Goal: Task Accomplishment & Management: Use online tool/utility

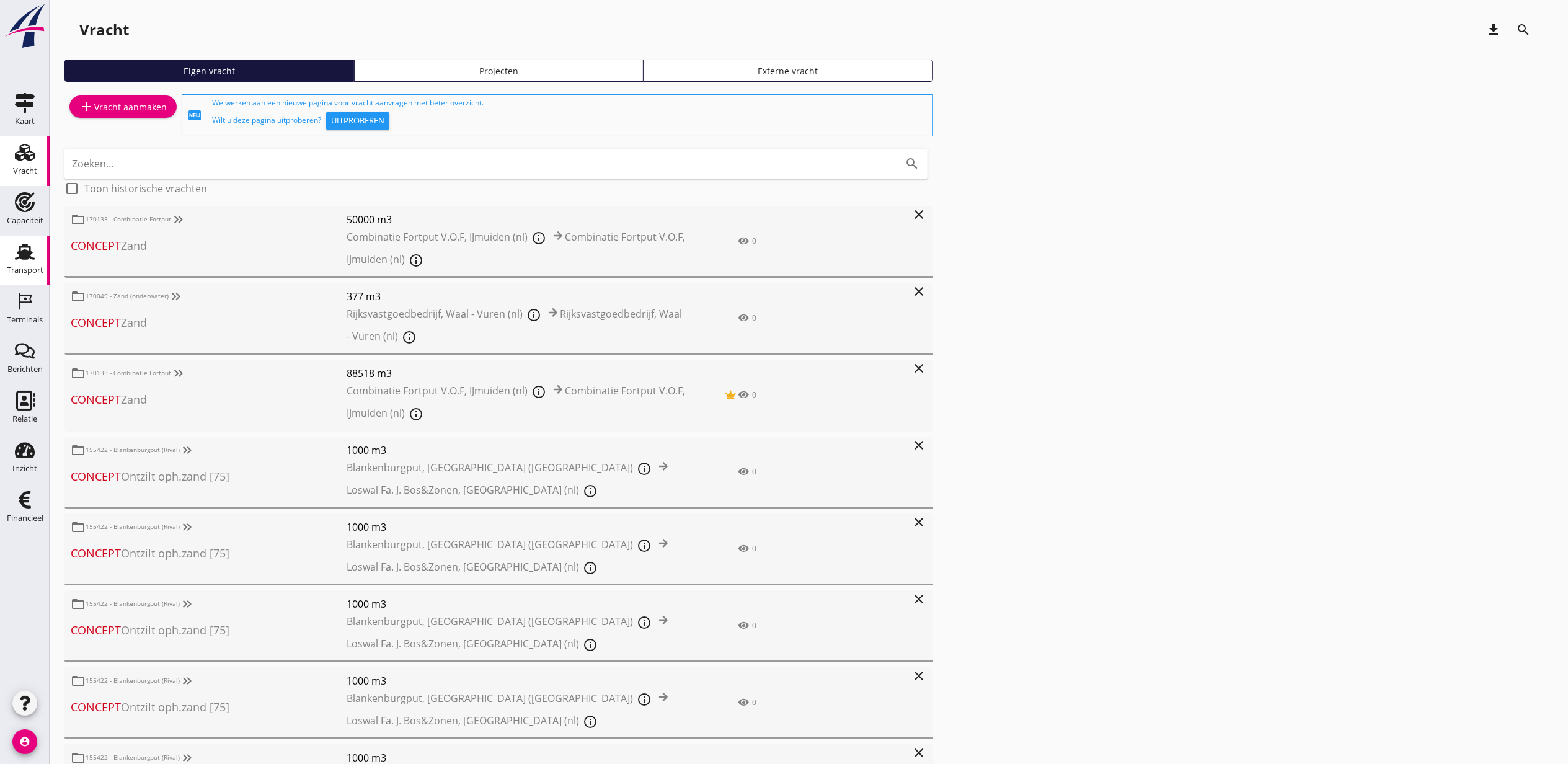
click at [27, 253] on use at bounding box center [25, 252] width 20 height 16
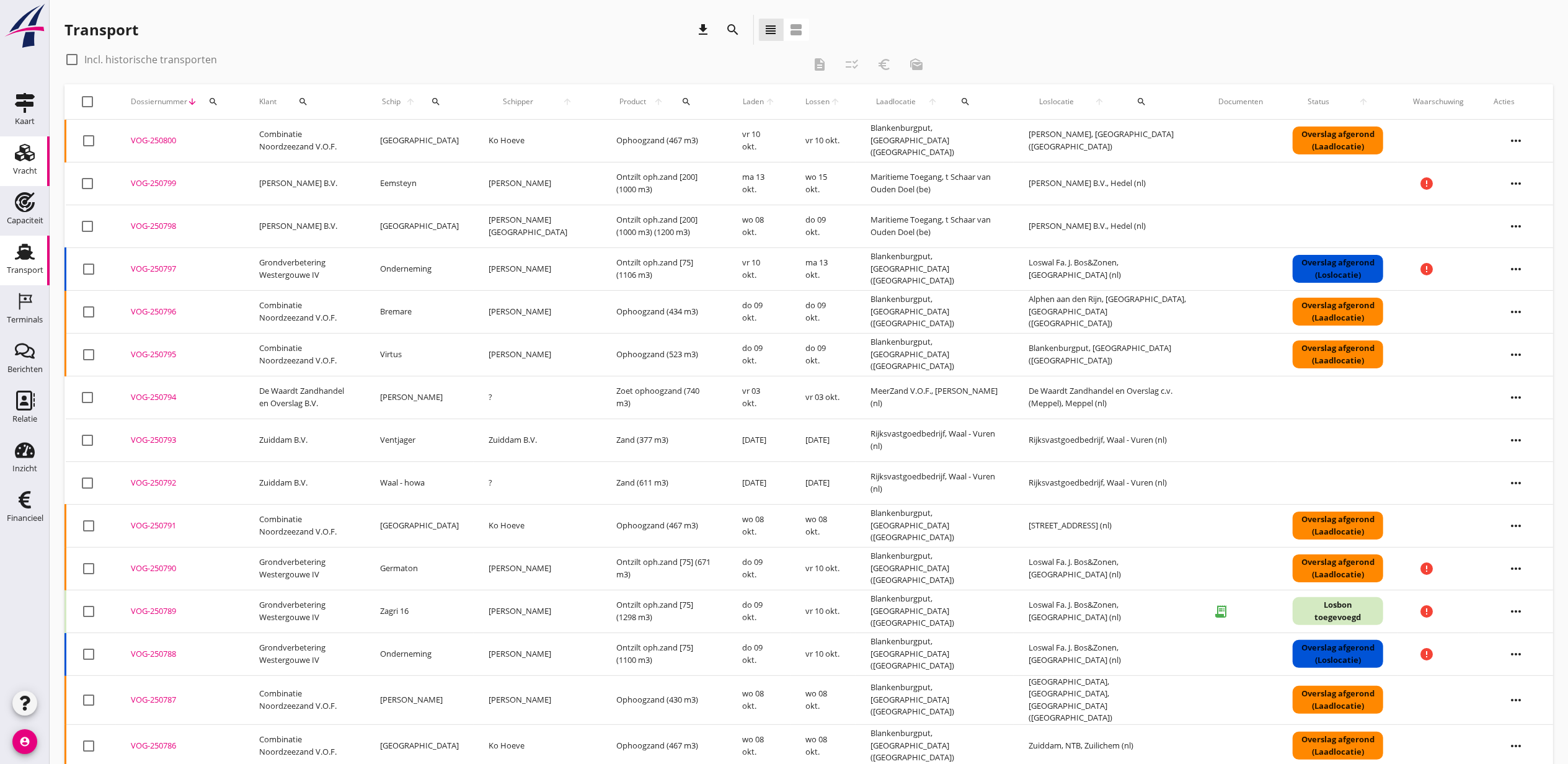
click at [17, 153] on use at bounding box center [25, 152] width 20 height 17
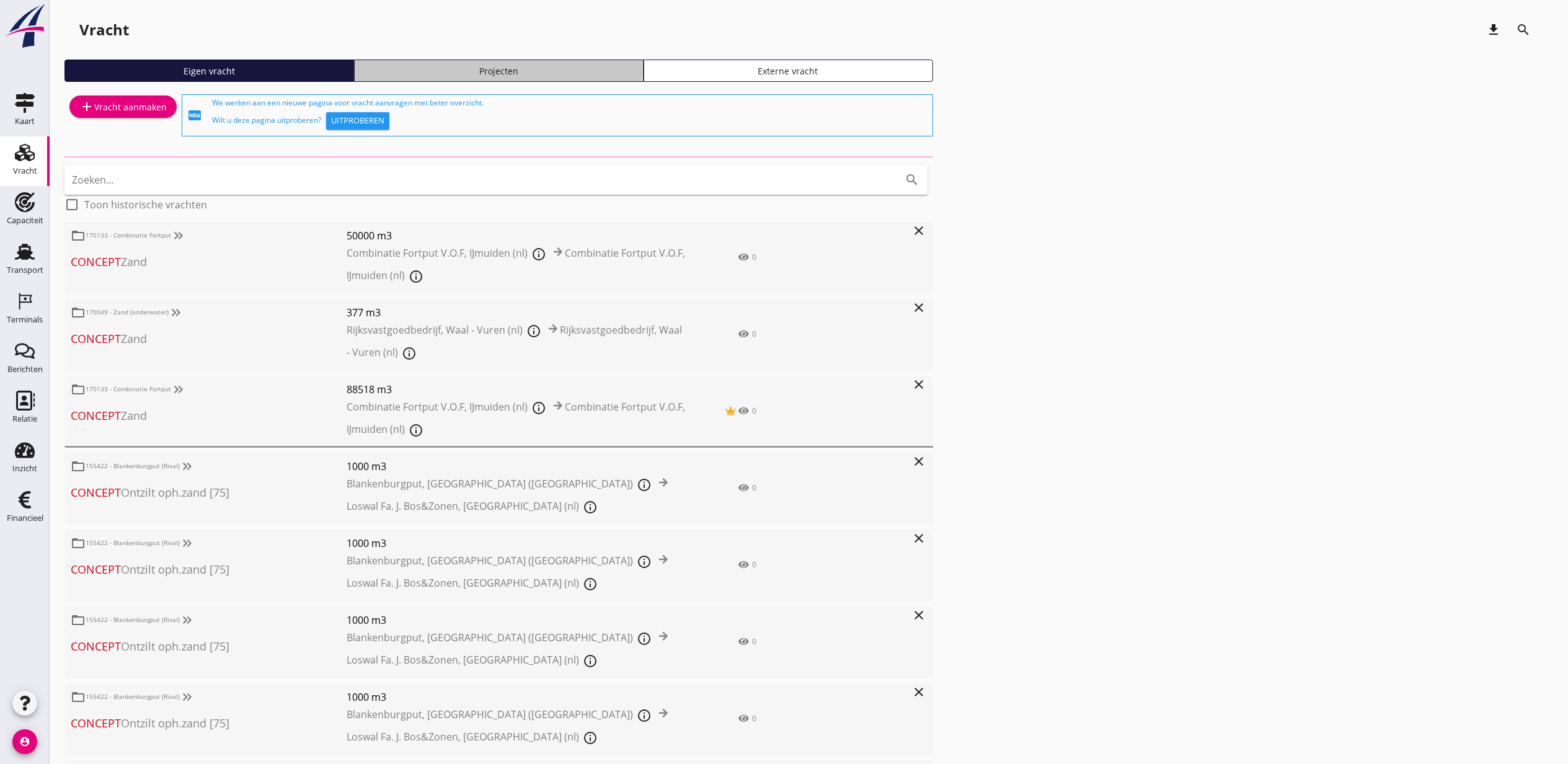
click at [526, 80] on link "Projecten" at bounding box center [499, 70] width 290 height 22
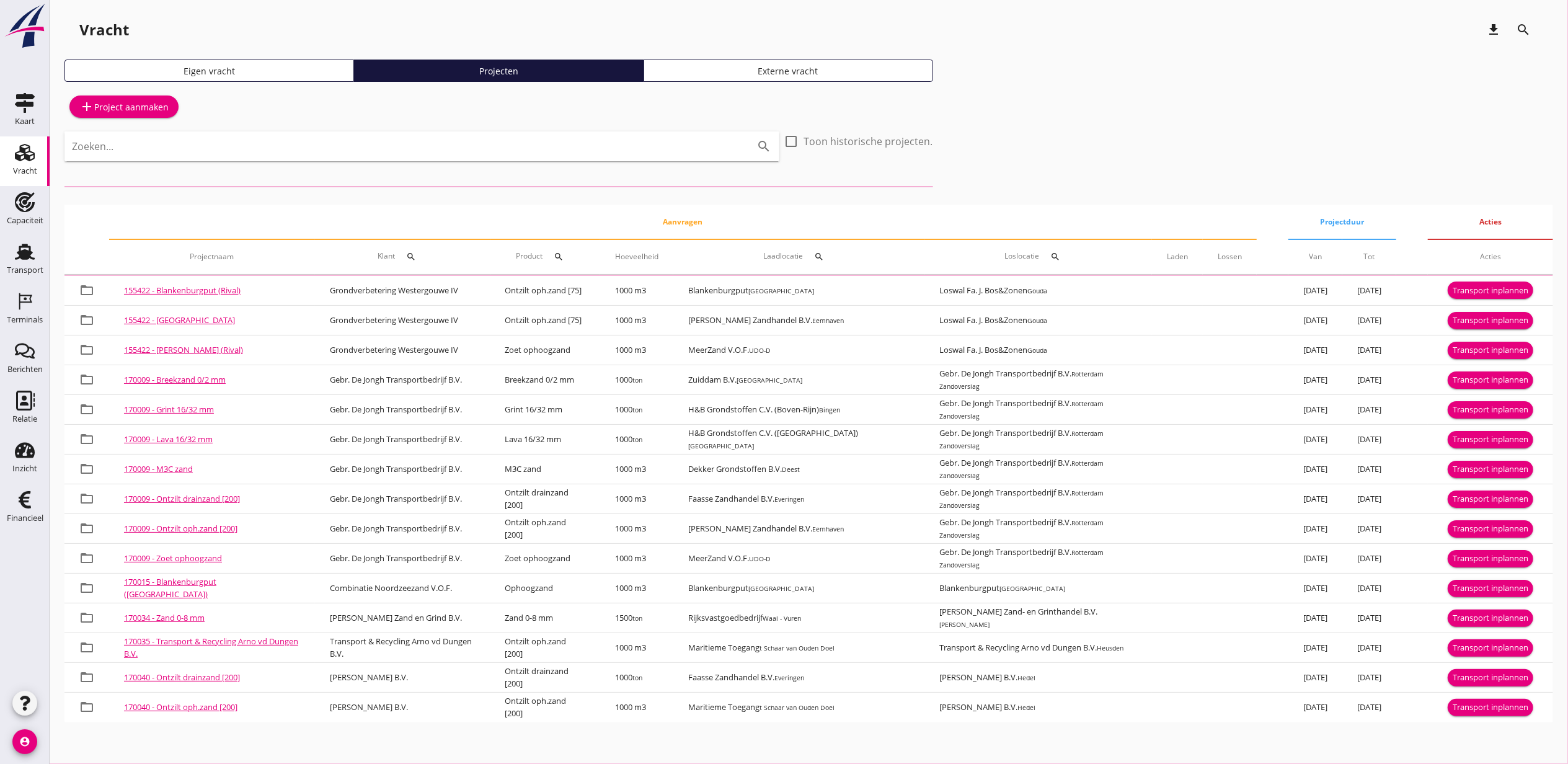
click at [532, 162] on div "Zoeken... search" at bounding box center [422, 156] width 715 height 48
click at [536, 145] on input "Zoeken..." at bounding box center [404, 146] width 665 height 20
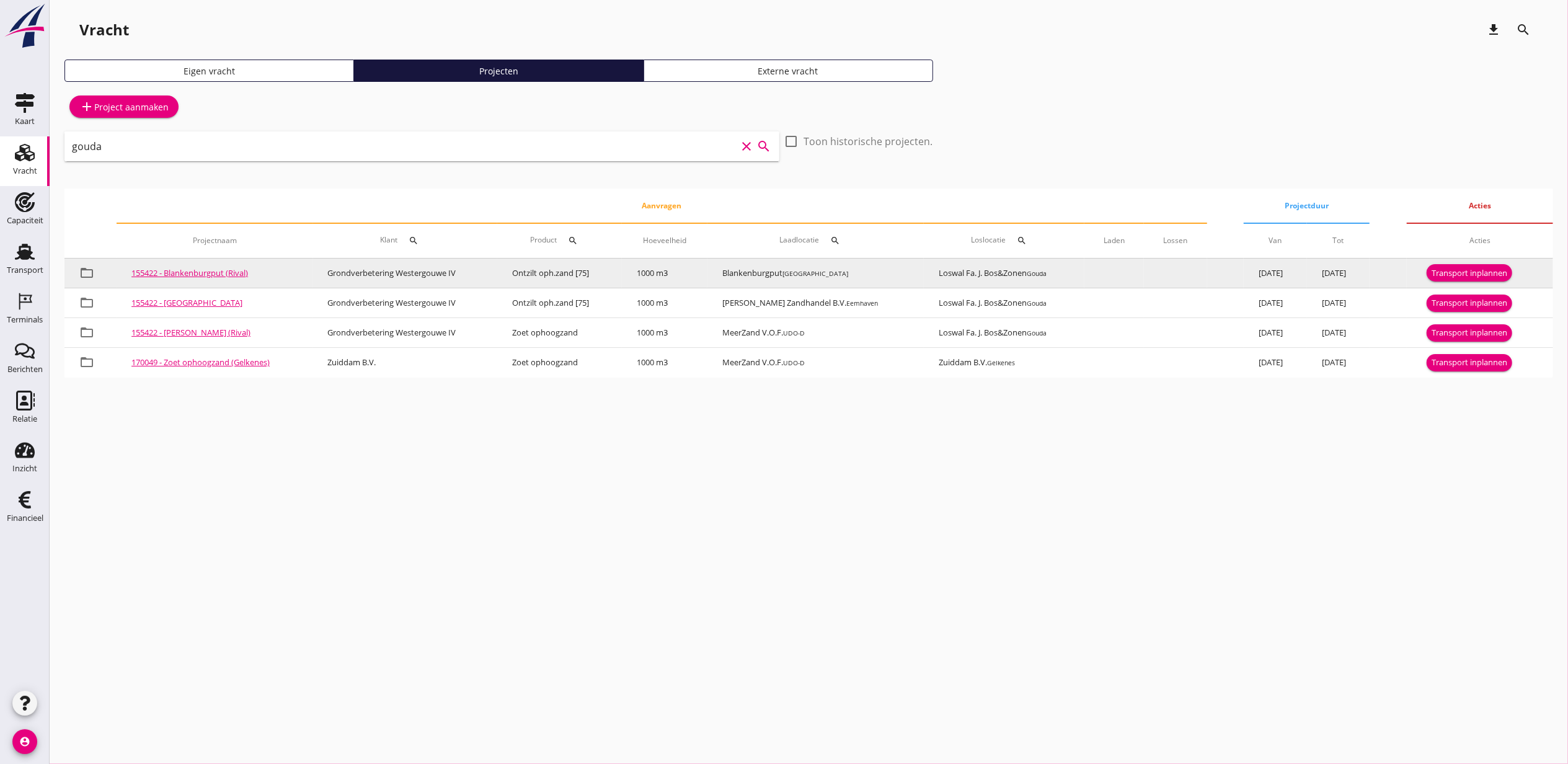
type input "gouda"
click at [1451, 271] on div "Transport inplannen" at bounding box center [1469, 274] width 76 height 13
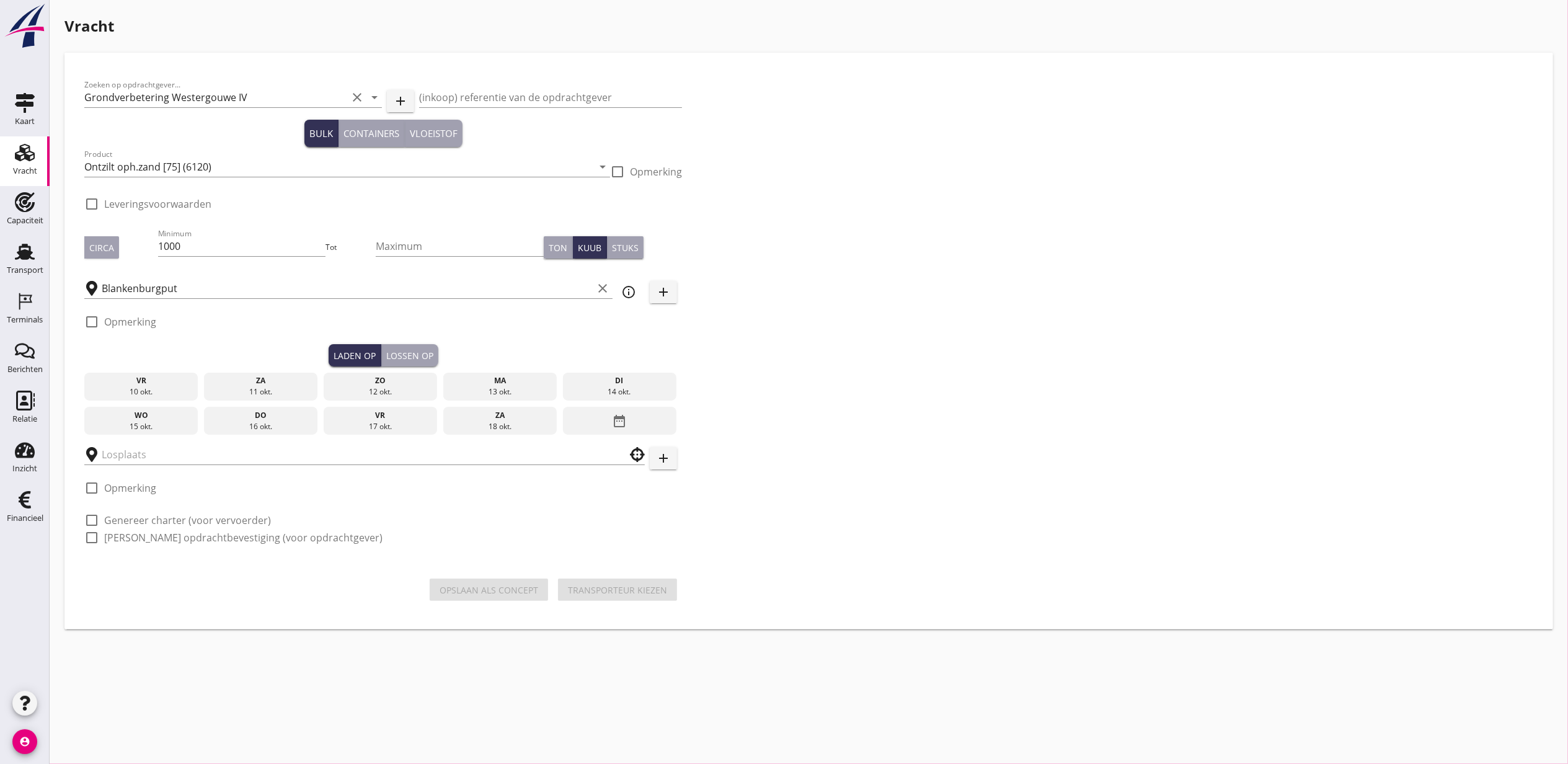
checkbox input "true"
type input "Loswal Fa. J. Bos&Zonen"
checkbox input "true"
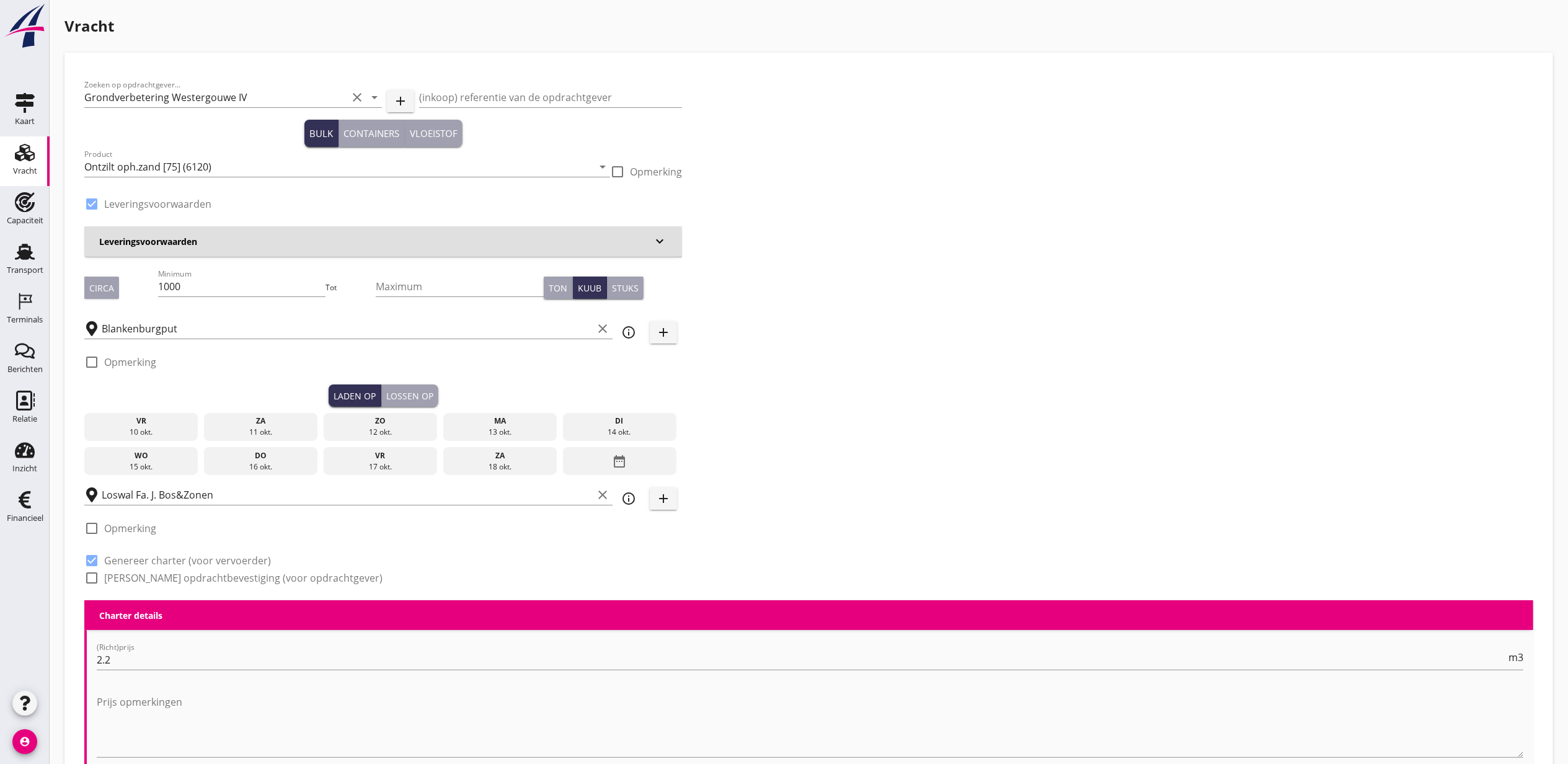
click at [494, 425] on div "ma" at bounding box center [499, 421] width 108 height 11
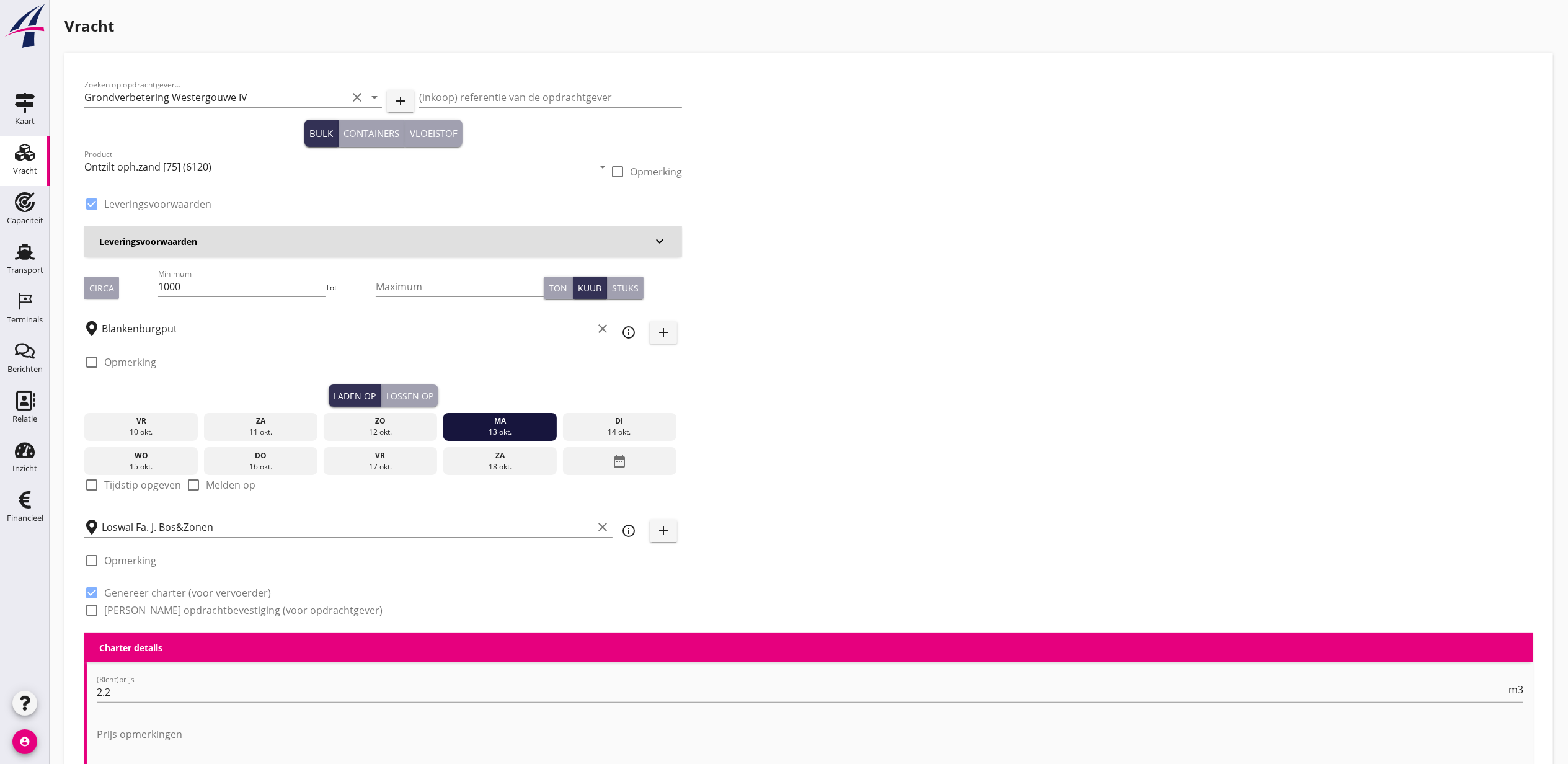
click at [102, 484] on div "check_box_outline_blank Tijdstip opgeven" at bounding box center [133, 485] width 97 height 15
click at [91, 487] on div at bounding box center [91, 485] width 21 height 21
checkbox input "true"
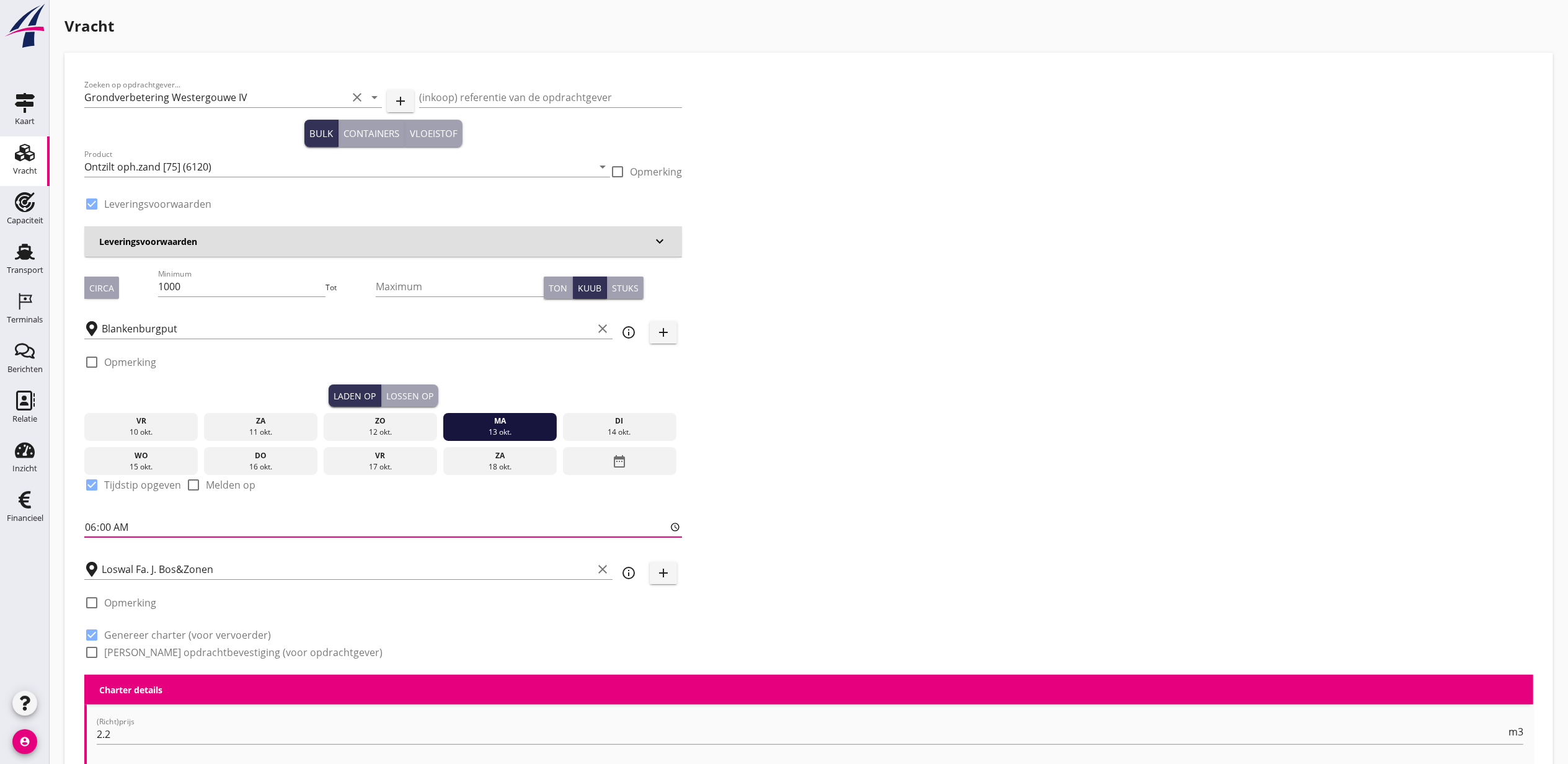
click at [88, 527] on input "06:00" at bounding box center [382, 527] width 597 height 20
type input "07:00"
click at [403, 388] on button "Lossen op" at bounding box center [410, 395] width 57 height 22
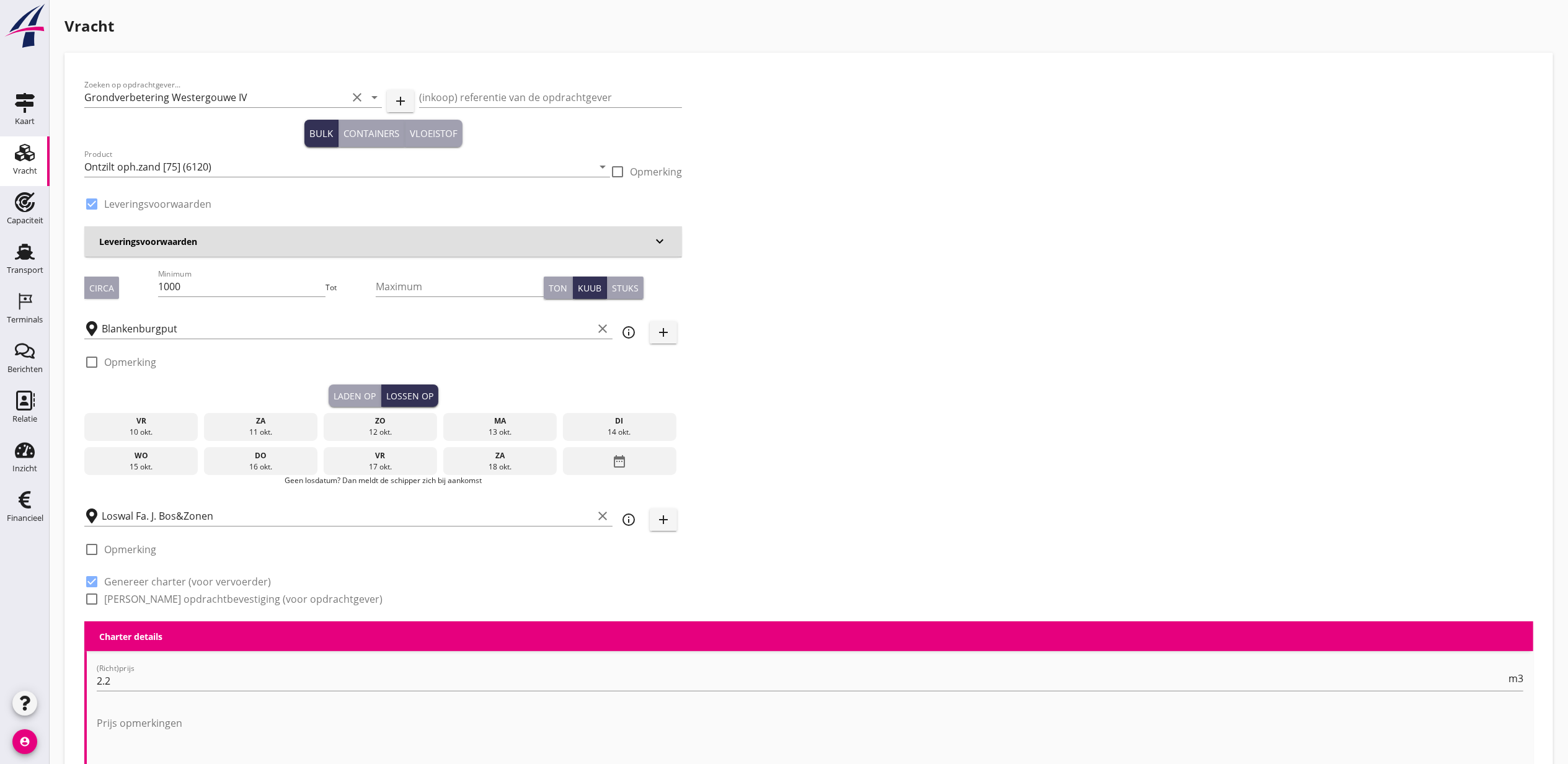
click at [334, 388] on button "Laden op" at bounding box center [355, 395] width 53 height 22
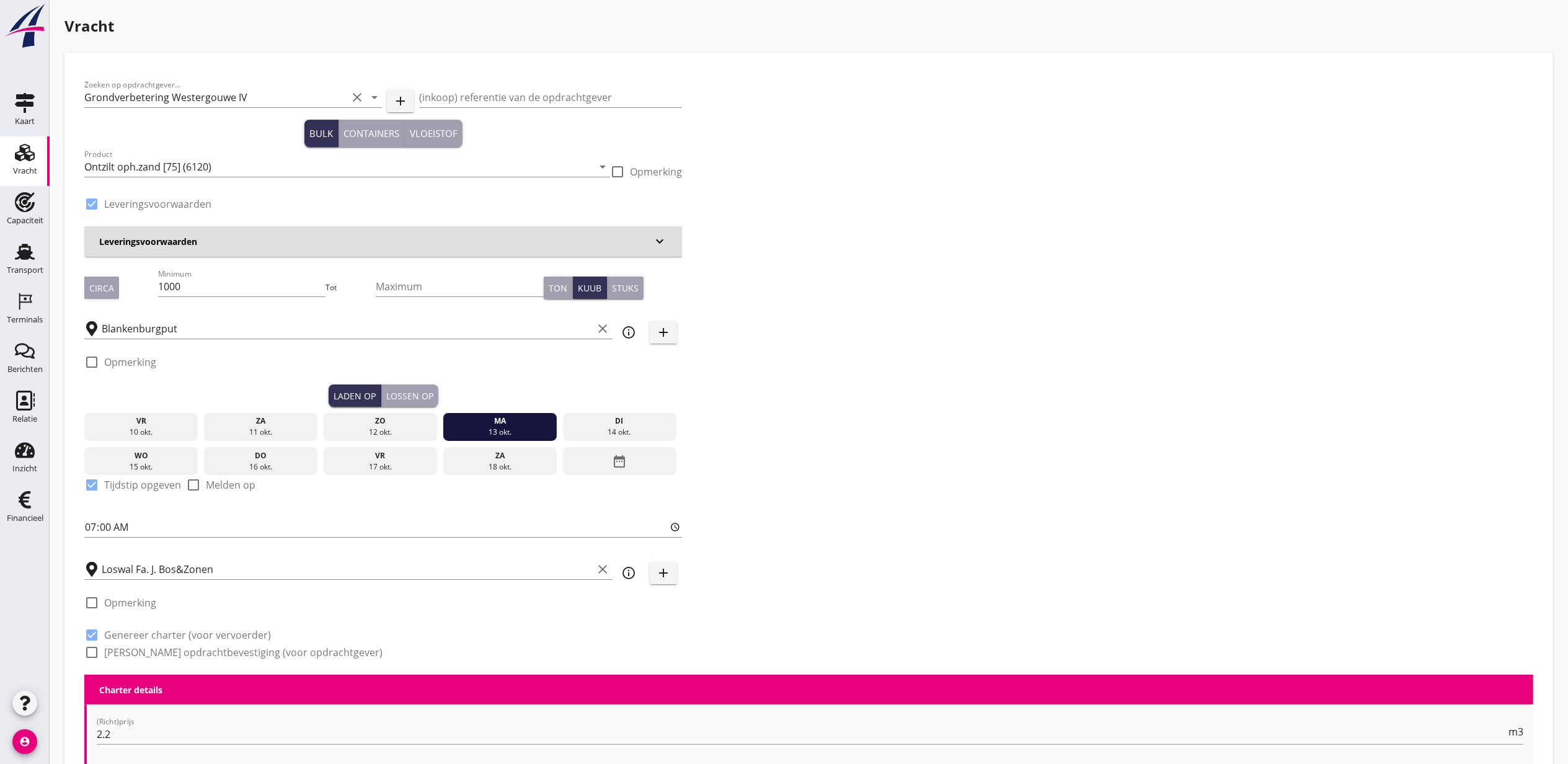
click at [415, 390] on div "Lossen op" at bounding box center [410, 396] width 48 height 13
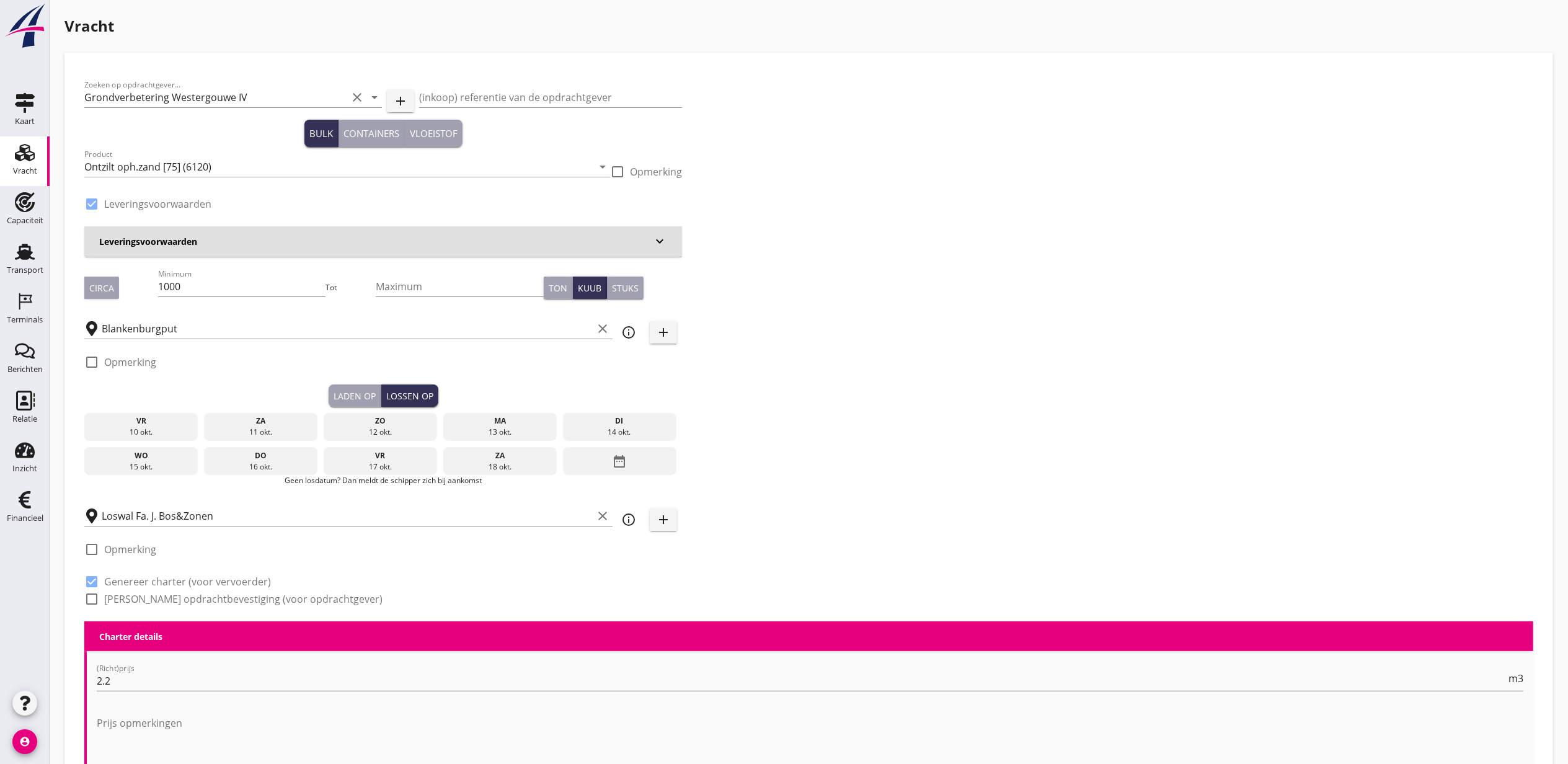
click at [594, 420] on div "di" at bounding box center [619, 421] width 108 height 11
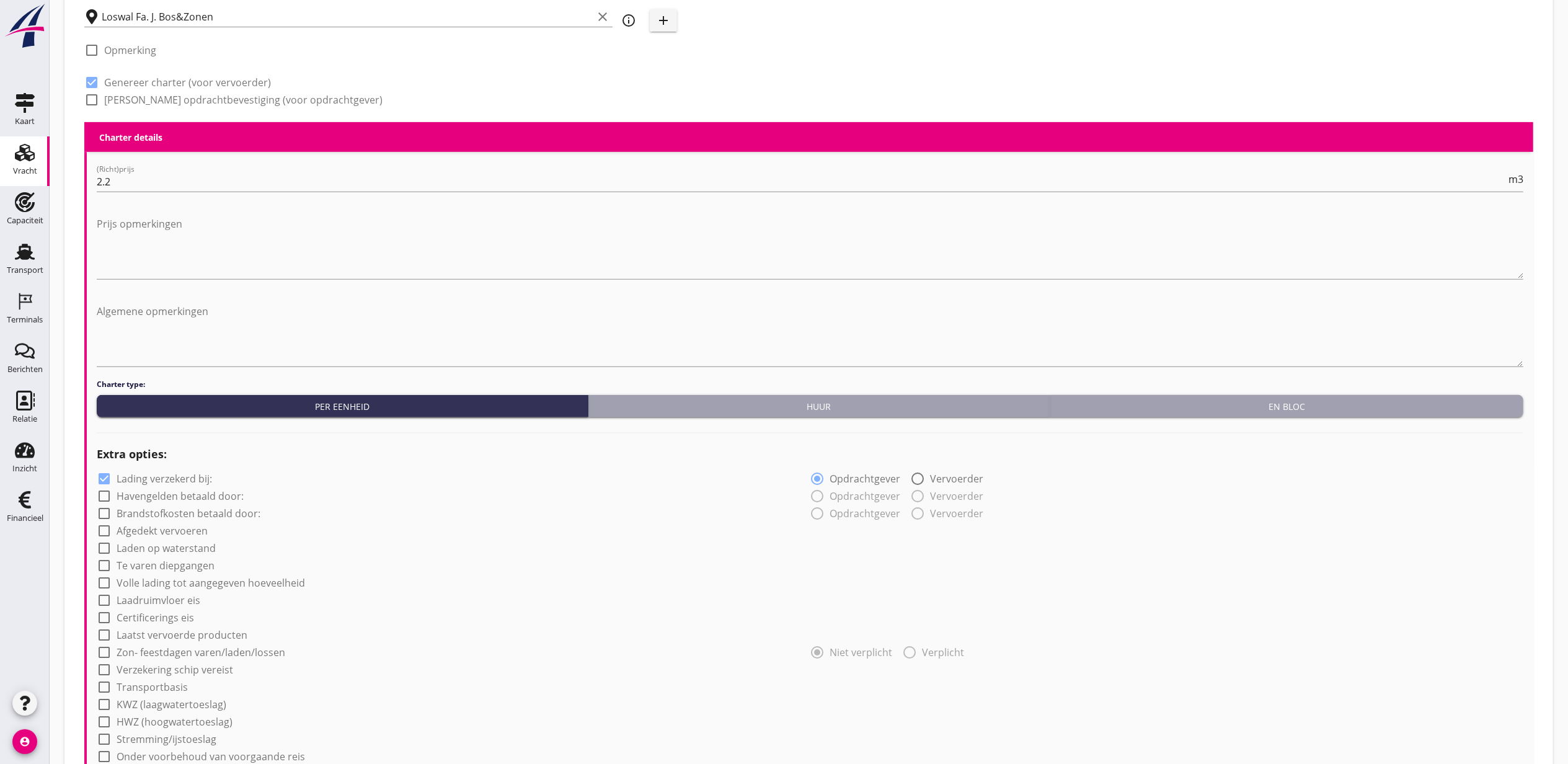
scroll to position [165, 0]
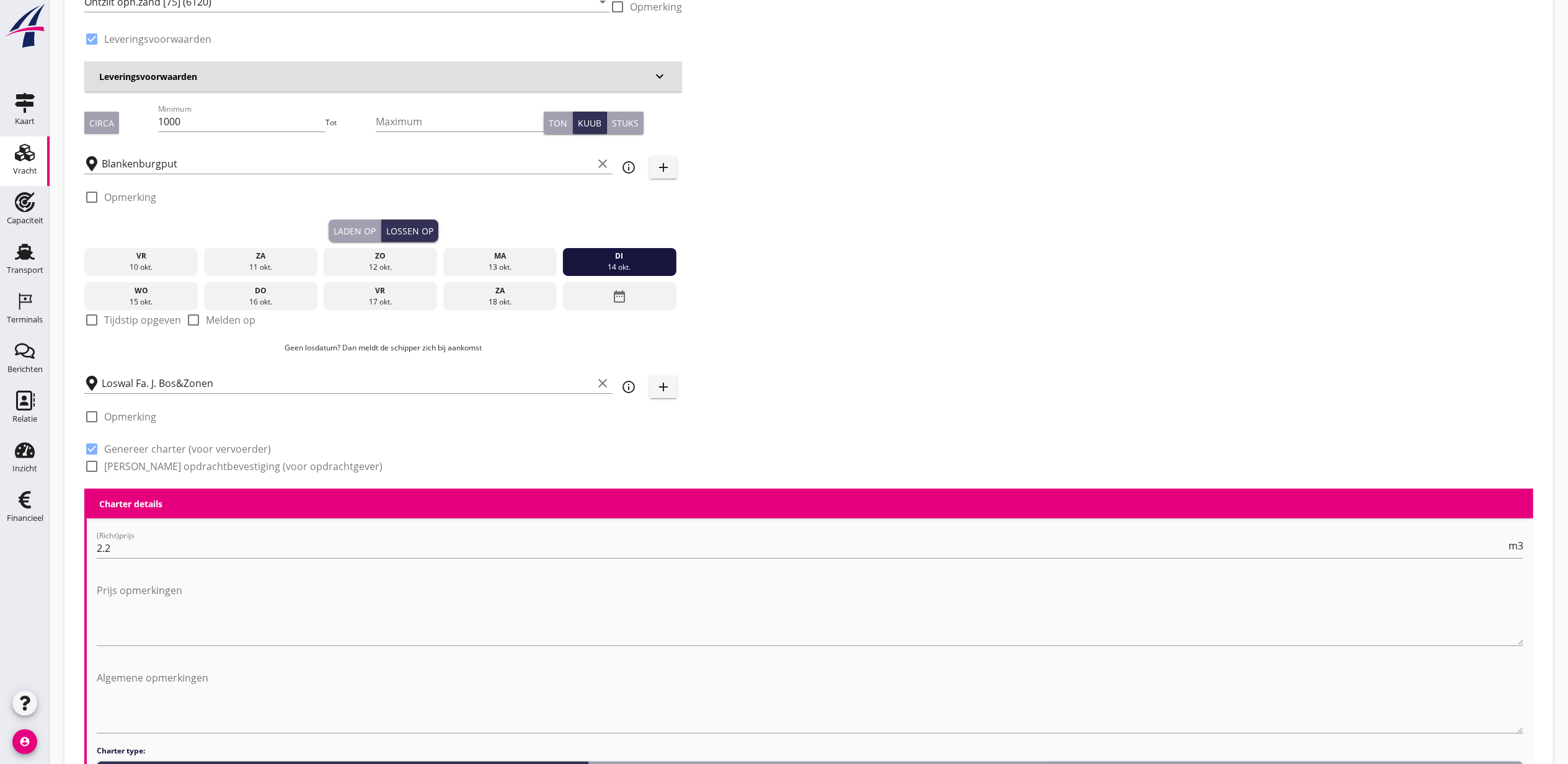
click at [517, 269] on div "13 okt." at bounding box center [499, 267] width 108 height 11
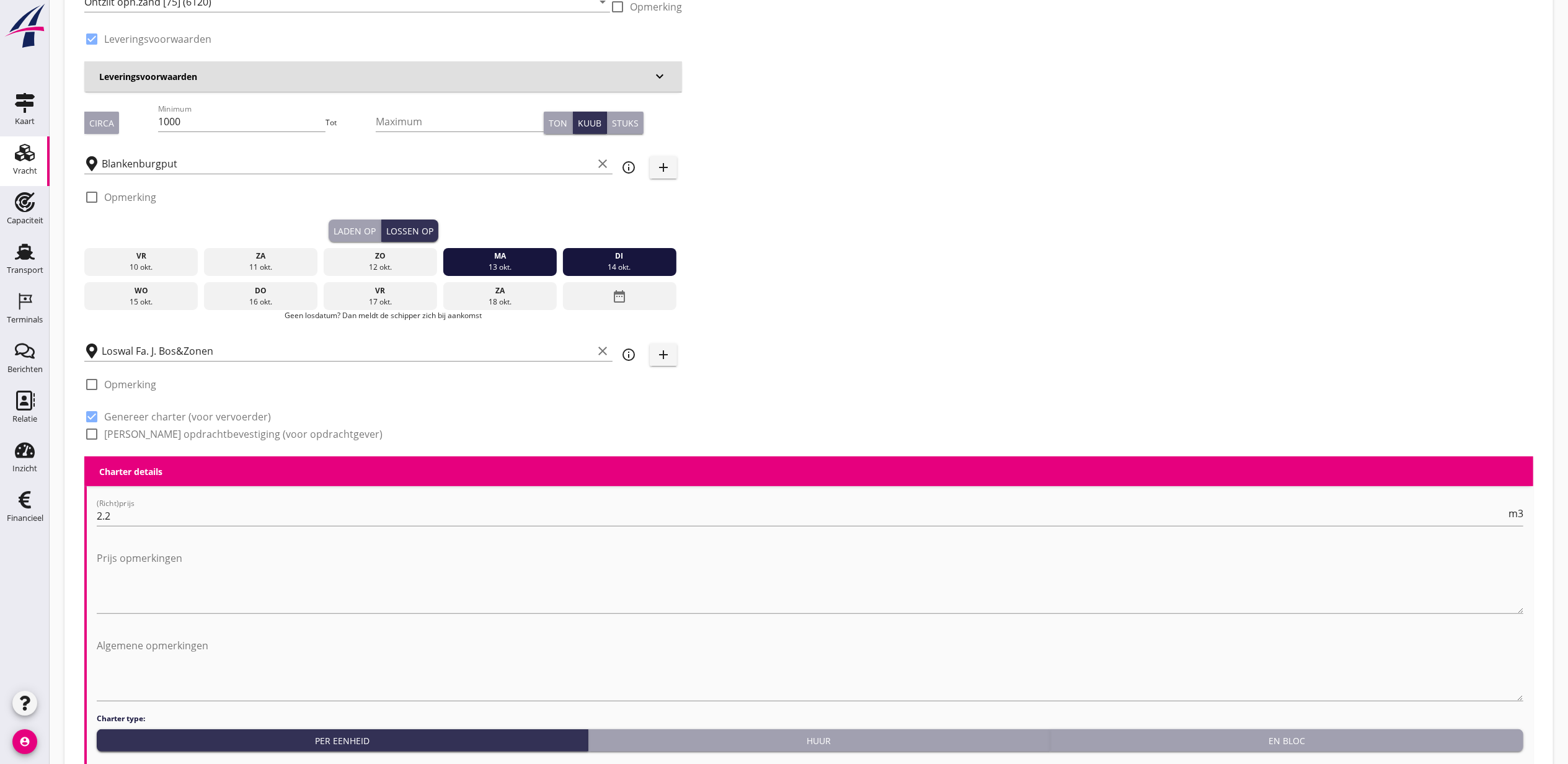
click at [590, 253] on div "di" at bounding box center [619, 256] width 108 height 11
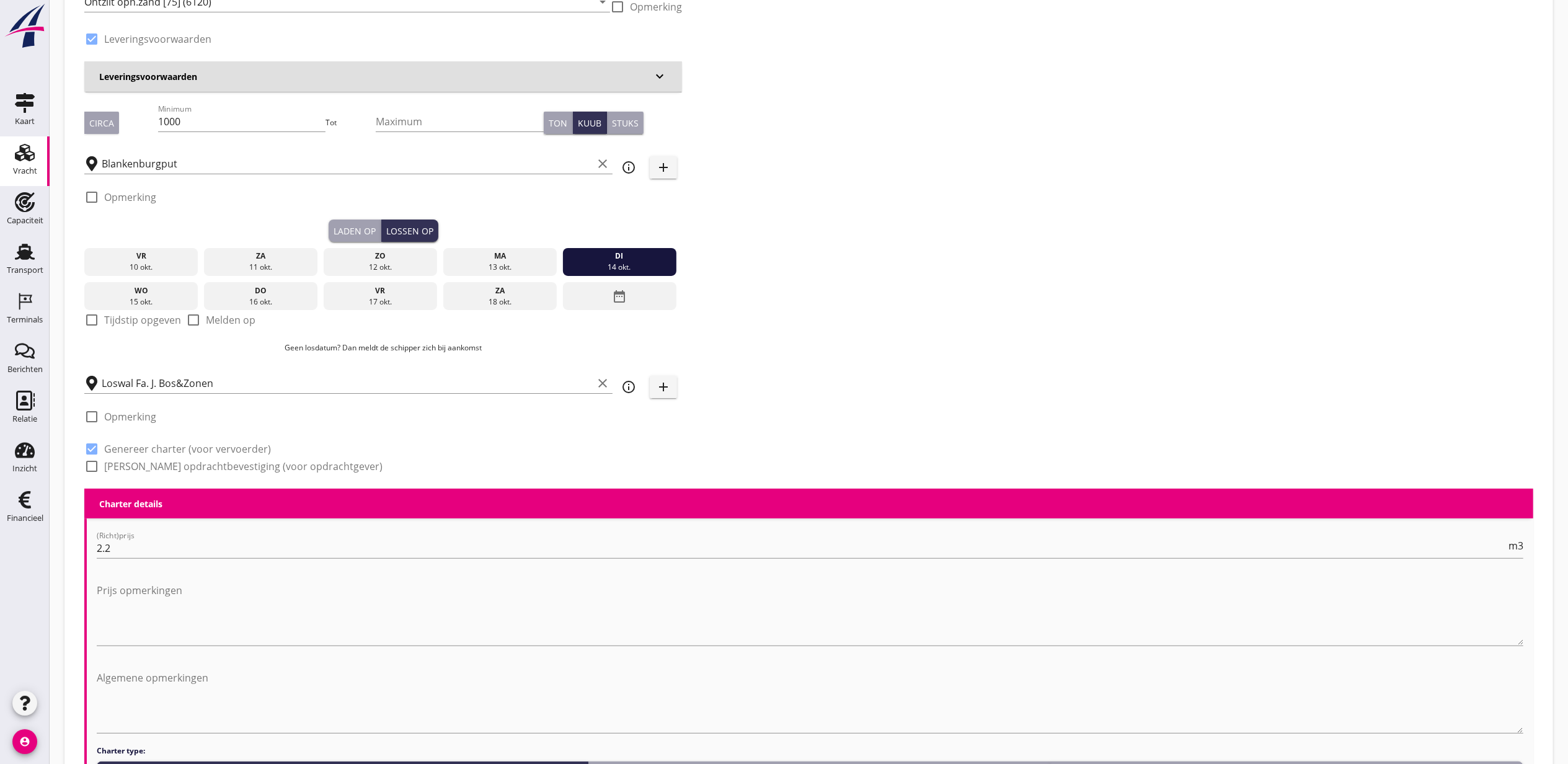
click at [601, 258] on div "di" at bounding box center [619, 256] width 108 height 11
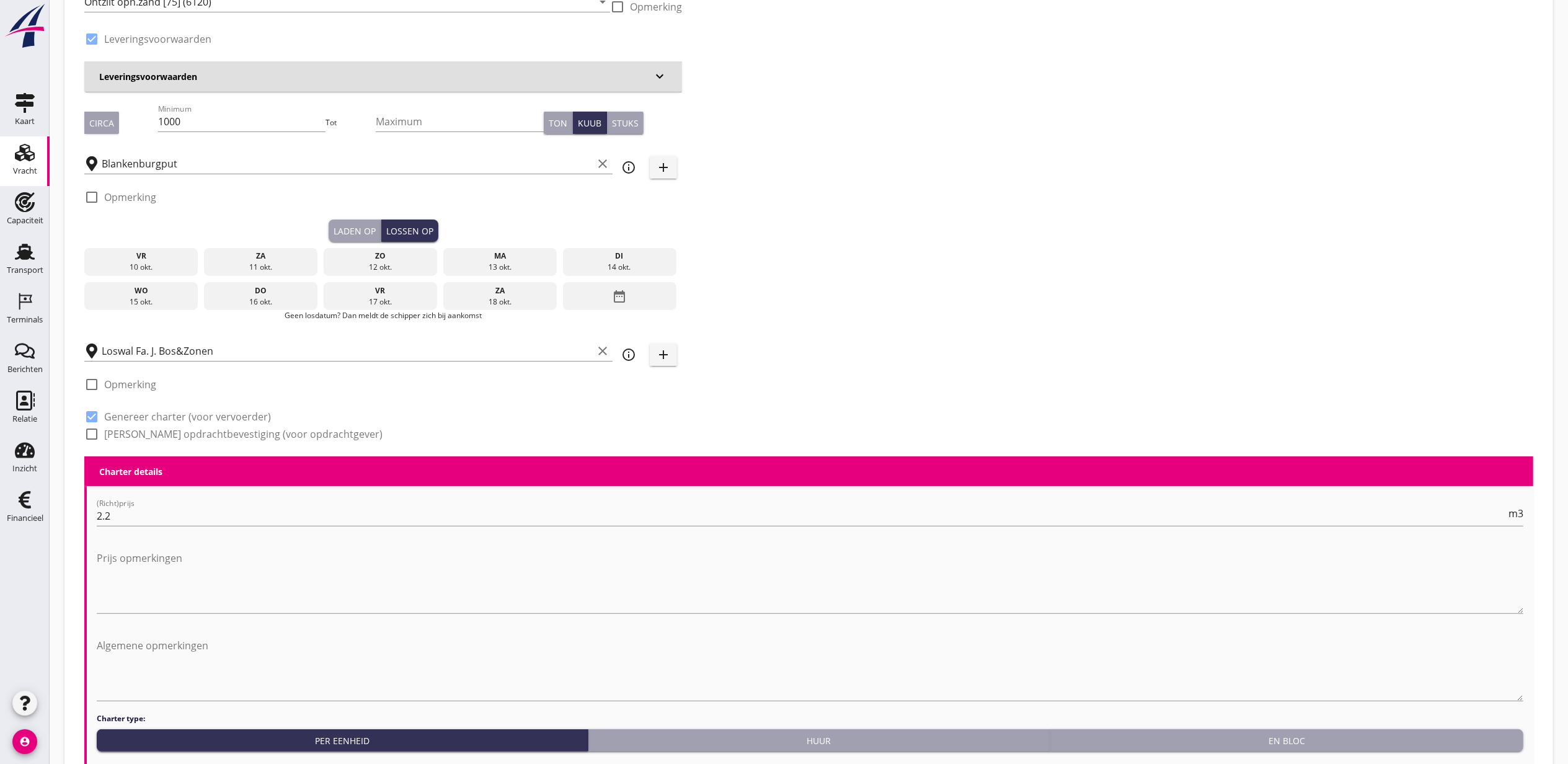
click at [537, 252] on div "ma" at bounding box center [499, 256] width 108 height 11
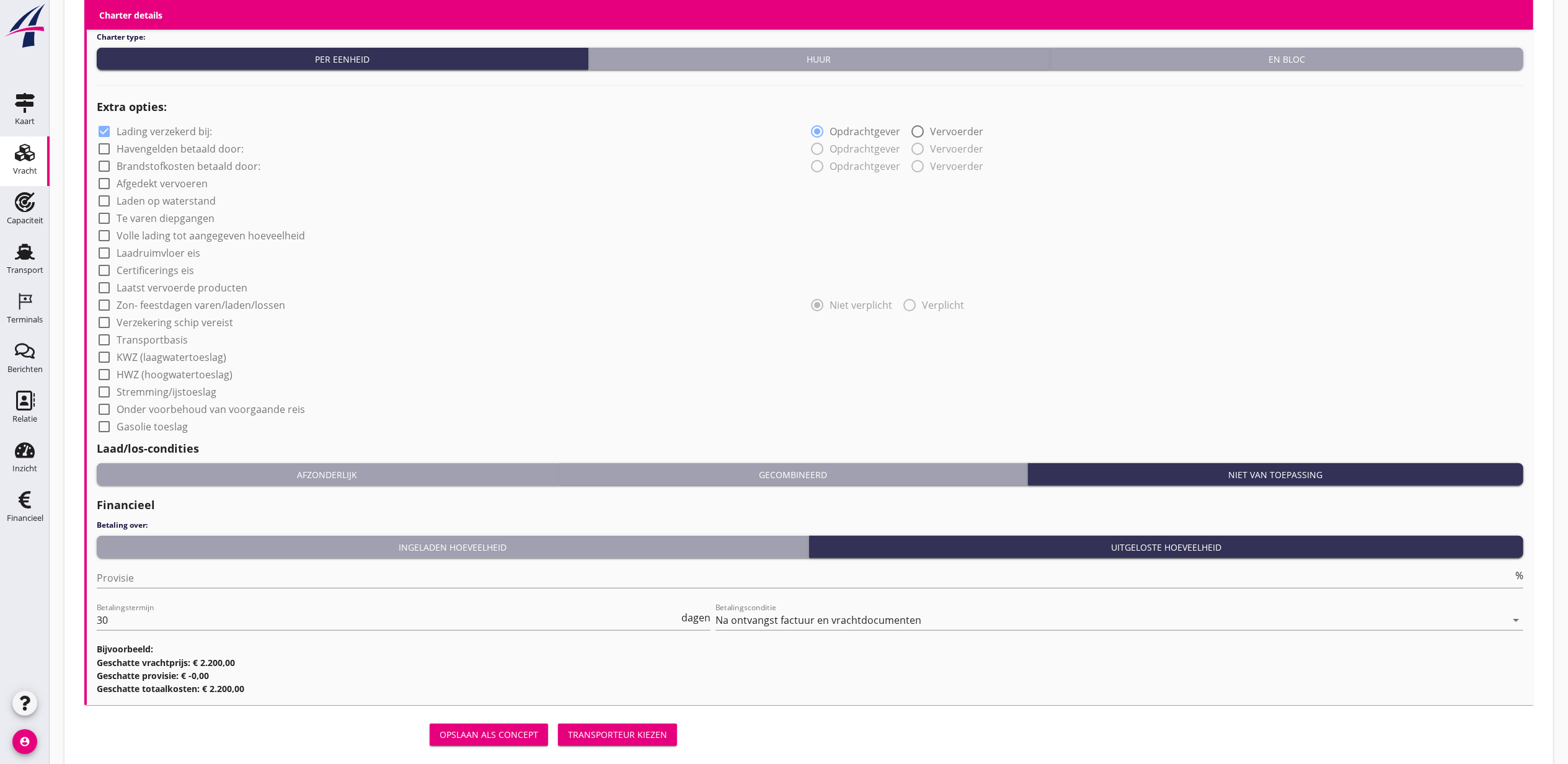
scroll to position [904, 0]
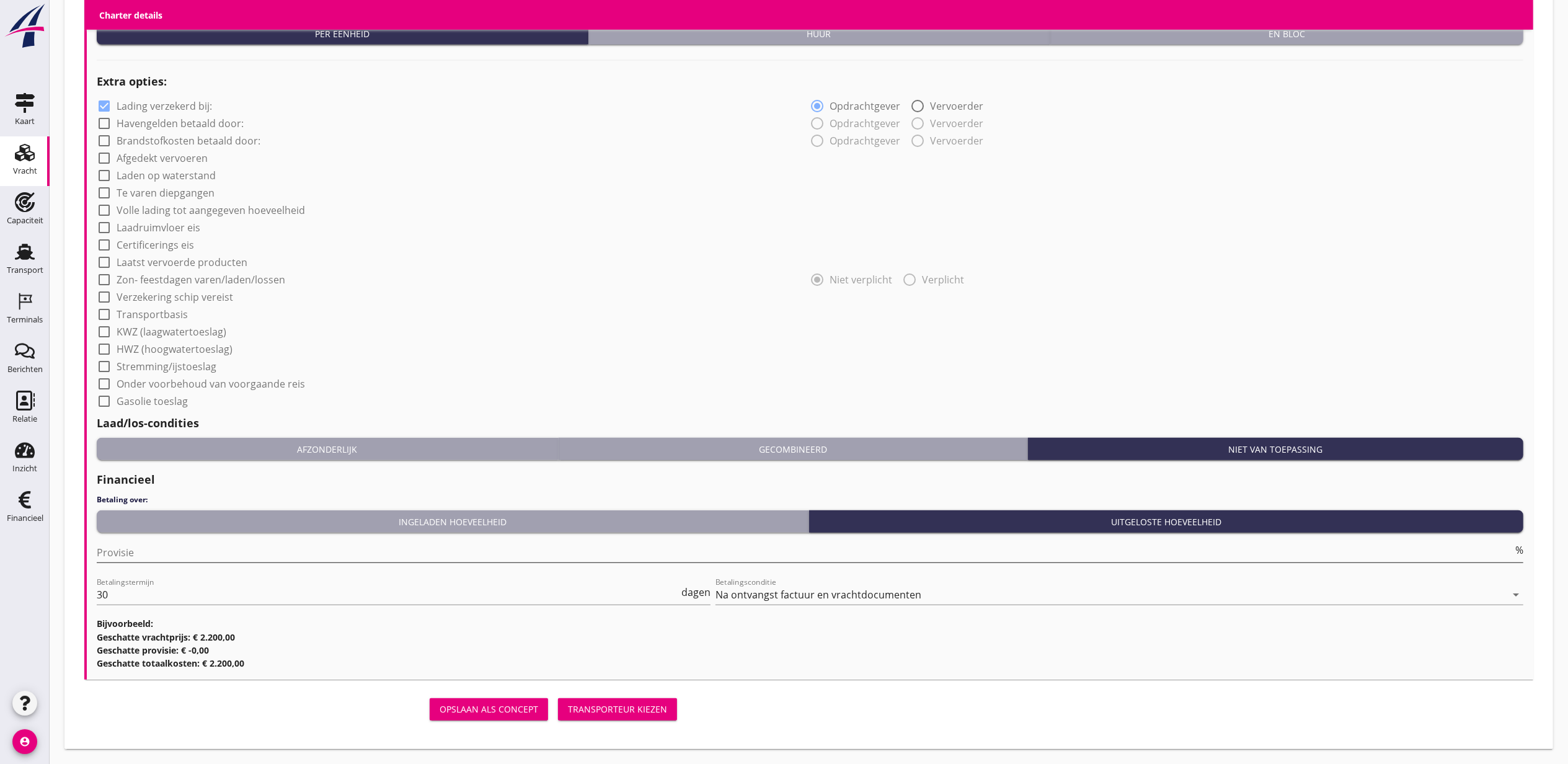
click at [281, 552] on input "Provisie" at bounding box center [805, 553] width 1416 height 20
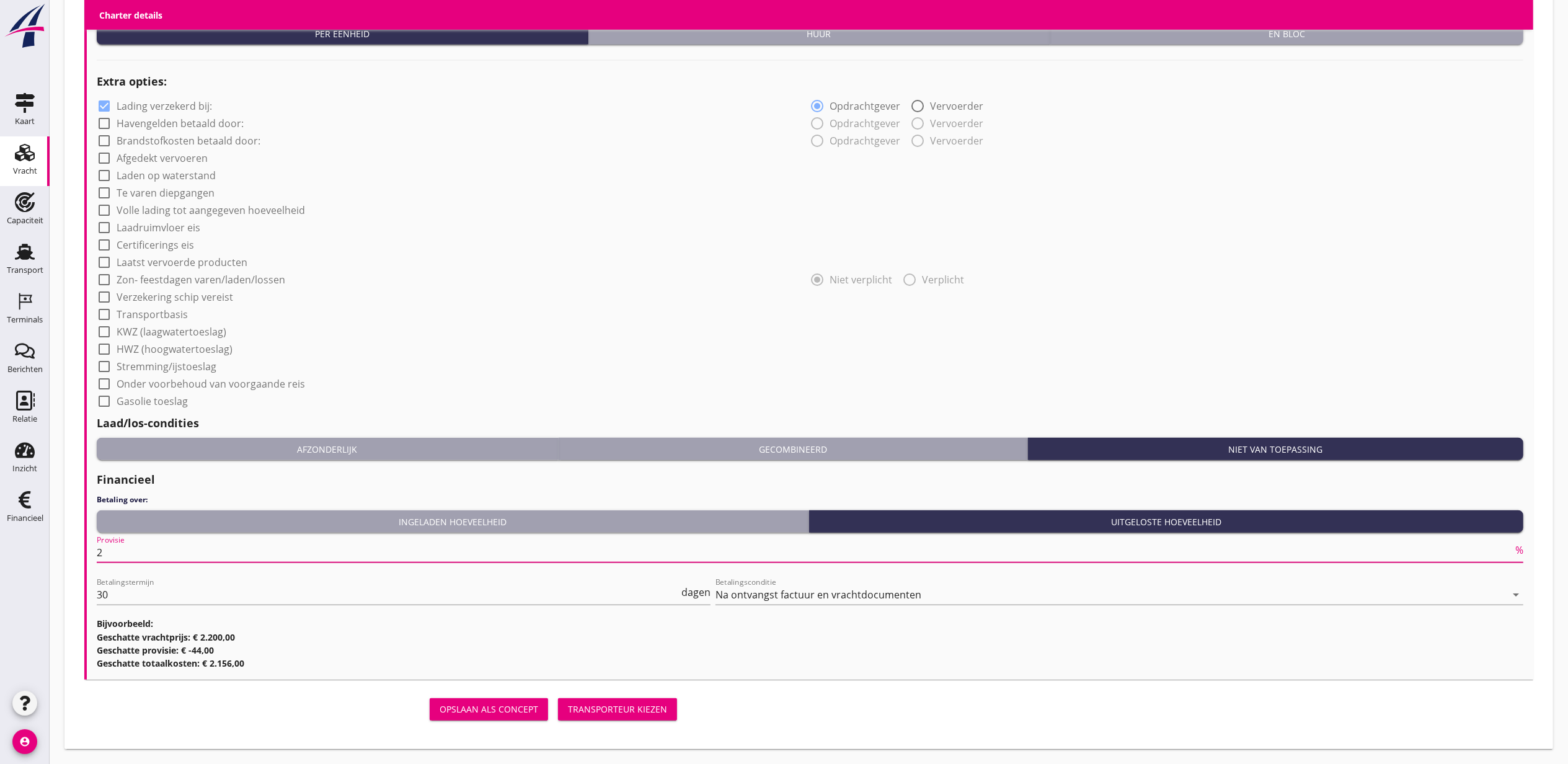
type input "2"
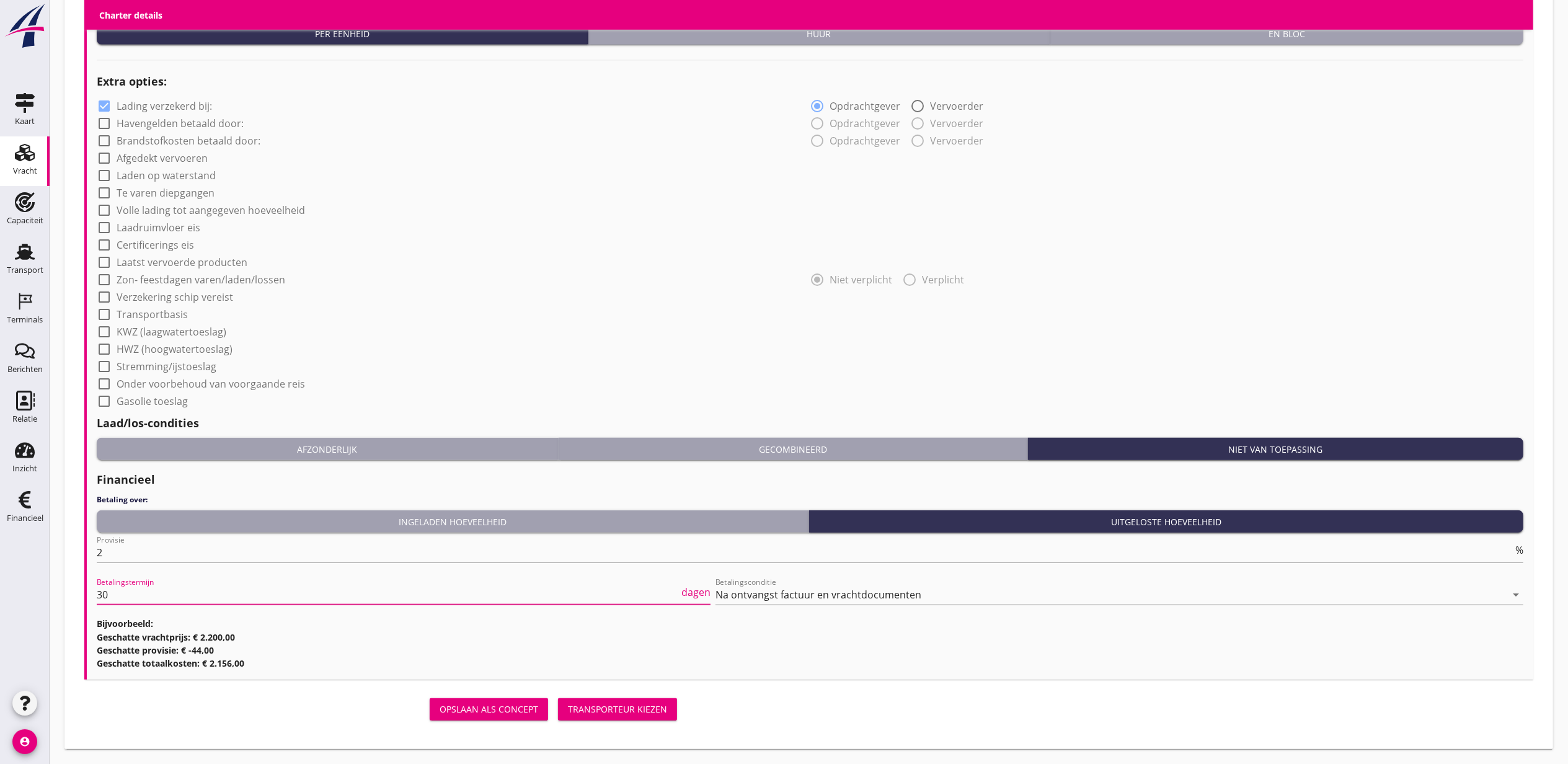
click at [620, 711] on div "Transporteur kiezen" at bounding box center [618, 709] width 99 height 13
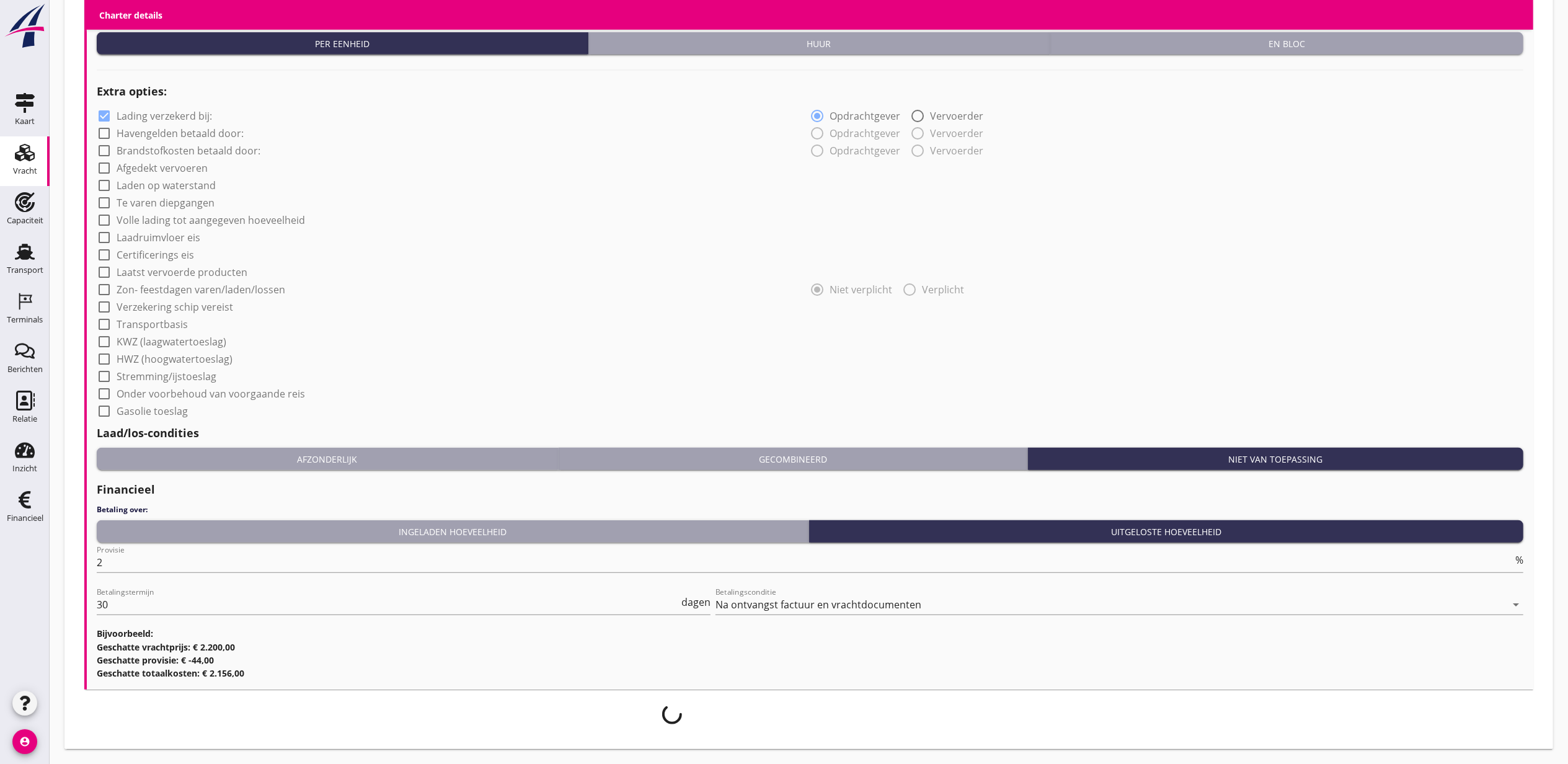
scroll to position [894, 0]
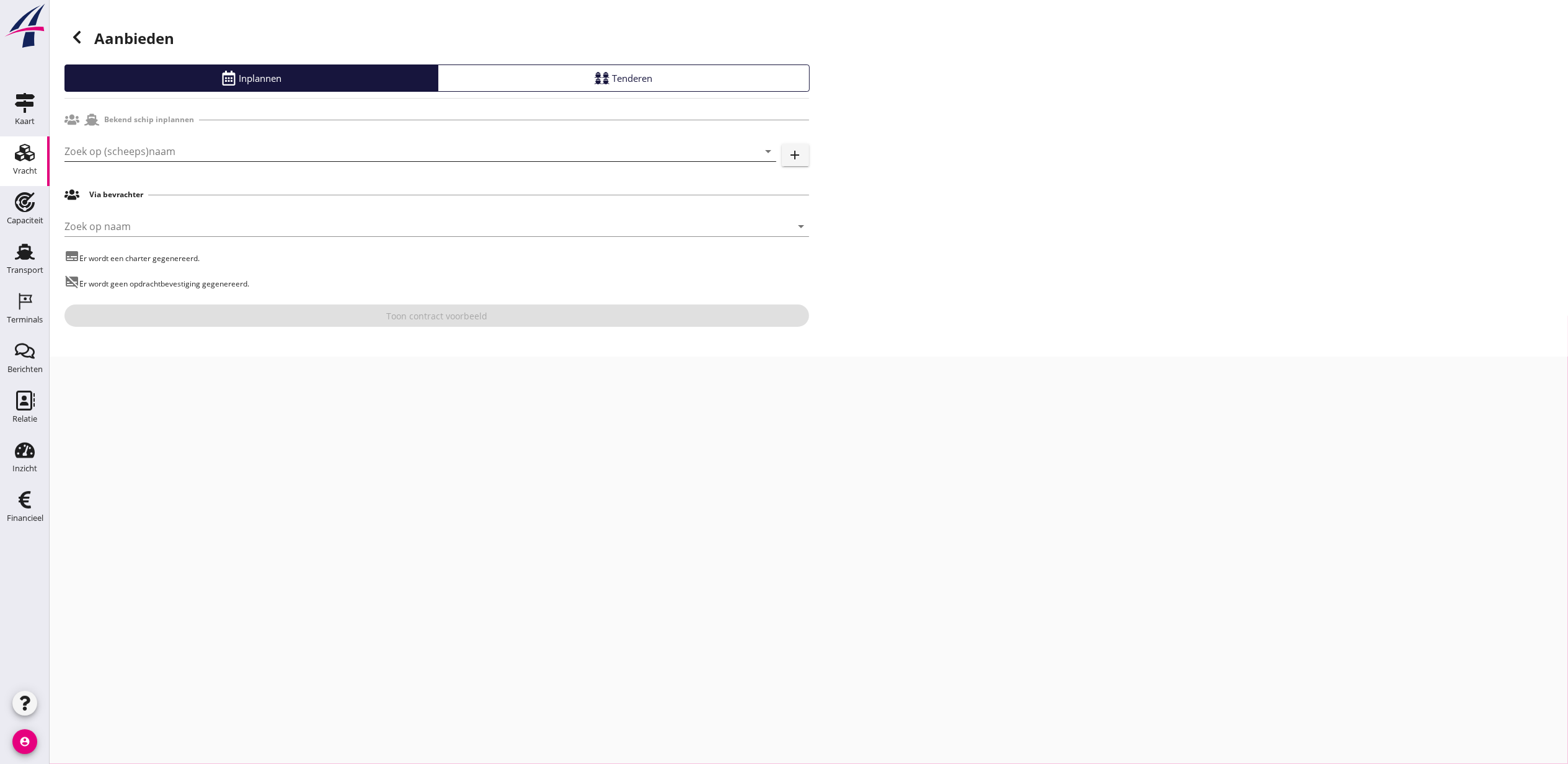
click at [182, 149] on input "Zoek op (scheeps)naam" at bounding box center [403, 152] width 677 height 20
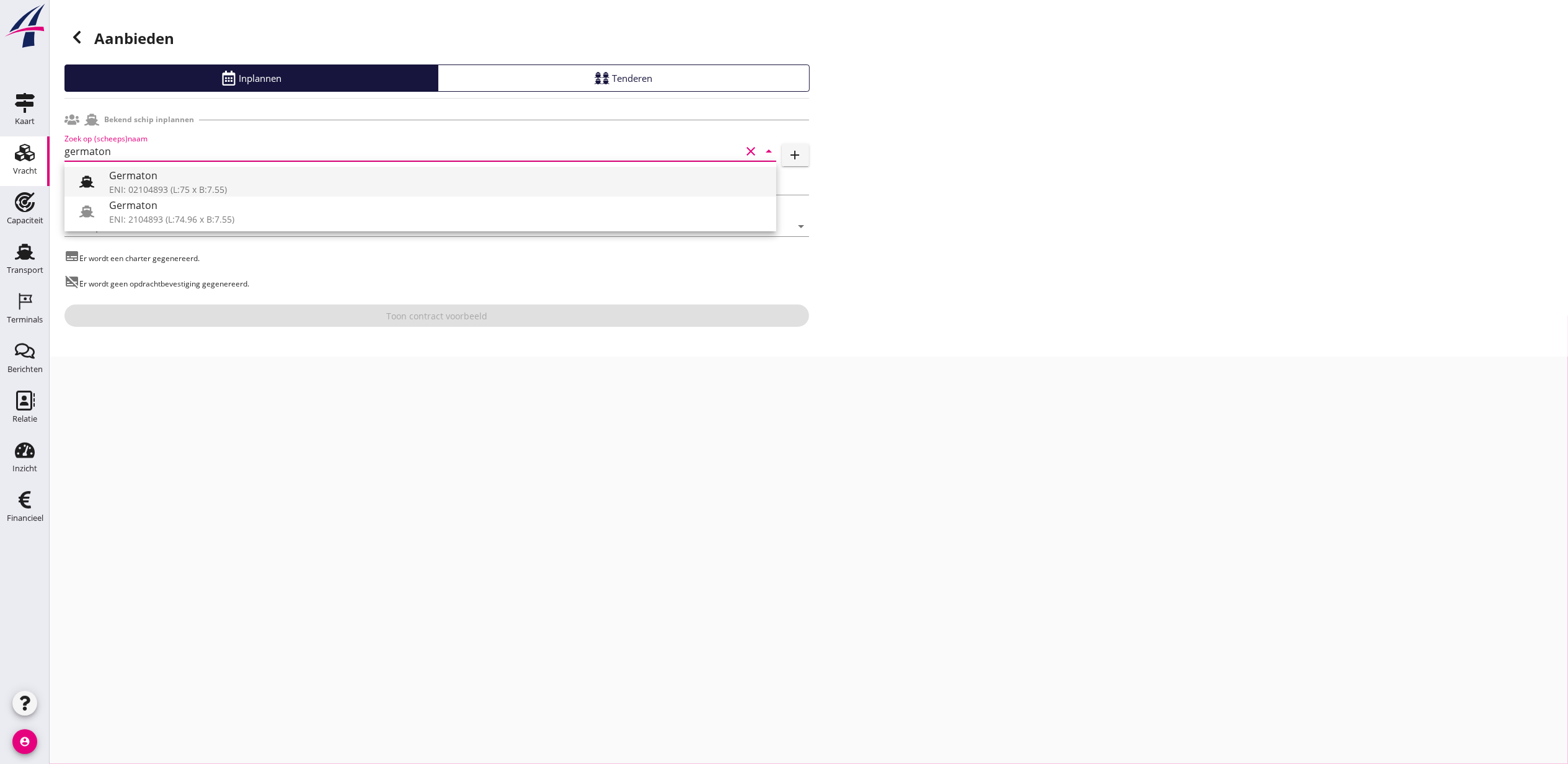
click at [243, 170] on div "Germaton" at bounding box center [437, 176] width 658 height 15
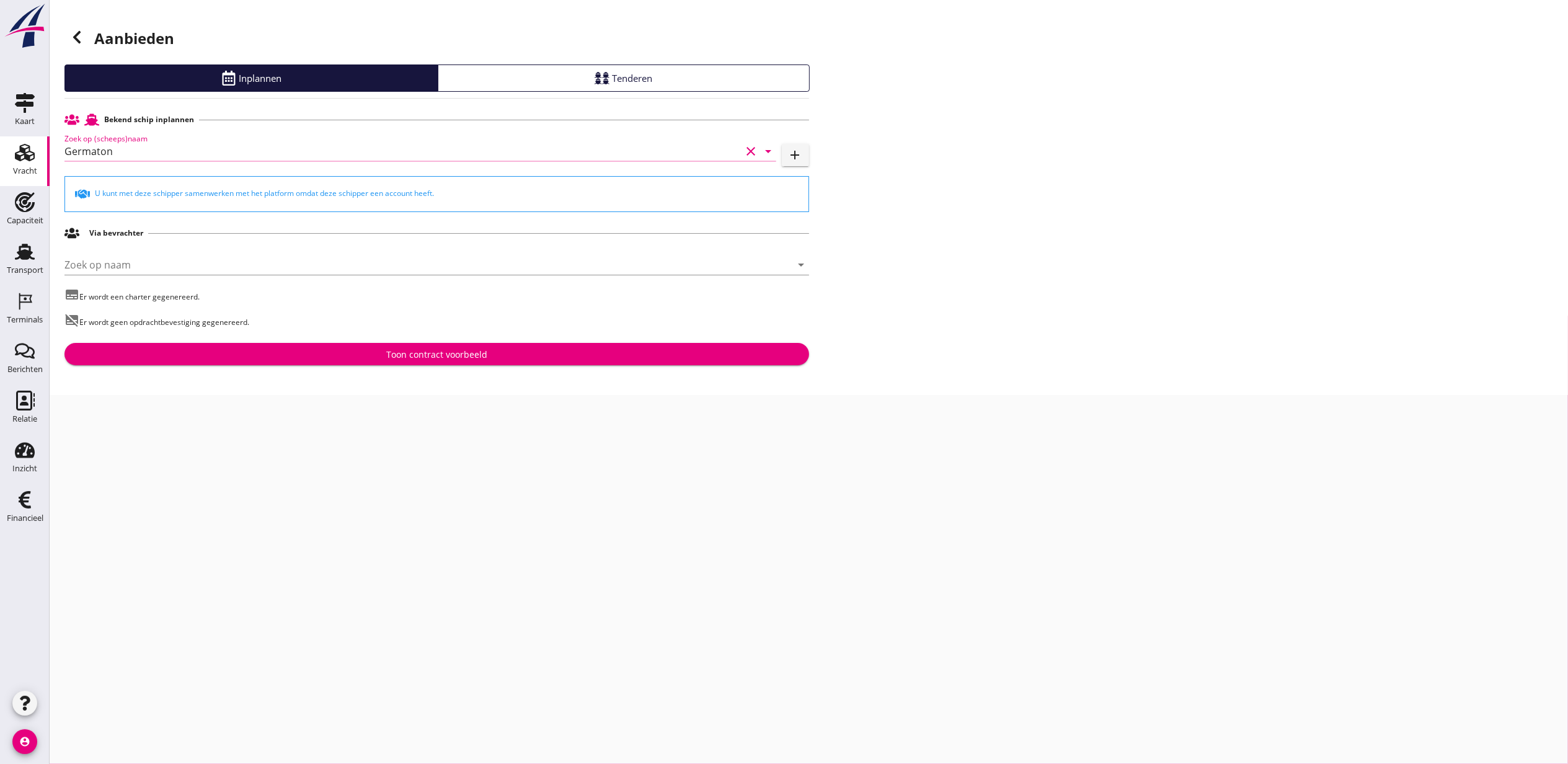
type input "Germaton"
click at [412, 348] on div "Toon contract voorbeeld" at bounding box center [436, 354] width 101 height 13
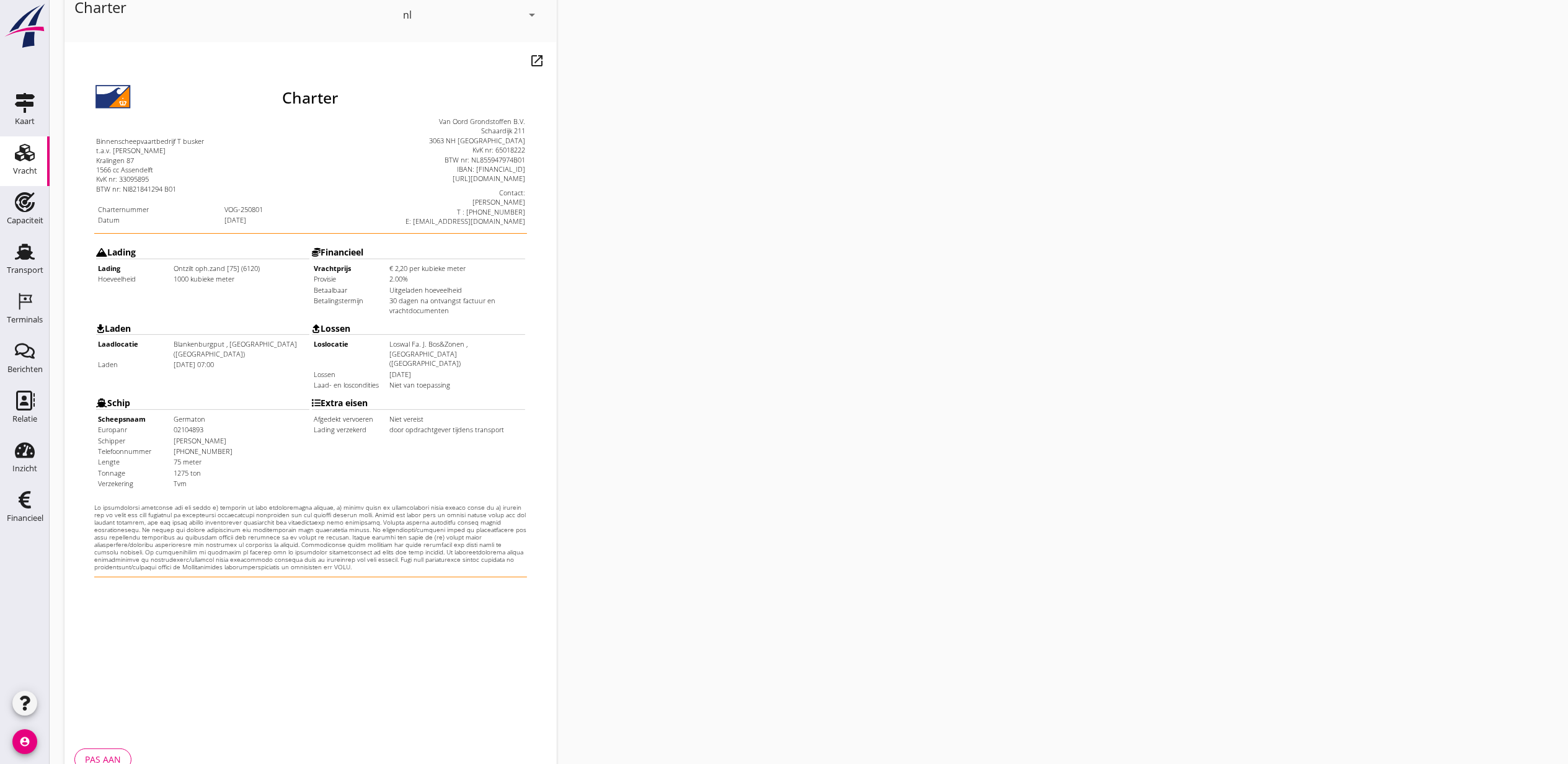
scroll to position [154, 0]
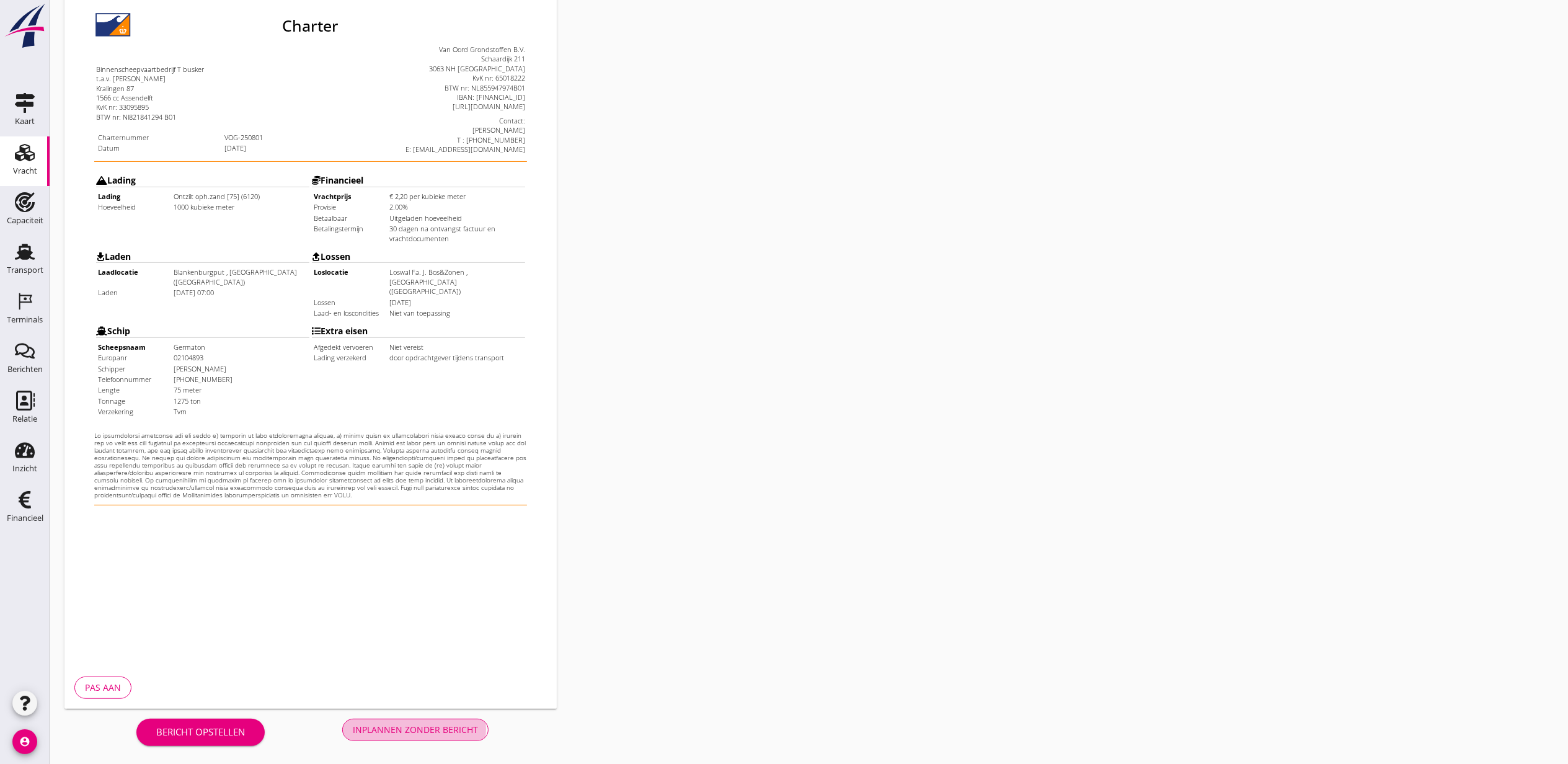
click at [423, 735] on div "Inplannen zonder bericht" at bounding box center [415, 729] width 125 height 13
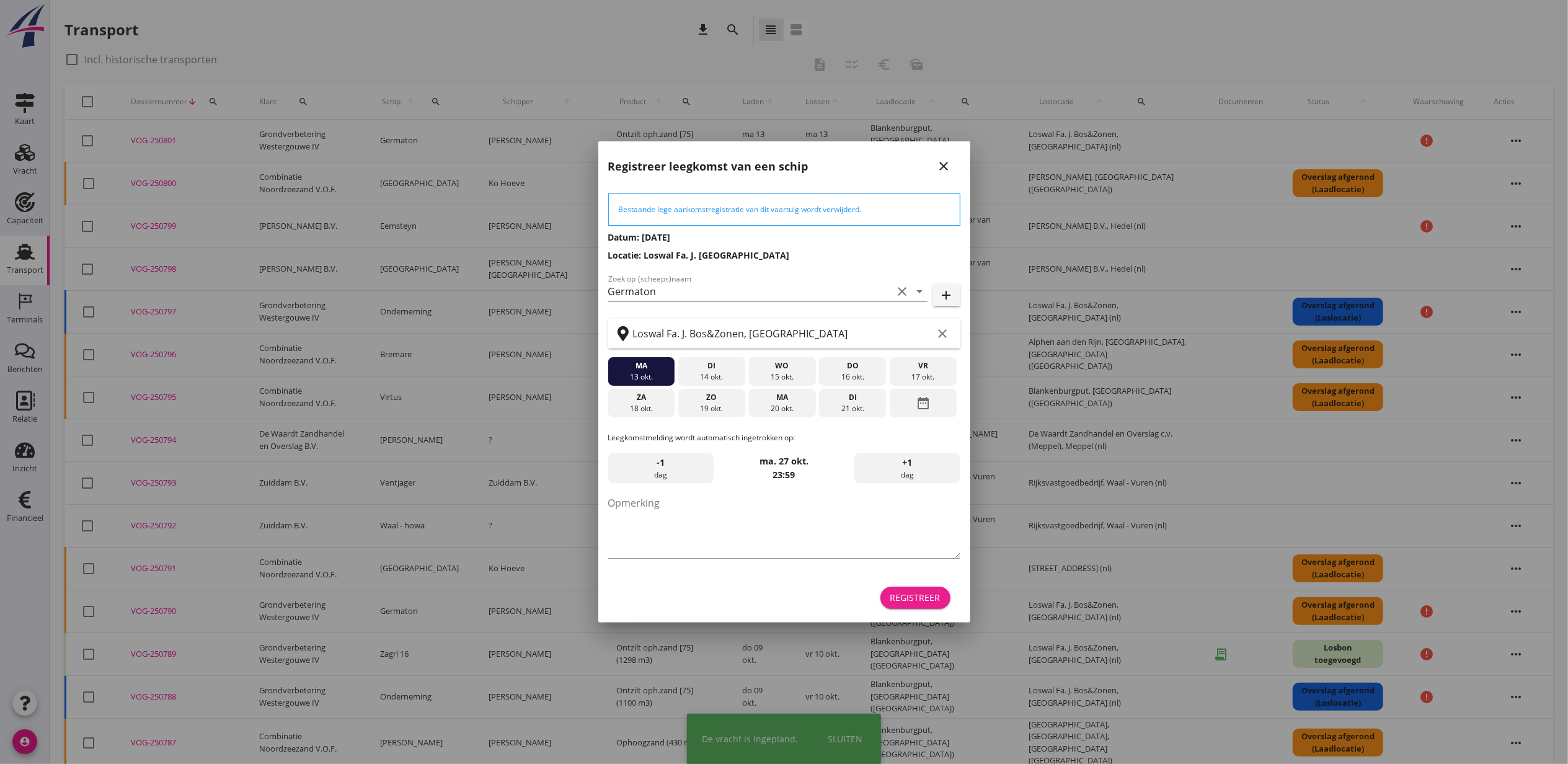
click at [939, 591] on div "Registreer" at bounding box center [915, 597] width 50 height 13
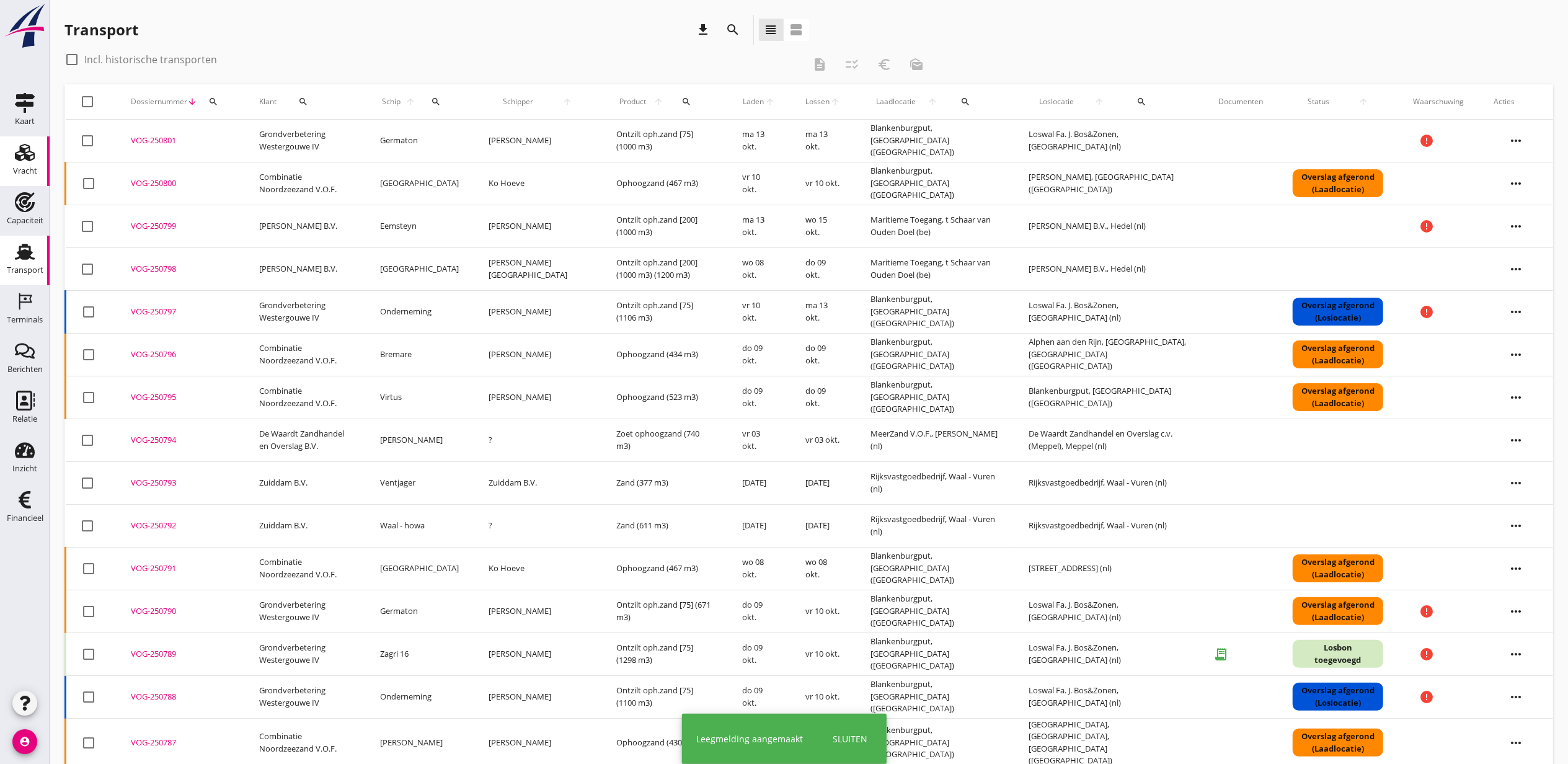
click at [16, 164] on div "Vracht" at bounding box center [25, 171] width 24 height 17
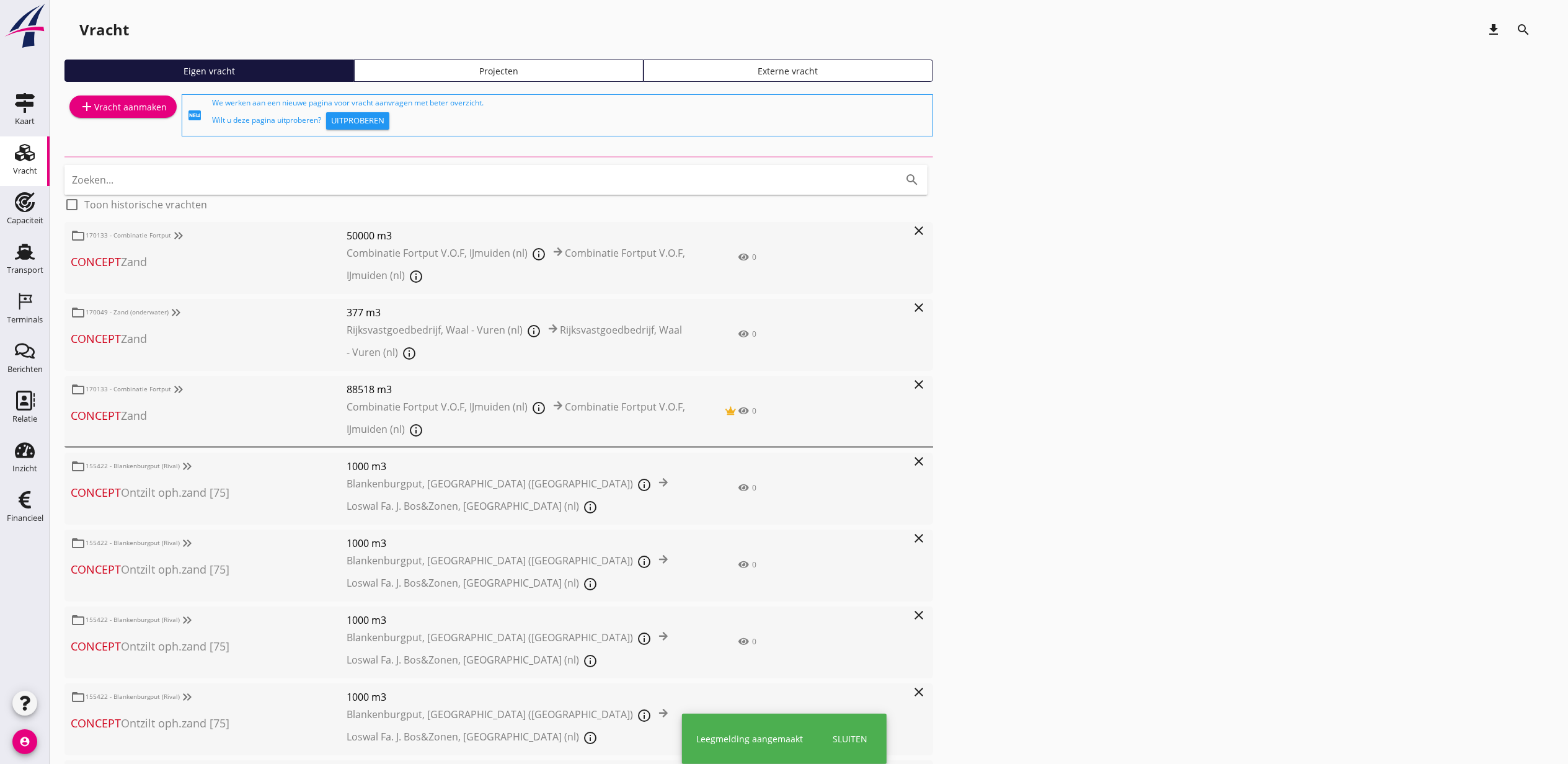
click at [620, 70] on div "Projecten" at bounding box center [499, 70] width 278 height 13
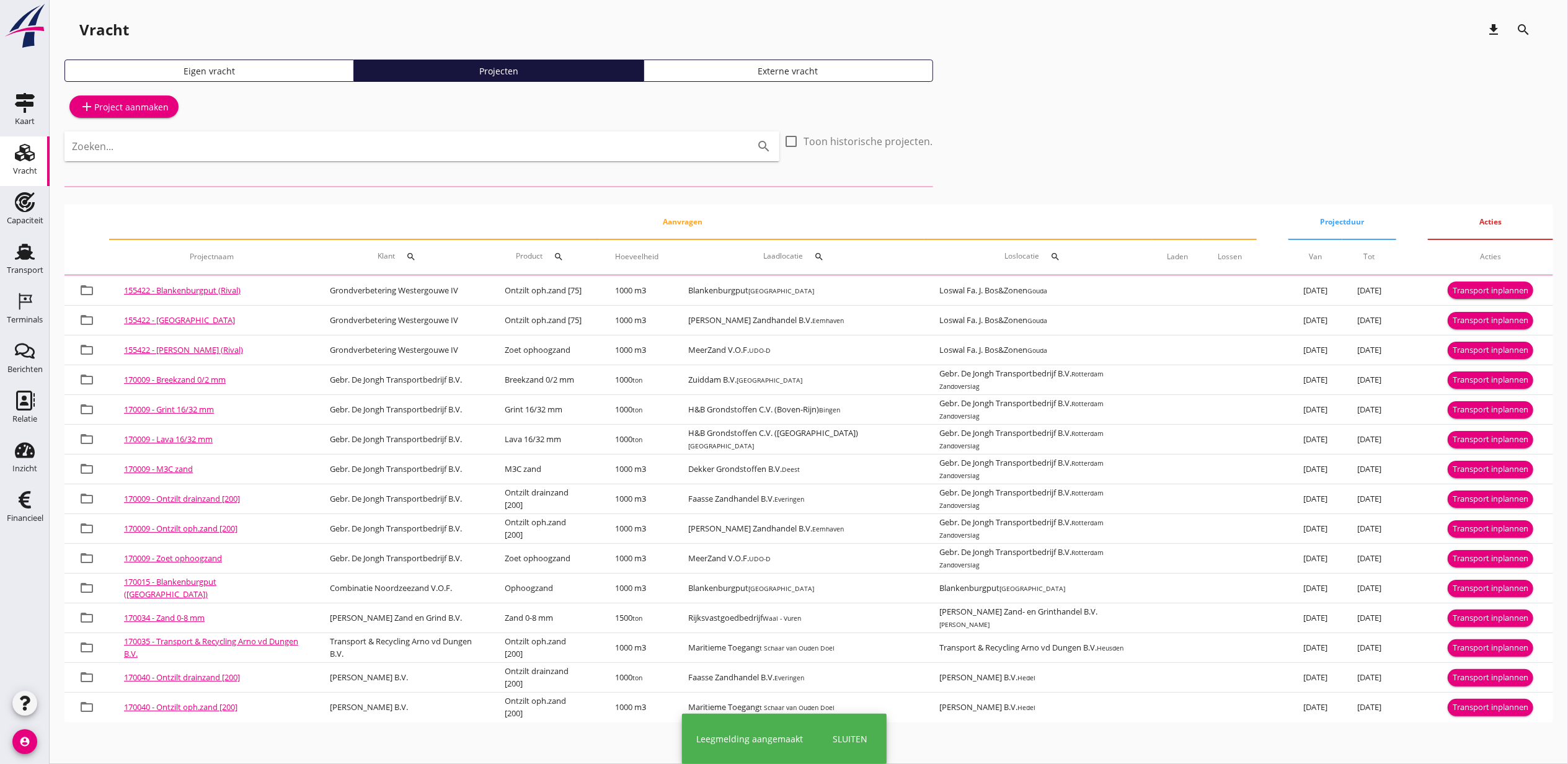
click at [552, 130] on div "add Project aanmaken Zoeken... search check_box_outline_blank Toon historische …" at bounding box center [808, 406] width 1488 height 630
click at [564, 142] on input "Zoeken..." at bounding box center [404, 146] width 665 height 20
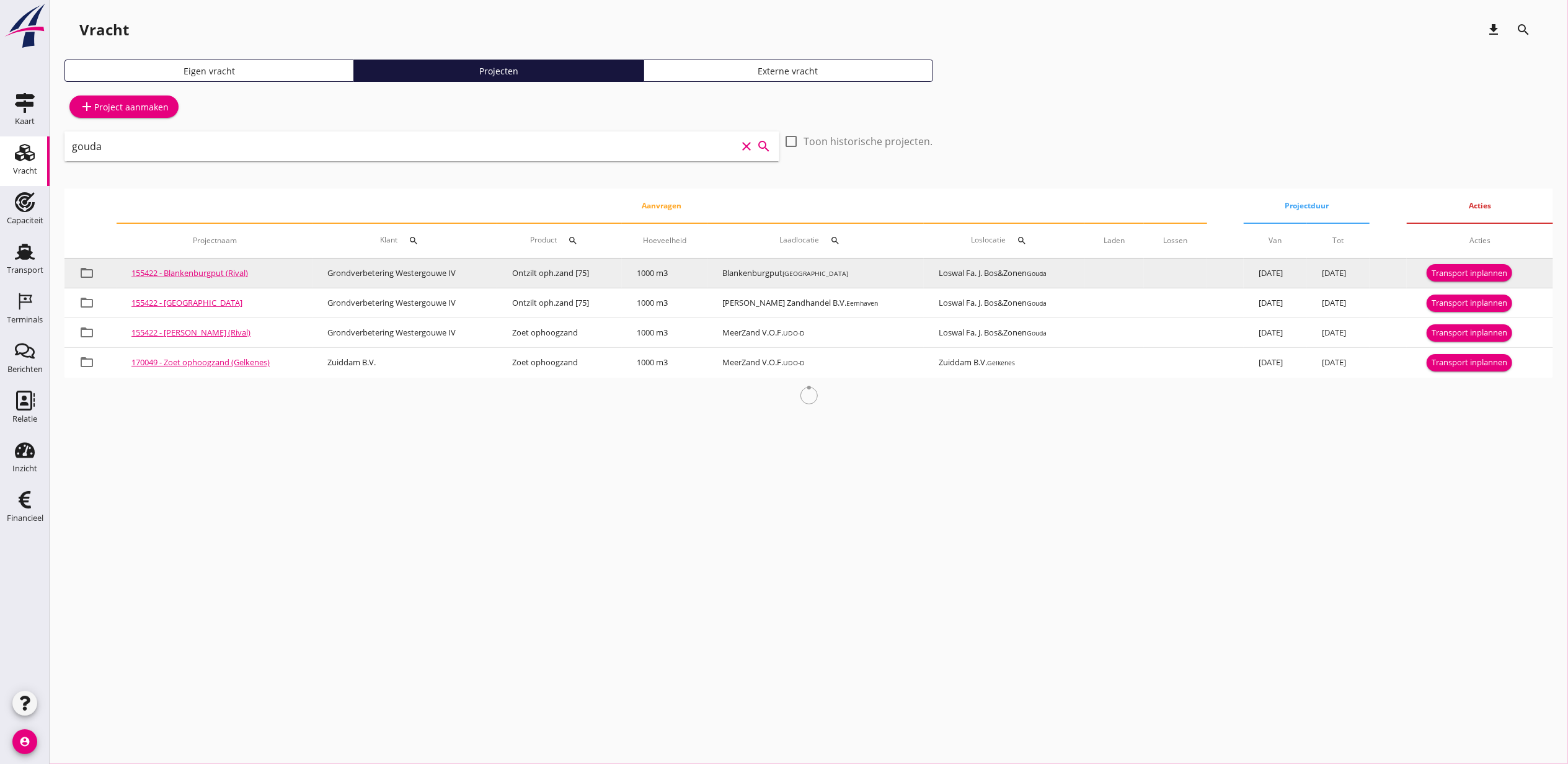
type input "gouda"
click at [1497, 267] on div "Transport inplannen" at bounding box center [1469, 274] width 76 height 13
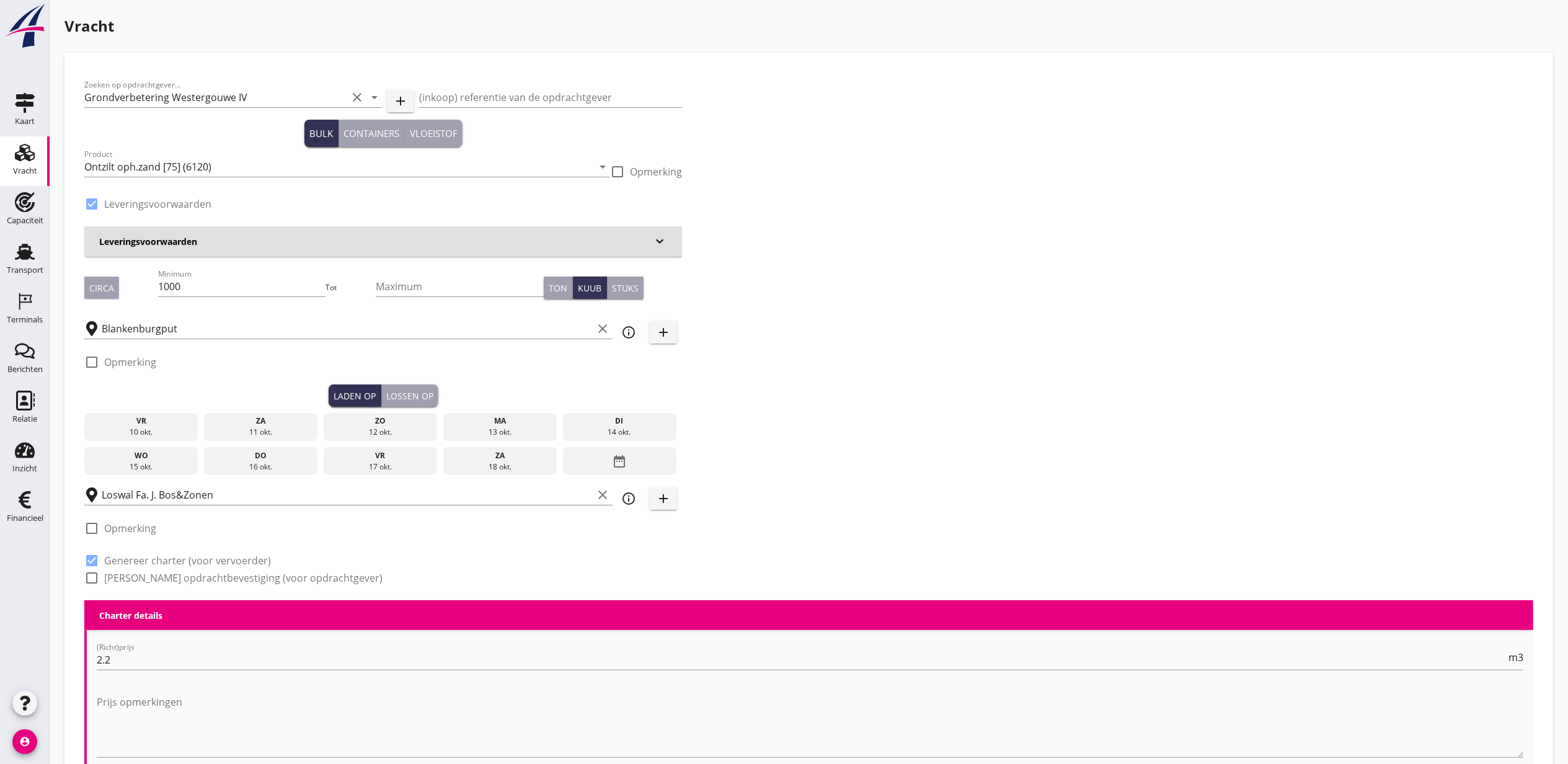
click at [499, 428] on div "13 okt." at bounding box center [499, 432] width 108 height 11
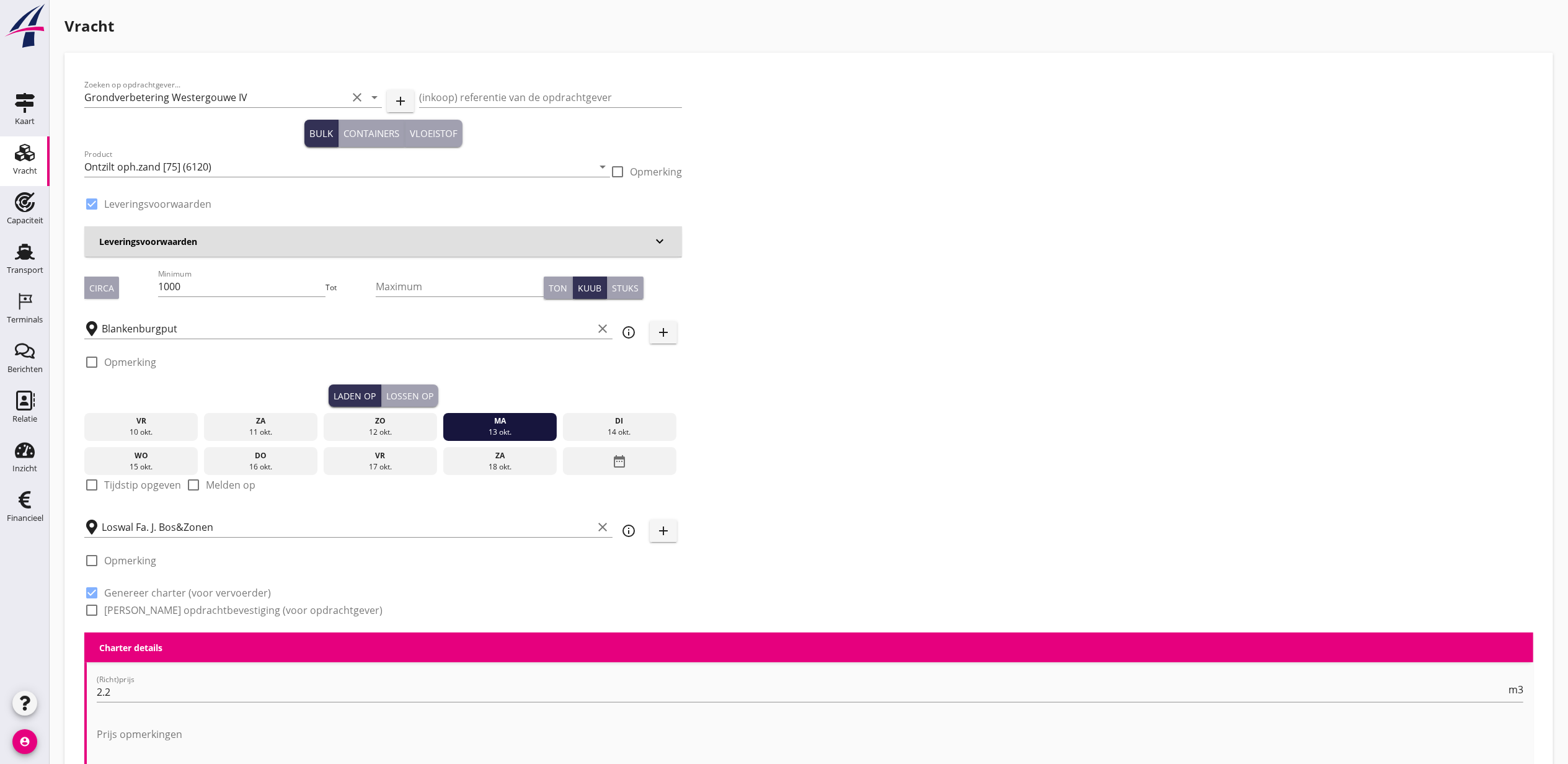
click at [117, 482] on label "Tijdstip opgeven" at bounding box center [143, 485] width 77 height 13
checkbox input "true"
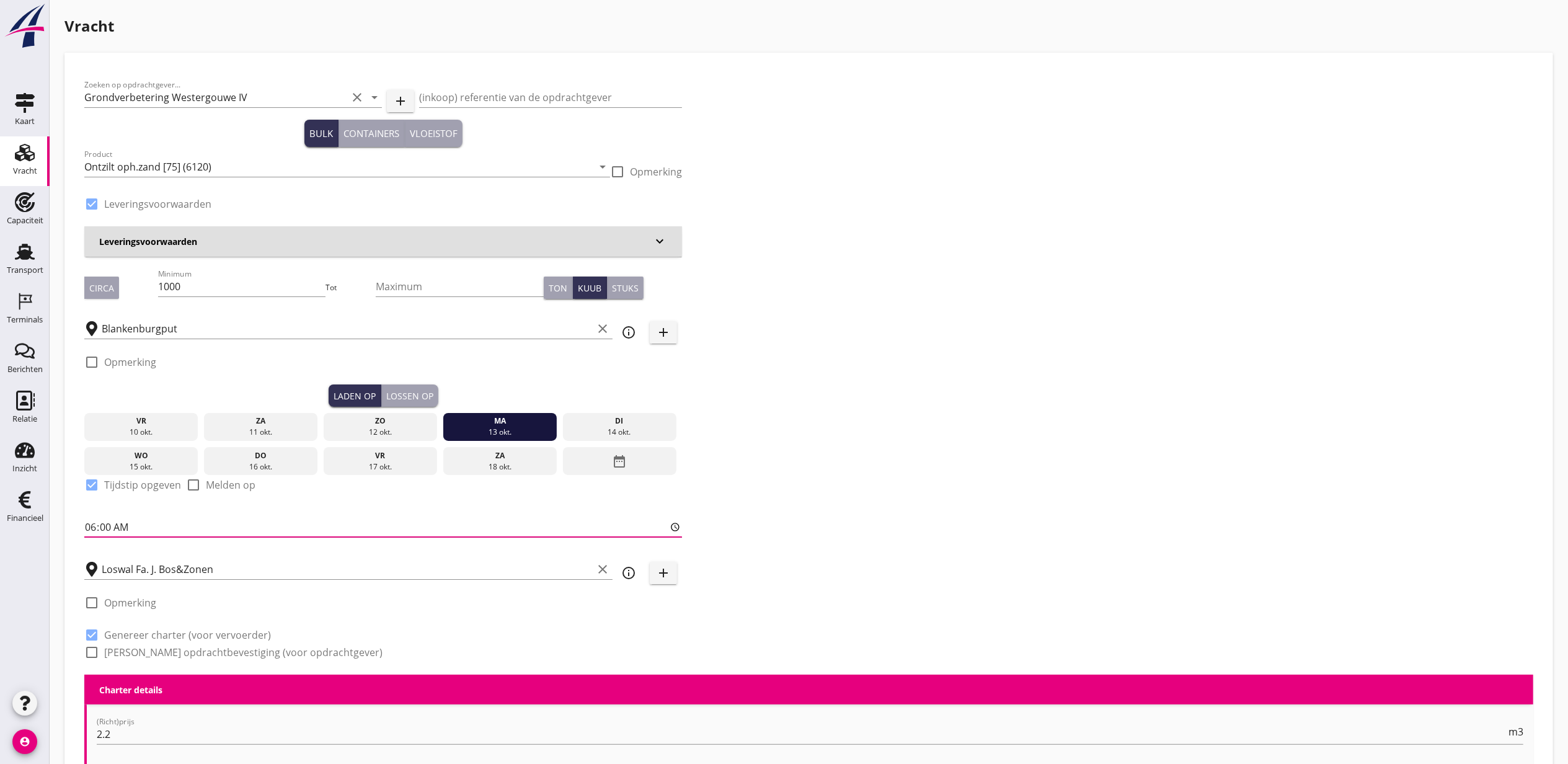
click at [92, 519] on input "06:00" at bounding box center [382, 527] width 597 height 20
type input "19:00"
click at [419, 390] on div "Lossen op" at bounding box center [410, 396] width 48 height 13
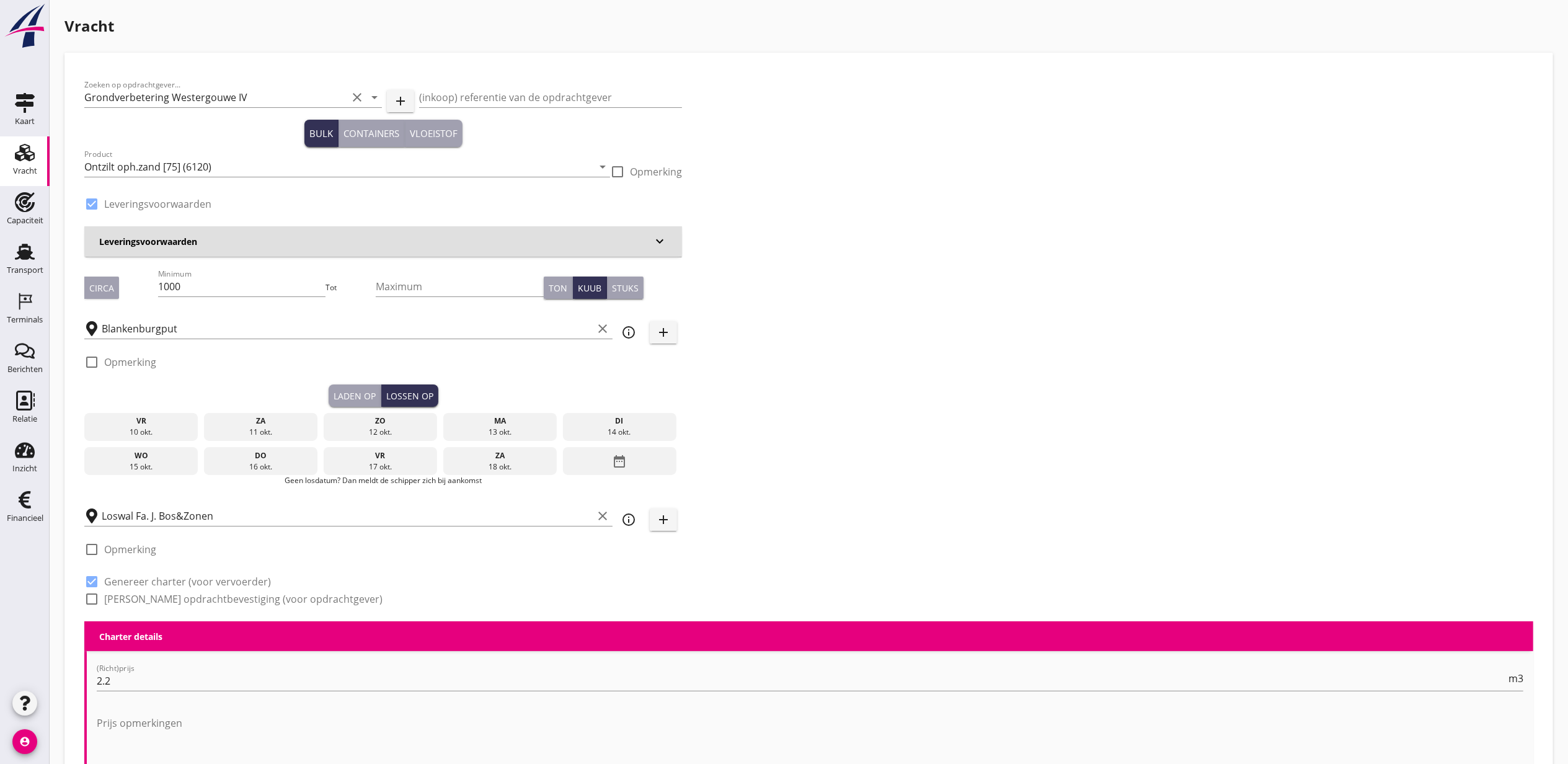
click at [591, 418] on div "di" at bounding box center [619, 421] width 108 height 11
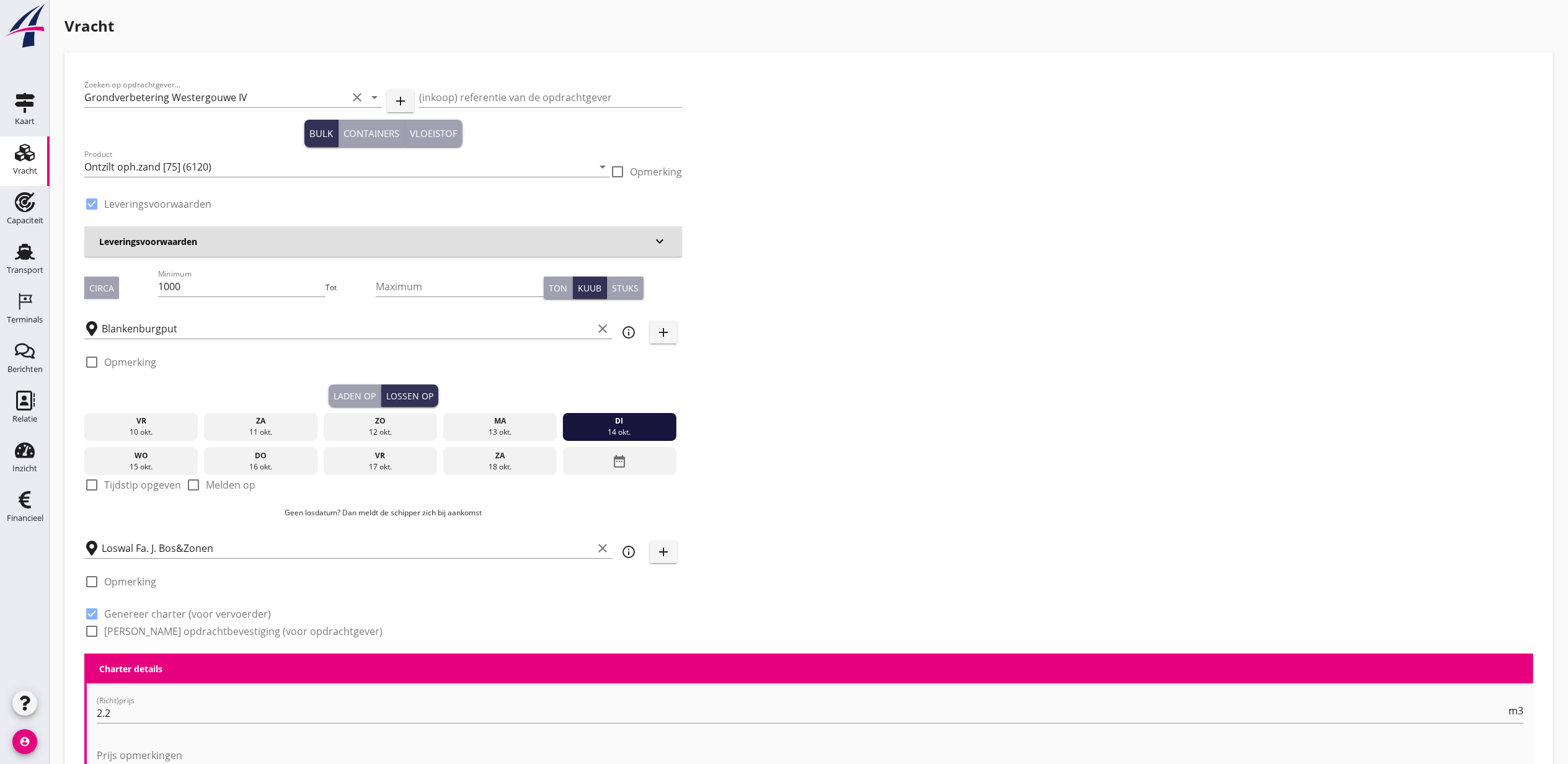
click at [351, 388] on button "Laden op" at bounding box center [355, 395] width 53 height 22
checkbox input "true"
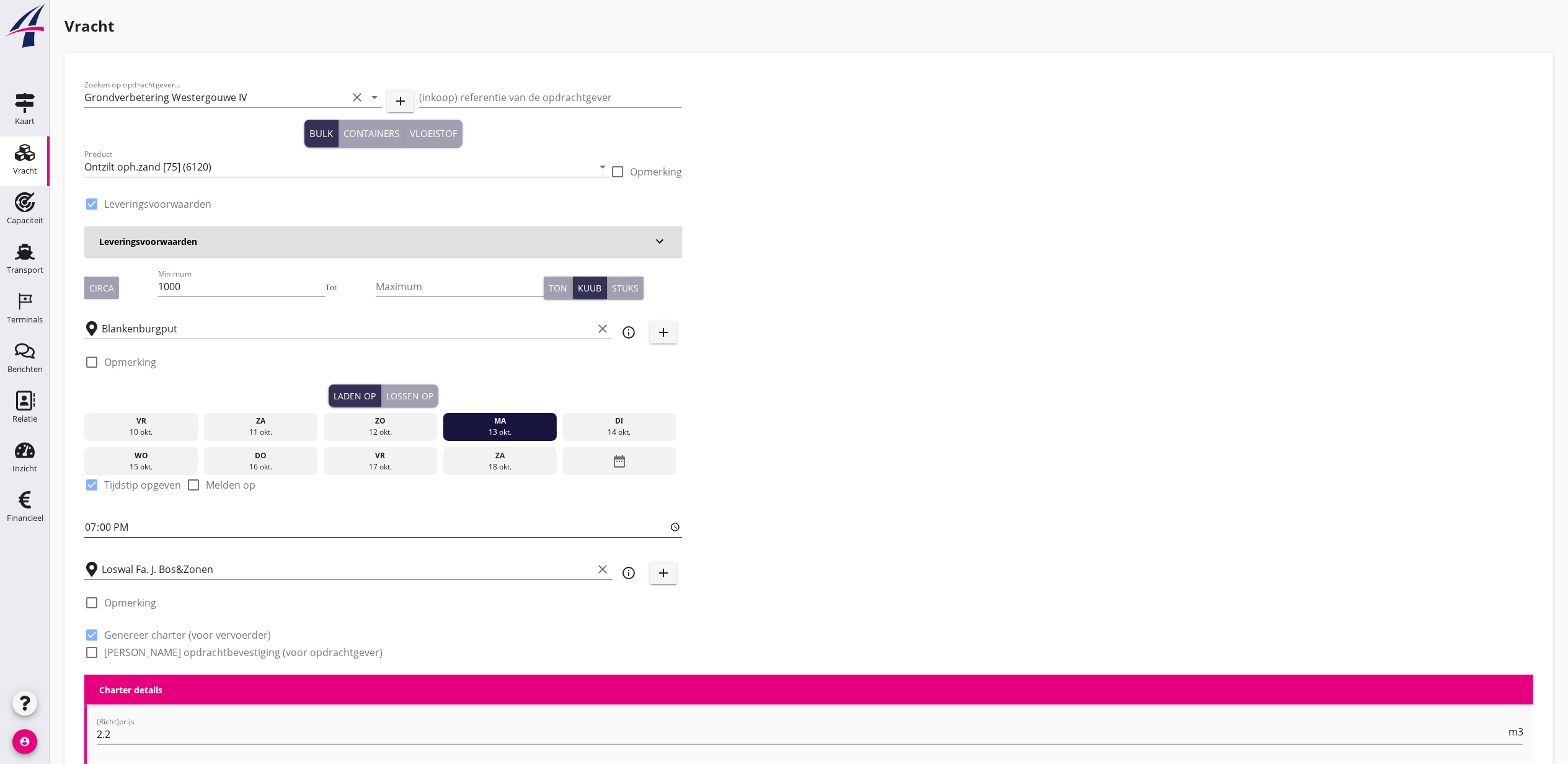
click at [91, 522] on input "19:00" at bounding box center [382, 527] width 597 height 20
type input "09:00"
click at [598, 423] on div "di" at bounding box center [619, 421] width 108 height 11
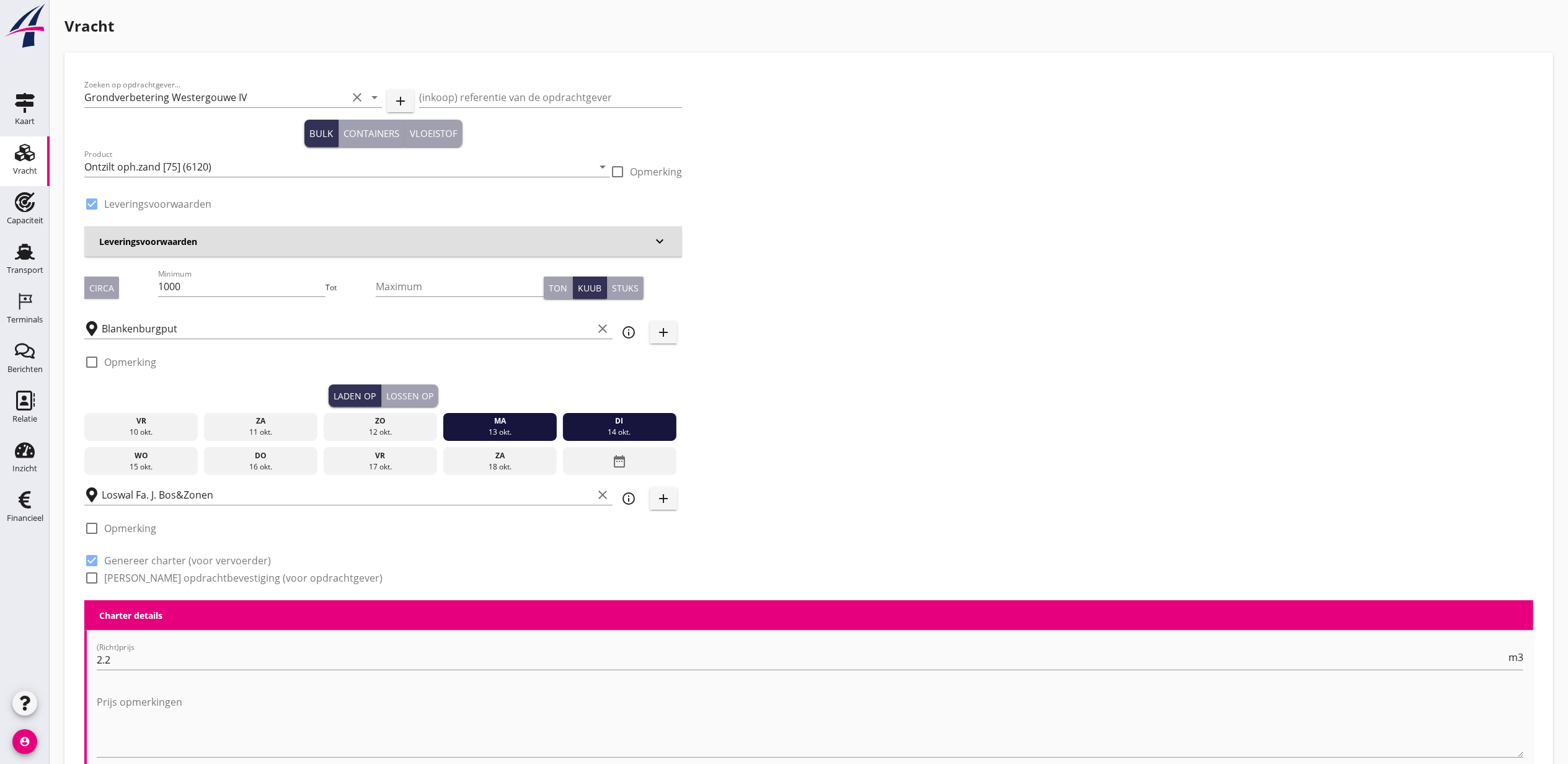
click at [604, 423] on div "di" at bounding box center [619, 421] width 108 height 11
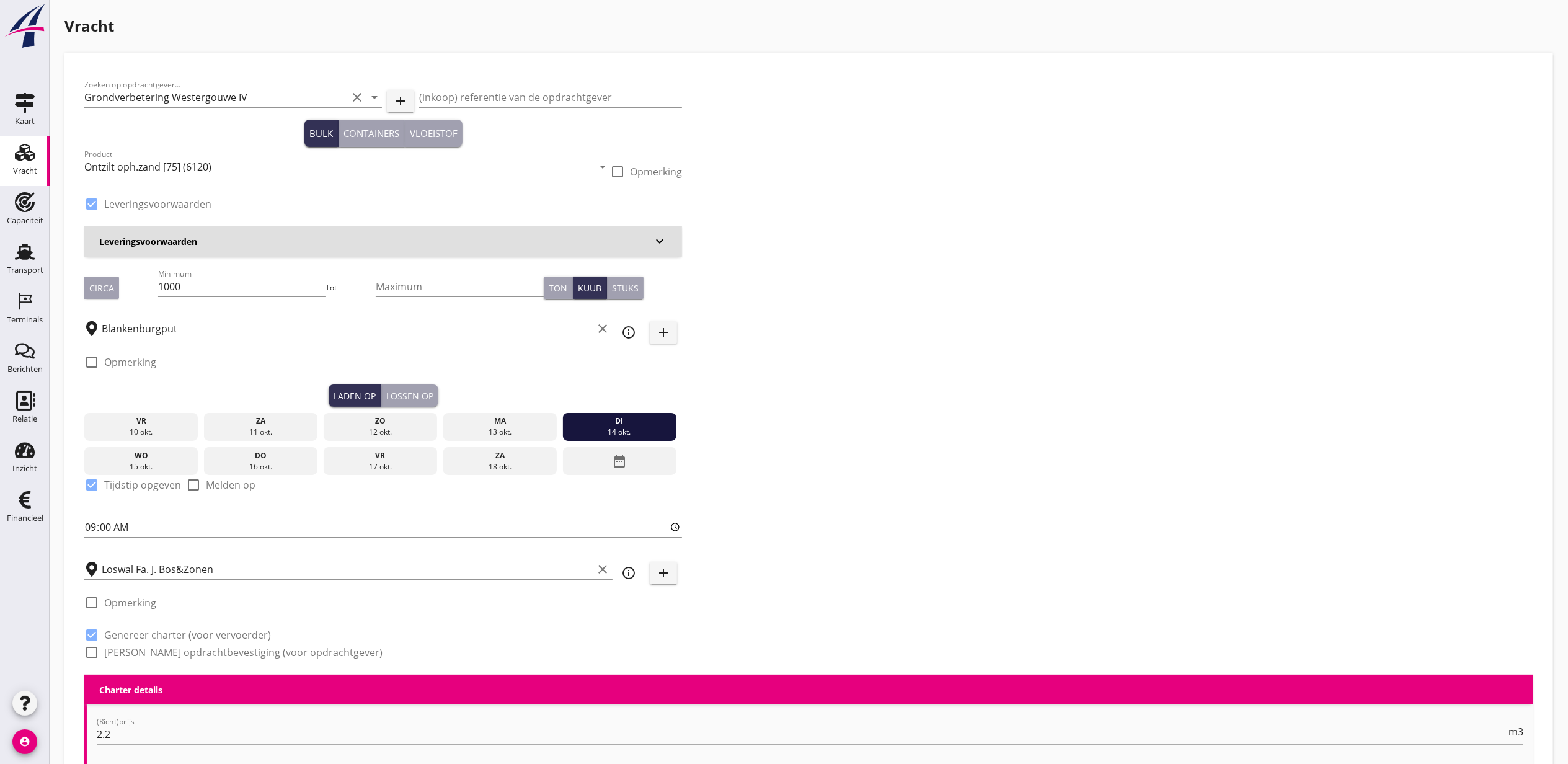
click at [511, 429] on div "13 okt." at bounding box center [499, 432] width 108 height 11
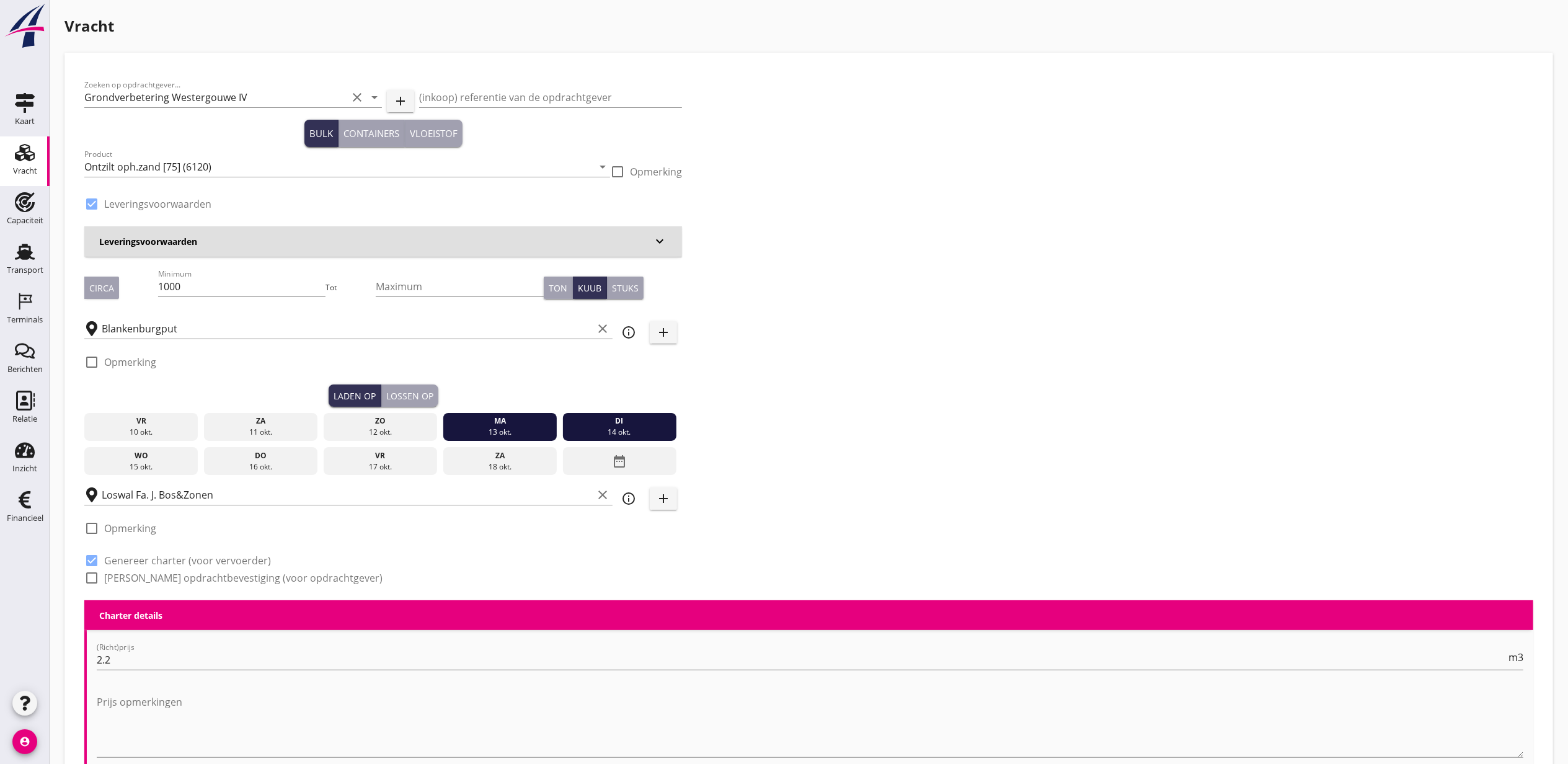
click at [546, 425] on div "ma" at bounding box center [499, 421] width 108 height 11
click at [540, 427] on div "13 okt." at bounding box center [499, 432] width 108 height 11
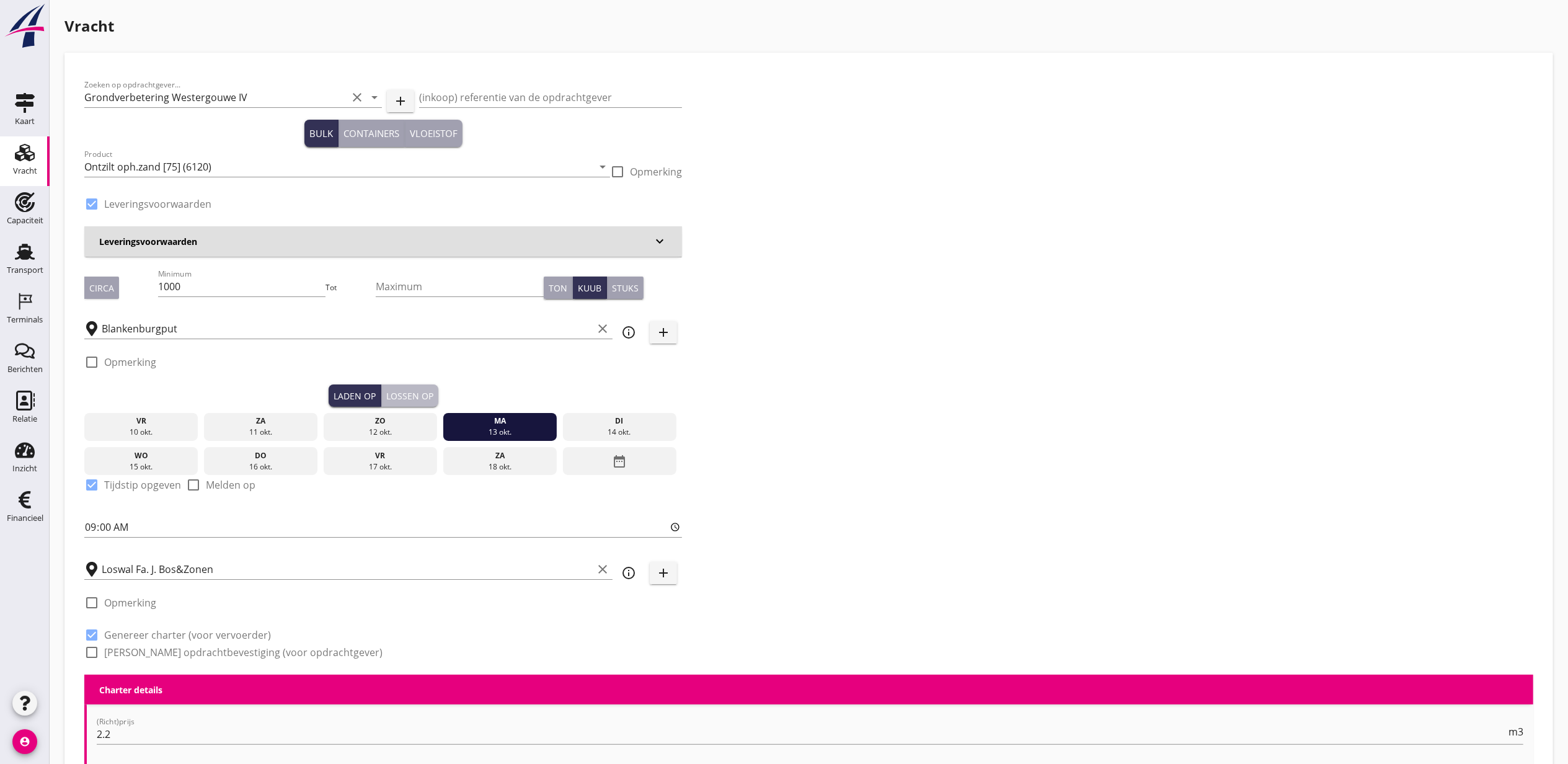
click at [412, 391] on div "Lossen op" at bounding box center [410, 396] width 48 height 13
checkbox input "false"
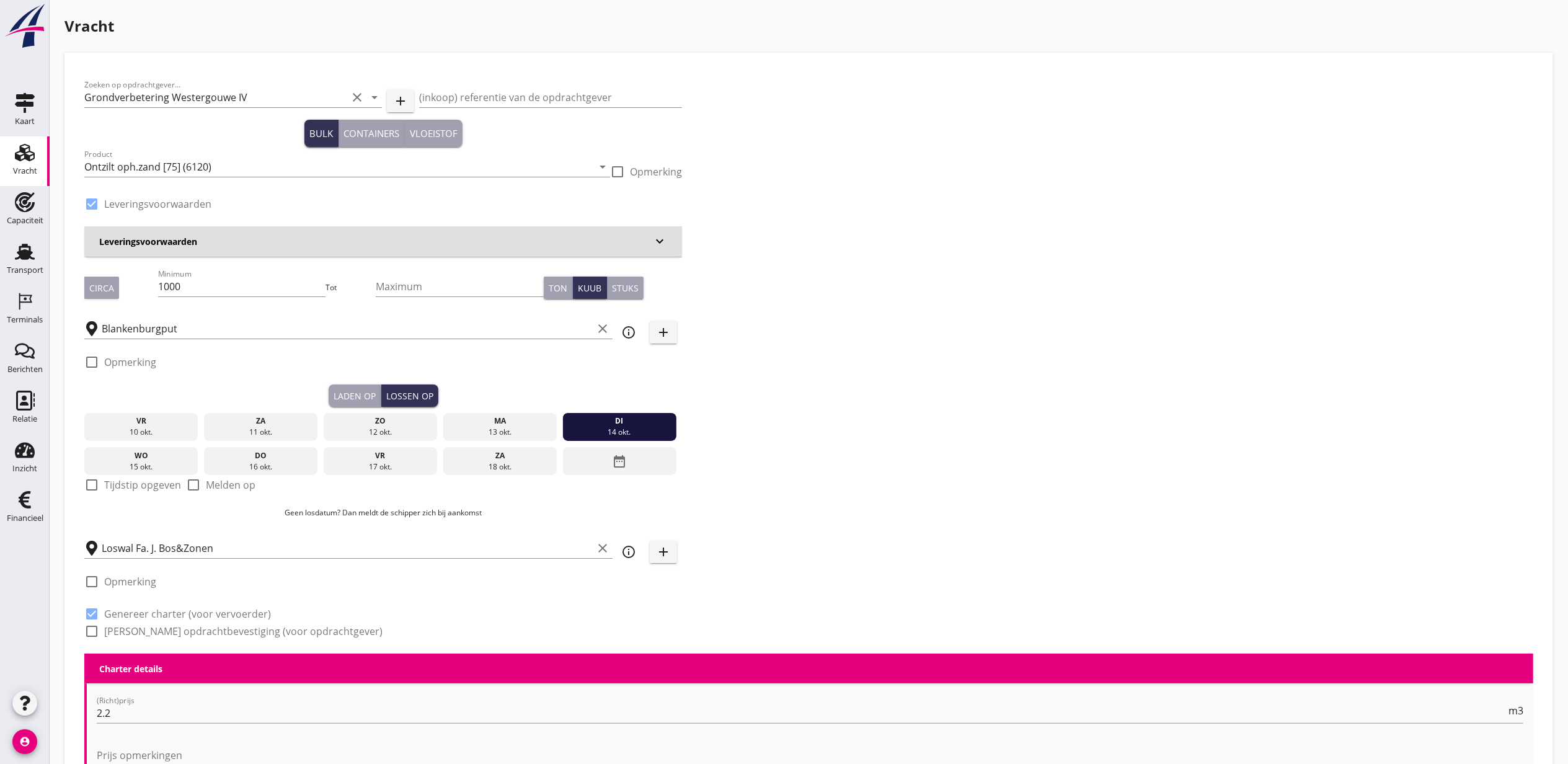
click at [529, 428] on div "13 okt." at bounding box center [499, 432] width 108 height 11
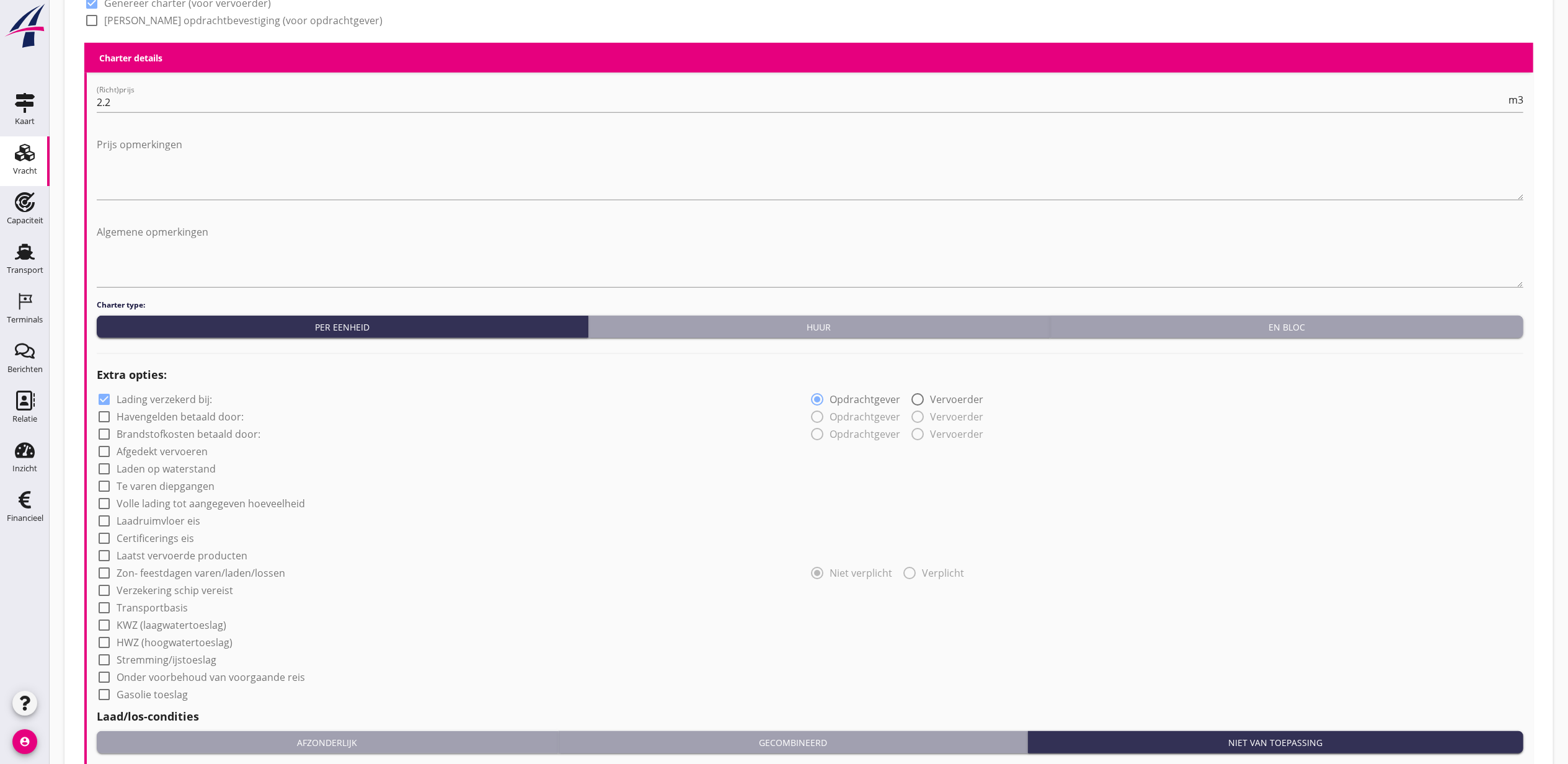
scroll to position [872, 0]
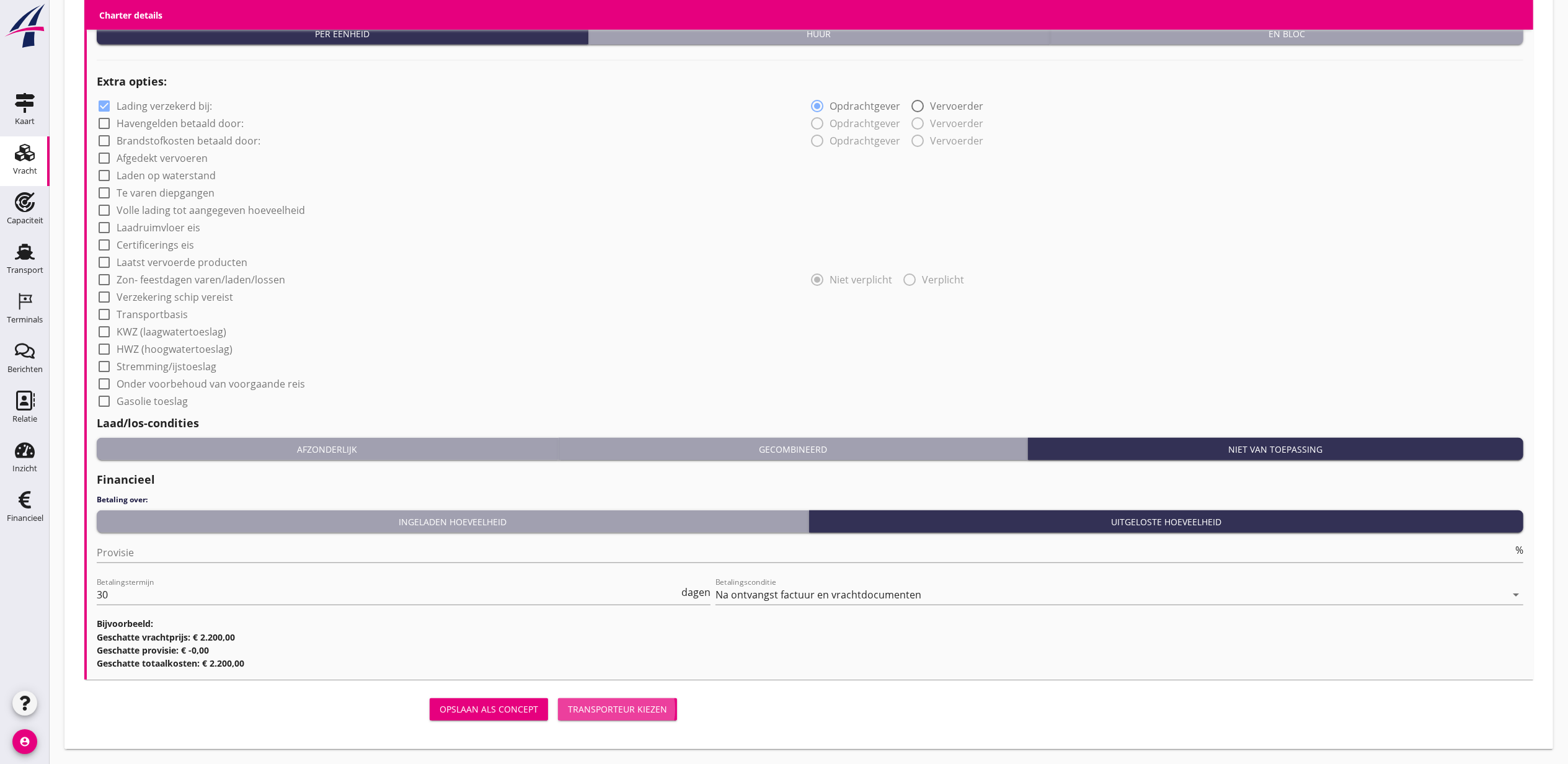
click at [628, 714] on div "Transporteur kiezen" at bounding box center [618, 709] width 99 height 13
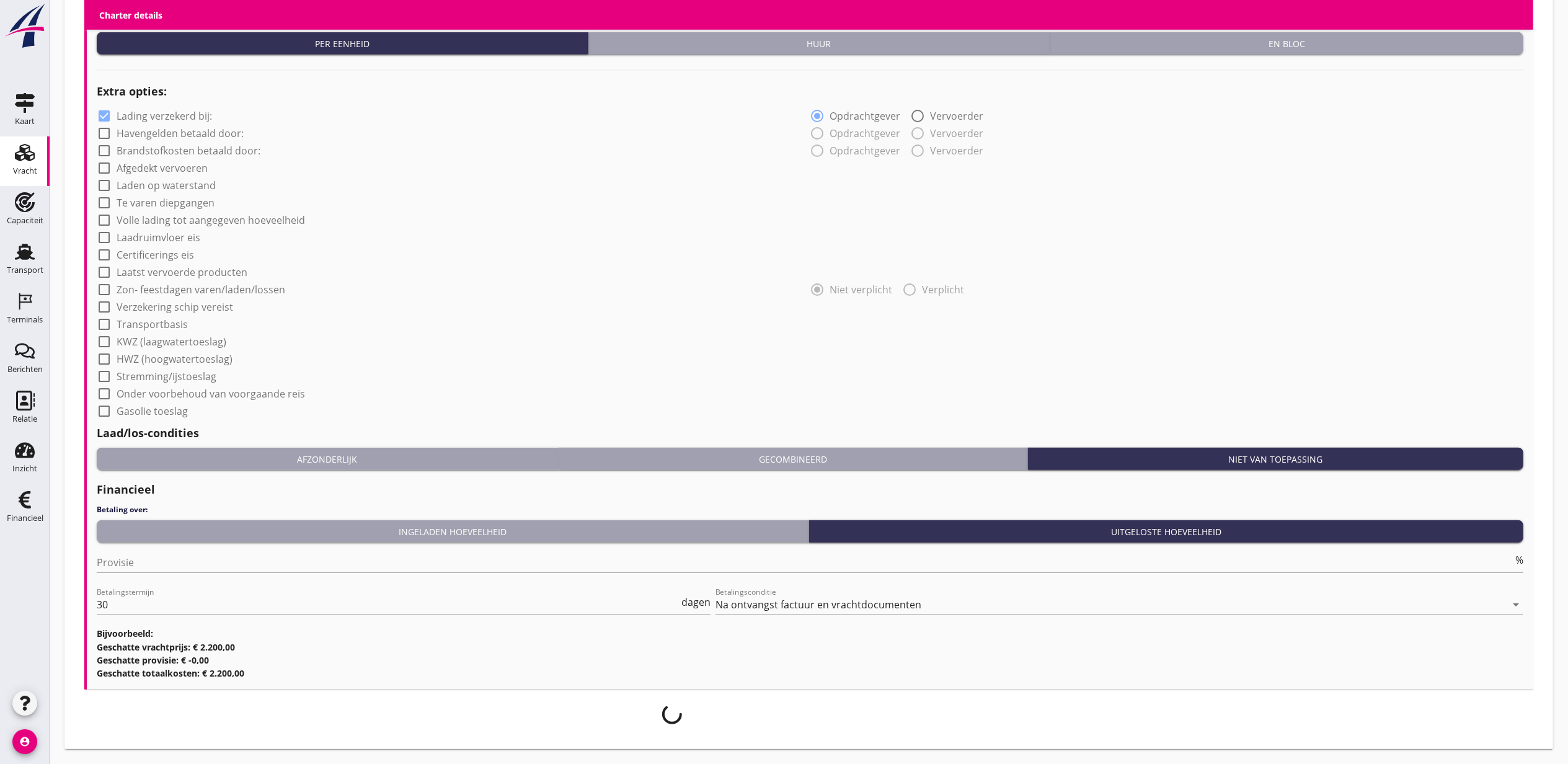
scroll to position [862, 0]
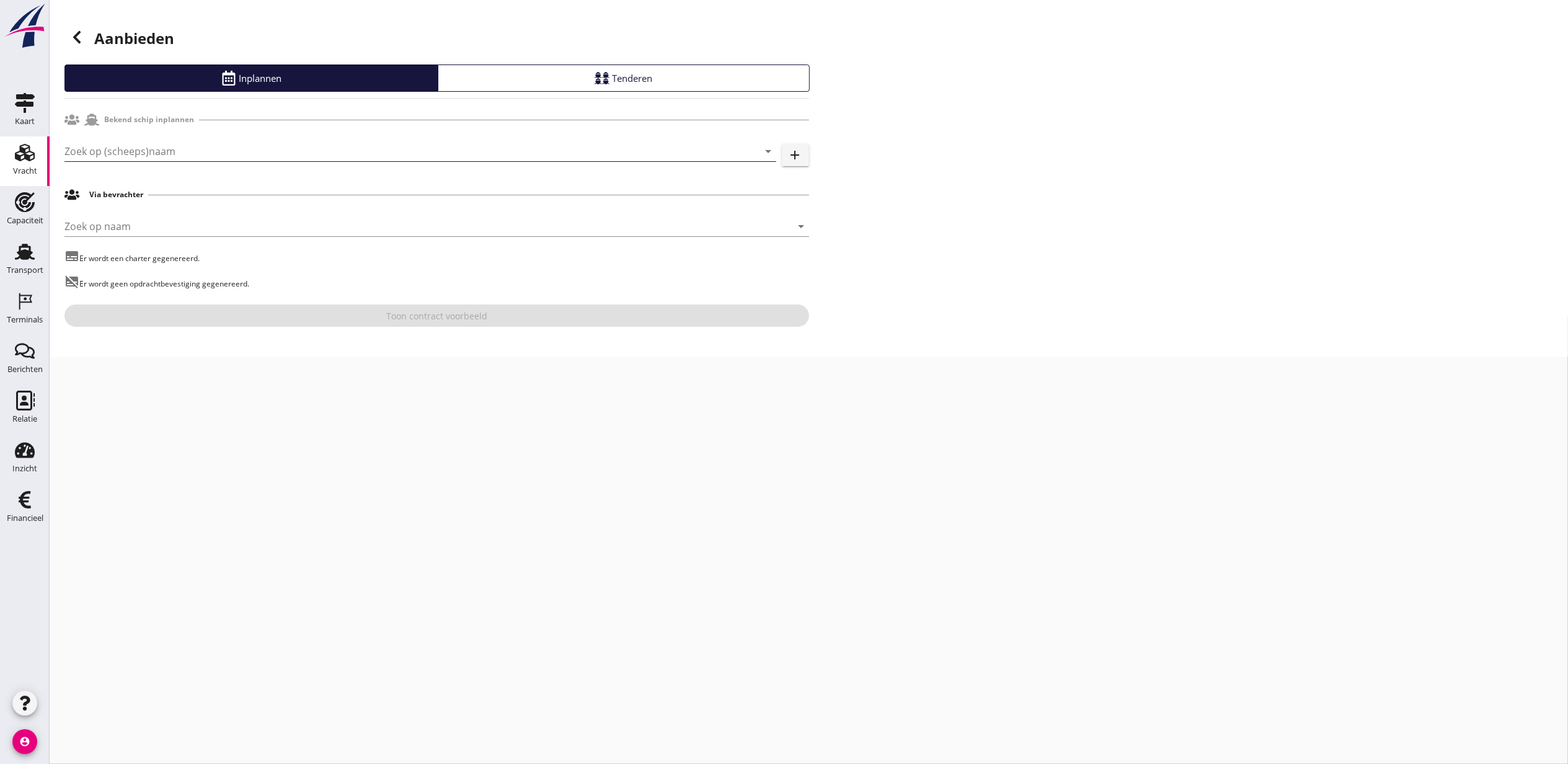
click at [164, 145] on input "Zoek op (scheeps)naam" at bounding box center [403, 152] width 677 height 20
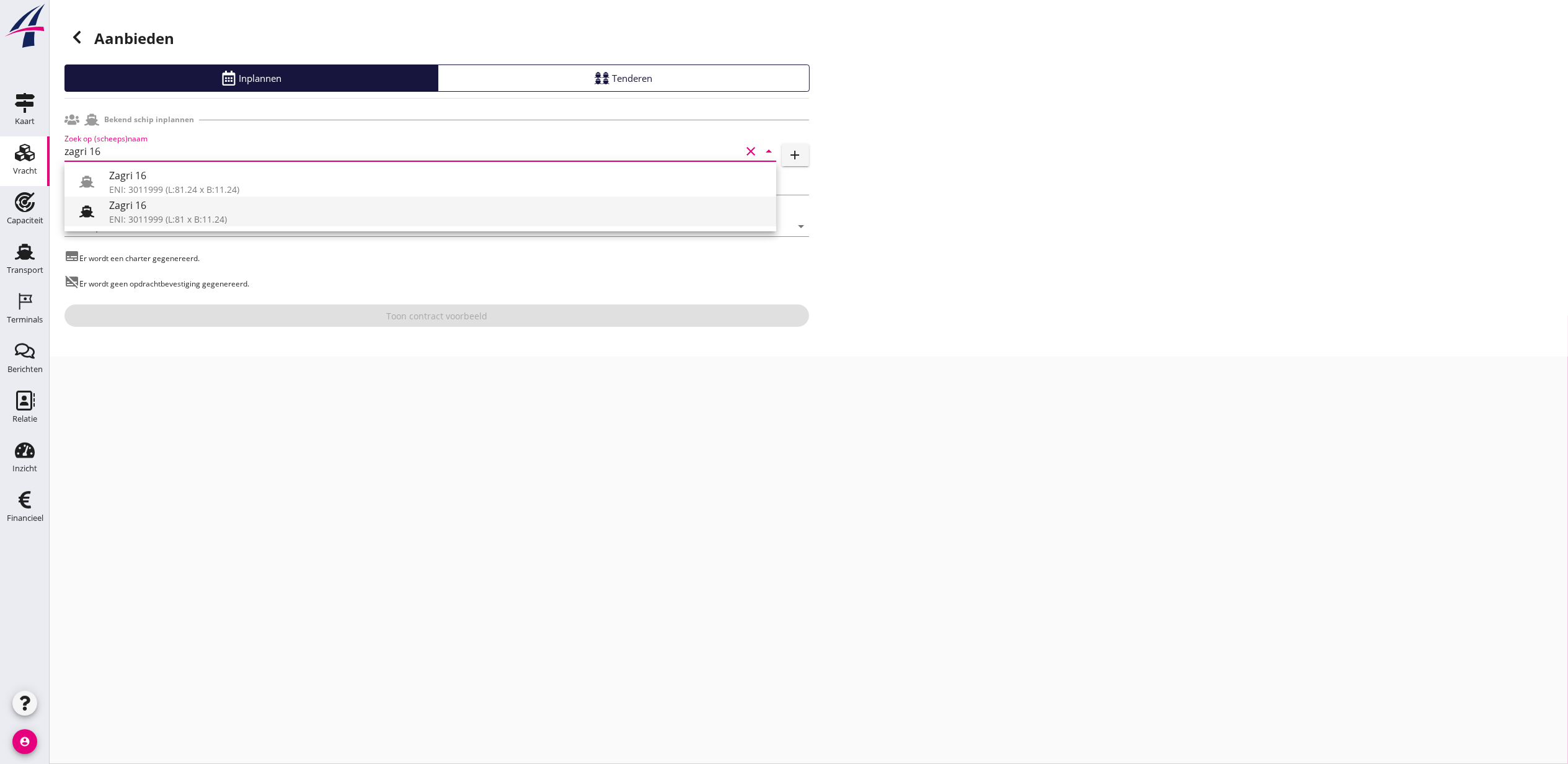
click at [220, 209] on div "Zagri 16" at bounding box center [437, 205] width 658 height 15
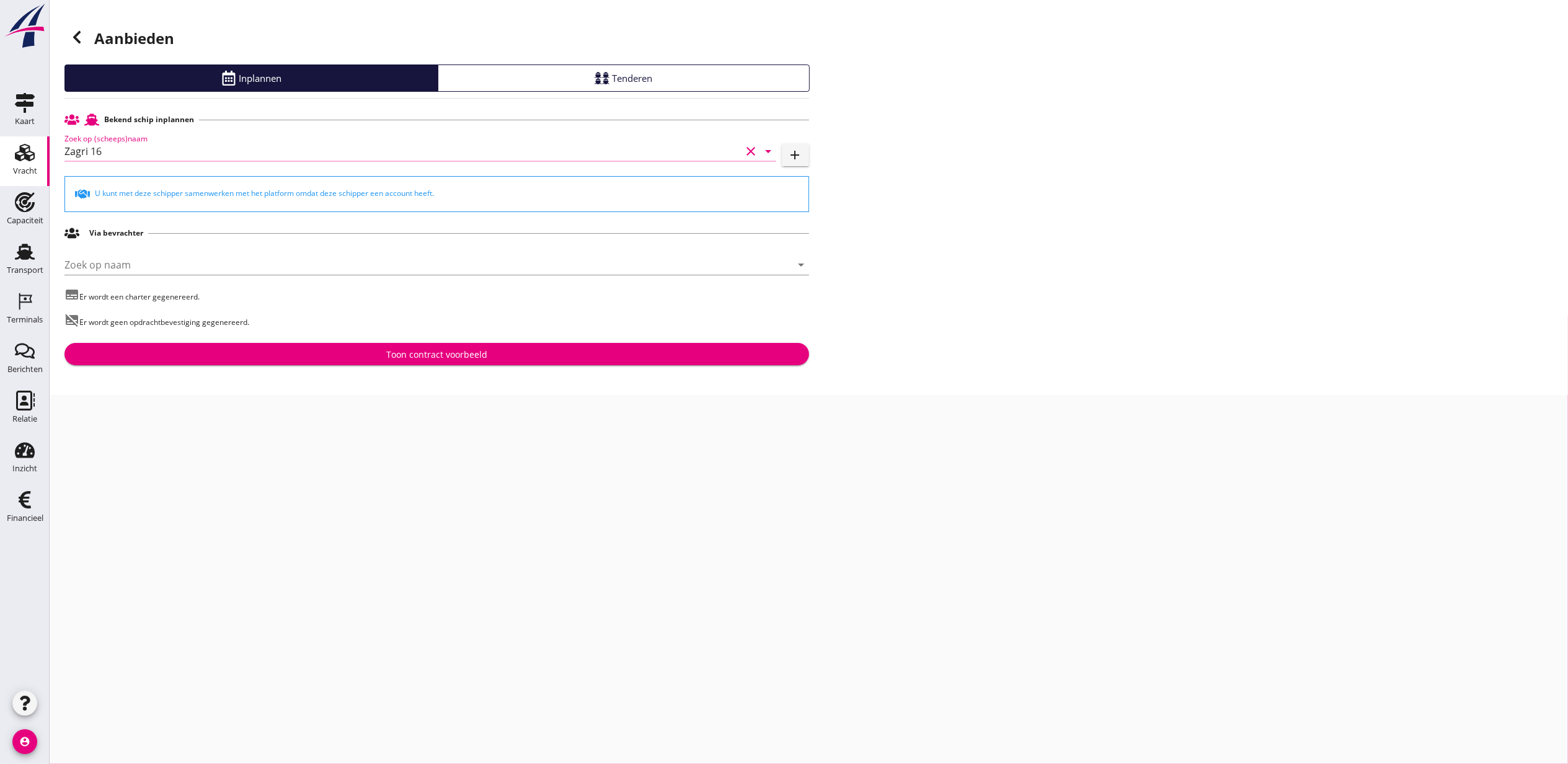
type input "Zagri 16"
click at [461, 371] on div "Aanbieden Inplannen Tenderen Bekend schip inplannen Zoek op (scheeps)naam Zagri…" at bounding box center [809, 198] width 1519 height 395
click at [464, 356] on div "Toon contract voorbeeld" at bounding box center [436, 354] width 101 height 13
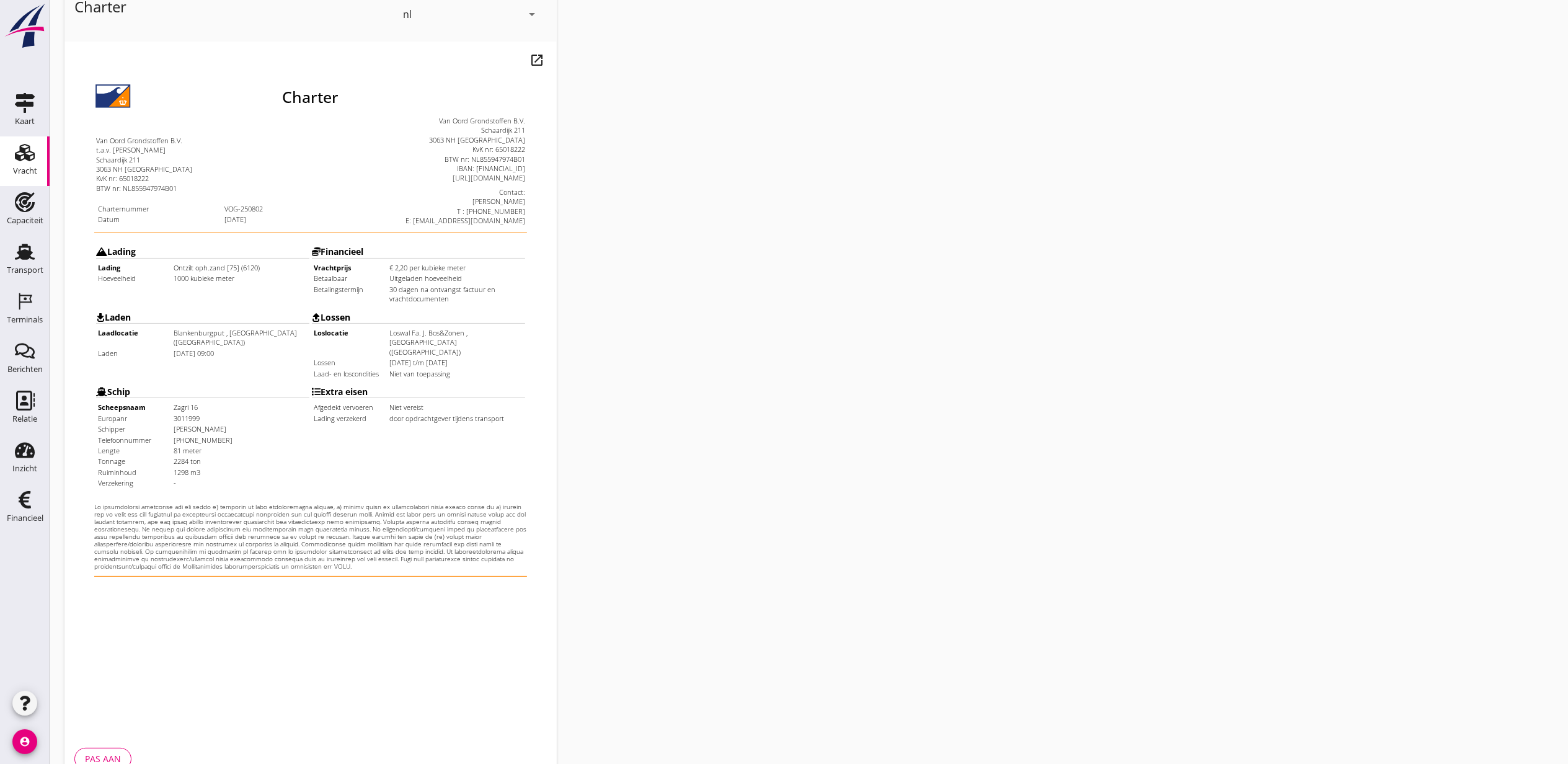
scroll to position [154, 0]
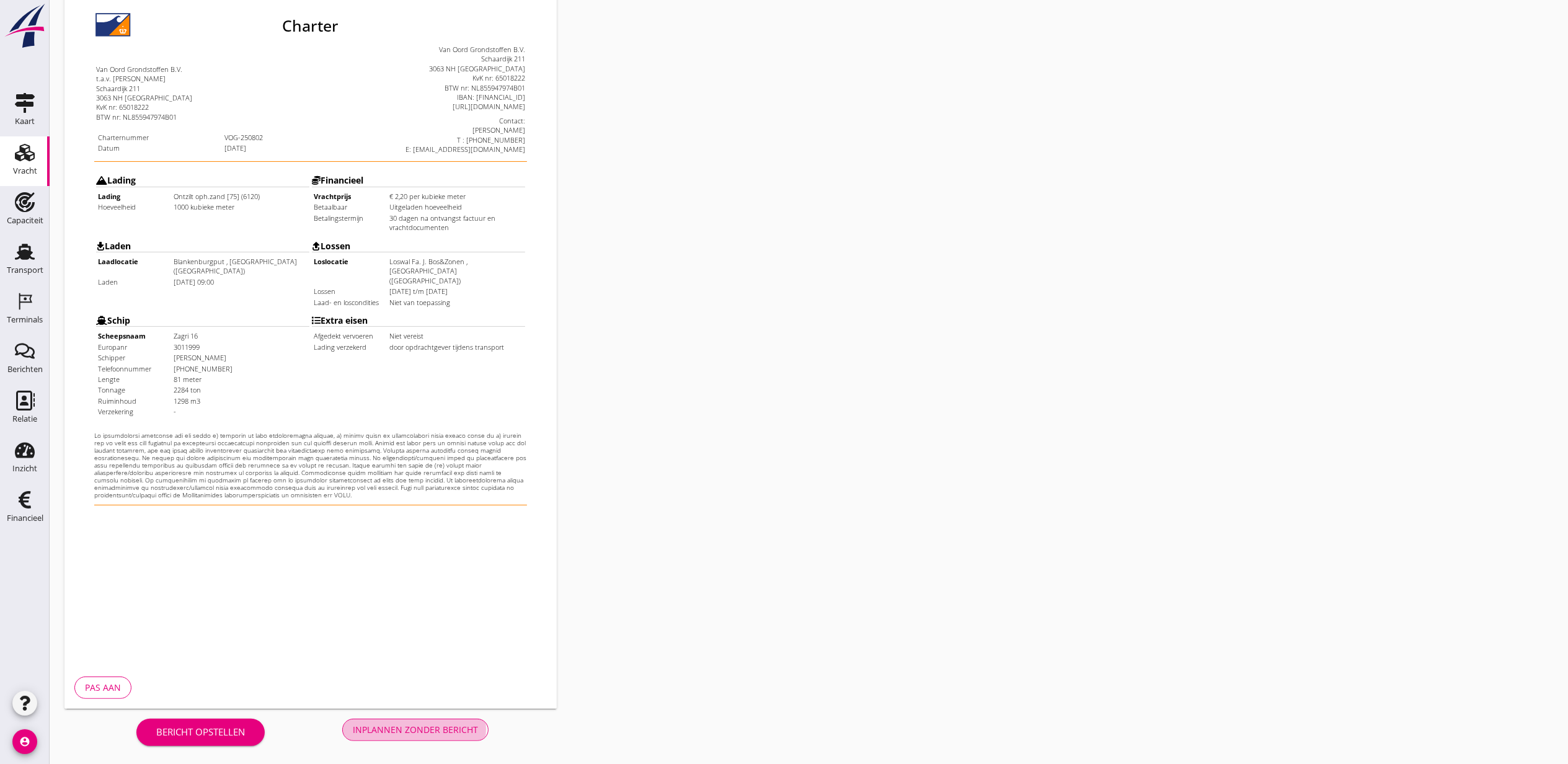
click at [450, 730] on div "Inplannen zonder bericht" at bounding box center [415, 729] width 125 height 13
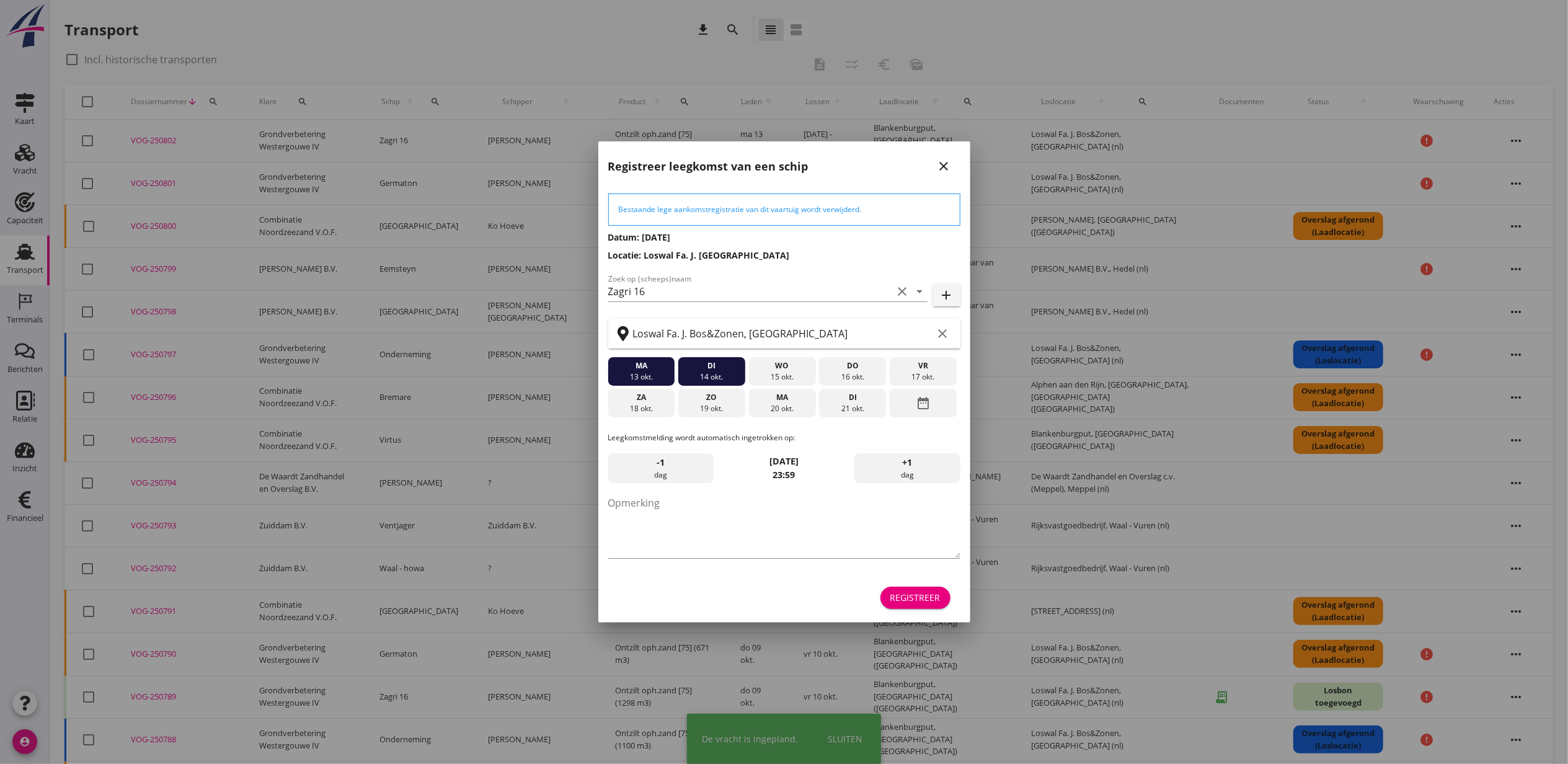
click at [909, 601] on div "Registreer" at bounding box center [915, 597] width 50 height 13
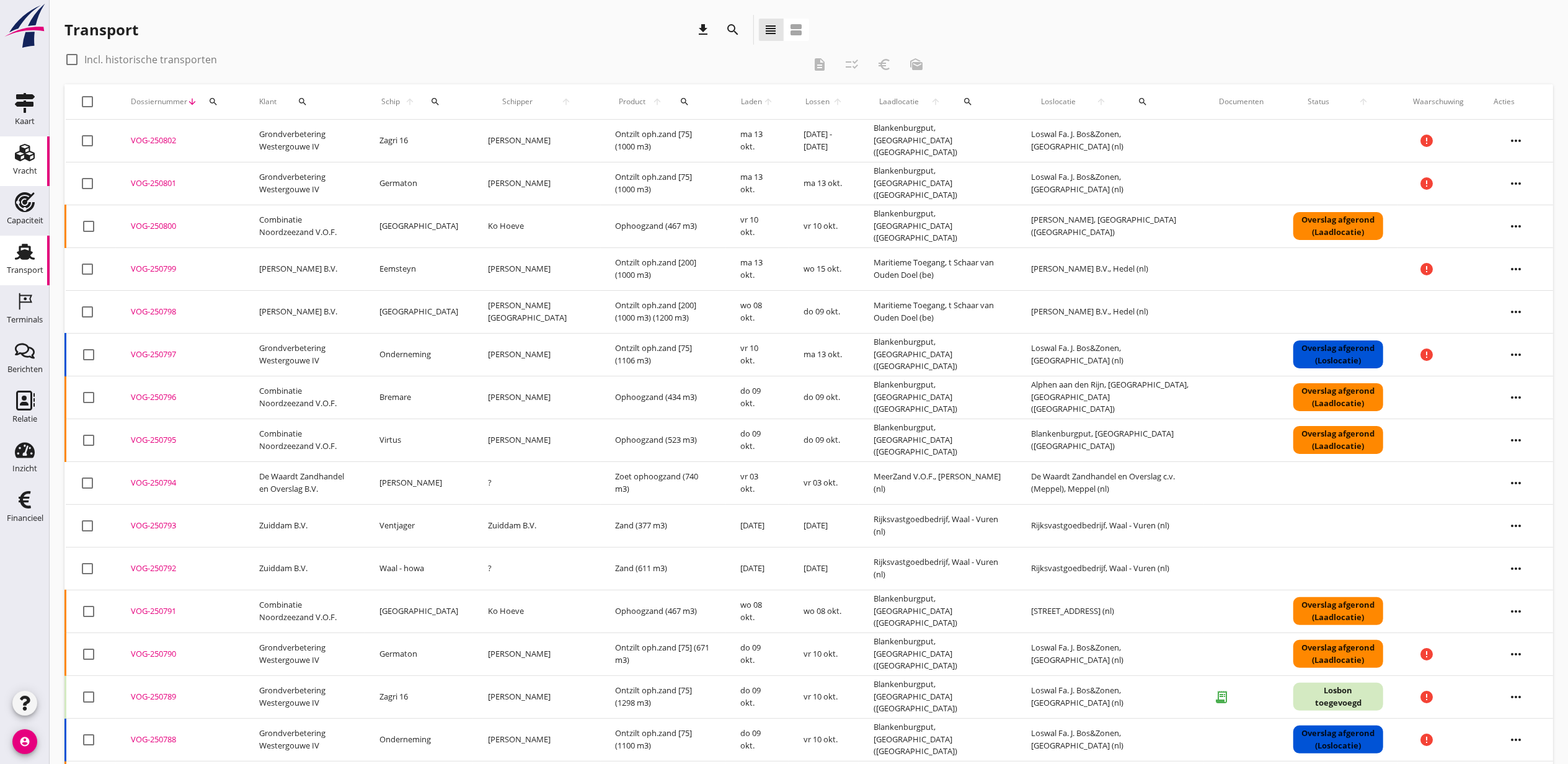
click at [27, 164] on div "Vracht" at bounding box center [25, 171] width 24 height 17
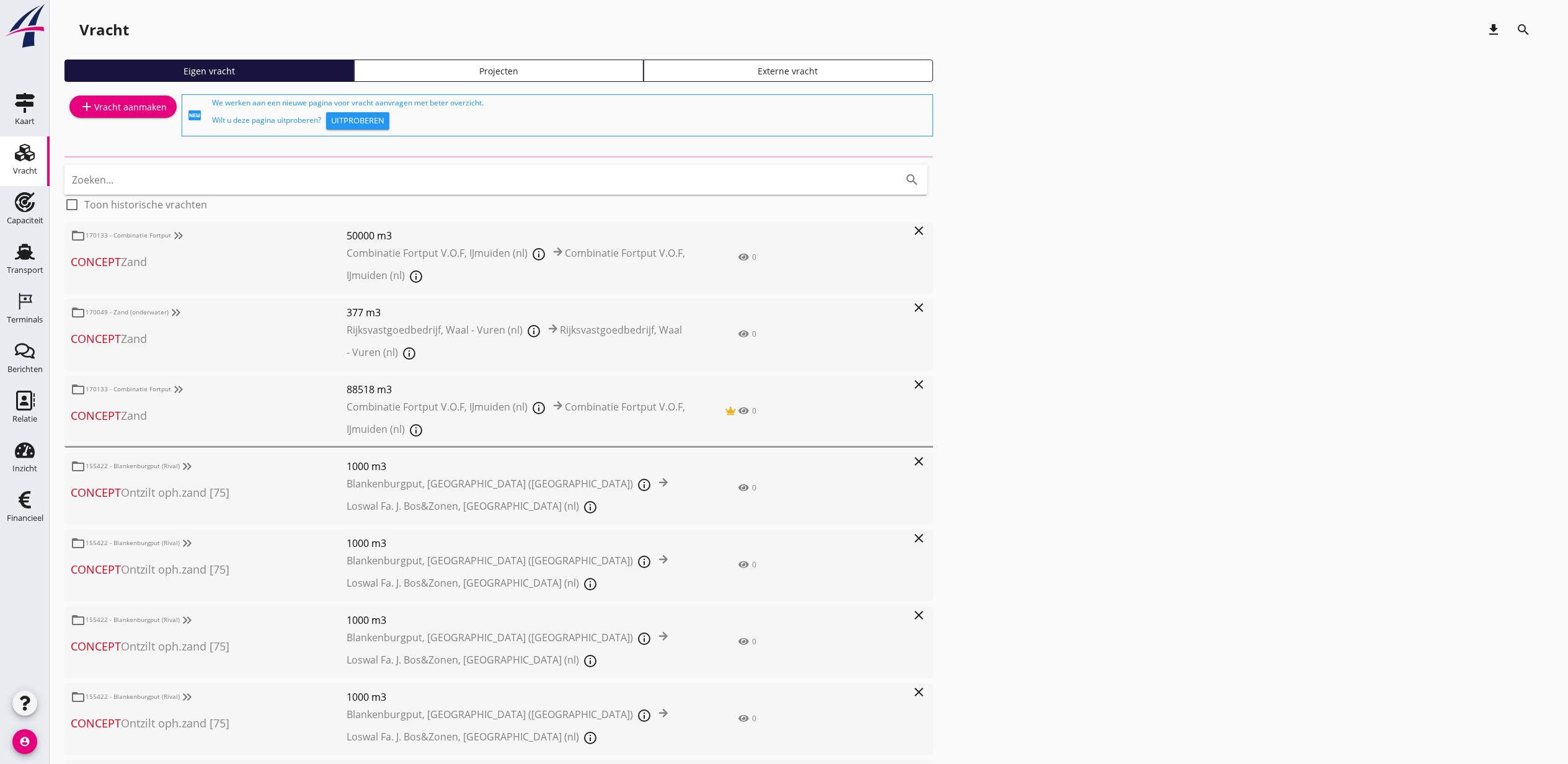
click at [446, 72] on div "Projecten" at bounding box center [499, 70] width 278 height 13
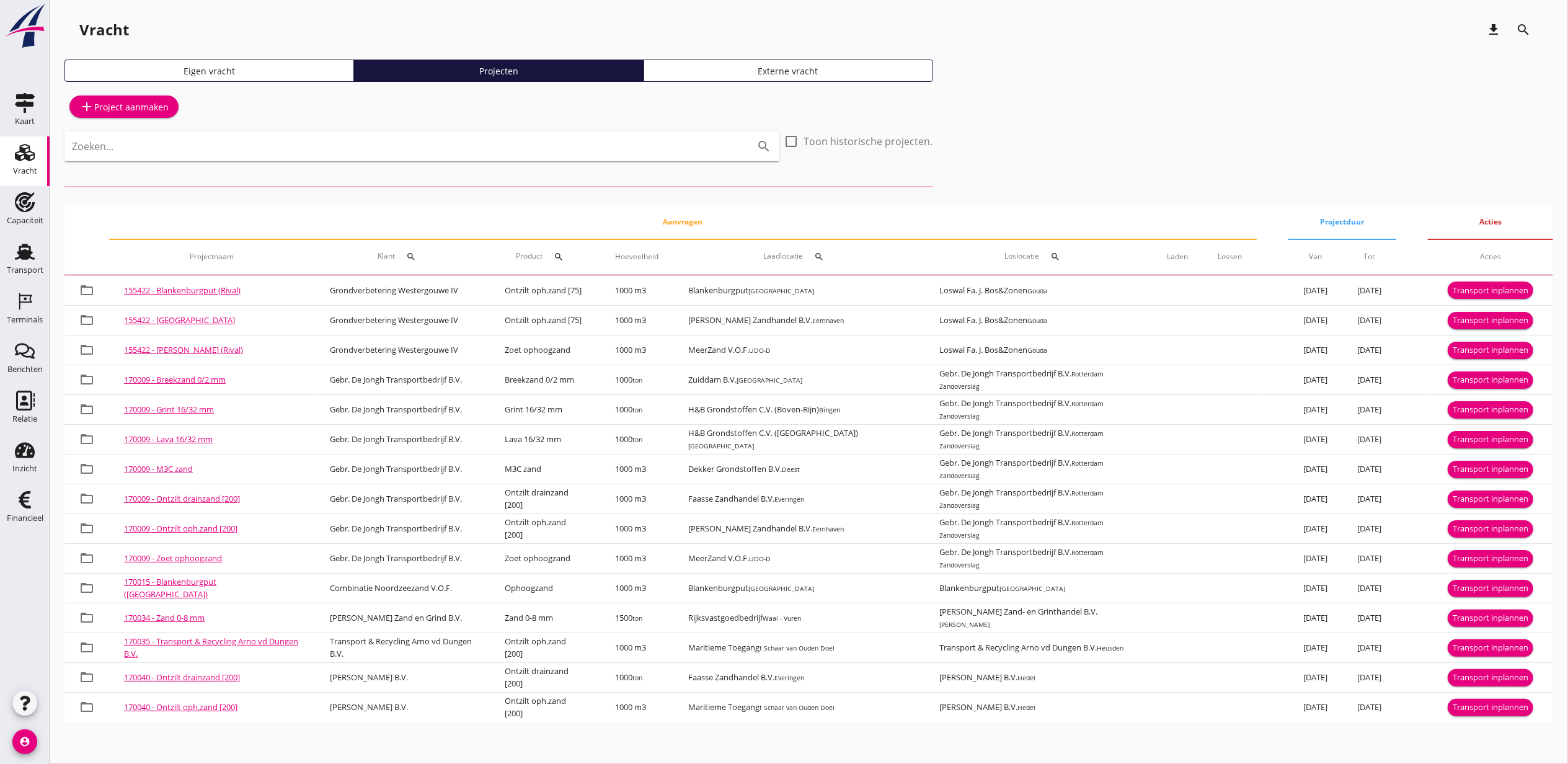
click at [460, 154] on input "Zoeken..." at bounding box center [404, 146] width 665 height 20
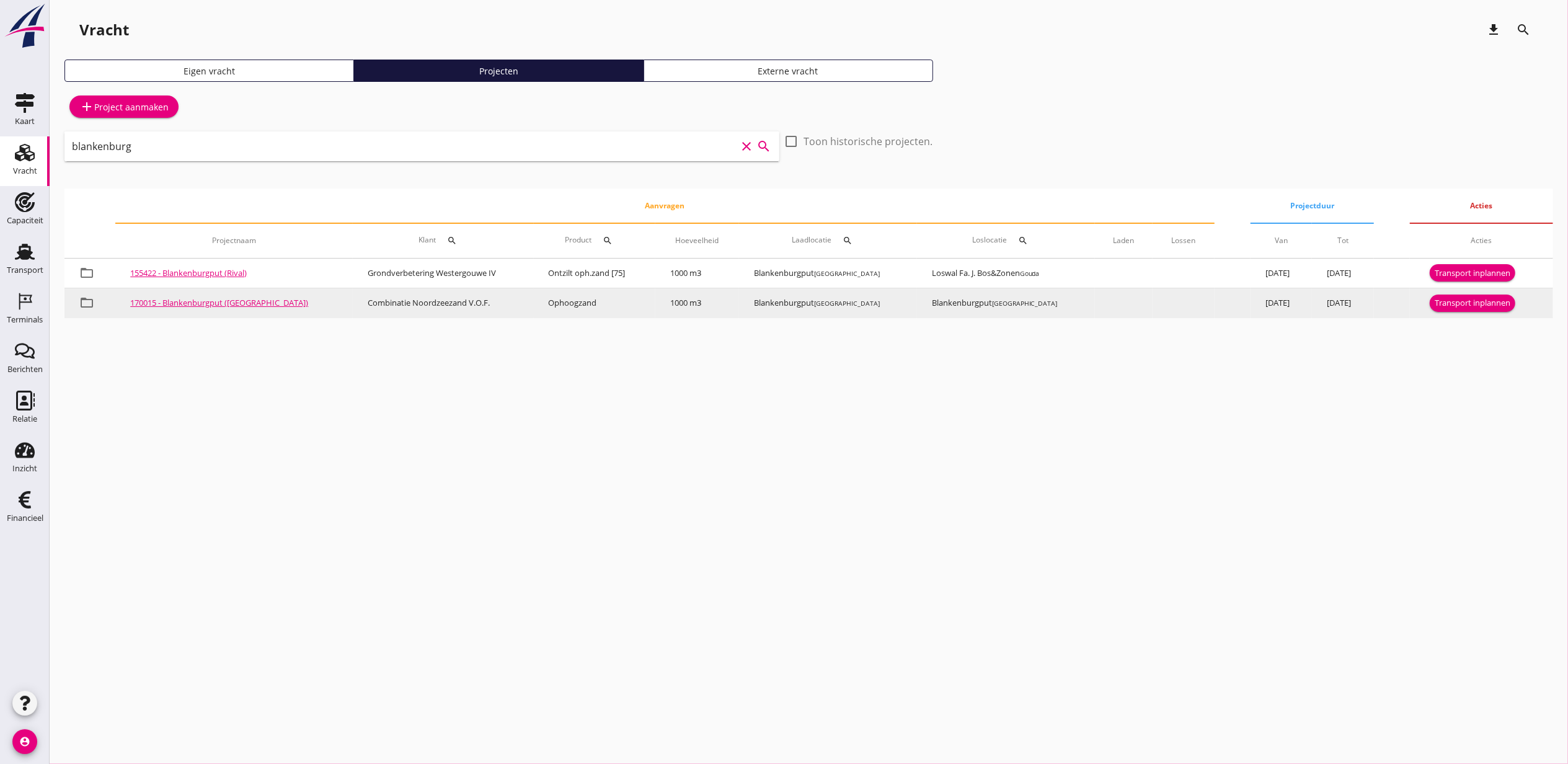
type input "blankenburg"
click at [1487, 303] on div "Transport inplannen" at bounding box center [1473, 304] width 76 height 13
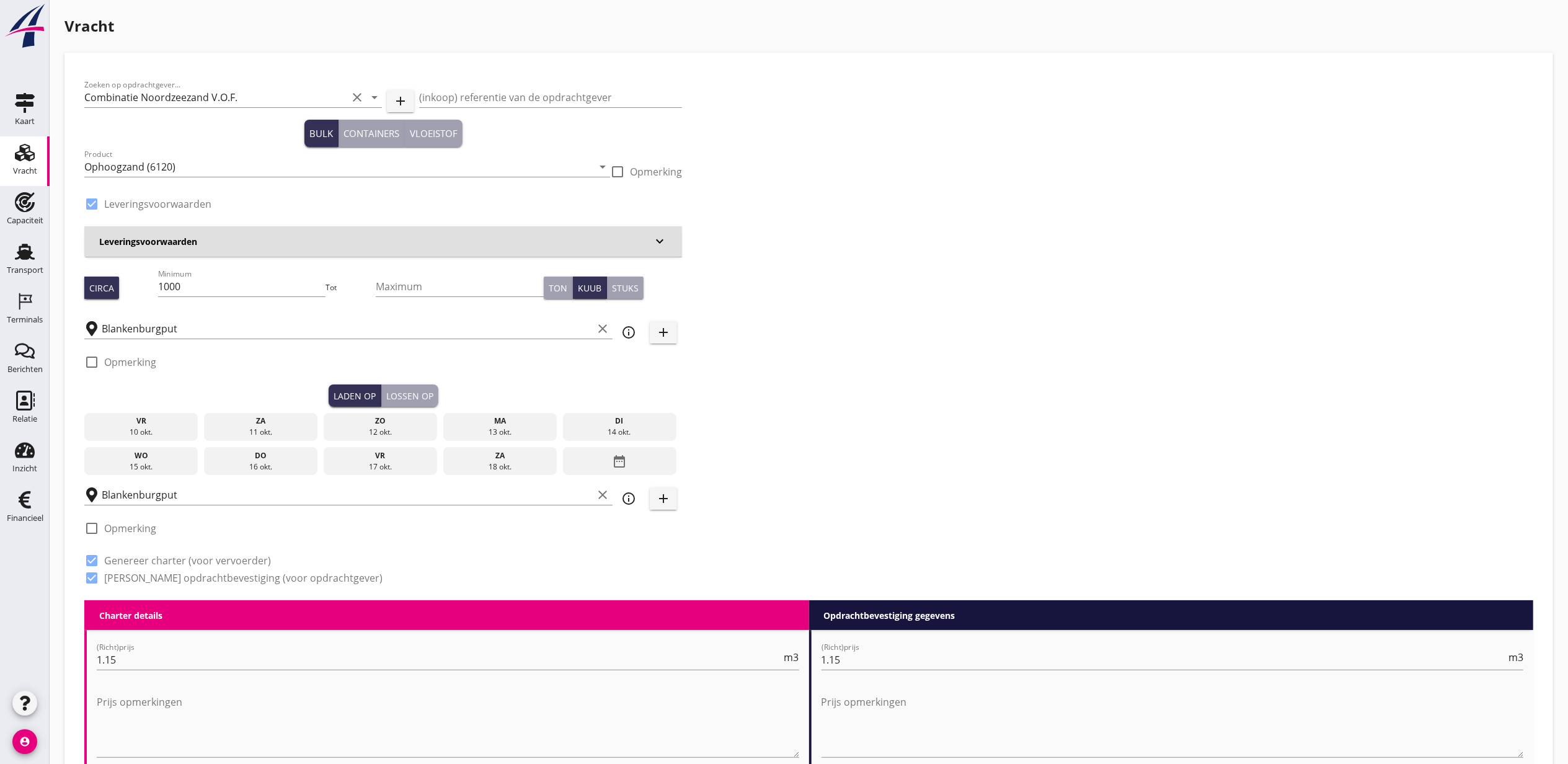
click at [499, 430] on div "13 okt." at bounding box center [499, 432] width 108 height 11
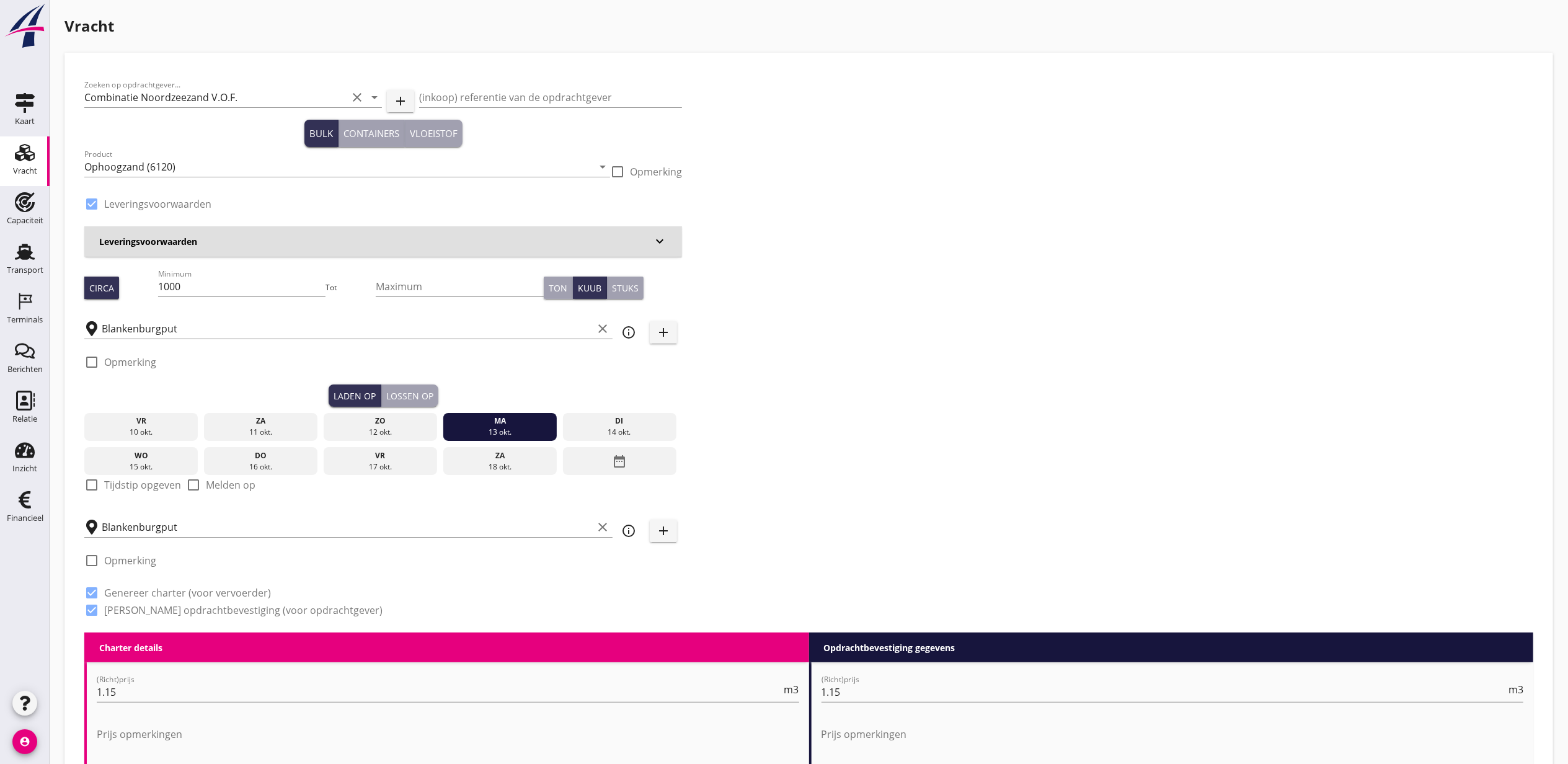
click at [149, 488] on label "Tijdstip opgeven" at bounding box center [143, 485] width 77 height 13
checkbox input "true"
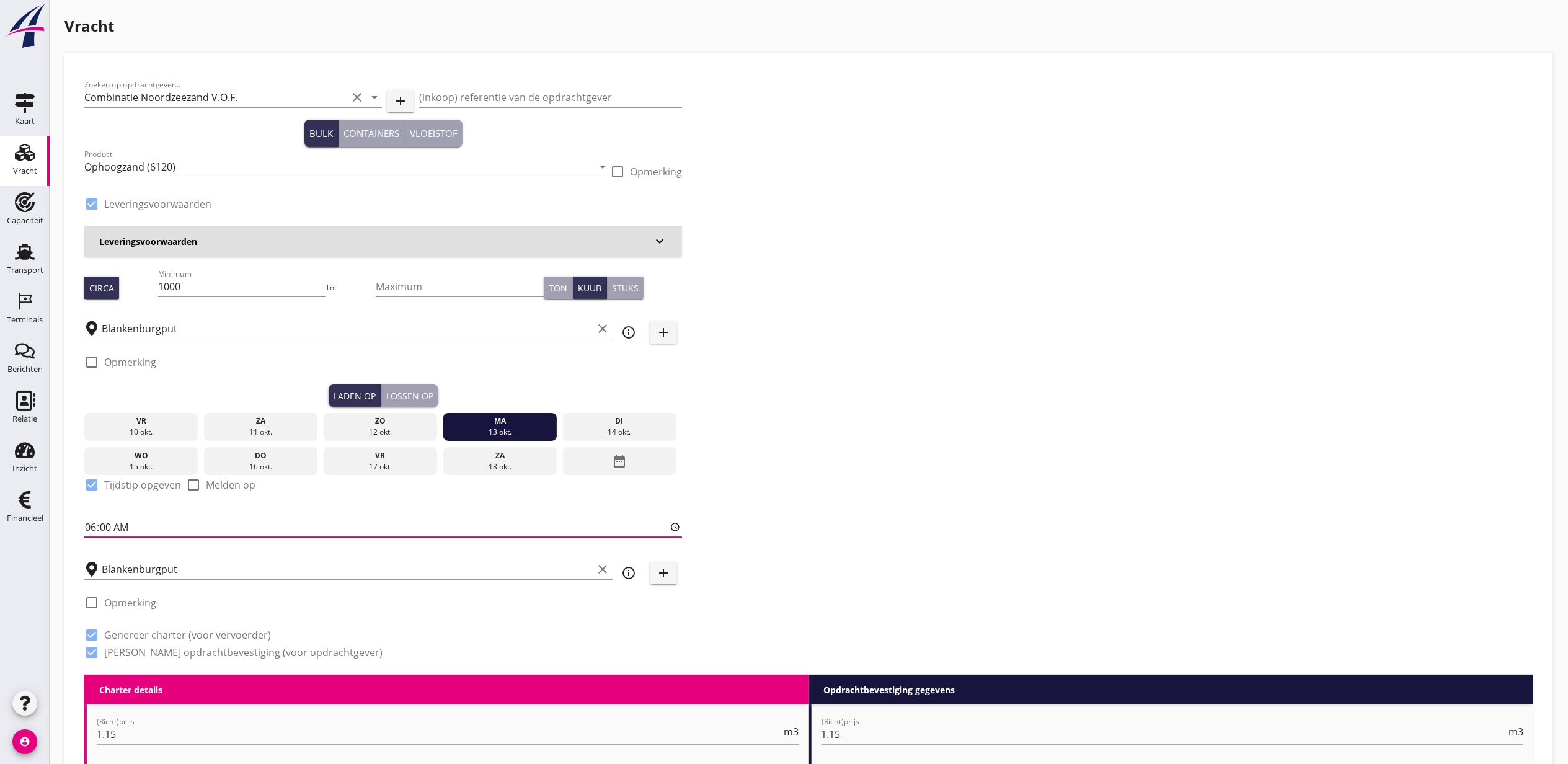
click at [88, 522] on input "06:00" at bounding box center [382, 527] width 597 height 20
type input "10:00"
click at [419, 385] on button "Lossen op" at bounding box center [410, 395] width 57 height 22
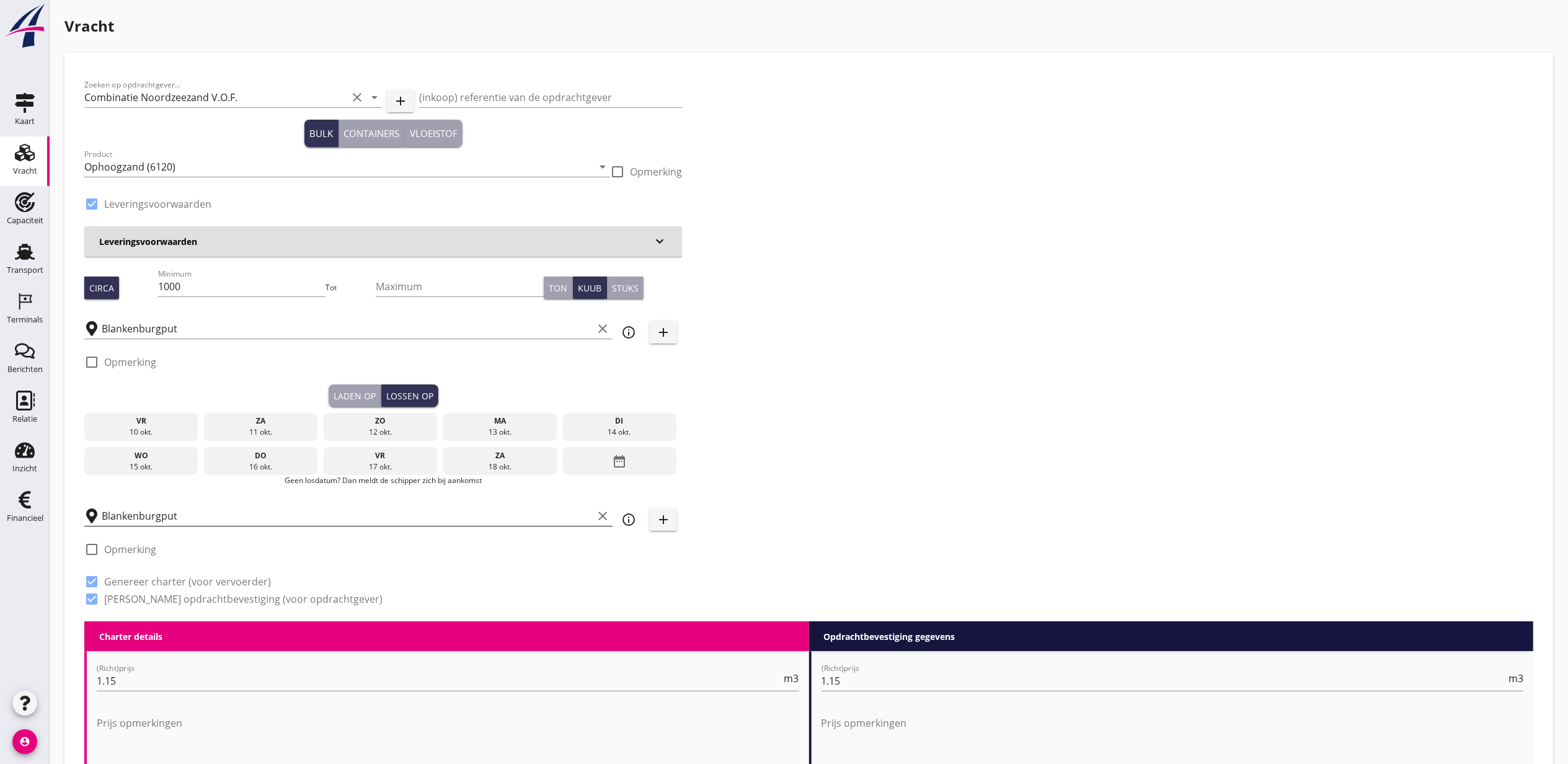
click at [130, 514] on input "Blankenburgput" at bounding box center [347, 516] width 491 height 20
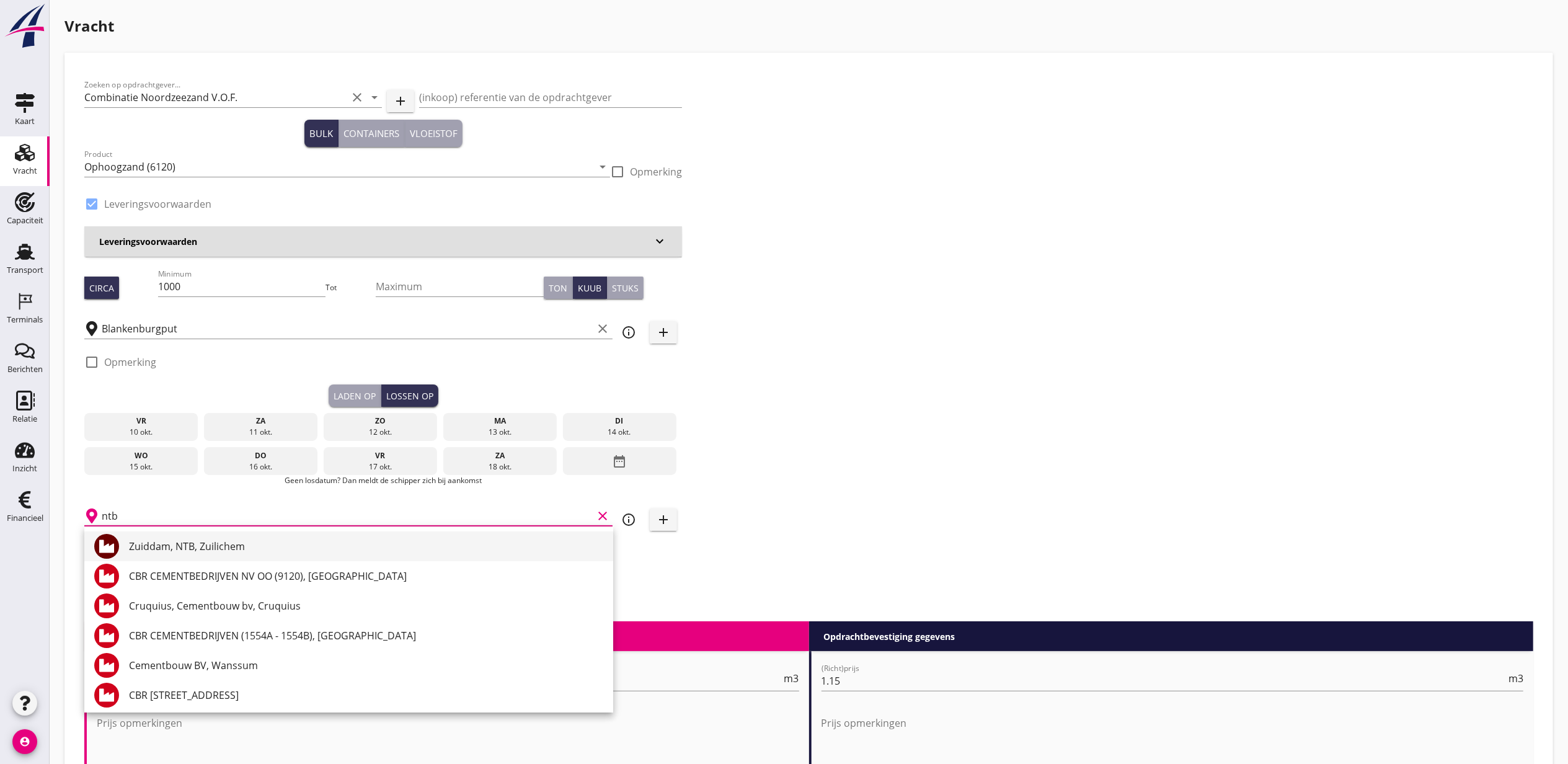
click at [210, 540] on div "Zuiddam, NTB, Zuilichem" at bounding box center [366, 546] width 475 height 15
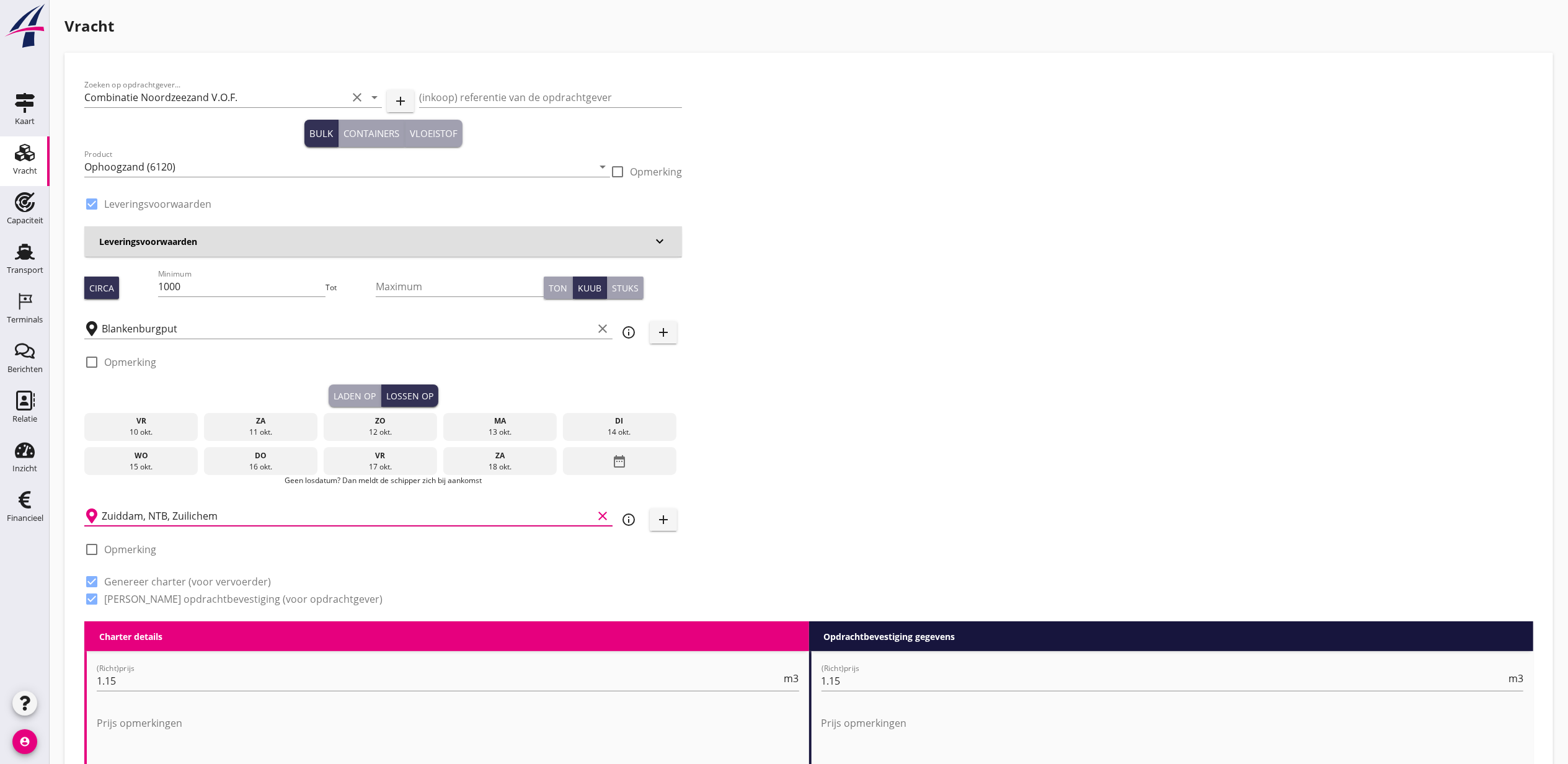
drag, startPoint x: 247, startPoint y: 511, endPoint x: 92, endPoint y: 513, distance: 155.0
click at [93, 512] on div "Zuiddam, NTB, Zuilichem clear" at bounding box center [349, 516] width 529 height 20
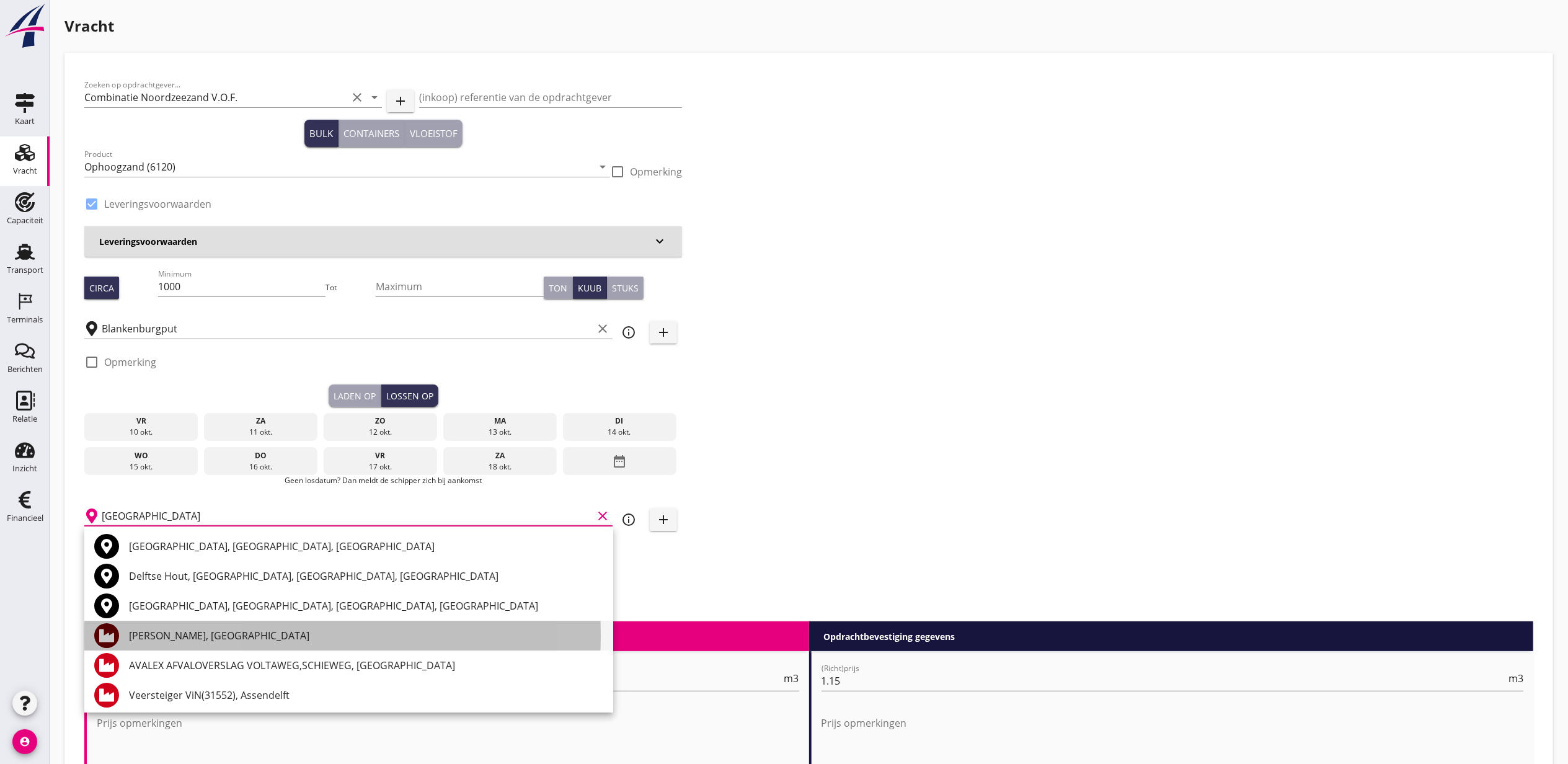
click at [293, 635] on div "[PERSON_NAME], [GEOGRAPHIC_DATA]" at bounding box center [366, 636] width 475 height 15
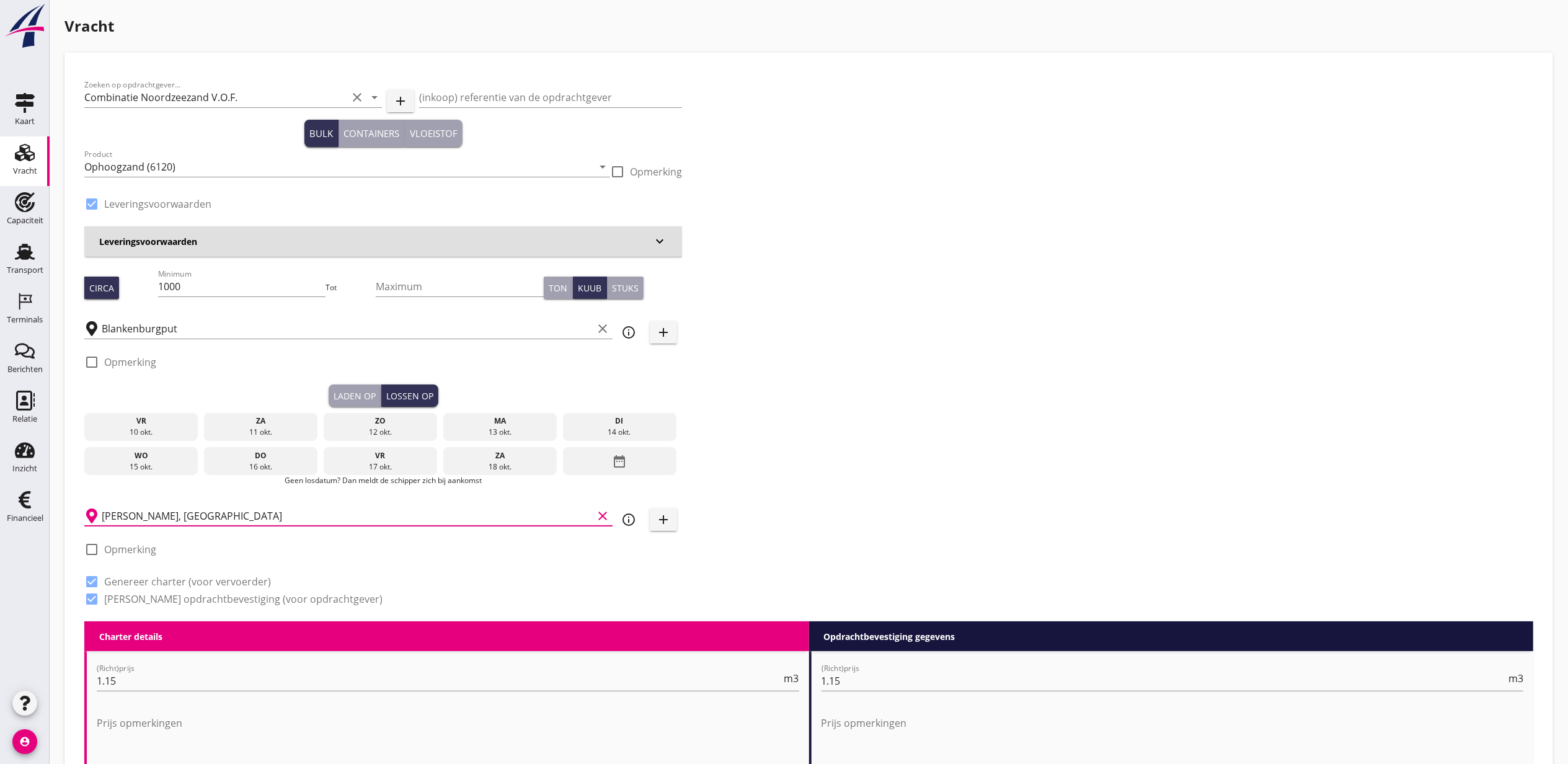
type input "[PERSON_NAME], [GEOGRAPHIC_DATA]"
click at [512, 421] on div "ma" at bounding box center [499, 421] width 108 height 11
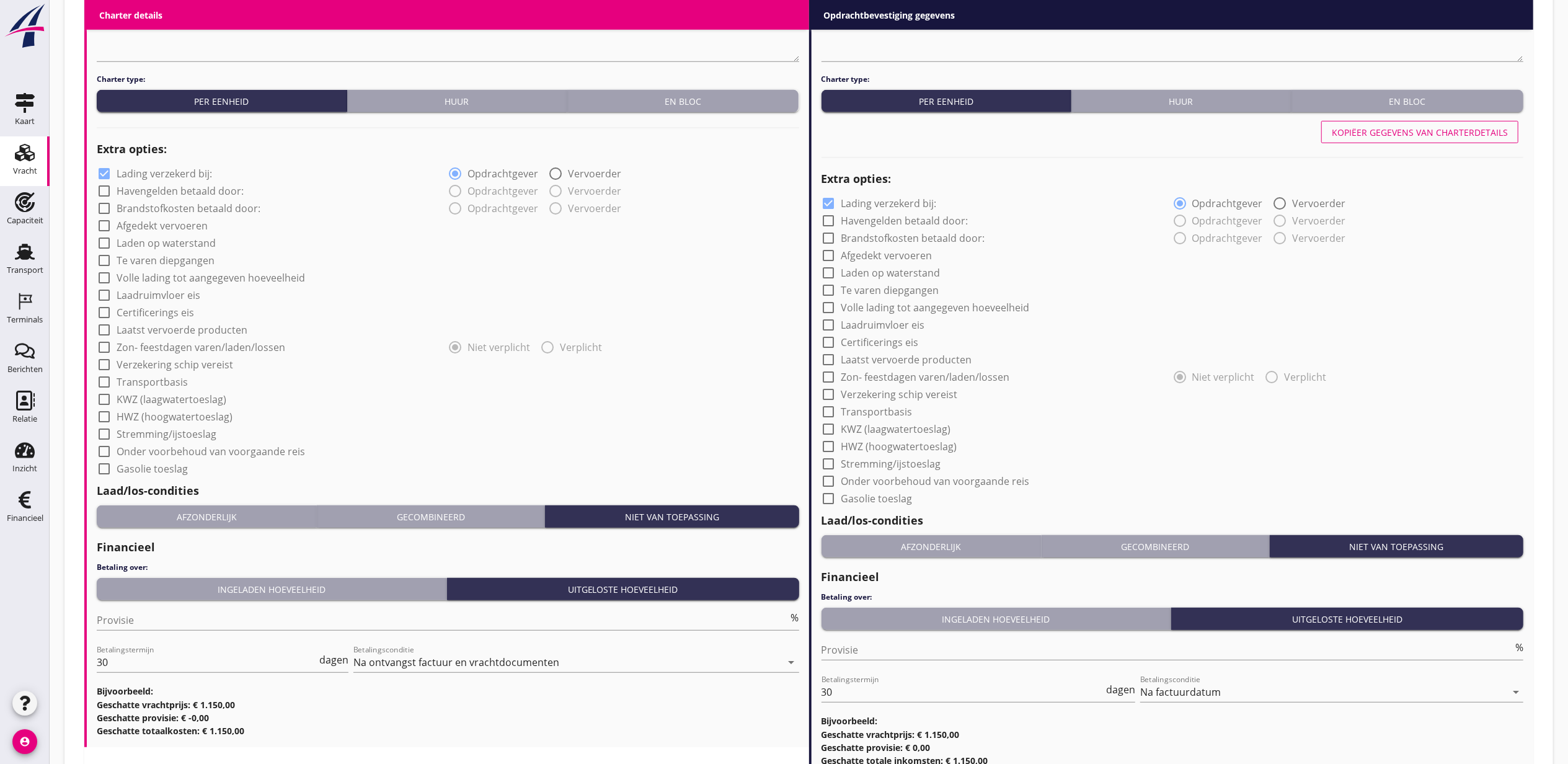
scroll to position [934, 0]
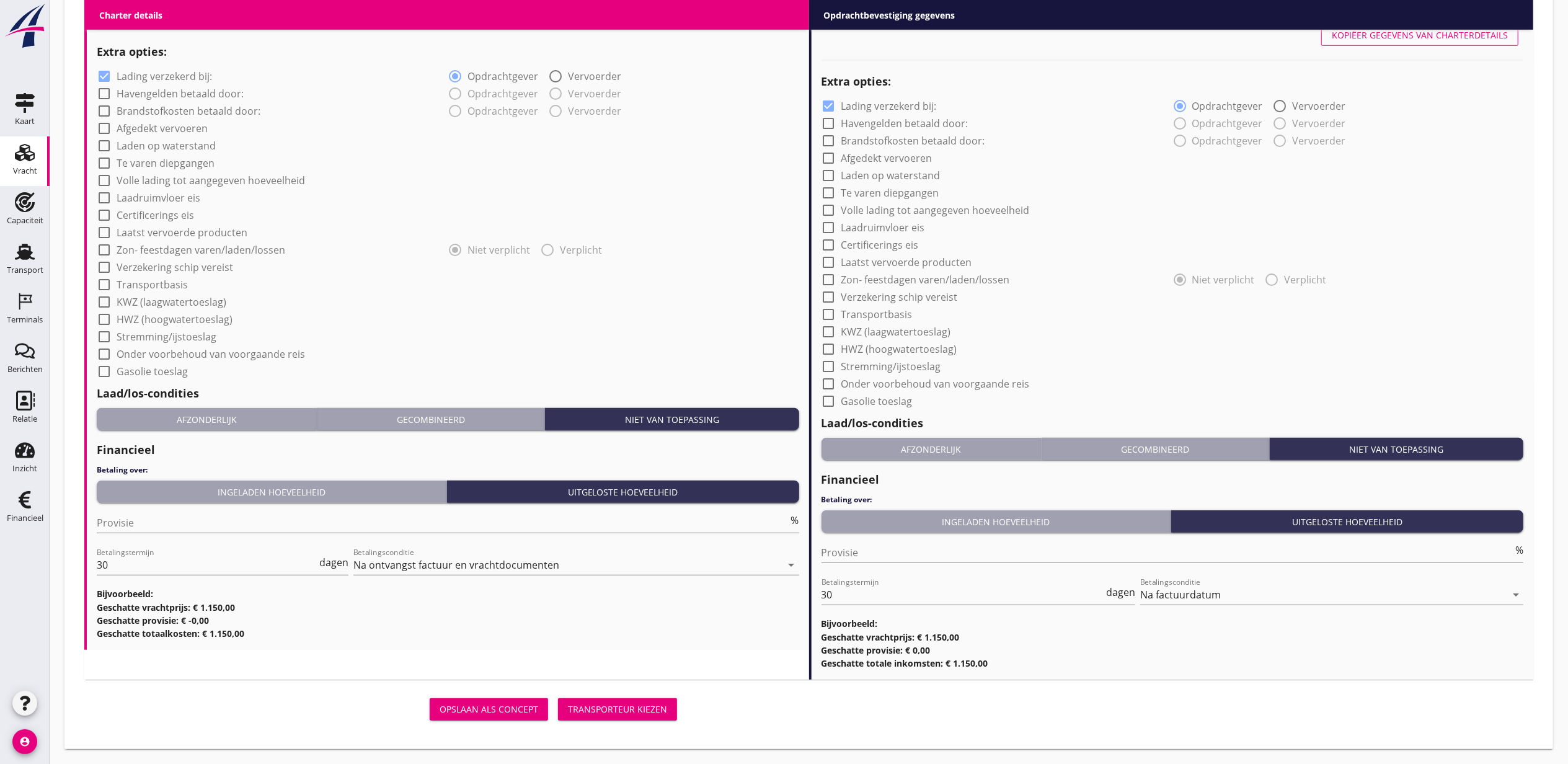
click at [645, 705] on div "Transporteur kiezen" at bounding box center [618, 709] width 99 height 13
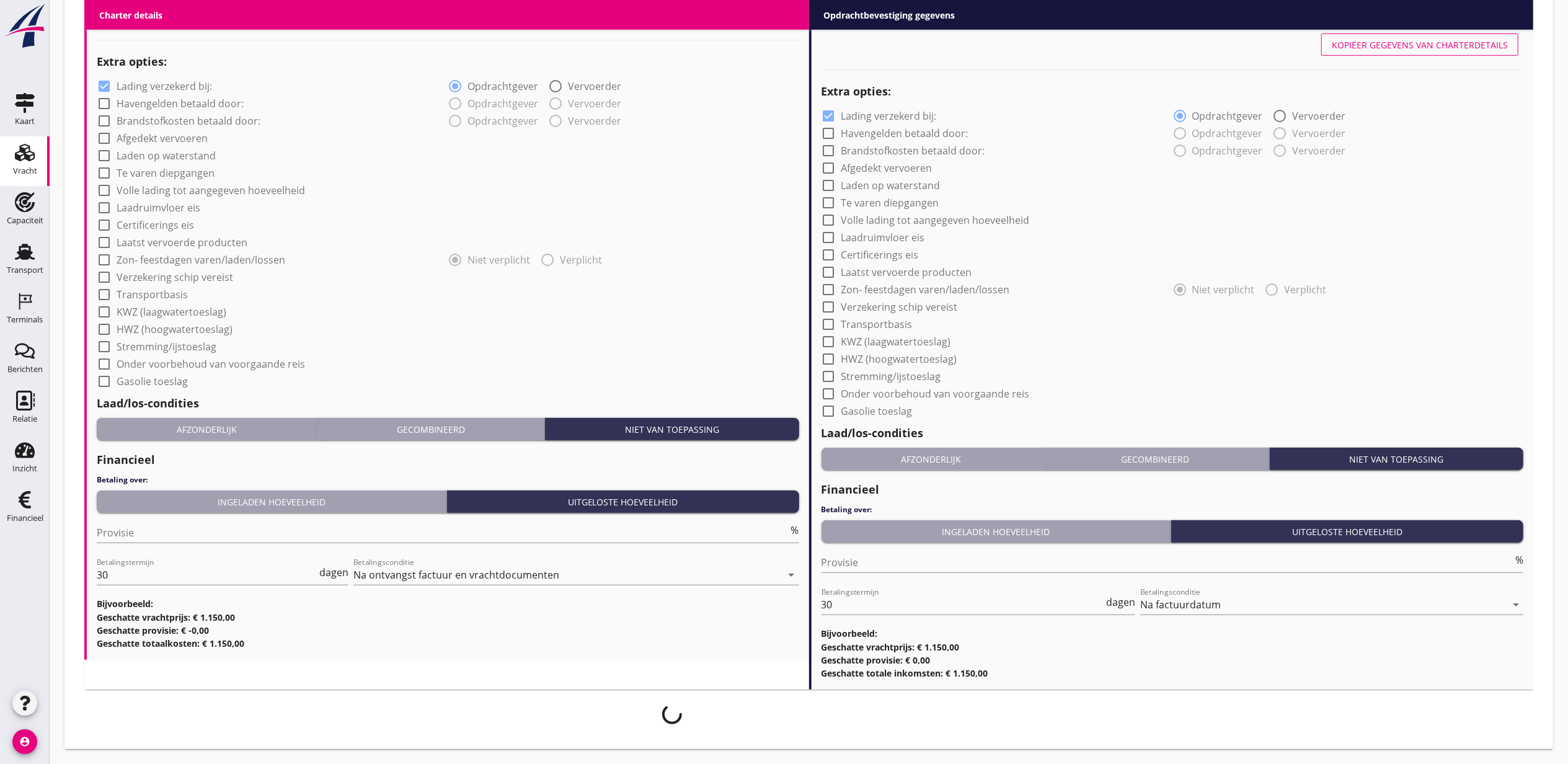
scroll to position [924, 0]
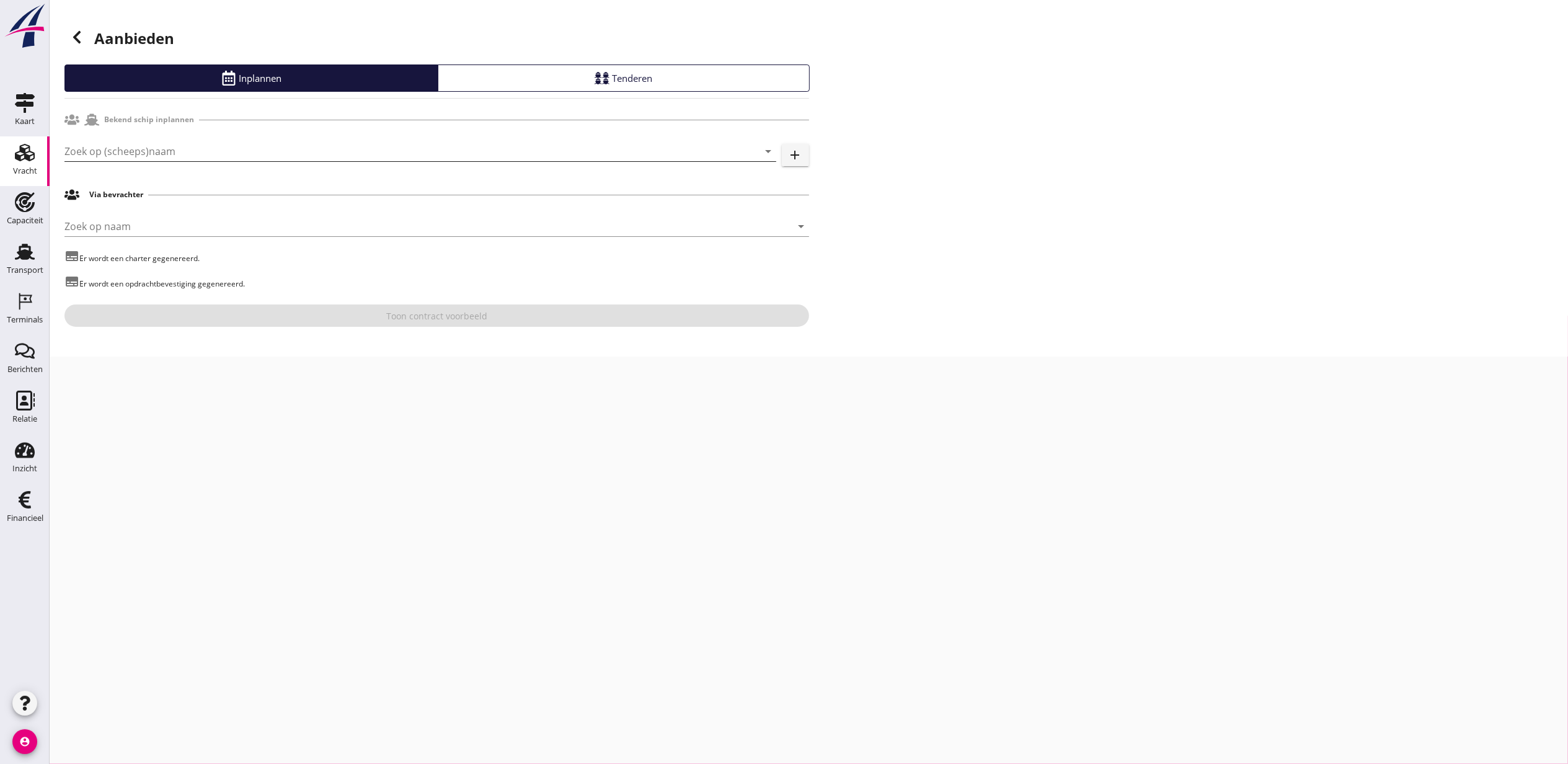
click at [143, 145] on input "Zoek op (scheeps)naam" at bounding box center [403, 152] width 677 height 20
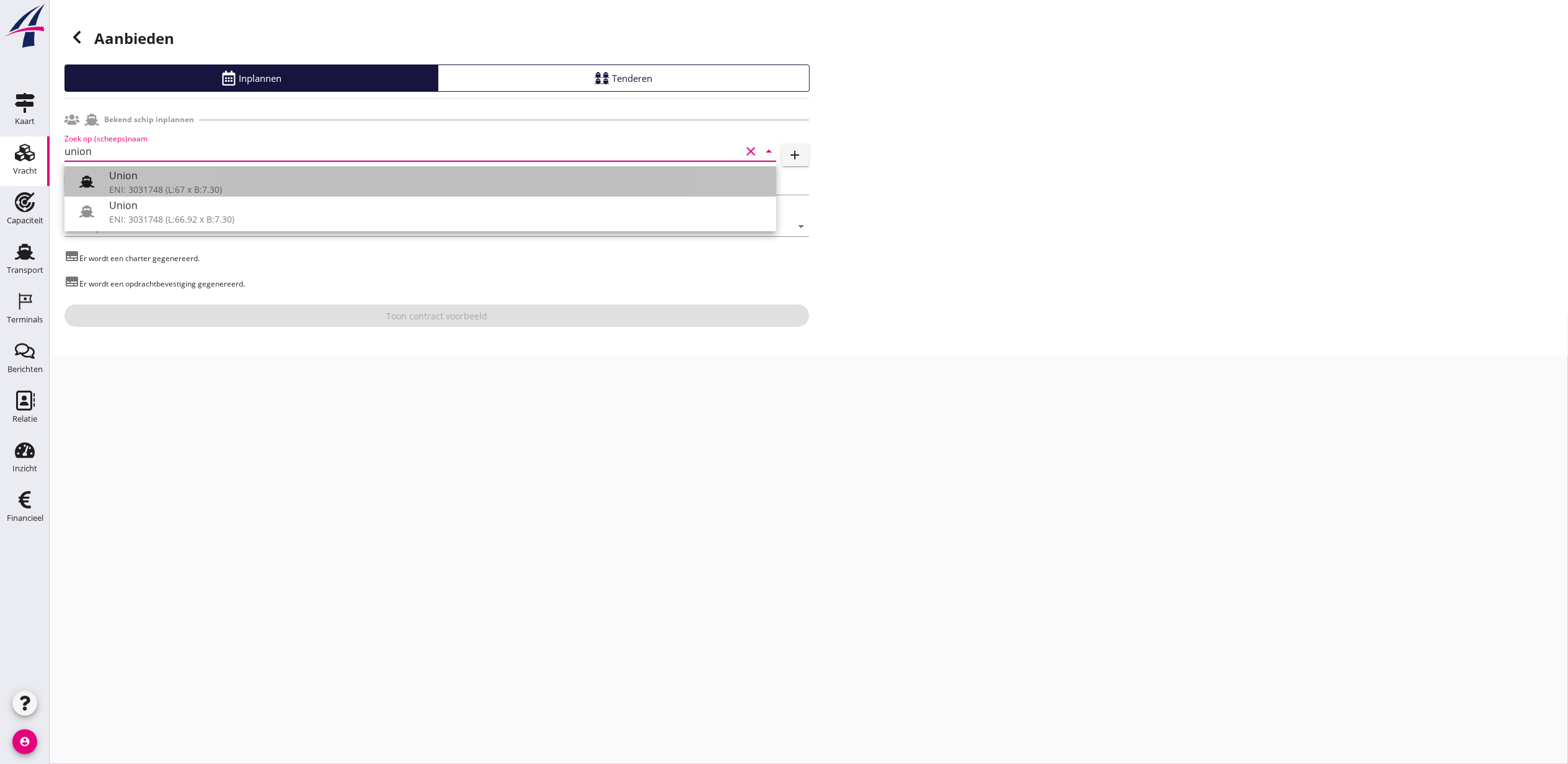
click at [206, 177] on div "Union" at bounding box center [437, 176] width 658 height 15
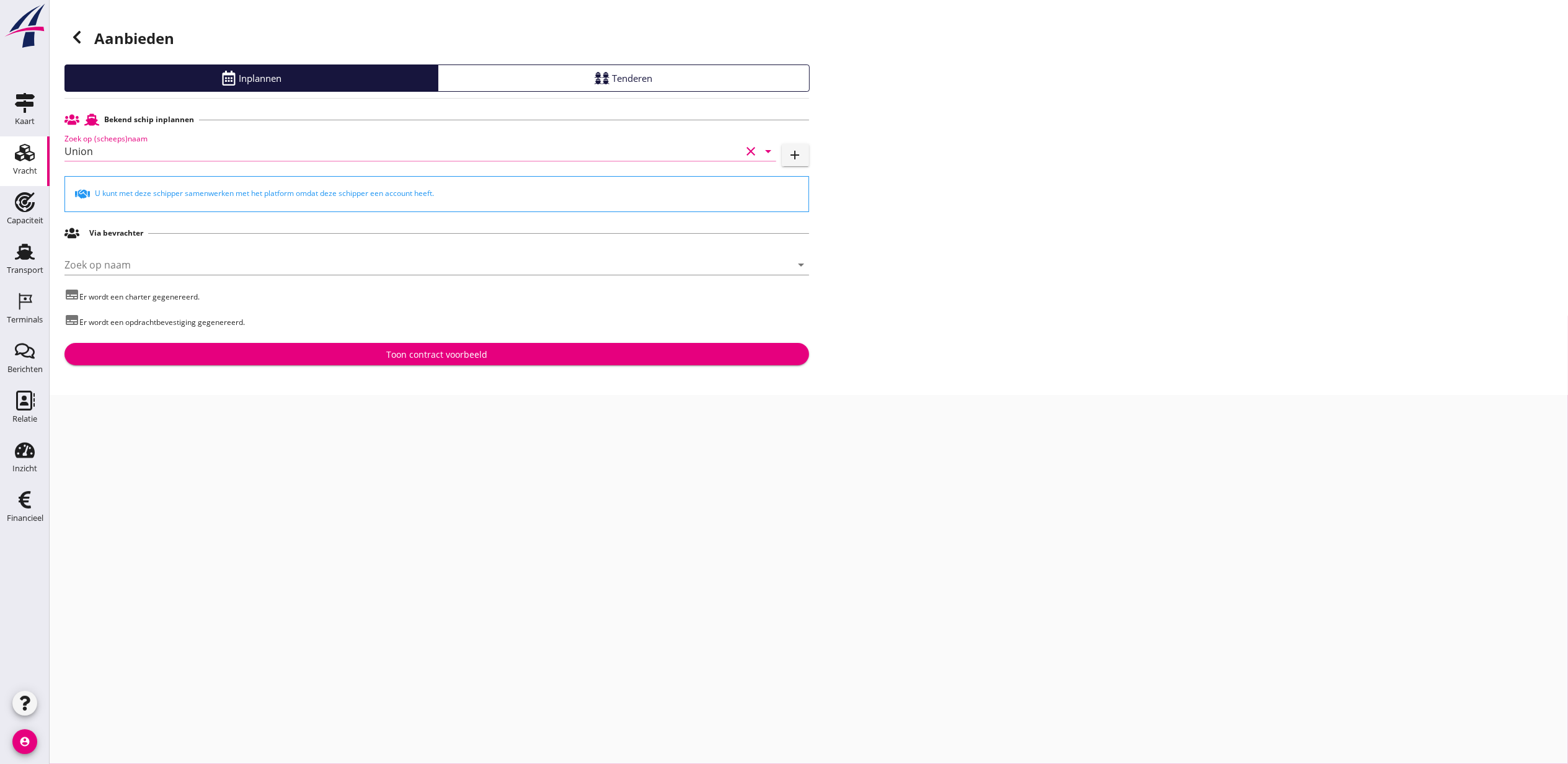
type input "Union"
click at [460, 346] on button "Toon contract voorbeeld" at bounding box center [436, 354] width 745 height 22
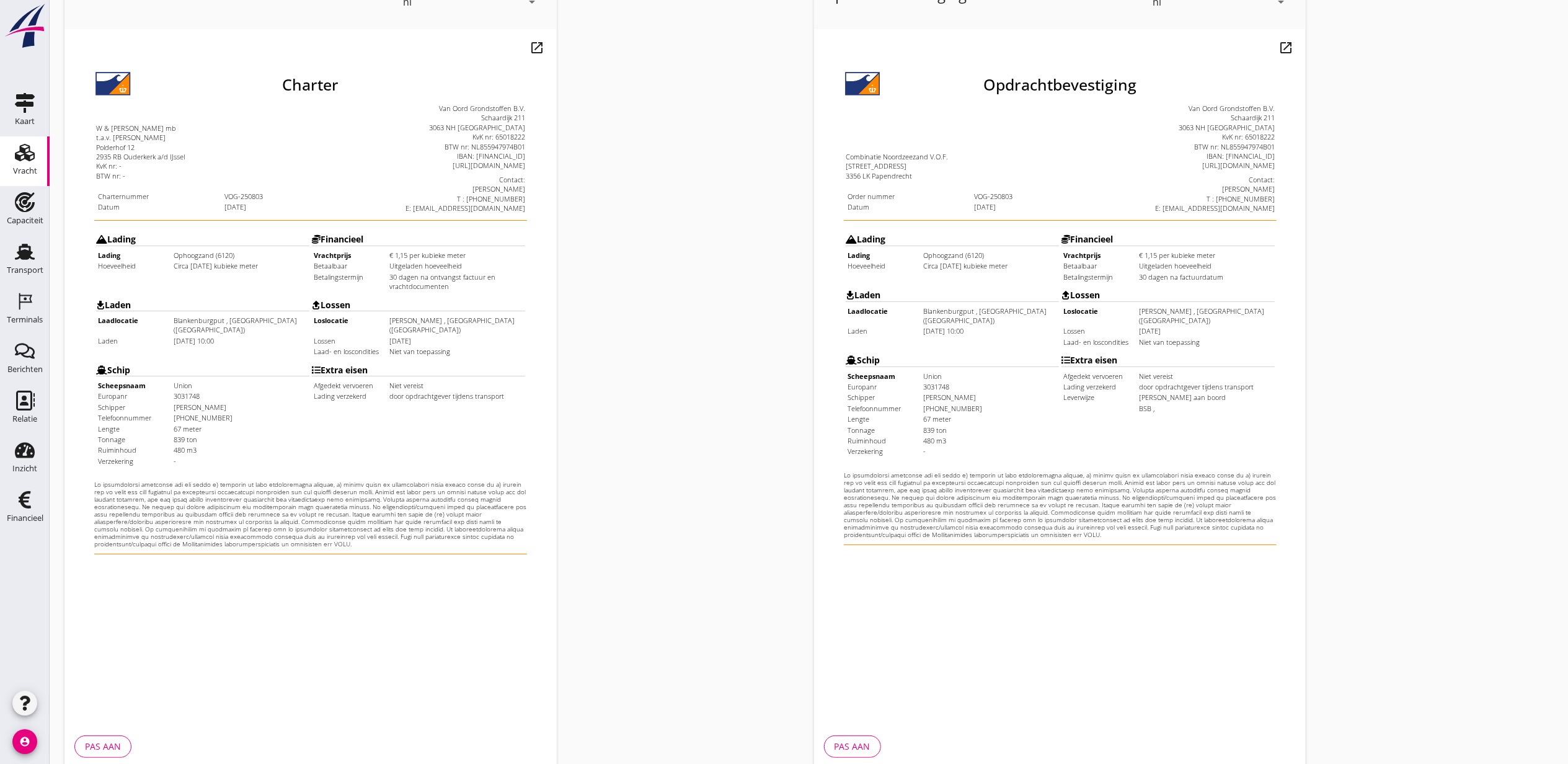
scroll to position [154, 0]
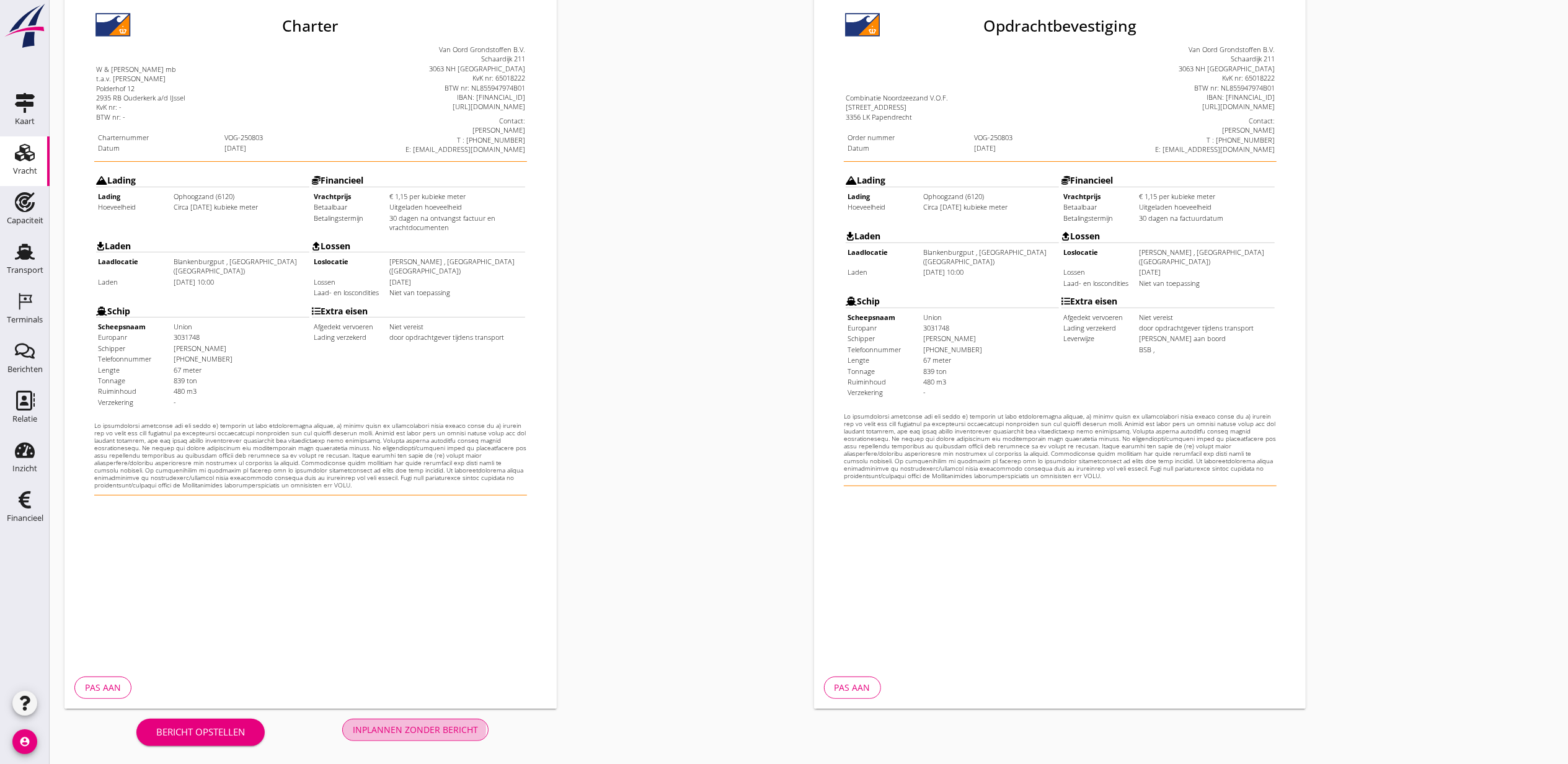
click at [429, 733] on div "Inplannen zonder bericht" at bounding box center [415, 729] width 125 height 13
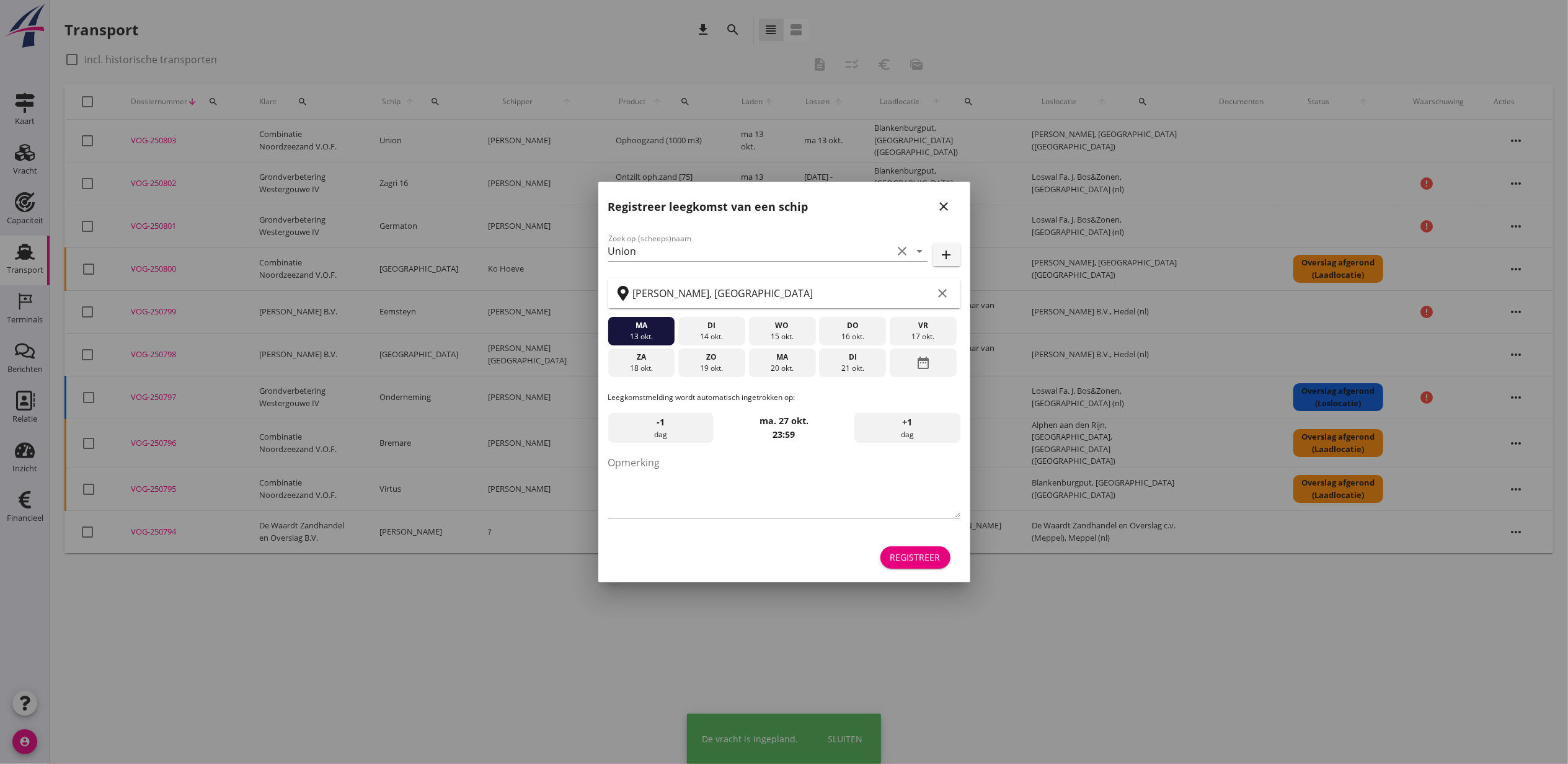
click at [26, 157] on div at bounding box center [784, 382] width 1568 height 764
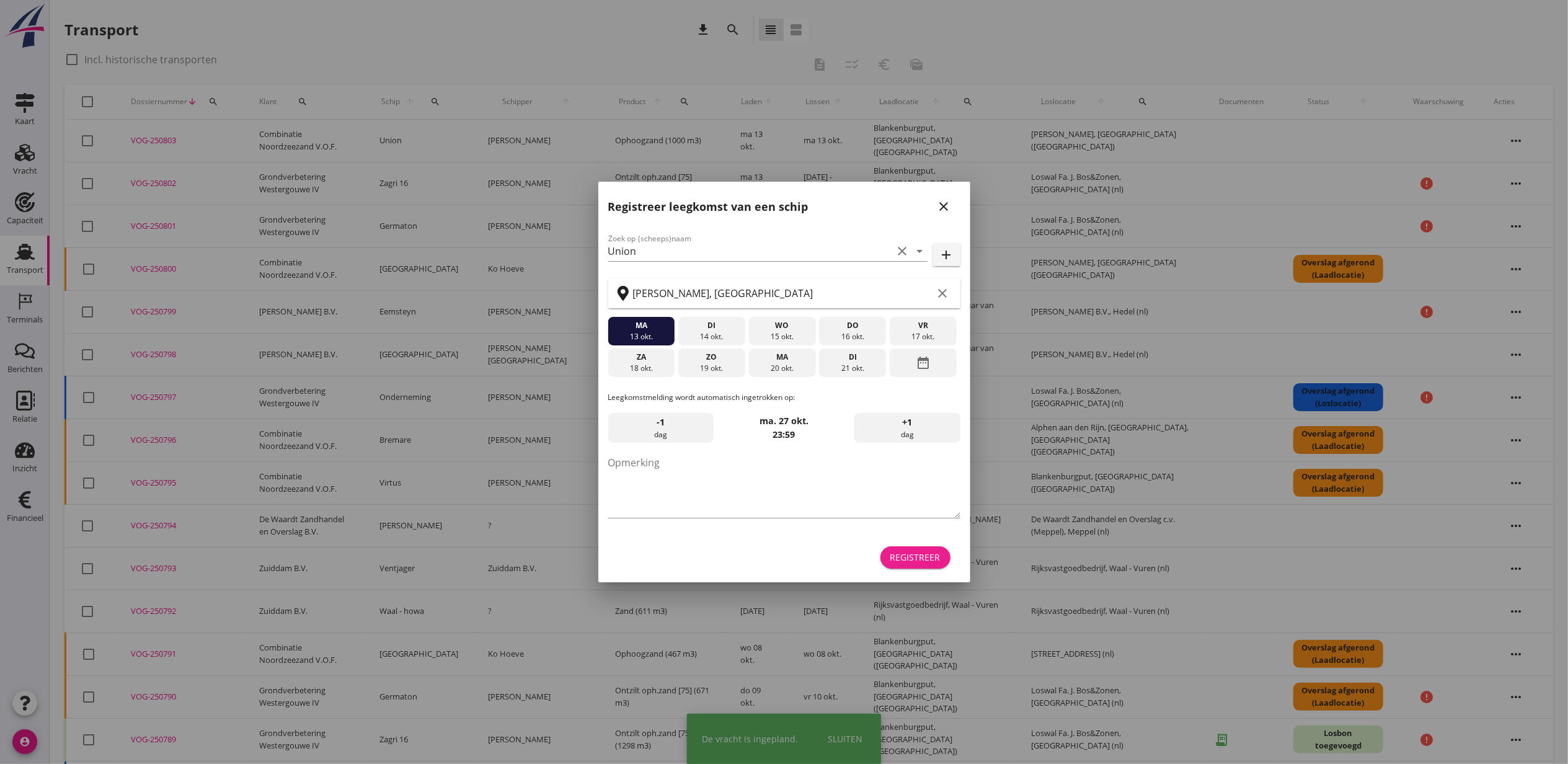
click at [915, 566] on button "Registreer" at bounding box center [916, 557] width 70 height 22
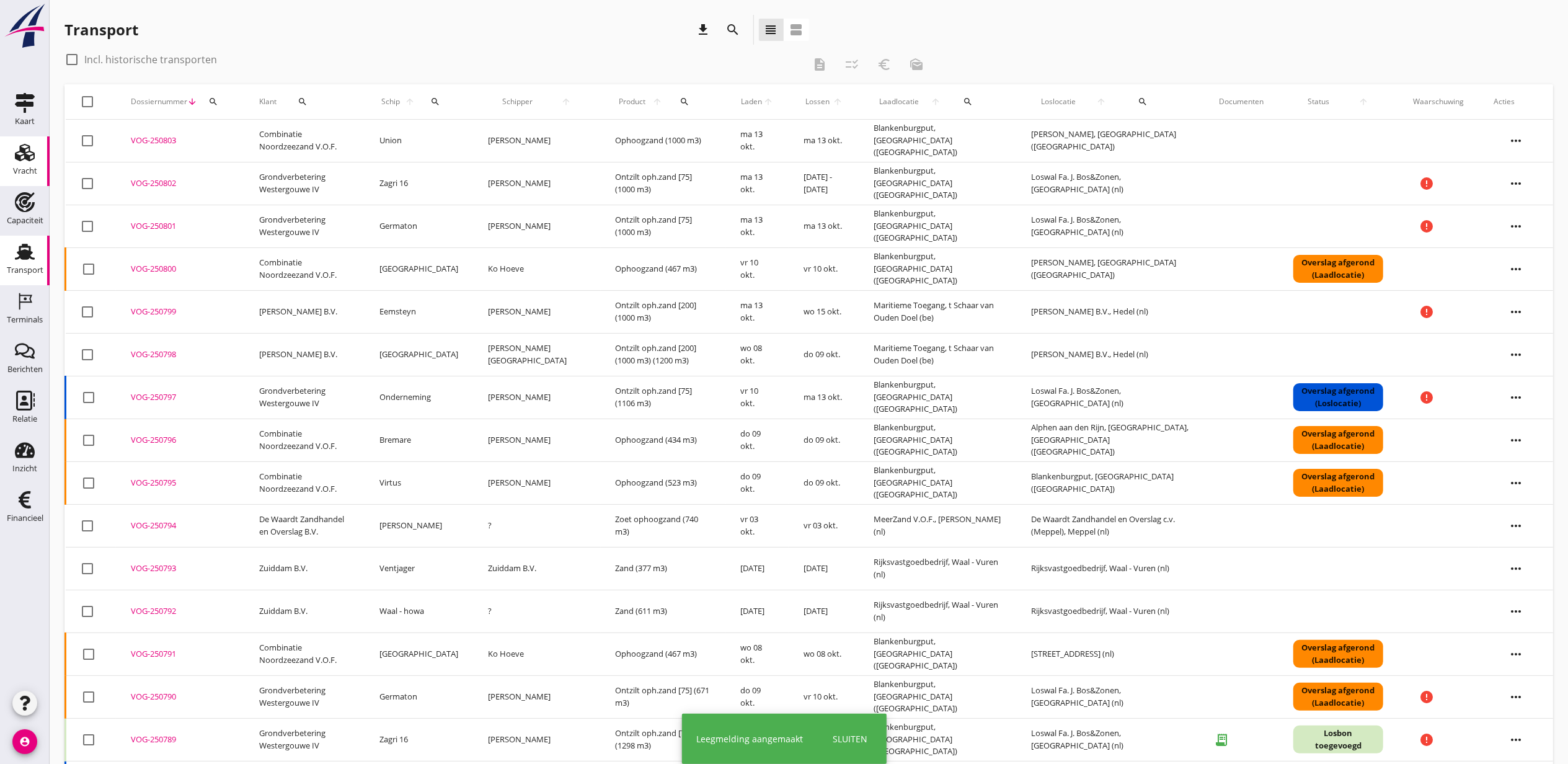
click at [21, 142] on link "Vracht Vracht" at bounding box center [25, 161] width 49 height 49
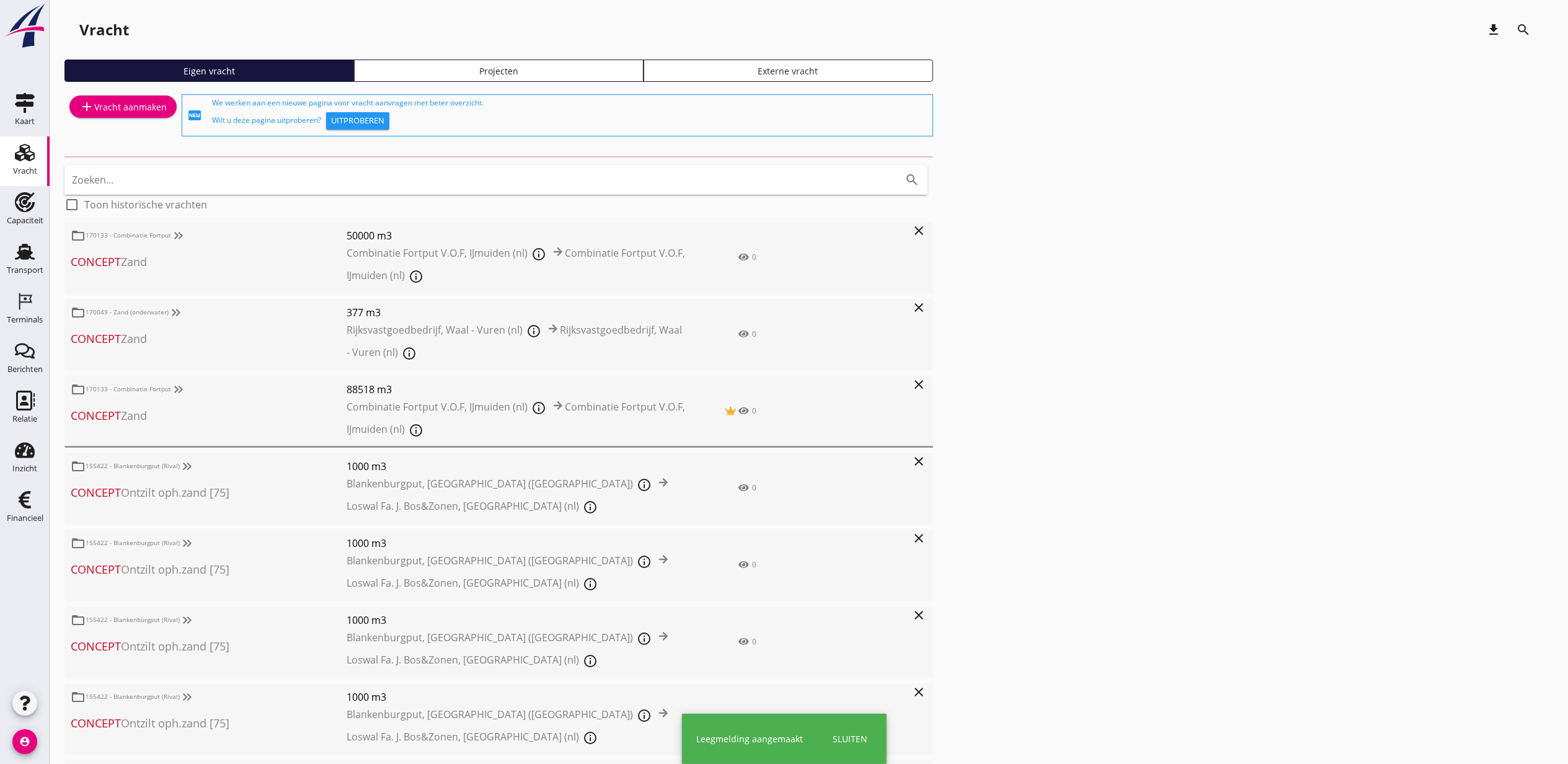
click at [496, 76] on div "Projecten" at bounding box center [499, 70] width 278 height 13
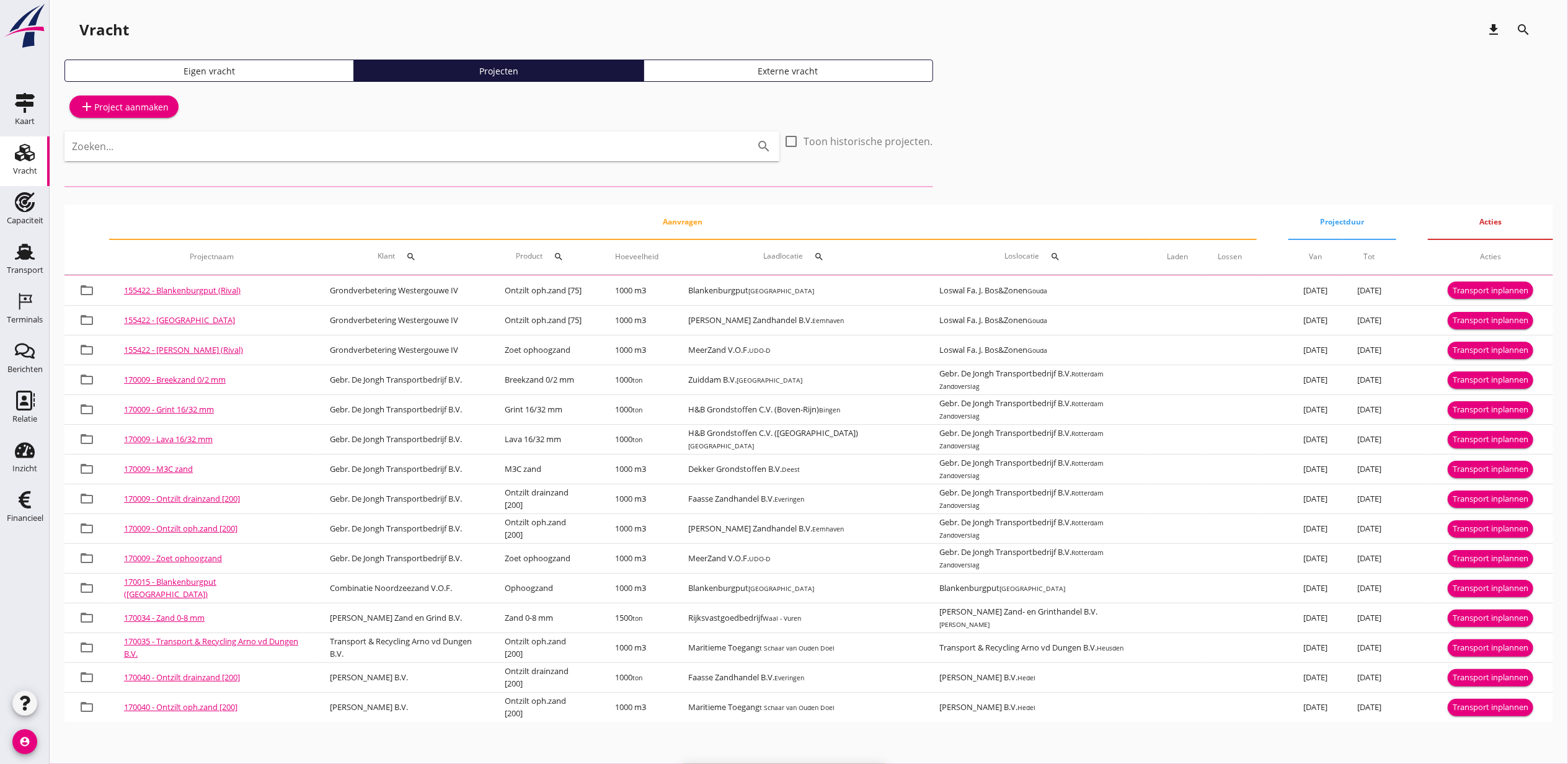
click at [447, 140] on input "Zoeken..." at bounding box center [404, 146] width 665 height 20
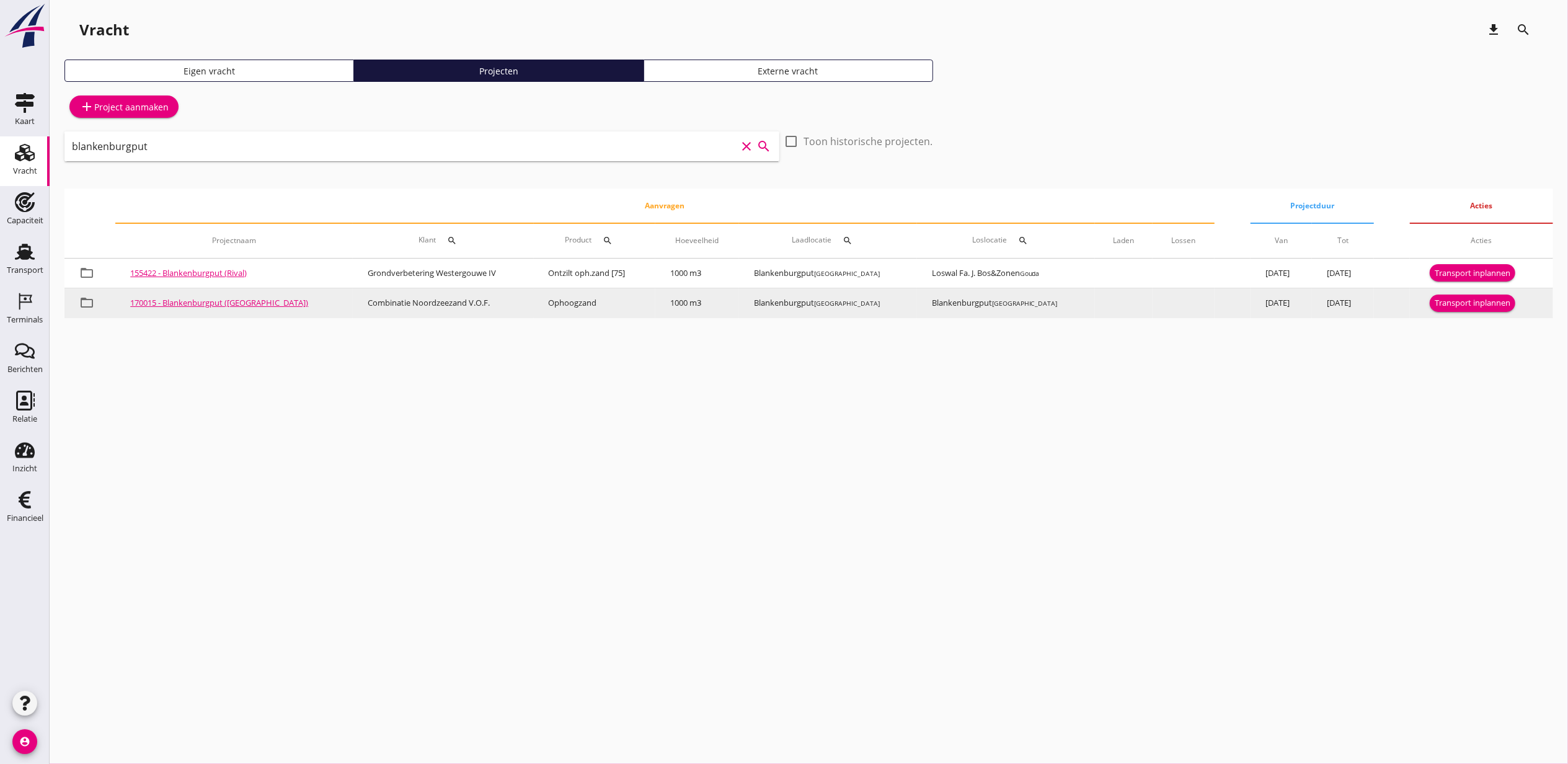
type input "blankenburgput"
click at [1476, 305] on div "Transport inplannen" at bounding box center [1473, 304] width 76 height 13
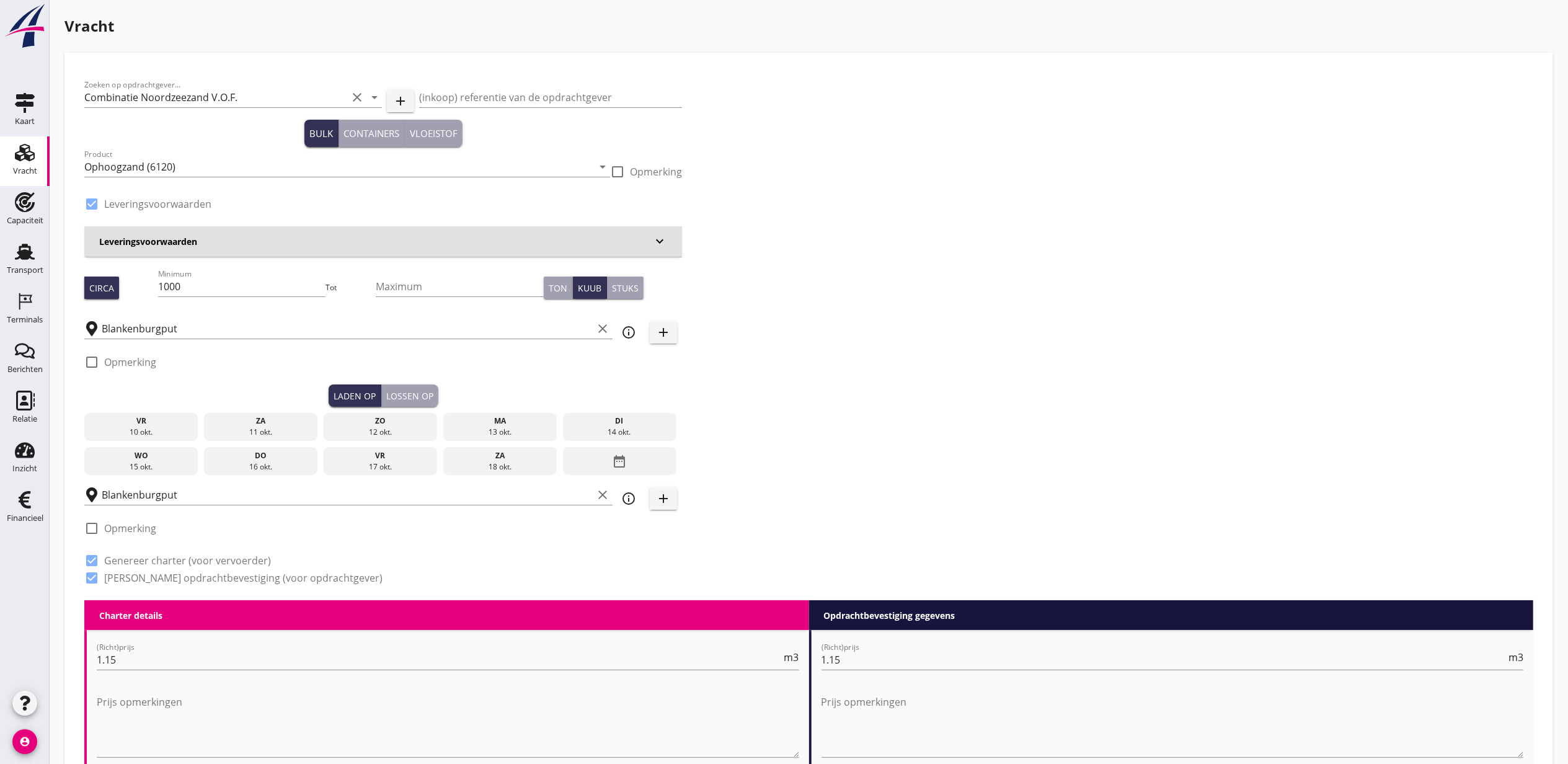
click at [523, 430] on div "13 okt." at bounding box center [499, 432] width 108 height 11
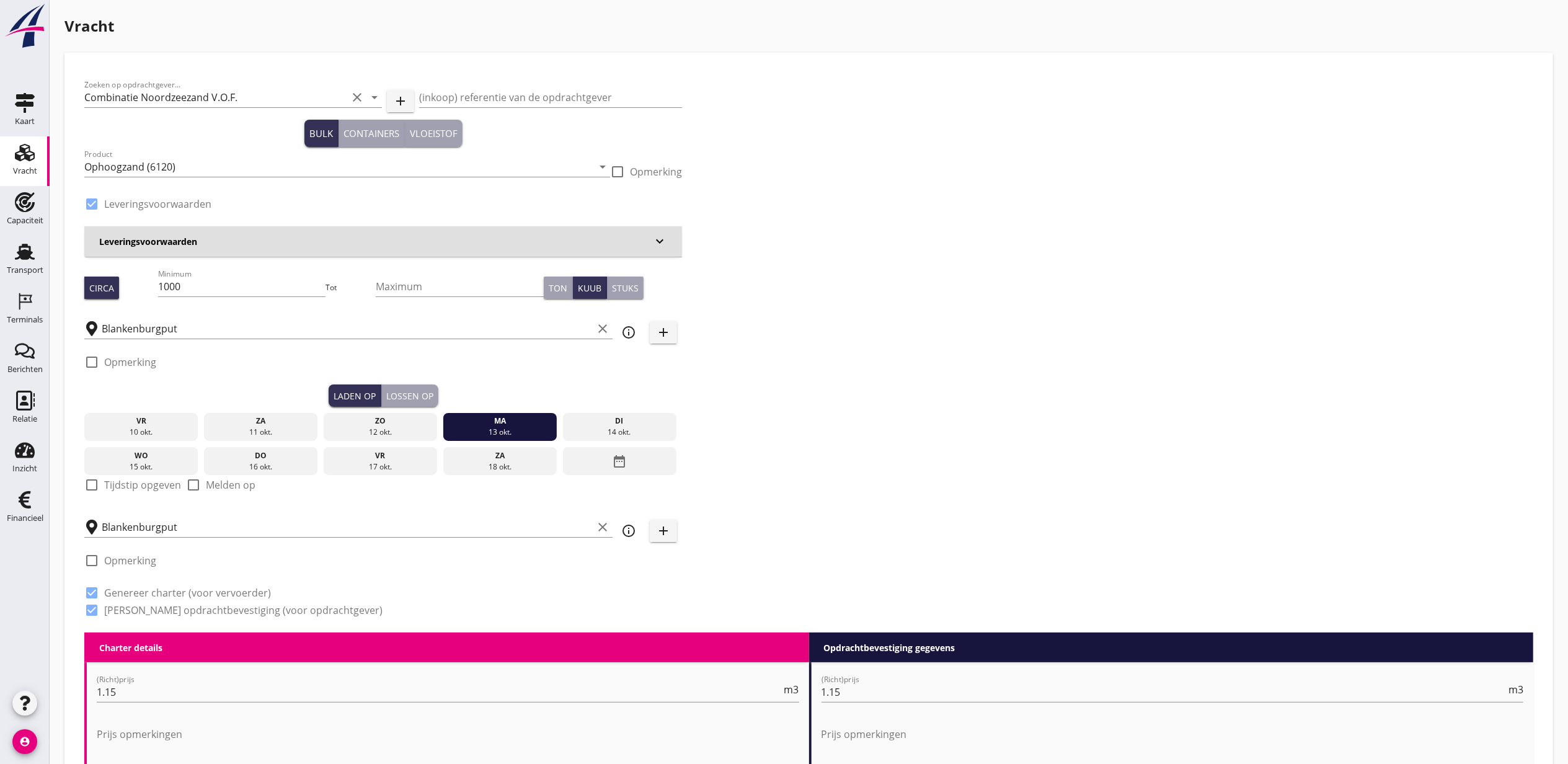
click at [114, 487] on label "Tijdstip opgeven" at bounding box center [143, 485] width 77 height 13
checkbox input "true"
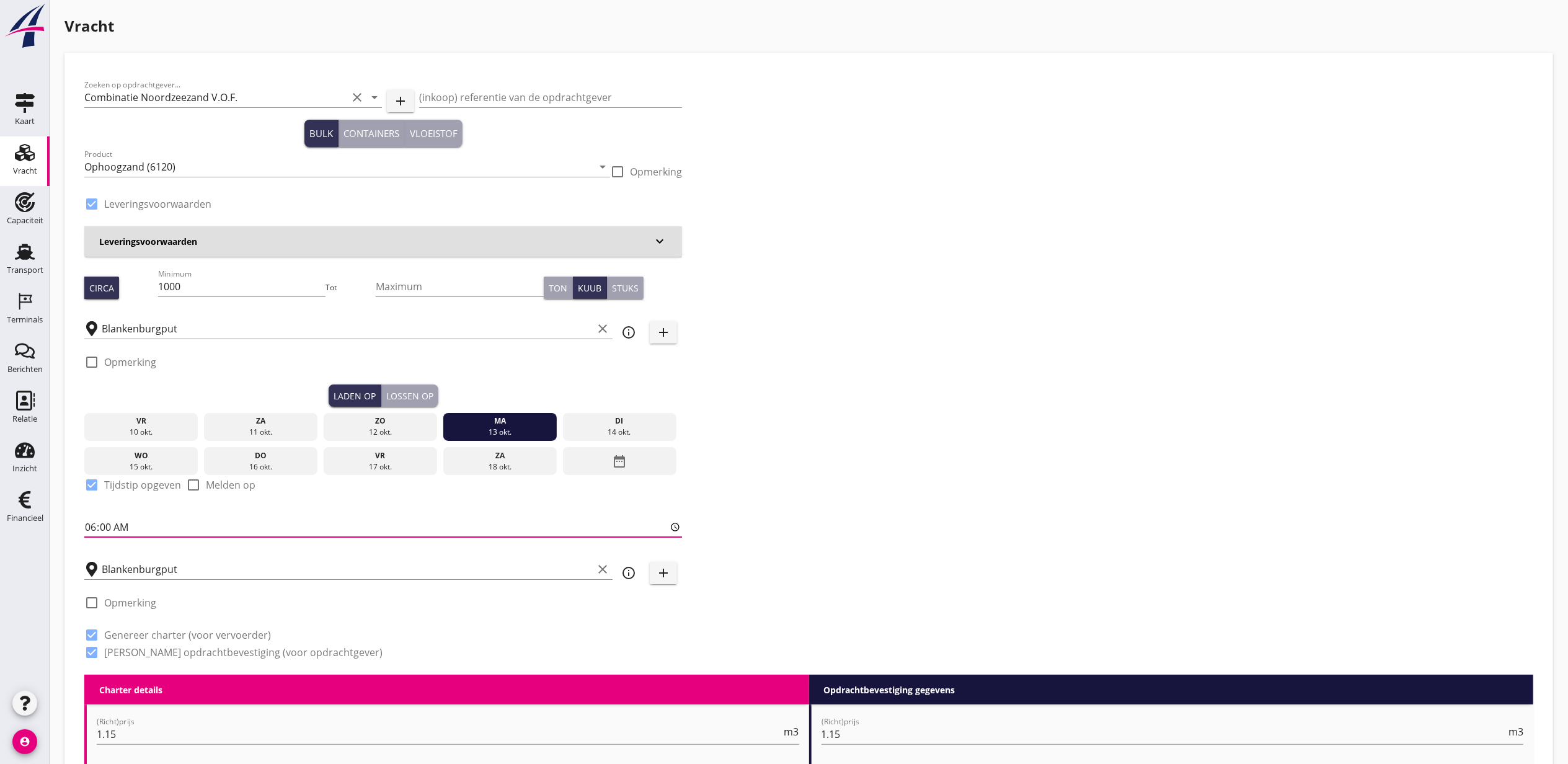
click at [93, 526] on input "06:00" at bounding box center [382, 527] width 597 height 20
type input "12:00"
click at [427, 390] on div "Lossen op" at bounding box center [410, 396] width 48 height 13
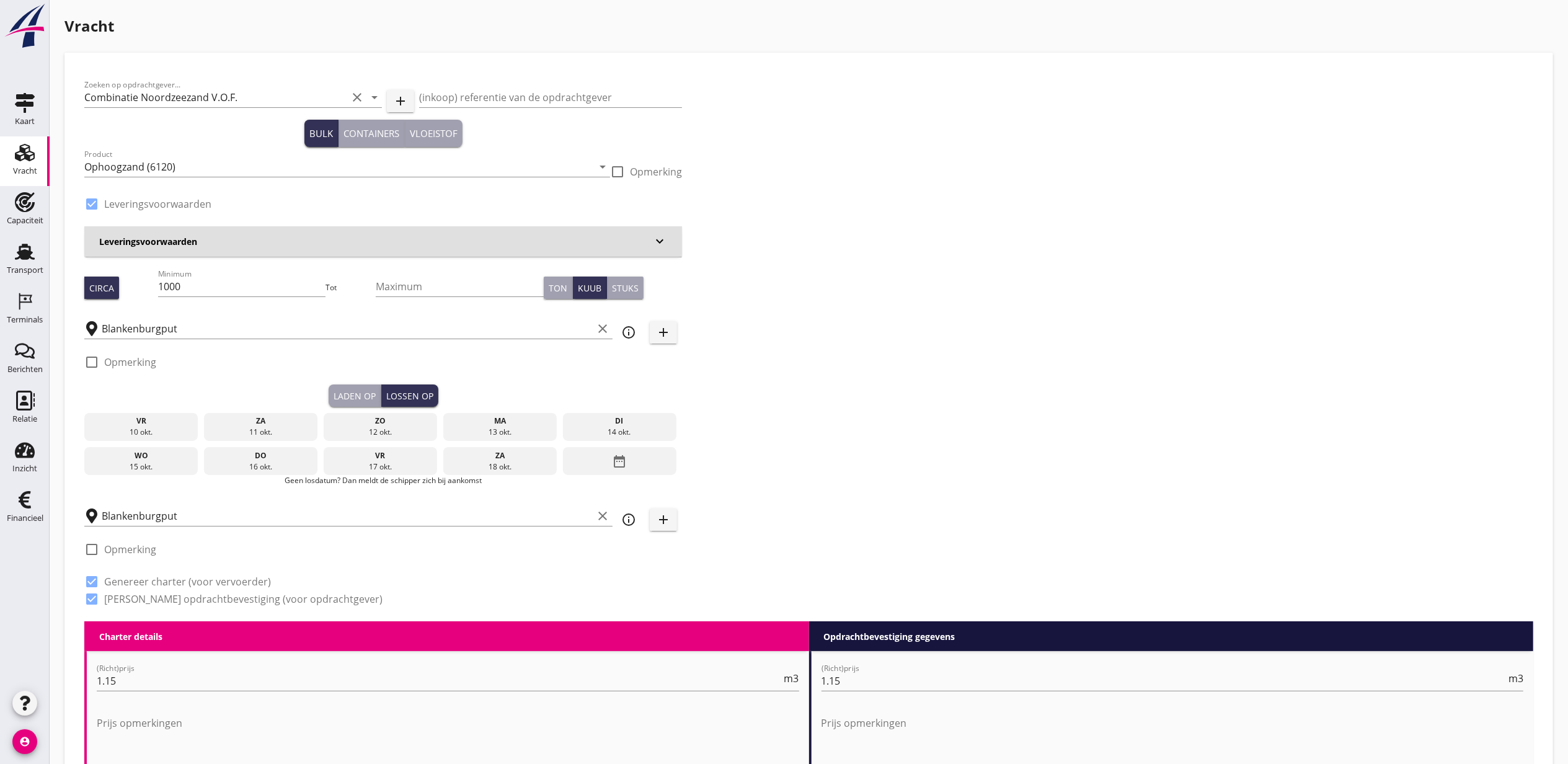
click at [480, 422] on div "ma" at bounding box center [499, 421] width 108 height 11
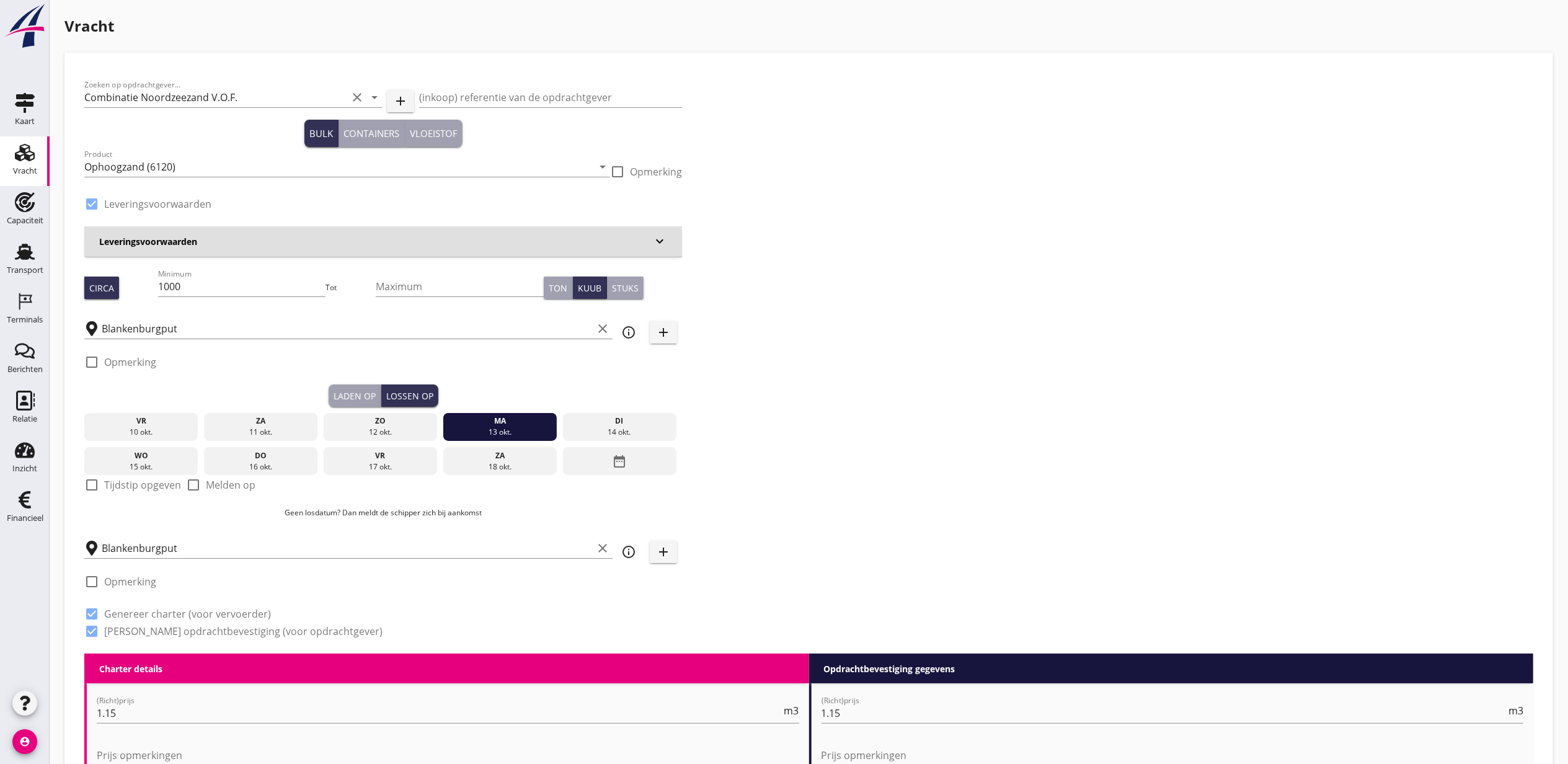
click at [256, 532] on div "Blankenburgput clear" at bounding box center [349, 544] width 529 height 27
click at [263, 543] on input "Blankenburgput" at bounding box center [347, 548] width 491 height 20
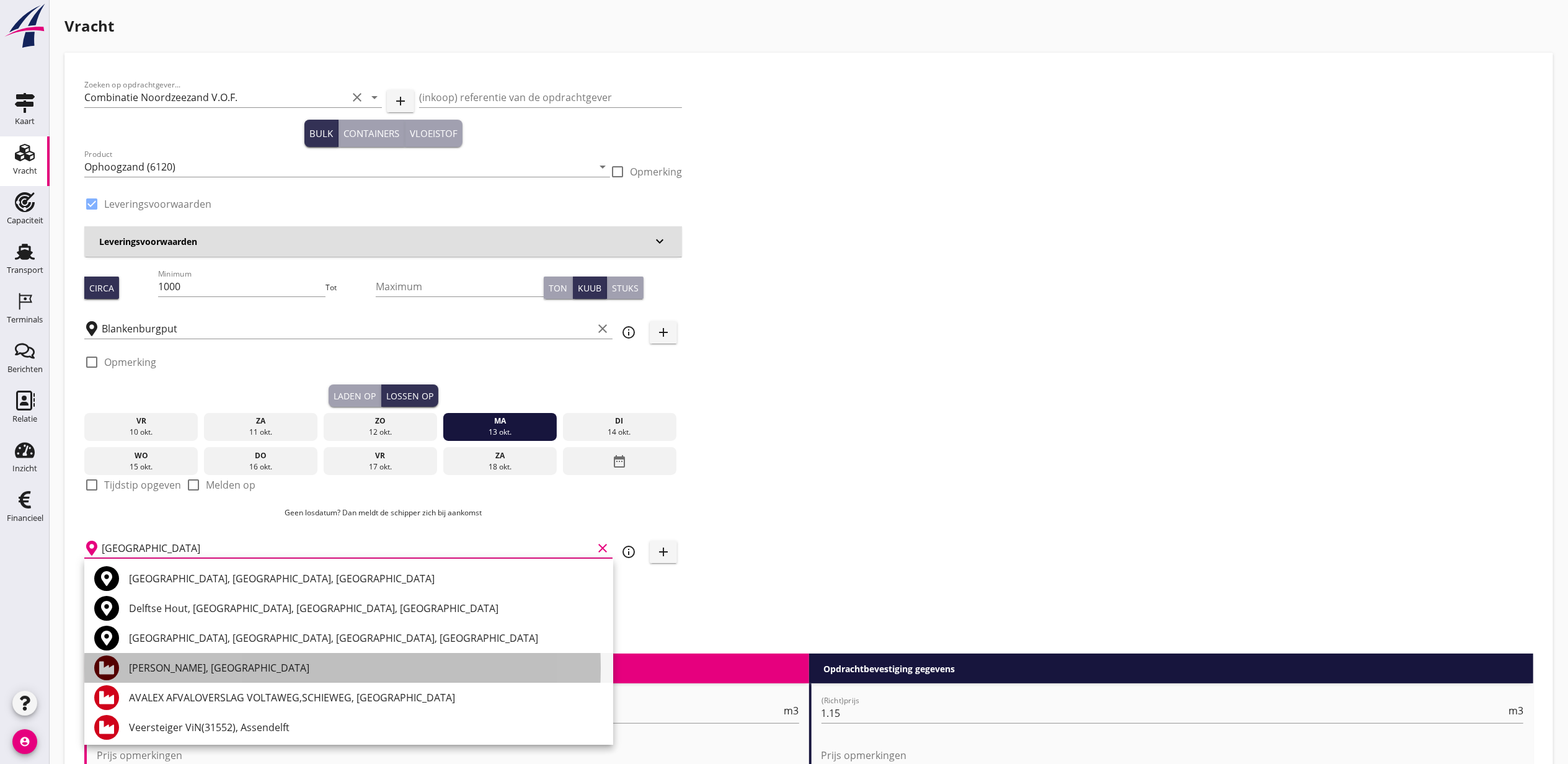
click at [268, 673] on div "[PERSON_NAME], [GEOGRAPHIC_DATA]" at bounding box center [366, 668] width 475 height 15
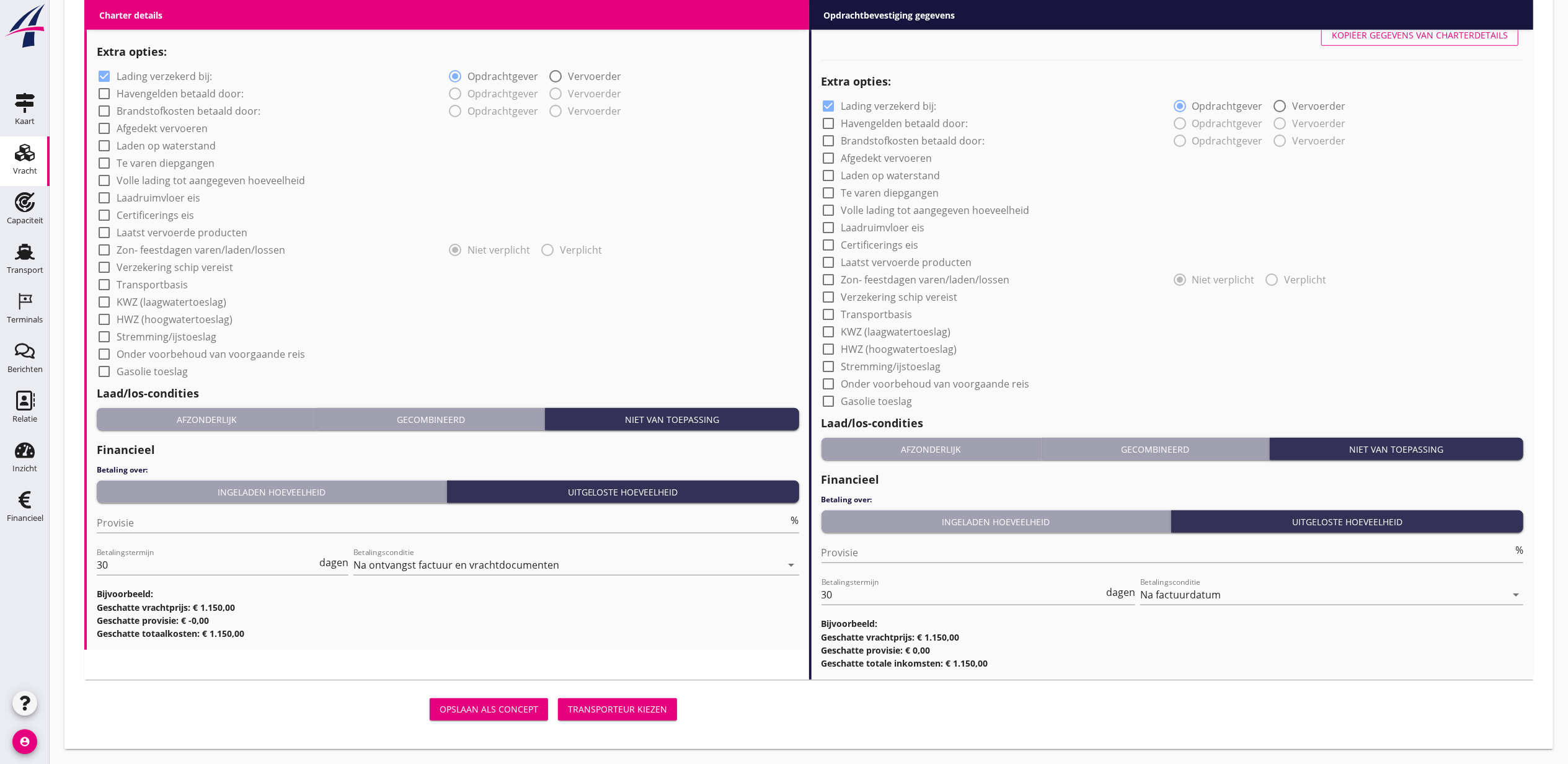
type input "[PERSON_NAME], [GEOGRAPHIC_DATA]"
click at [617, 717] on button "Transporteur kiezen" at bounding box center [618, 709] width 119 height 22
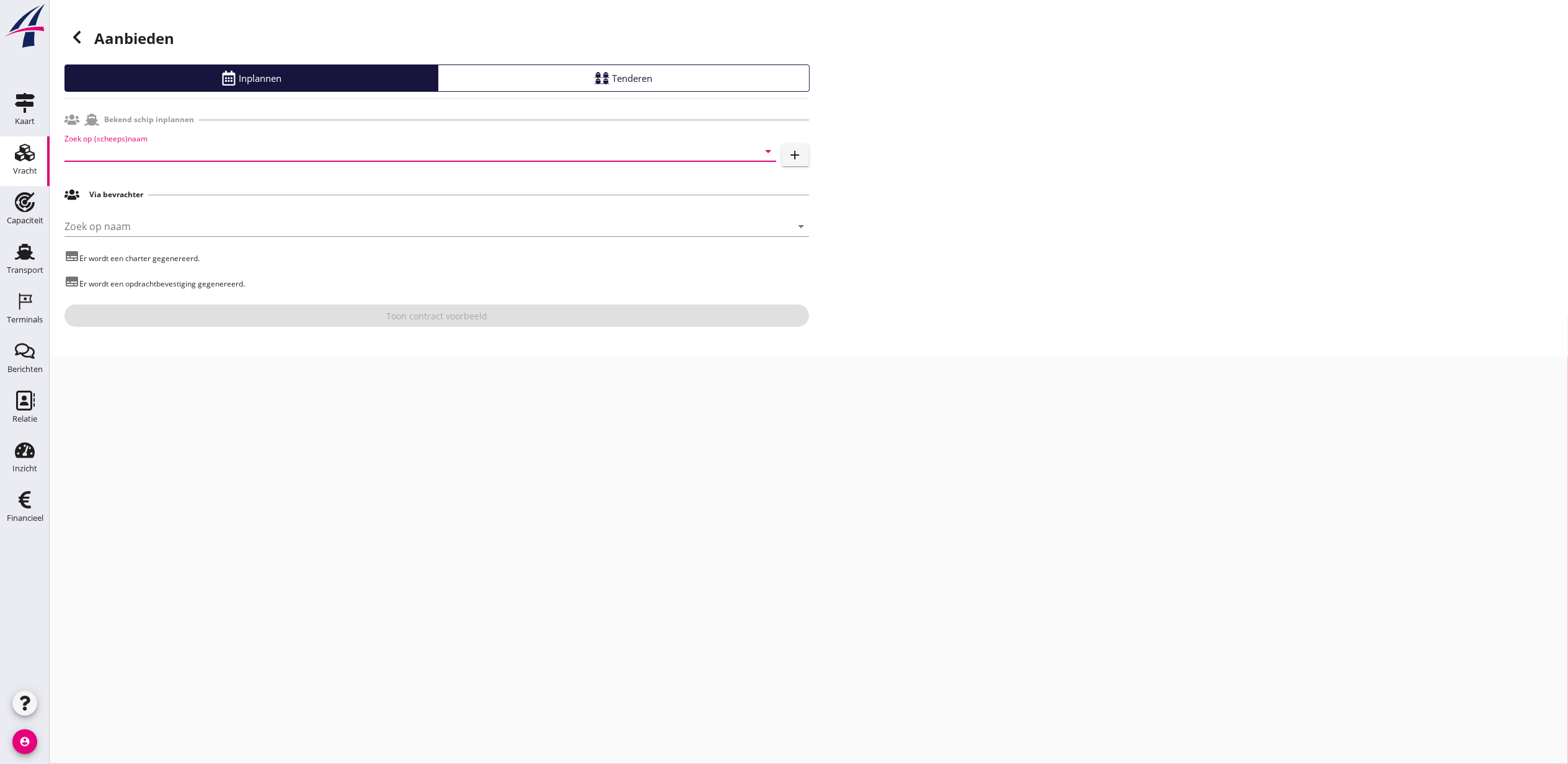
click at [152, 155] on input "Zoek op (scheeps)naam" at bounding box center [403, 152] width 677 height 20
click at [177, 165] on div "Virtus ENI: 2316170 (L:70 x B:7.30) Virtus ENI: 2316170 (L:70 x B:7.30)" at bounding box center [420, 197] width 712 height 70
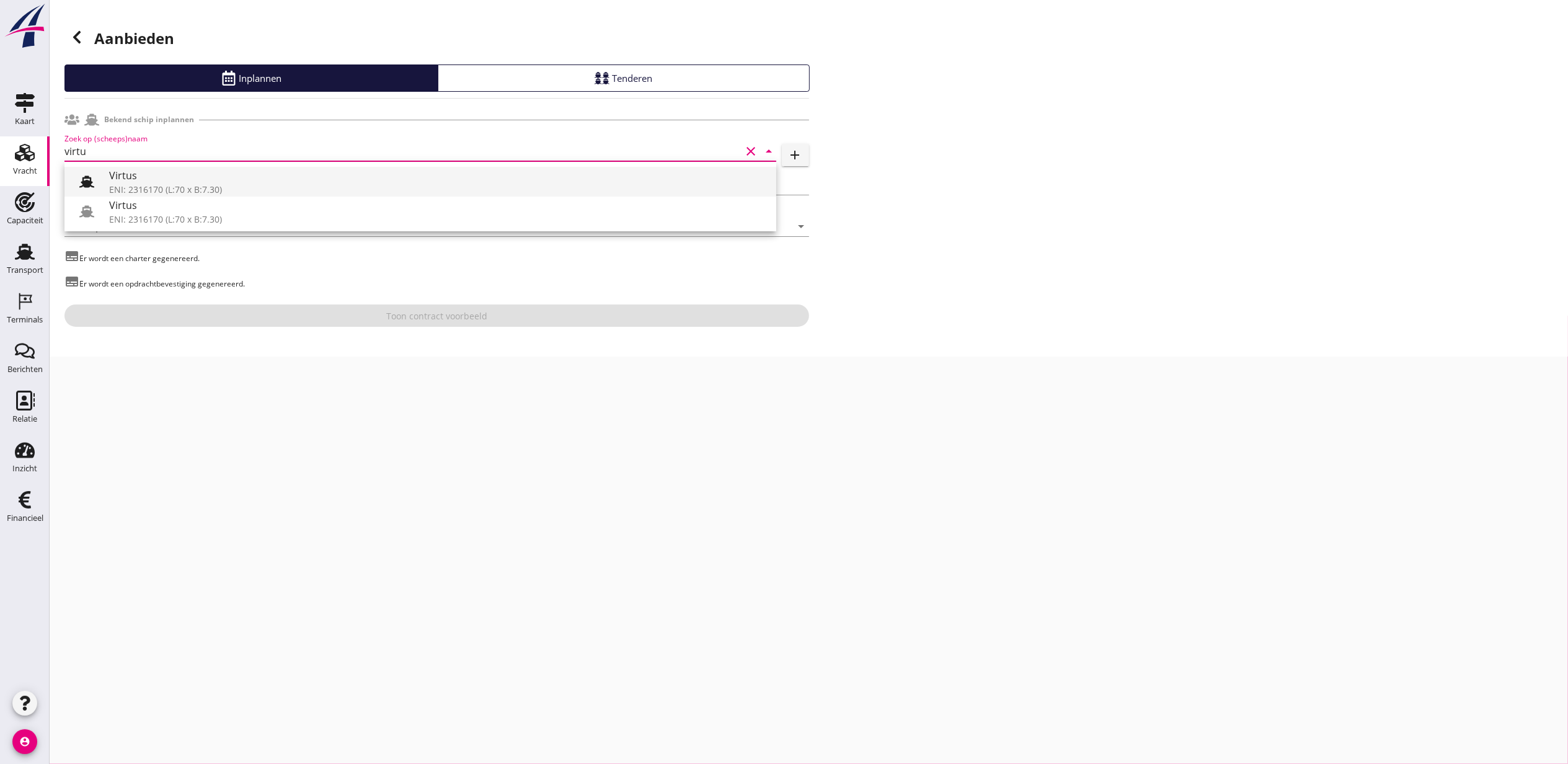
click at [199, 177] on div "Virtus" at bounding box center [437, 176] width 658 height 15
type input "Virtus"
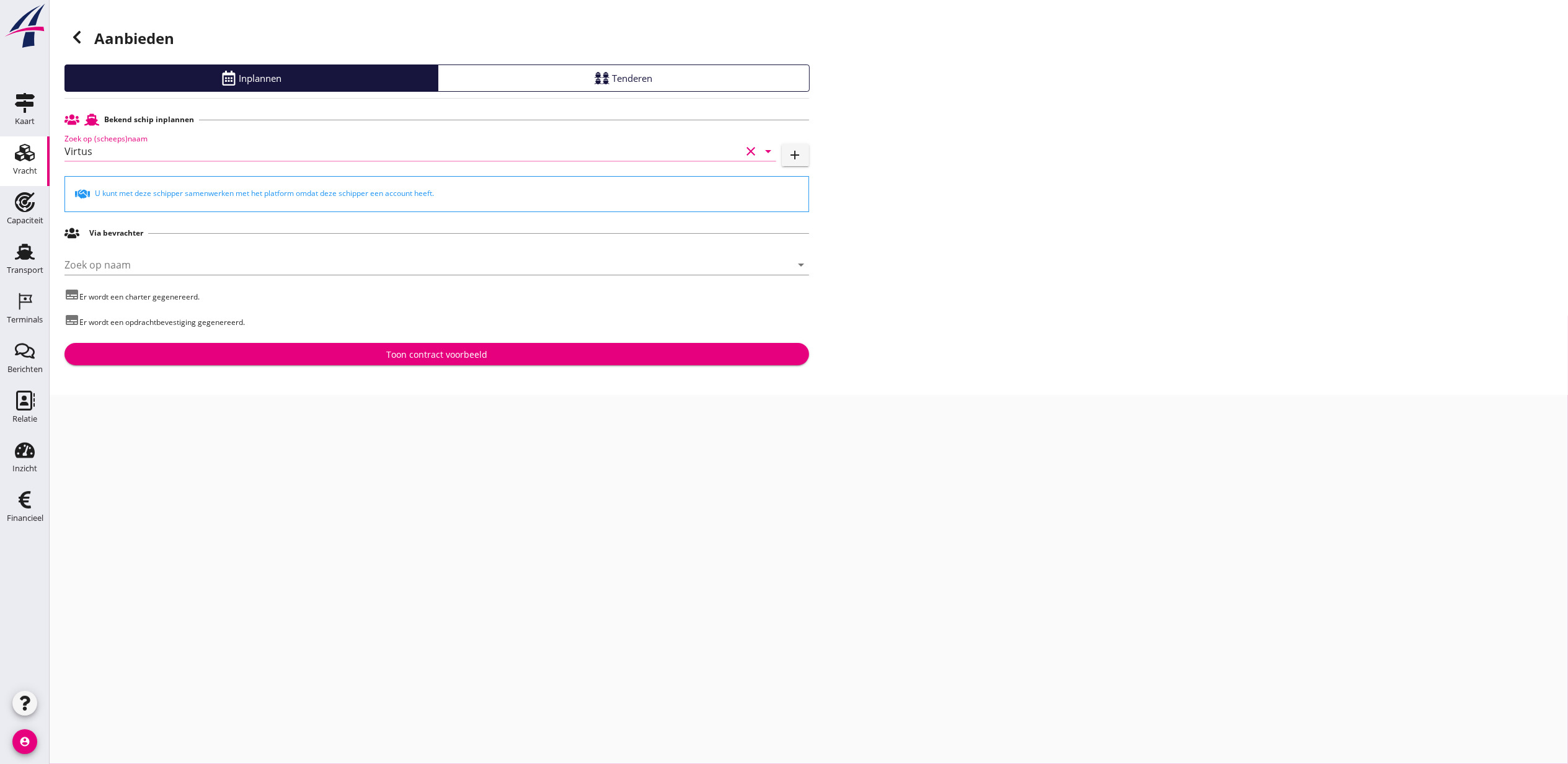
click at [447, 359] on div "Toon contract voorbeeld" at bounding box center [436, 354] width 101 height 13
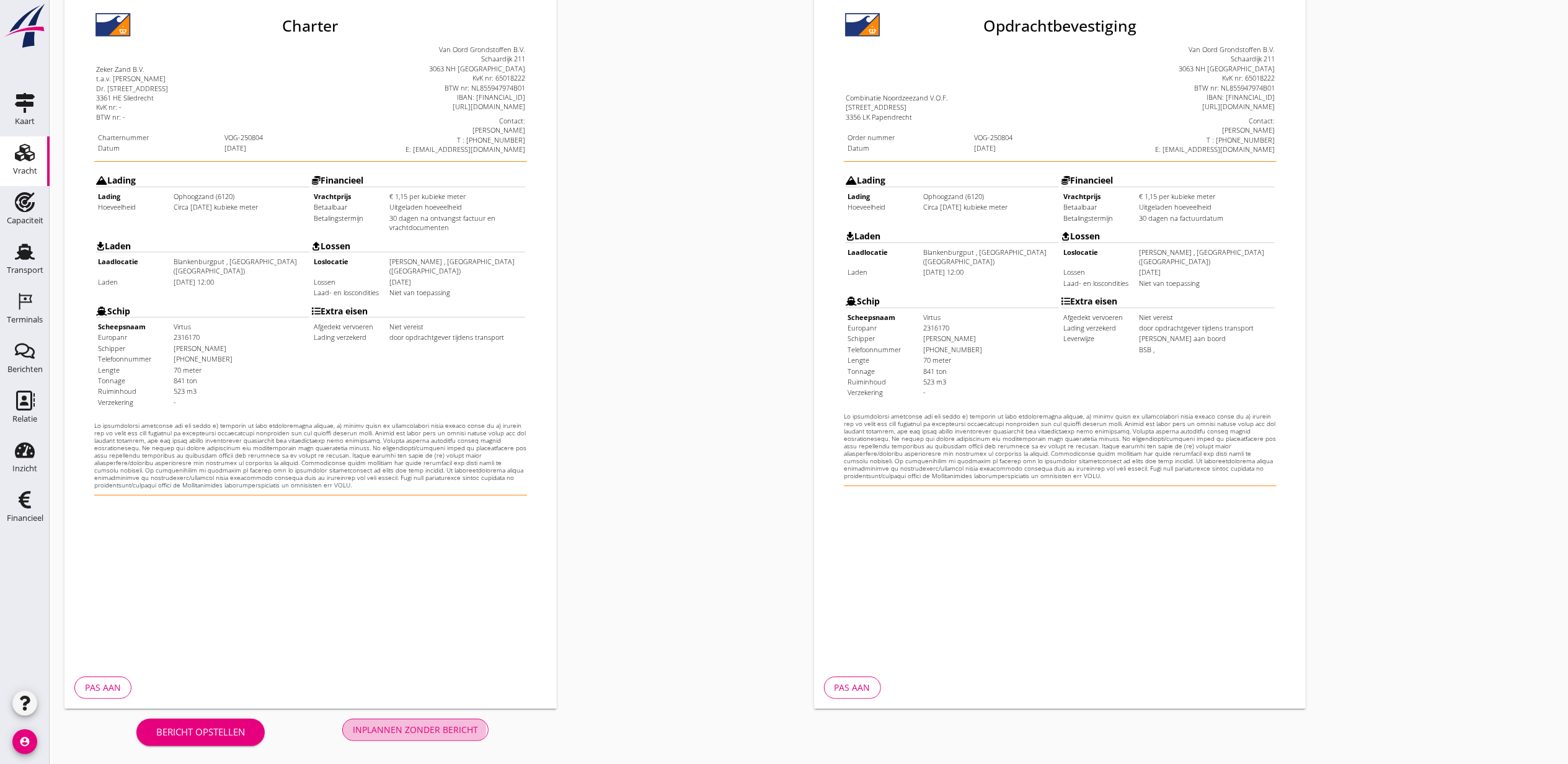
click at [446, 723] on div "Inplannen zonder bericht" at bounding box center [415, 729] width 125 height 13
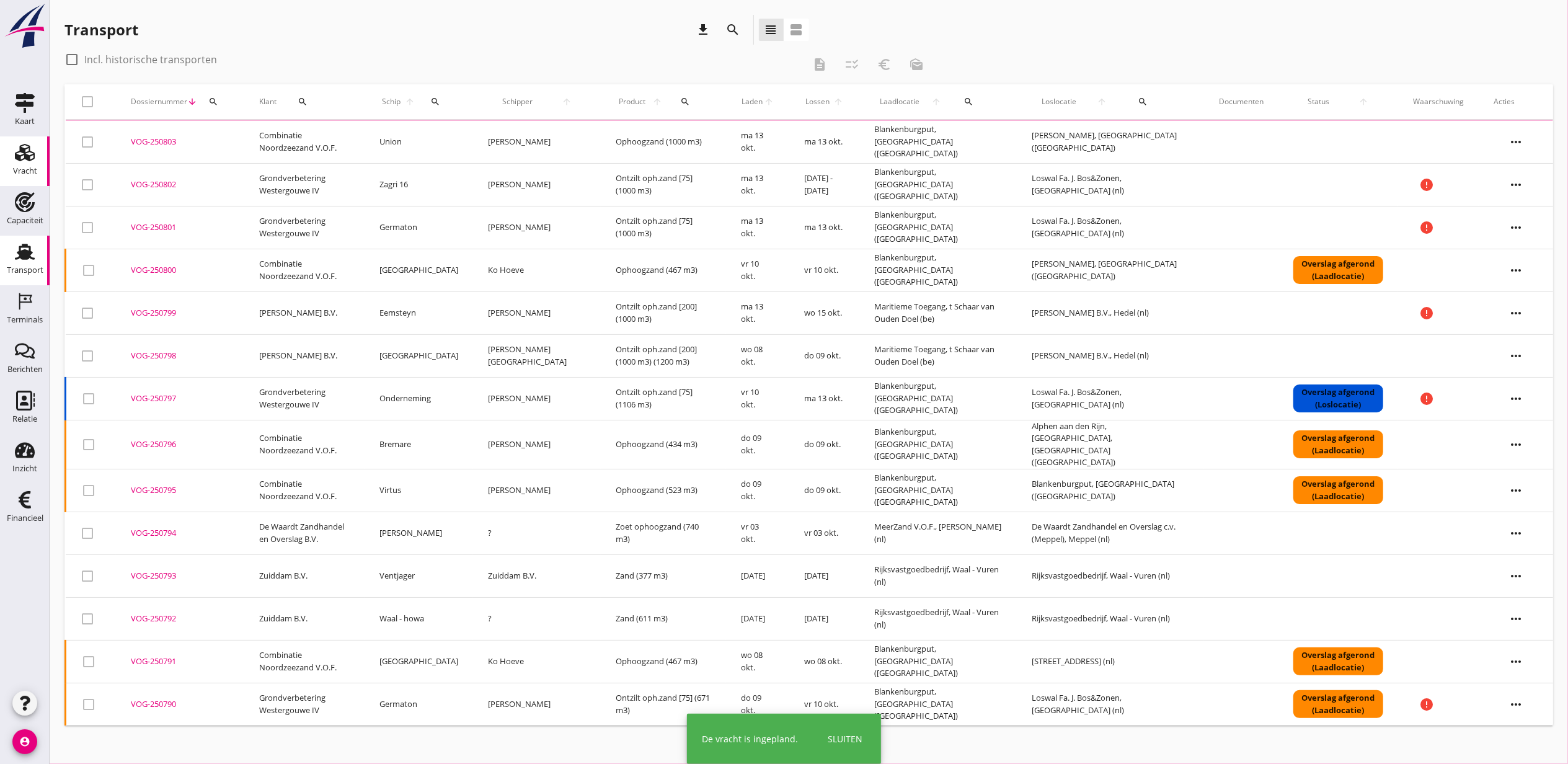
click at [25, 165] on div "Vracht" at bounding box center [25, 171] width 24 height 17
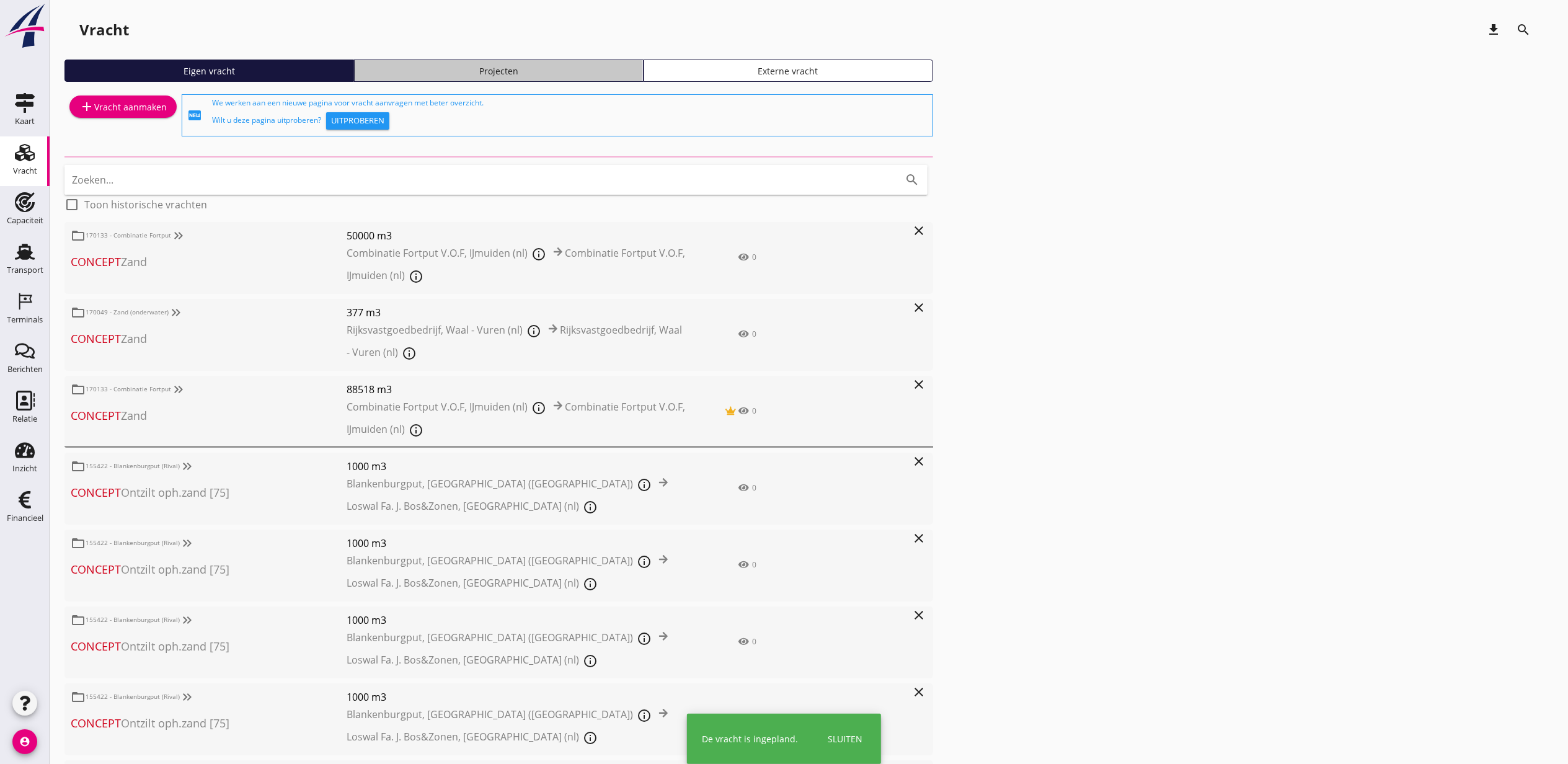
click at [512, 75] on div "Projecten" at bounding box center [499, 70] width 278 height 13
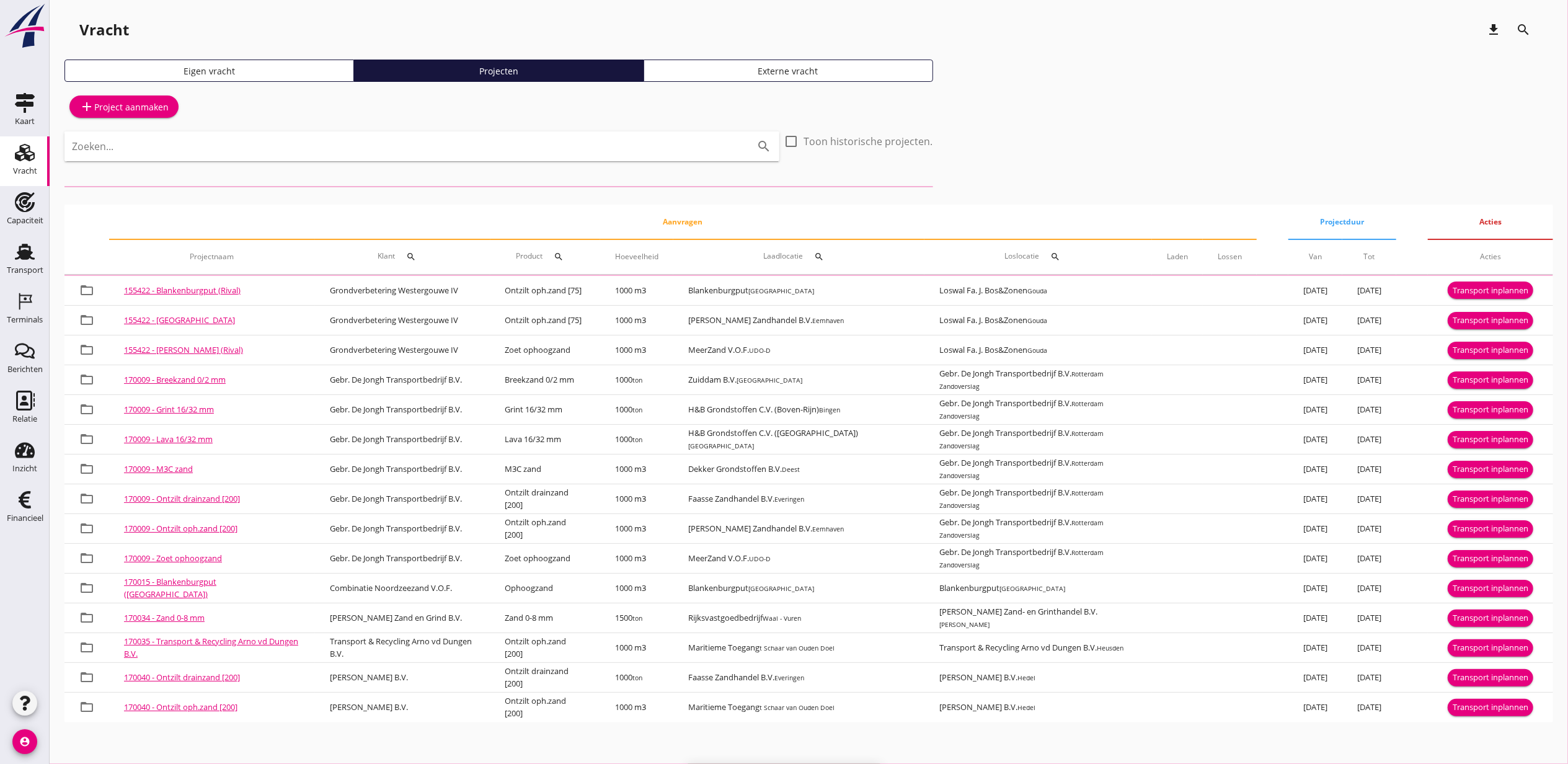
click at [366, 177] on div "Zoeken... search" at bounding box center [422, 156] width 715 height 48
click at [355, 139] on input "Zoeken..." at bounding box center [404, 146] width 665 height 20
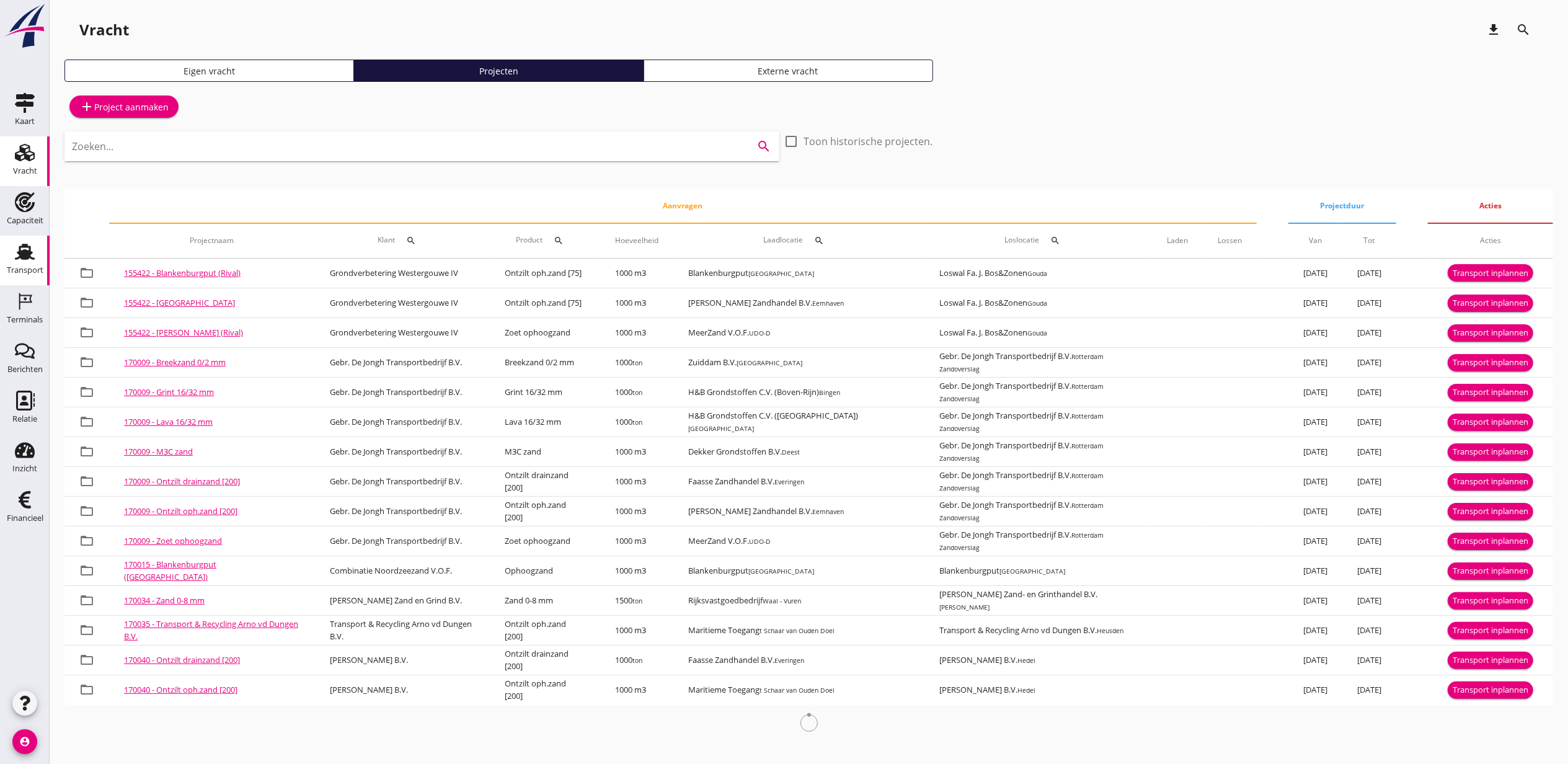
click at [27, 252] on use at bounding box center [25, 252] width 20 height 16
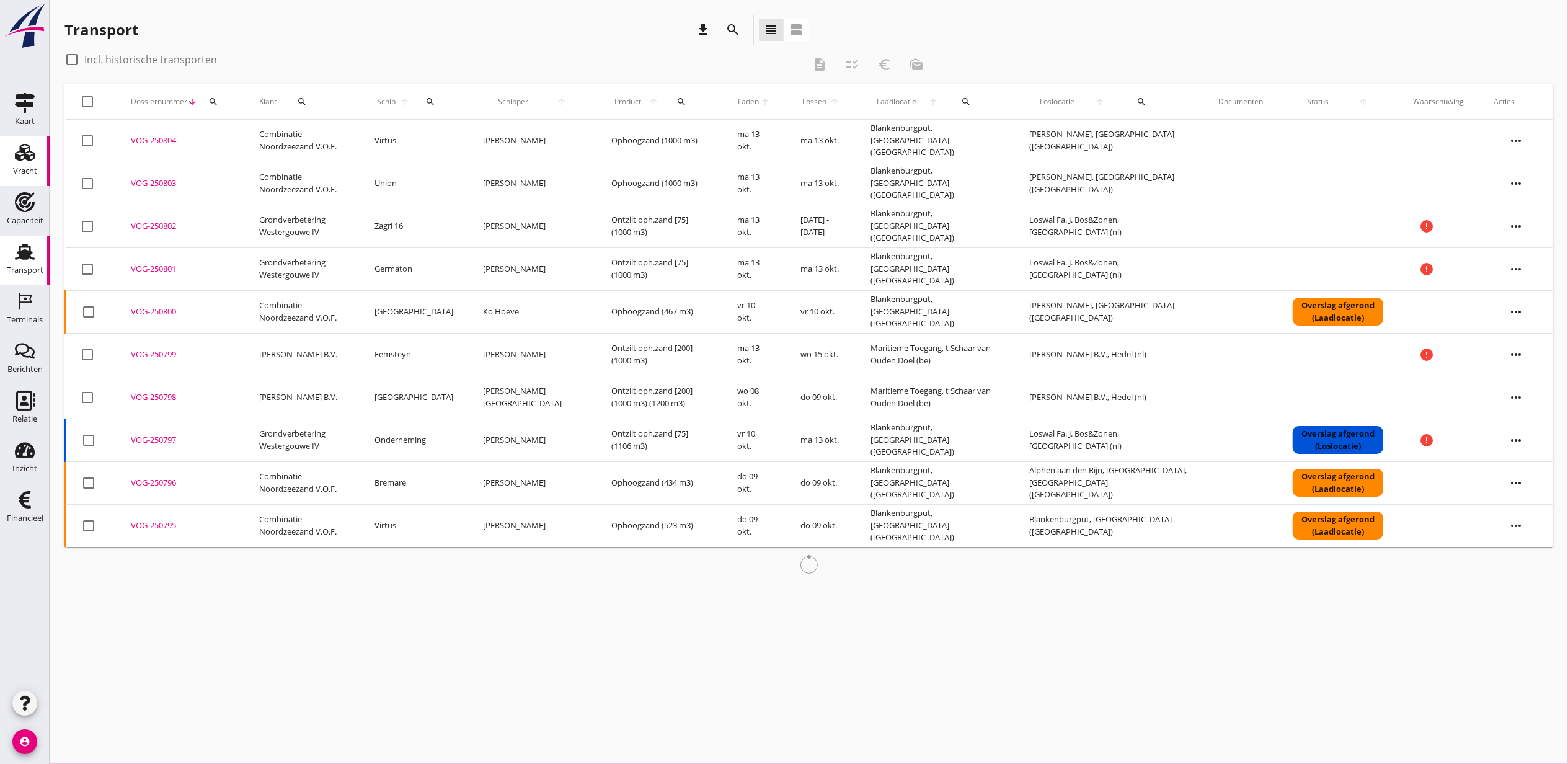
click at [26, 152] on use at bounding box center [25, 152] width 20 height 17
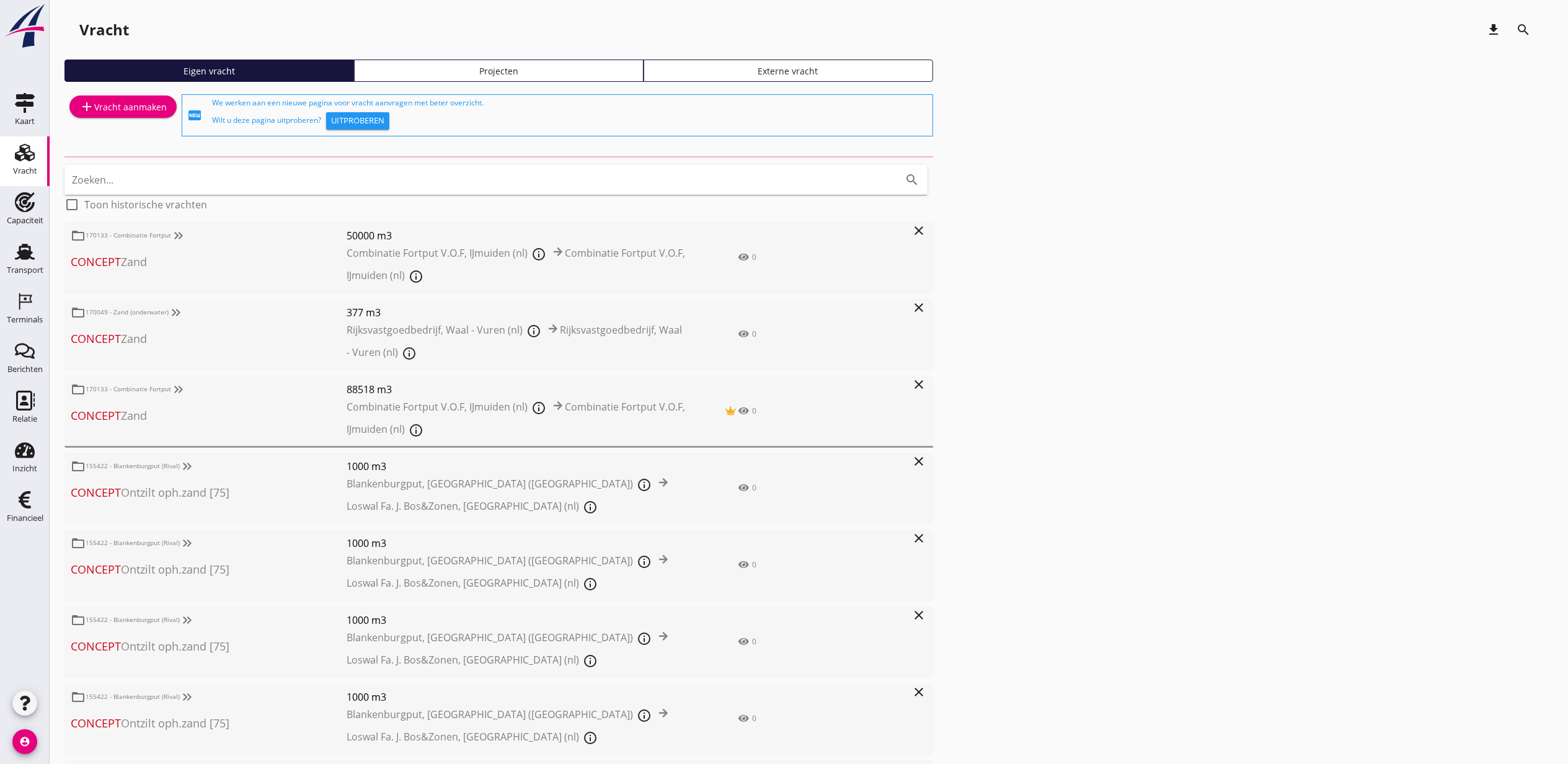
click at [578, 76] on div "Projecten" at bounding box center [499, 70] width 278 height 13
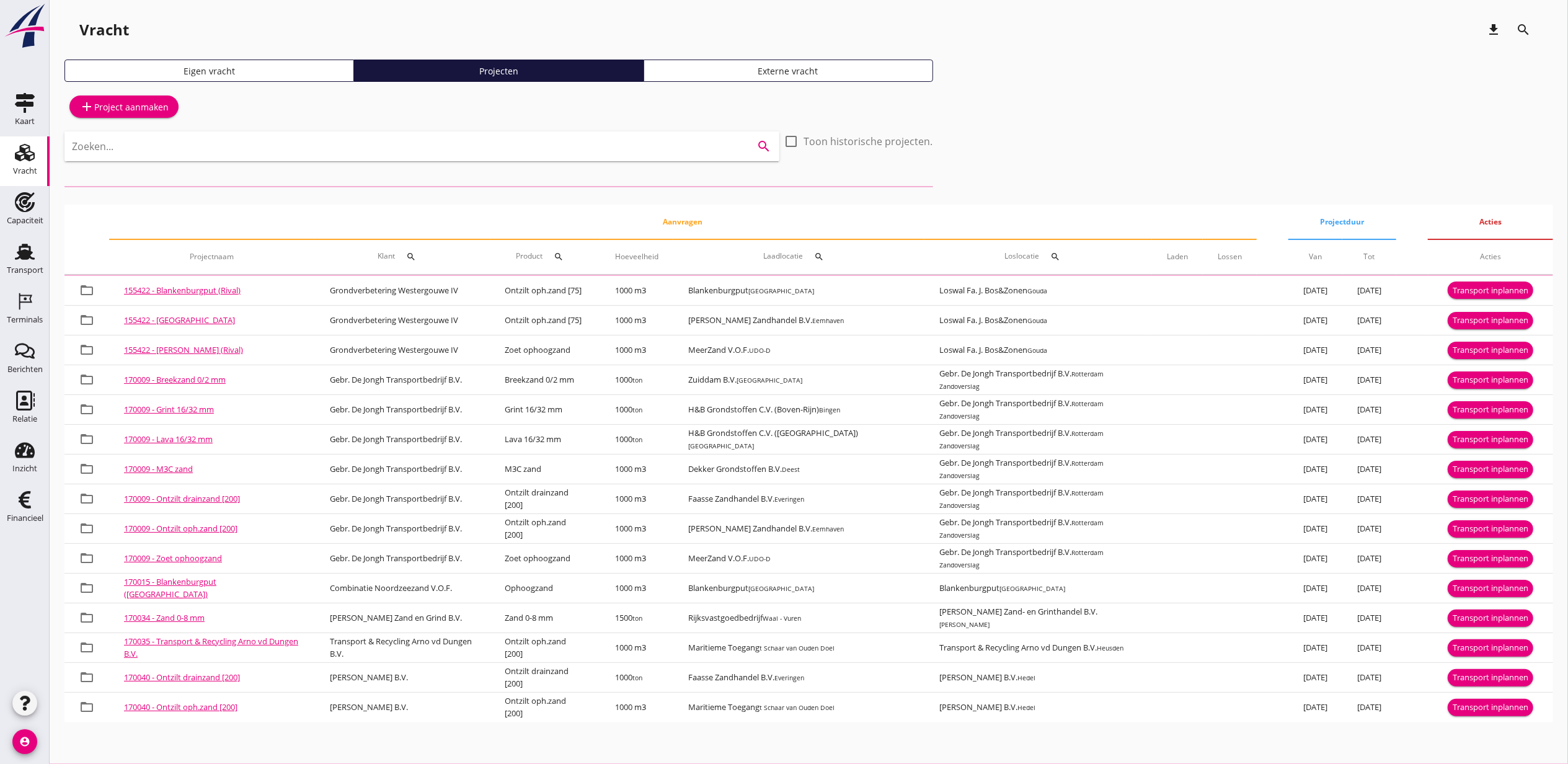
click at [395, 142] on input "Zoeken..." at bounding box center [404, 146] width 665 height 20
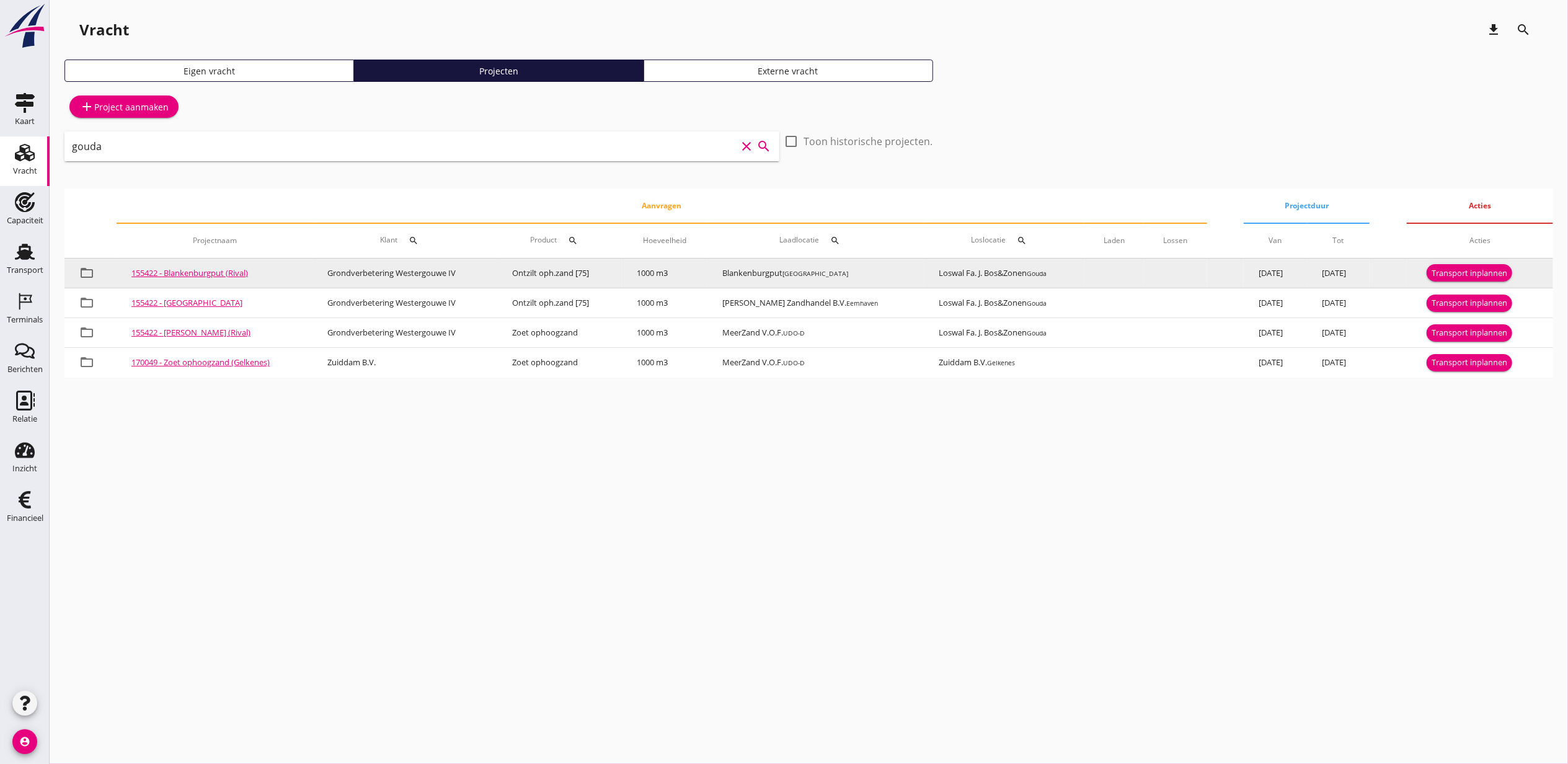
type input "gouda"
click at [1464, 276] on div "Transport inplannen" at bounding box center [1469, 274] width 76 height 13
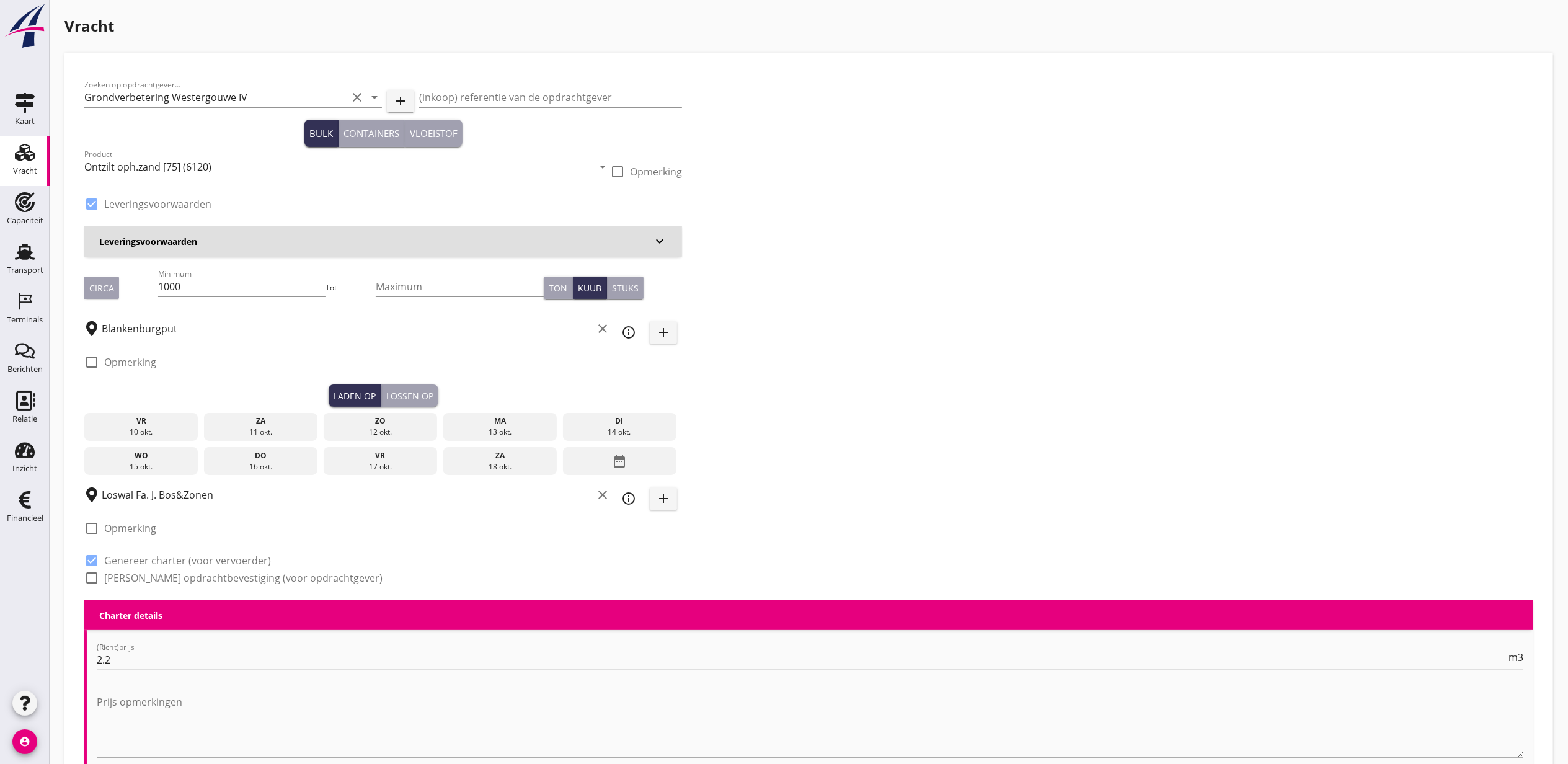
click at [510, 430] on div "13 okt." at bounding box center [499, 432] width 108 height 11
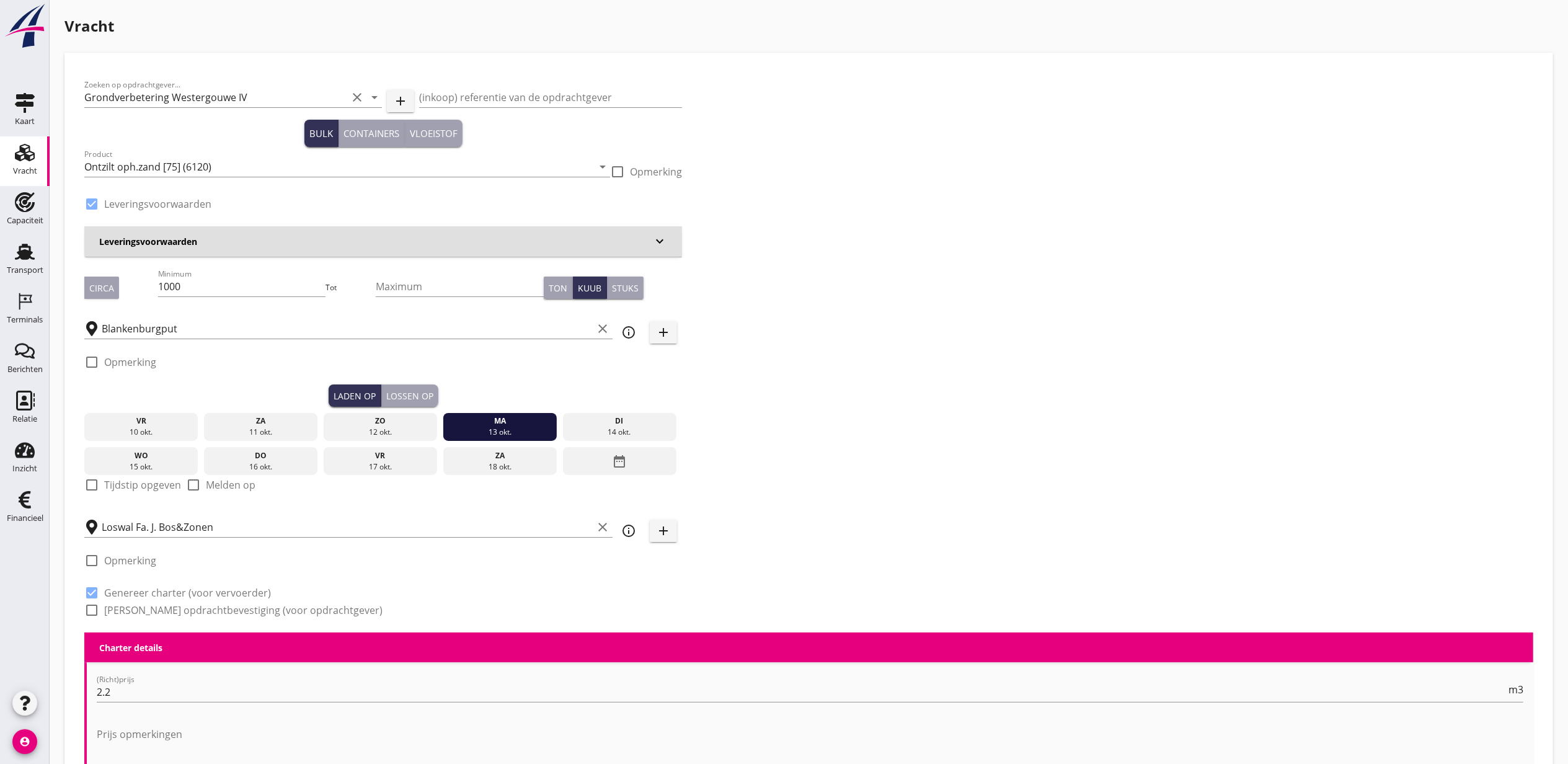
click at [142, 487] on label "Tijdstip opgeven" at bounding box center [143, 485] width 77 height 13
checkbox input "true"
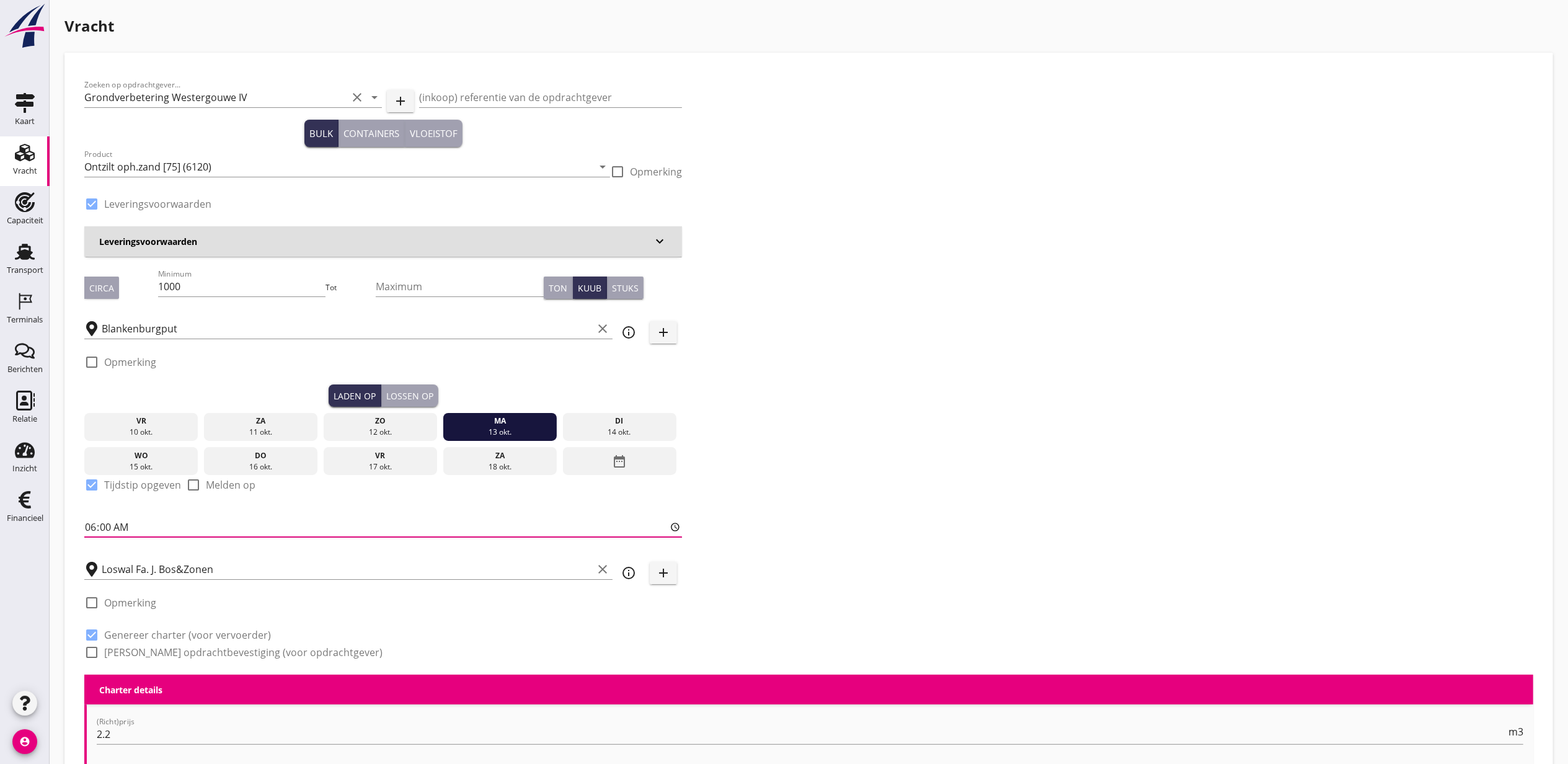
click at [87, 522] on input "06:00" at bounding box center [382, 527] width 597 height 20
type input "12:00"
click at [420, 397] on div "Lossen op" at bounding box center [410, 396] width 48 height 13
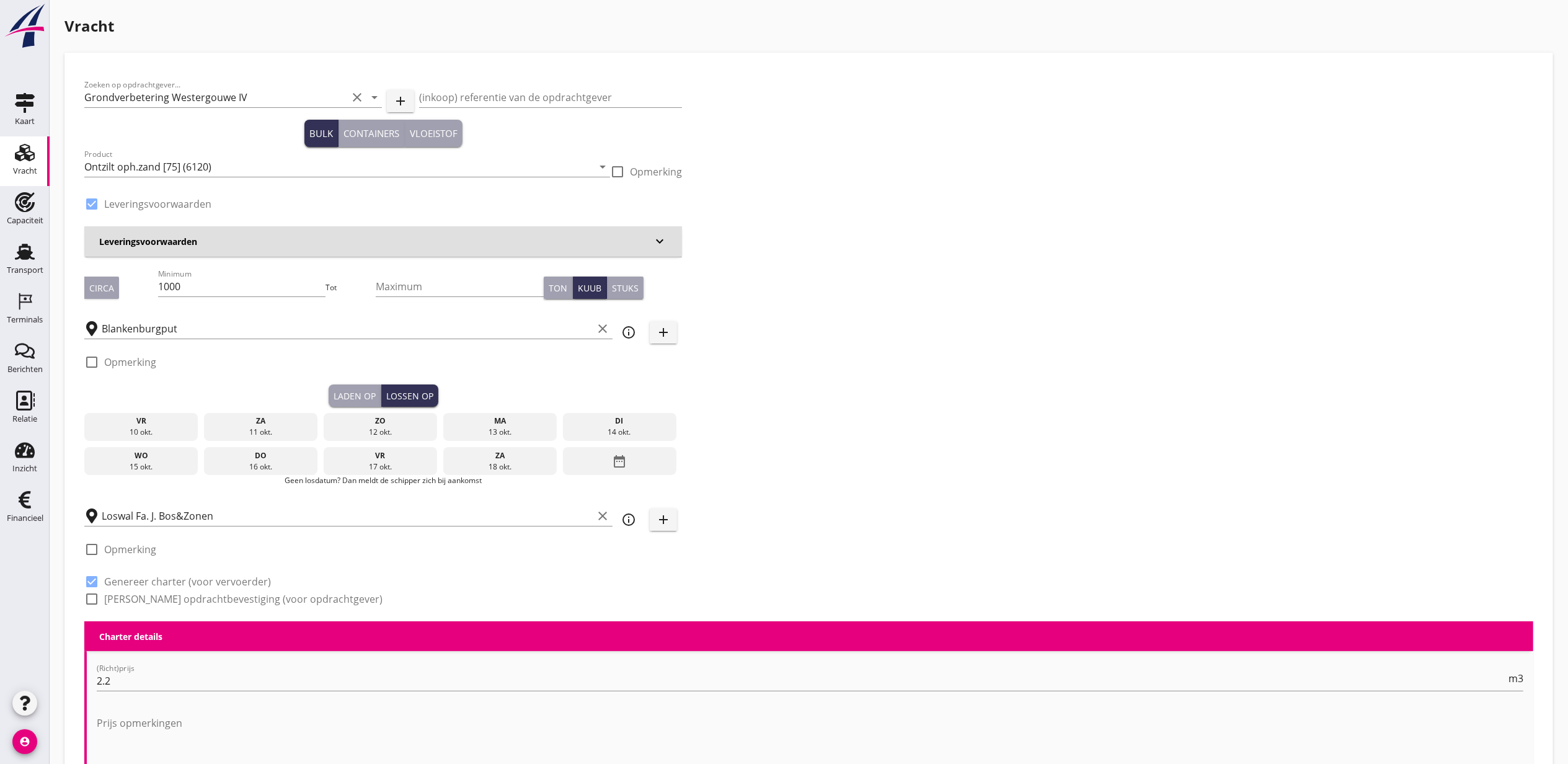
click at [588, 420] on div "di" at bounding box center [619, 421] width 108 height 11
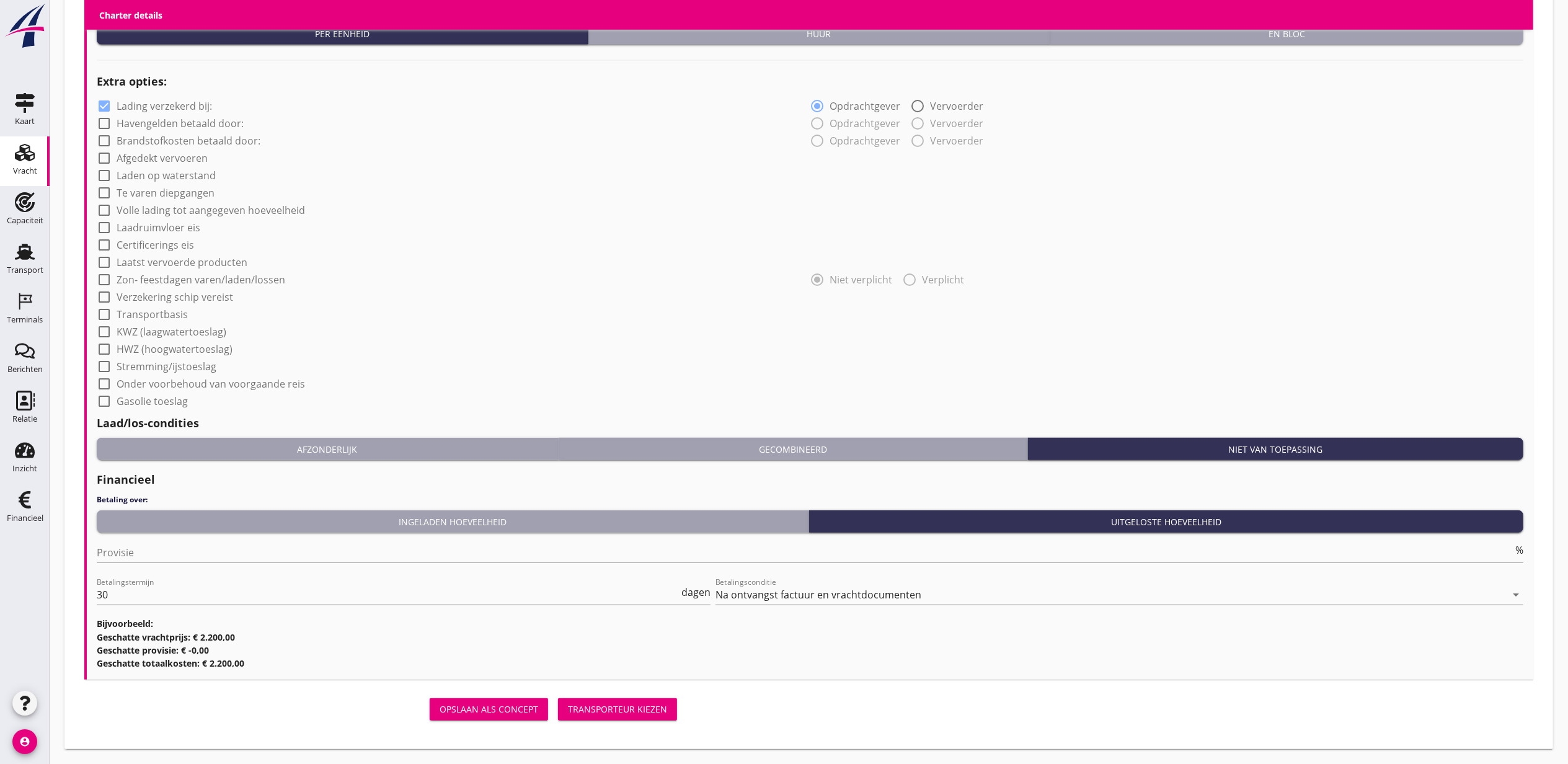
click at [648, 709] on div "Transporteur kiezen" at bounding box center [618, 709] width 99 height 13
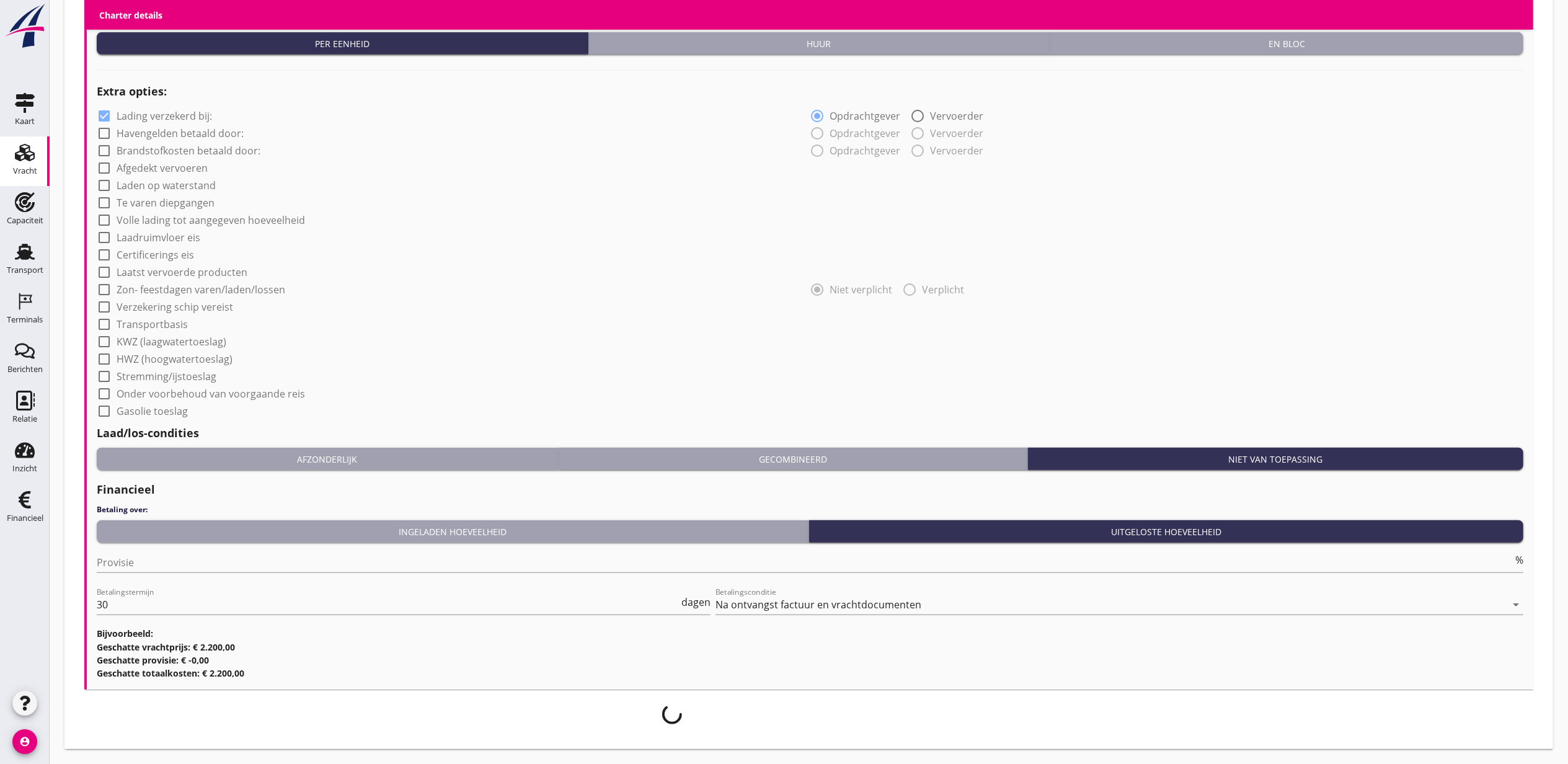
scroll to position [894, 0]
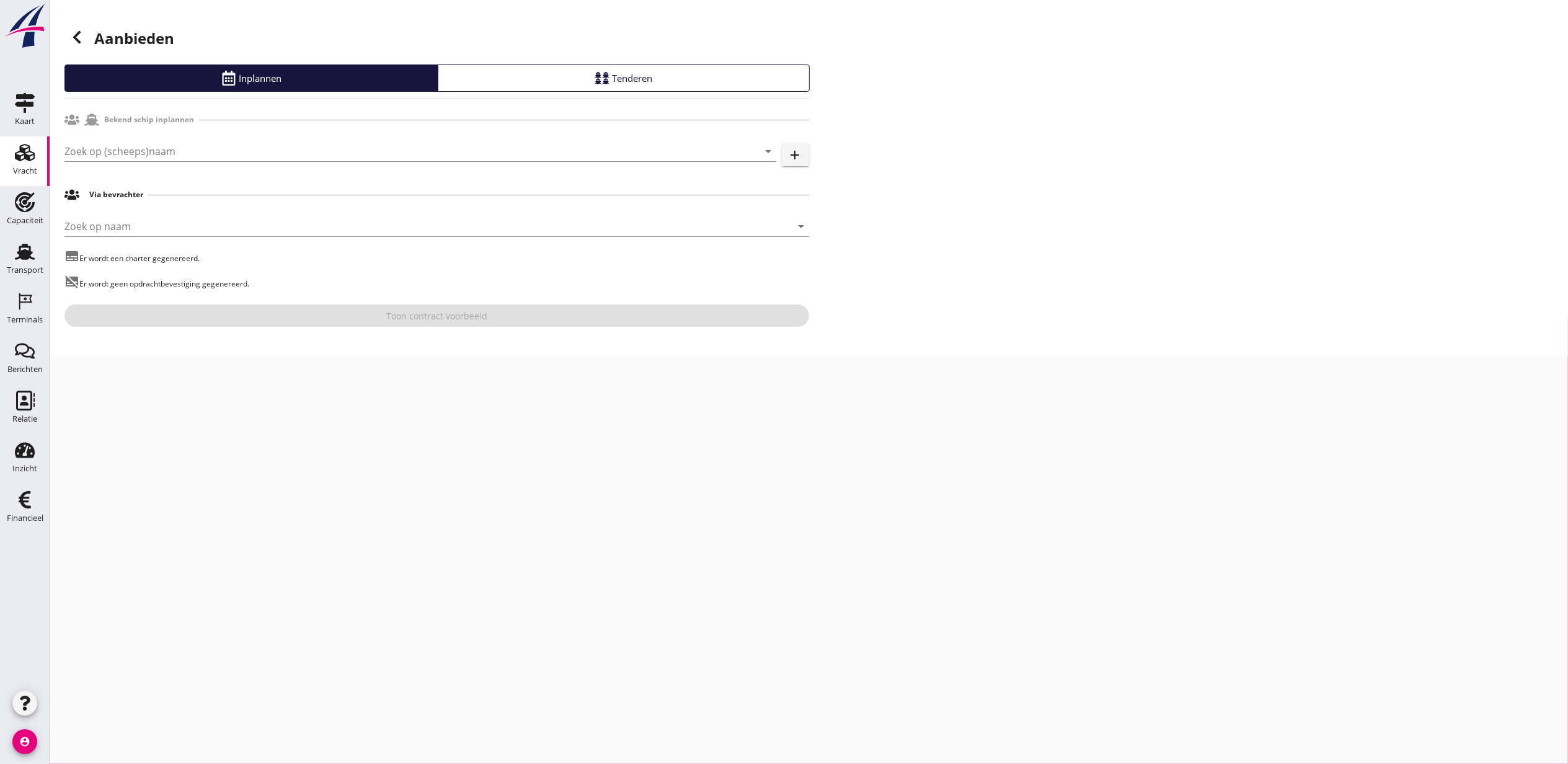
click at [285, 165] on div "Zoek op (scheeps)naam arrow_drop_down" at bounding box center [420, 157] width 712 height 32
click at [275, 155] on input "Zoek op (scheeps)naam" at bounding box center [403, 152] width 677 height 20
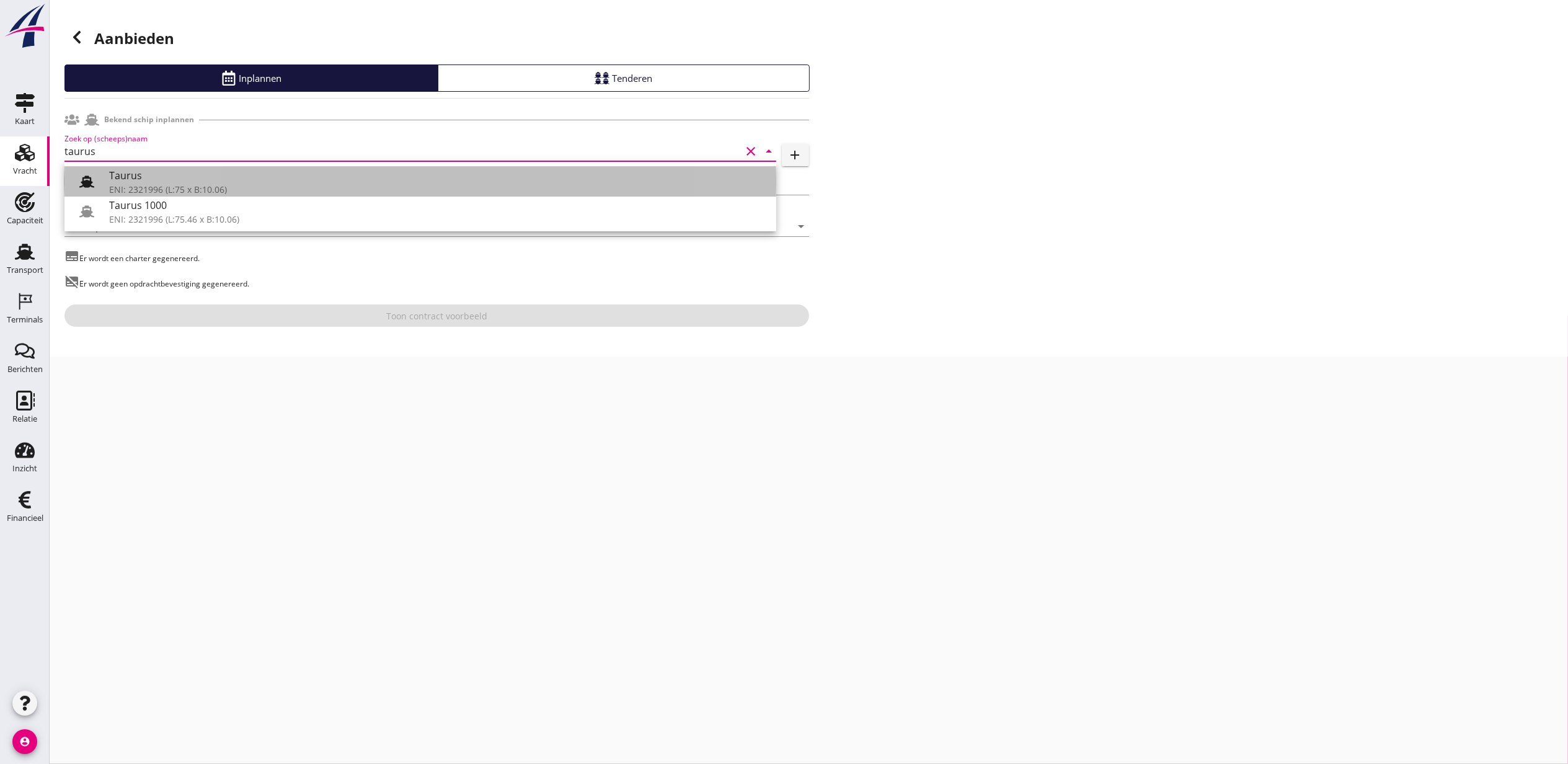
click at [286, 177] on div "Taurus" at bounding box center [437, 176] width 658 height 15
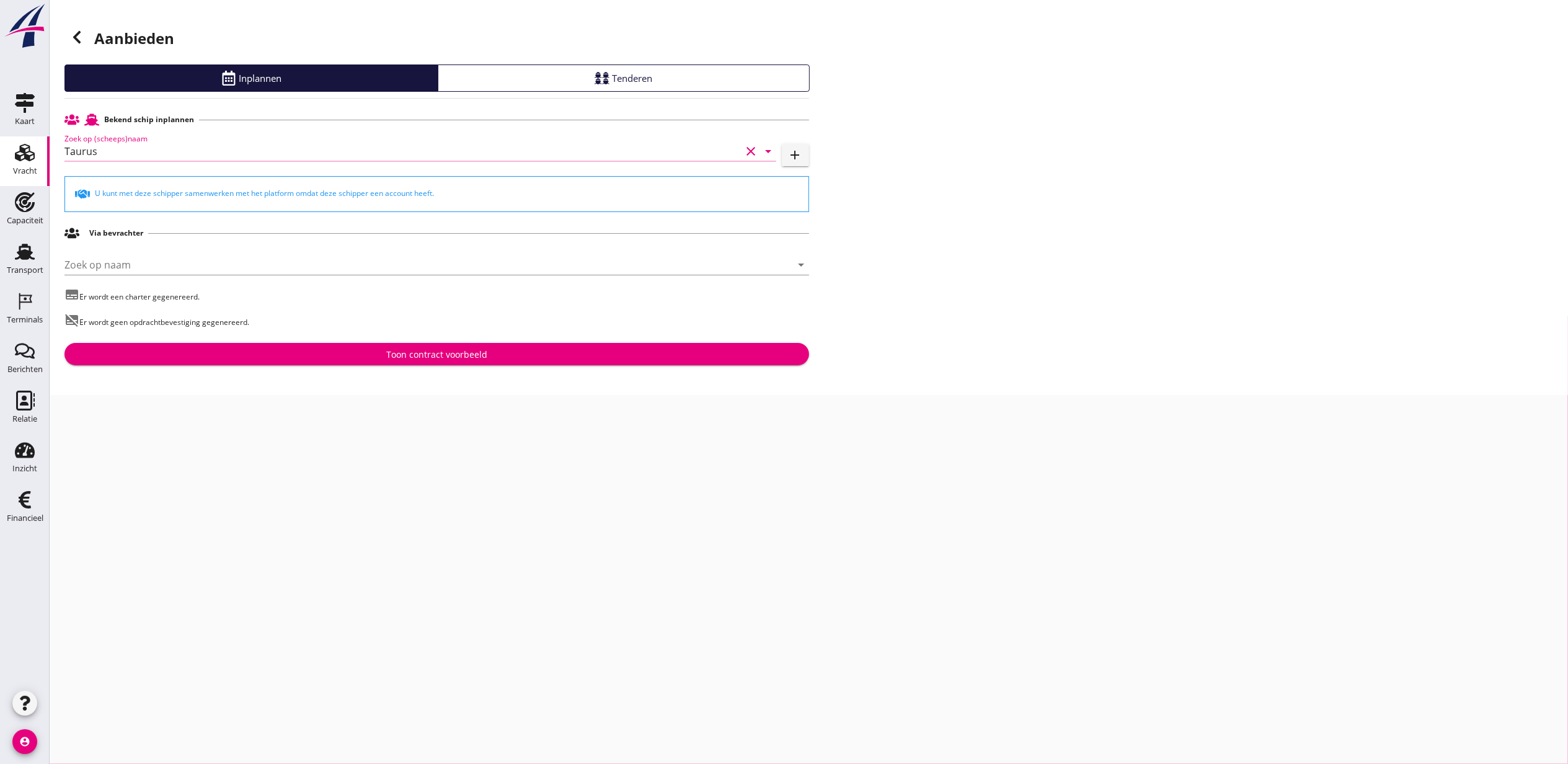
type input "Taurus"
click at [478, 353] on div "Toon contract voorbeeld" at bounding box center [436, 354] width 101 height 13
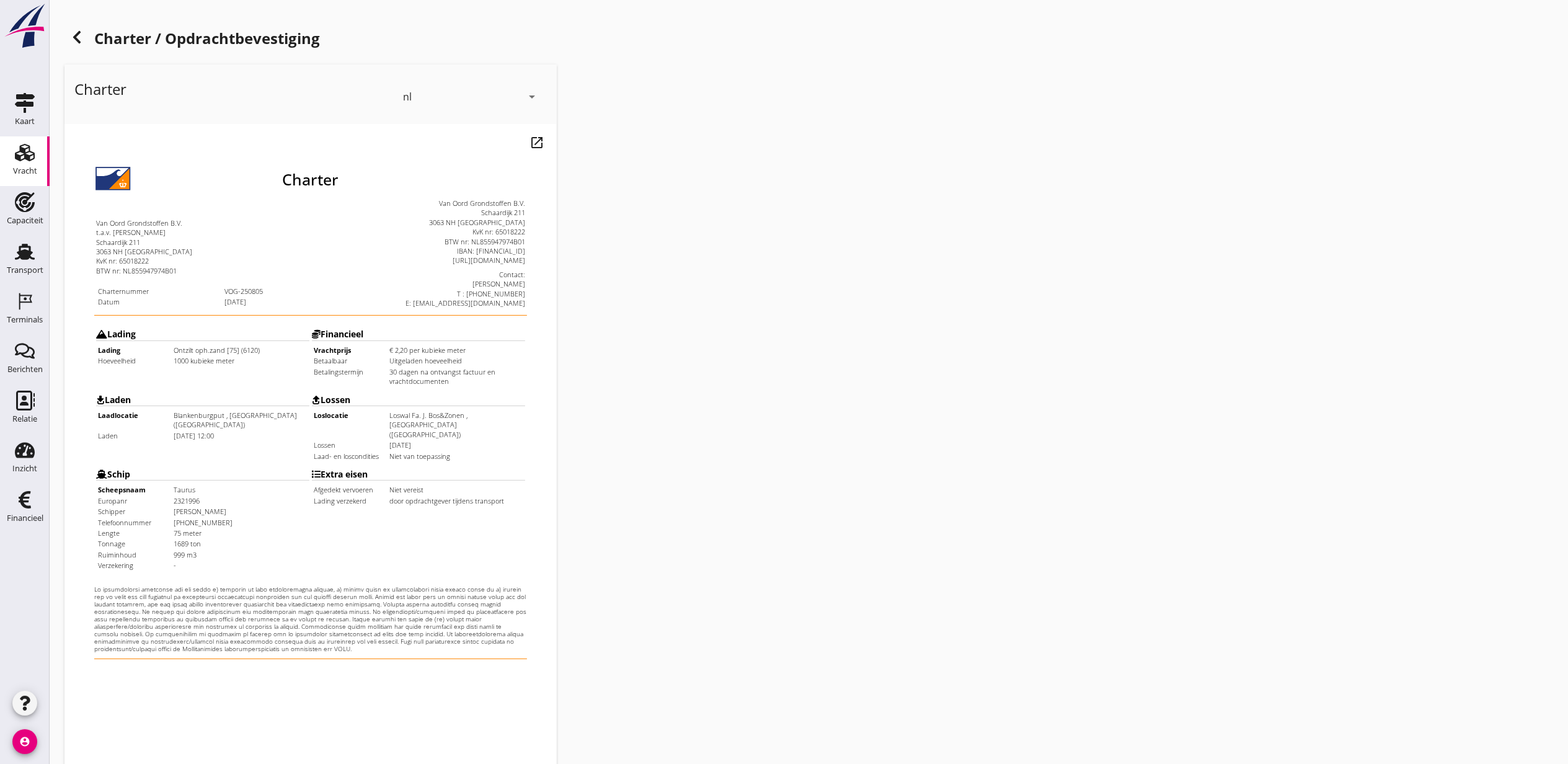
scroll to position [154, 0]
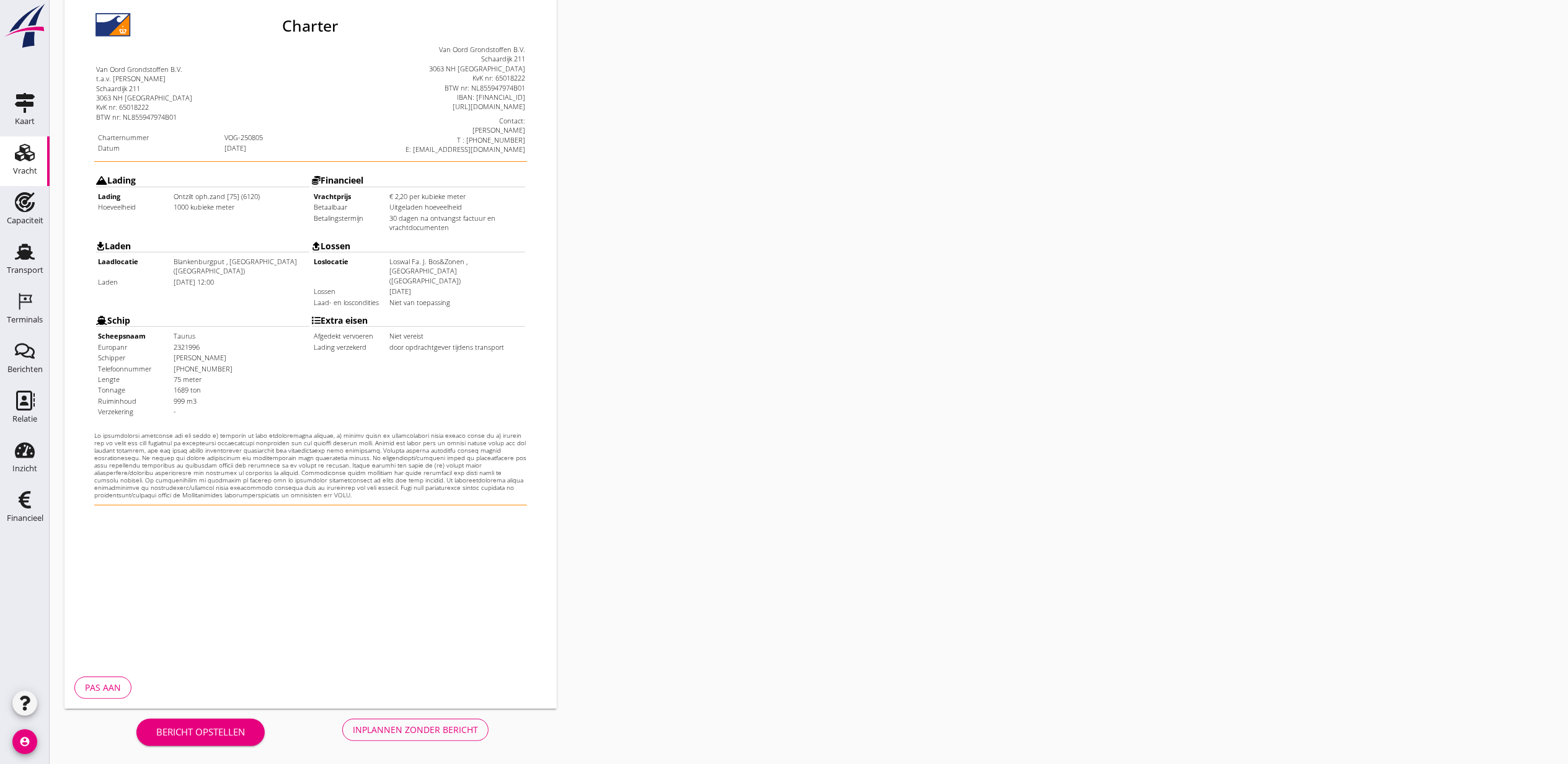
click at [433, 726] on div "Inplannen zonder bericht" at bounding box center [415, 729] width 125 height 13
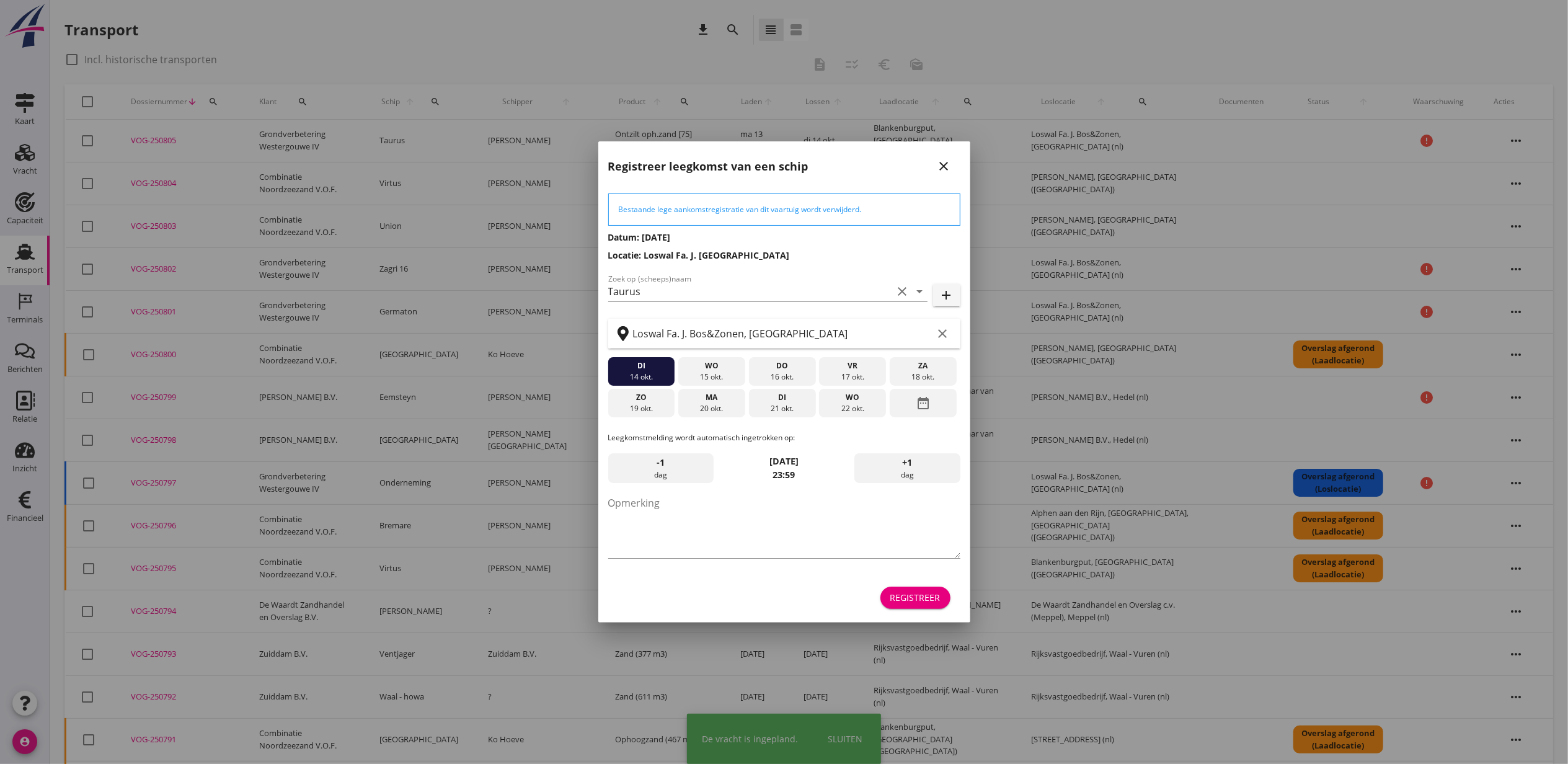
click at [942, 601] on button "Registreer" at bounding box center [916, 597] width 70 height 22
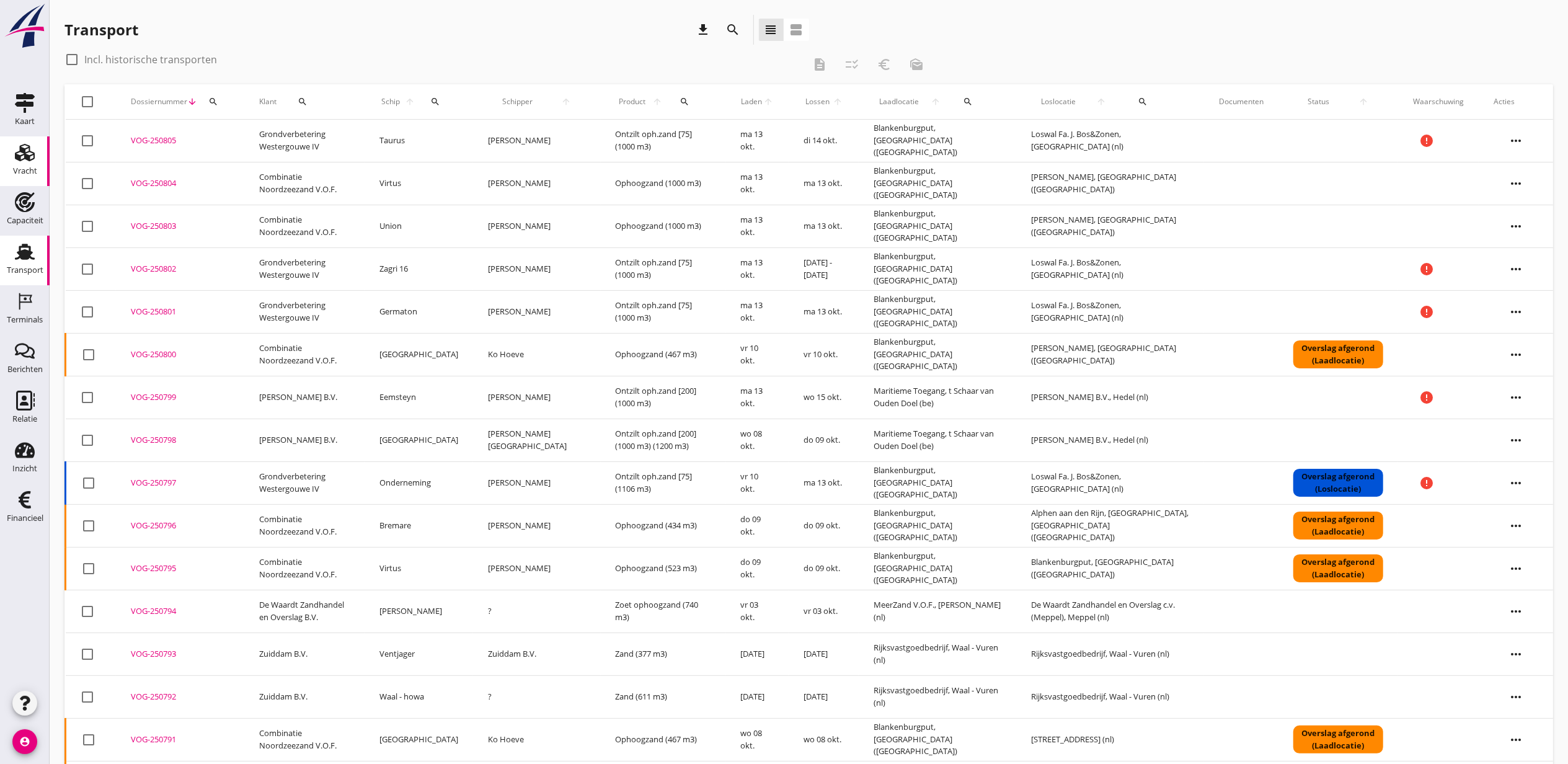
click at [30, 147] on icon "Vracht" at bounding box center [25, 153] width 20 height 20
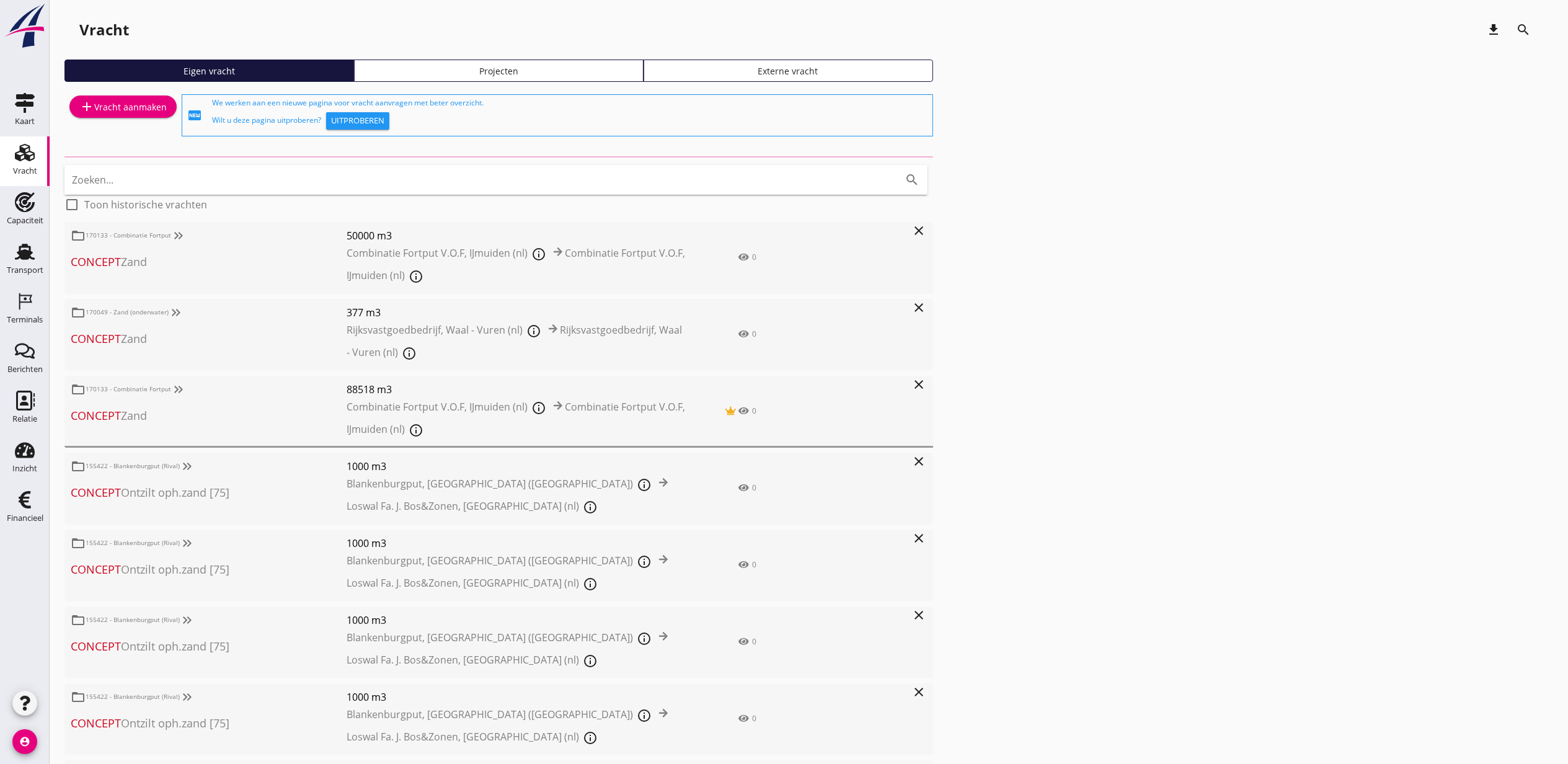
click at [566, 78] on link "Projecten" at bounding box center [499, 70] width 290 height 22
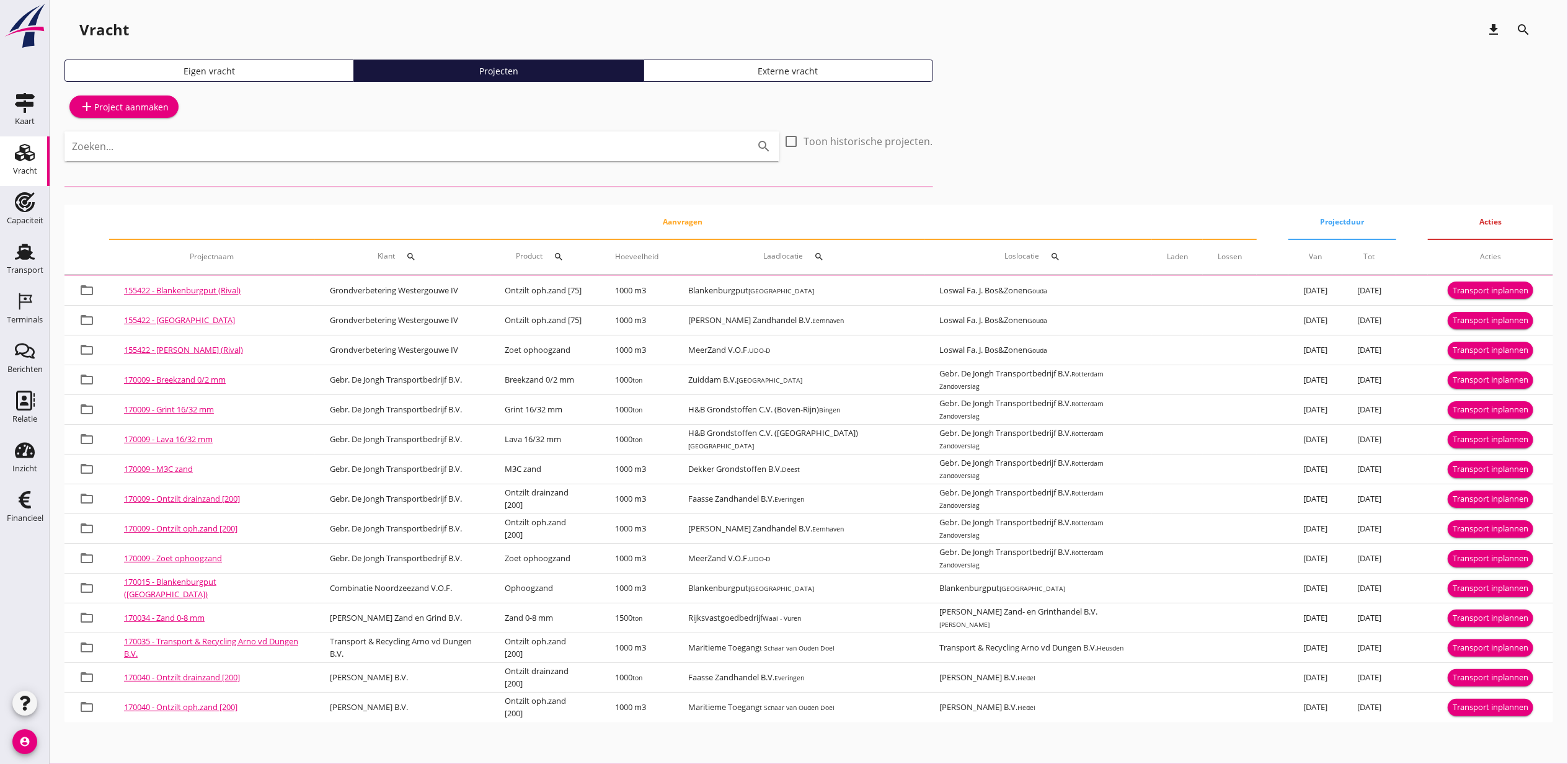
click at [540, 145] on input "Zoeken..." at bounding box center [404, 146] width 665 height 20
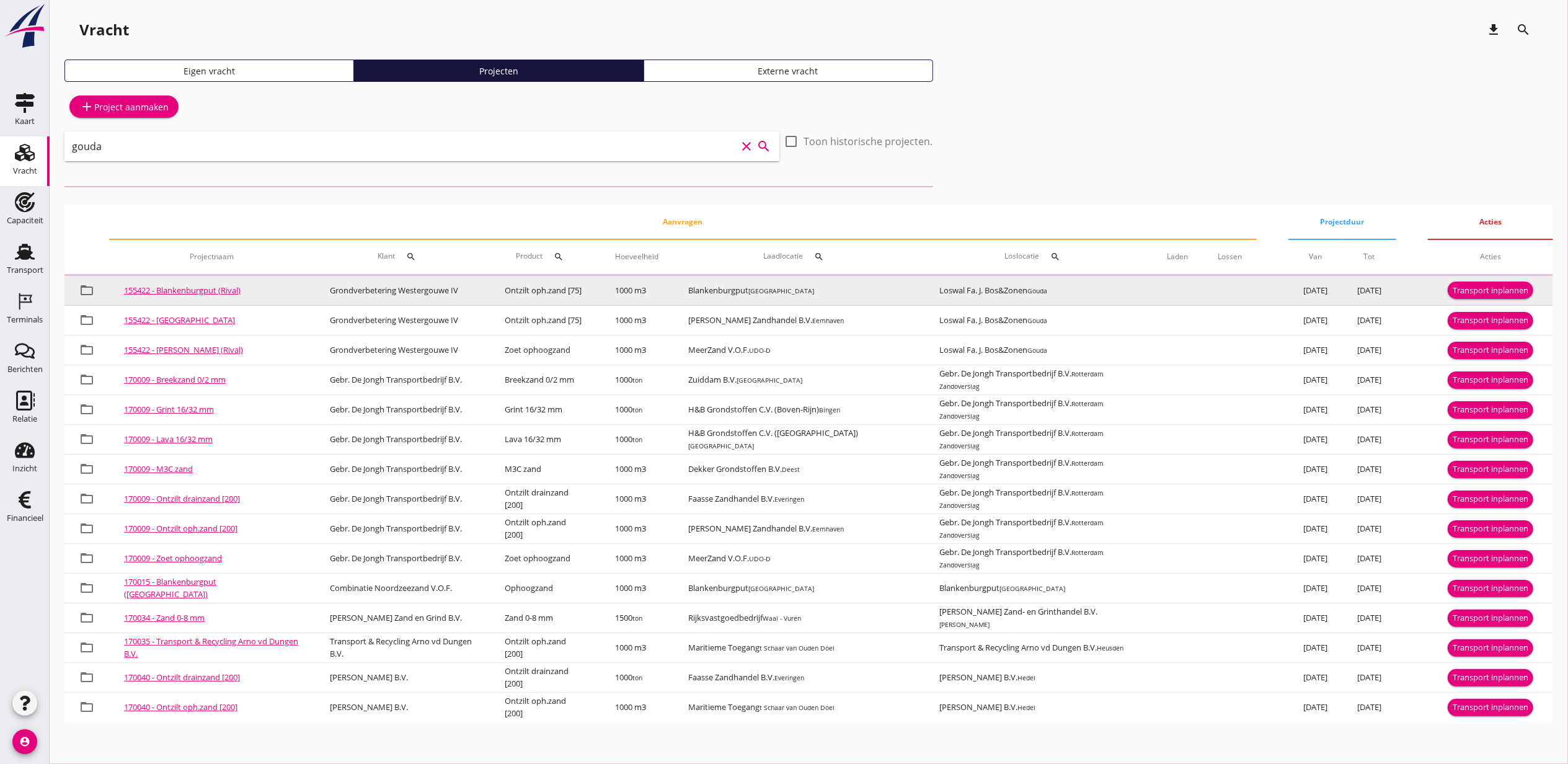
type input "gouda"
click at [1509, 288] on div "Transport inplannen" at bounding box center [1490, 291] width 76 height 13
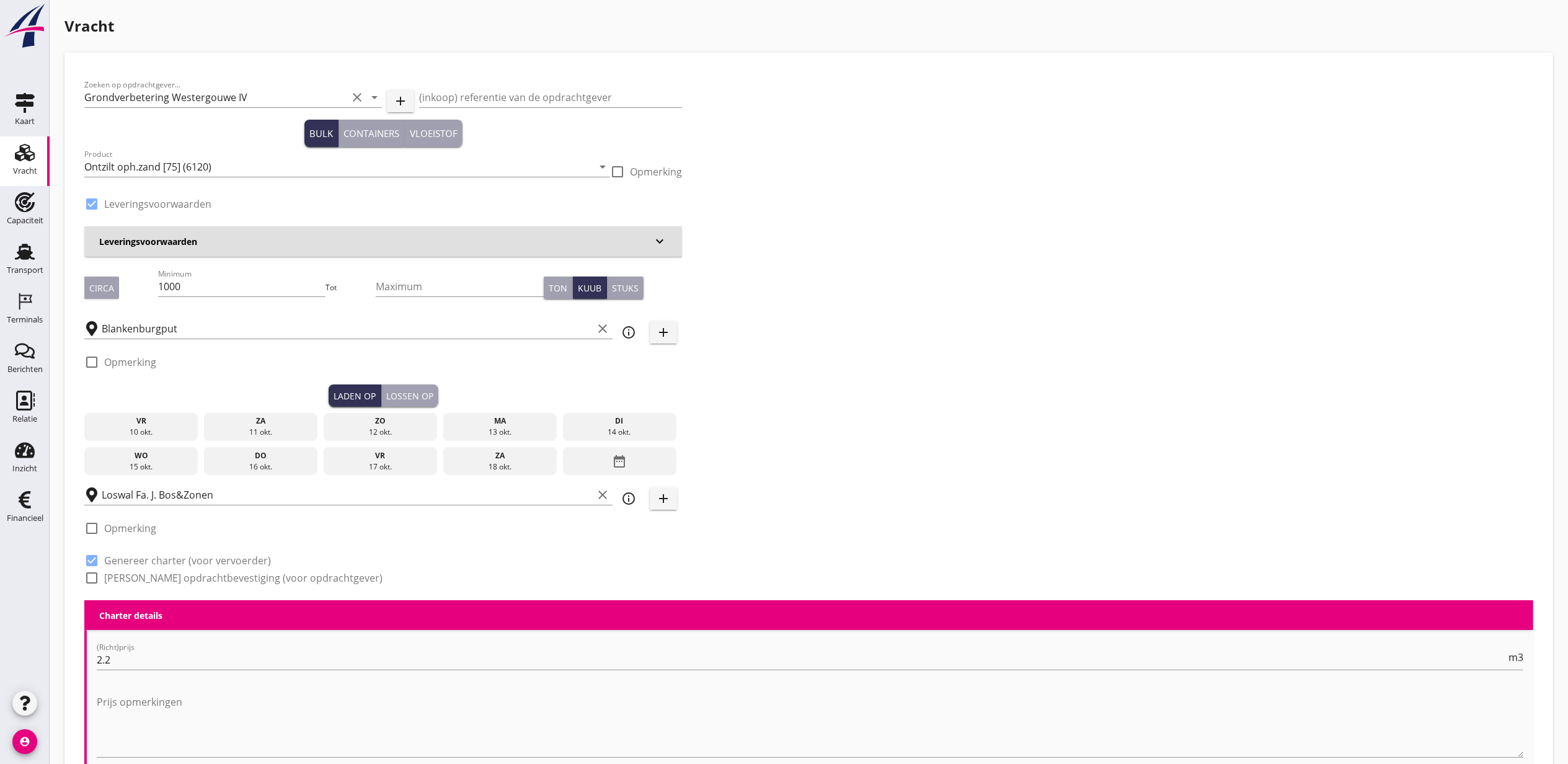
click at [510, 425] on div "ma" at bounding box center [499, 421] width 108 height 11
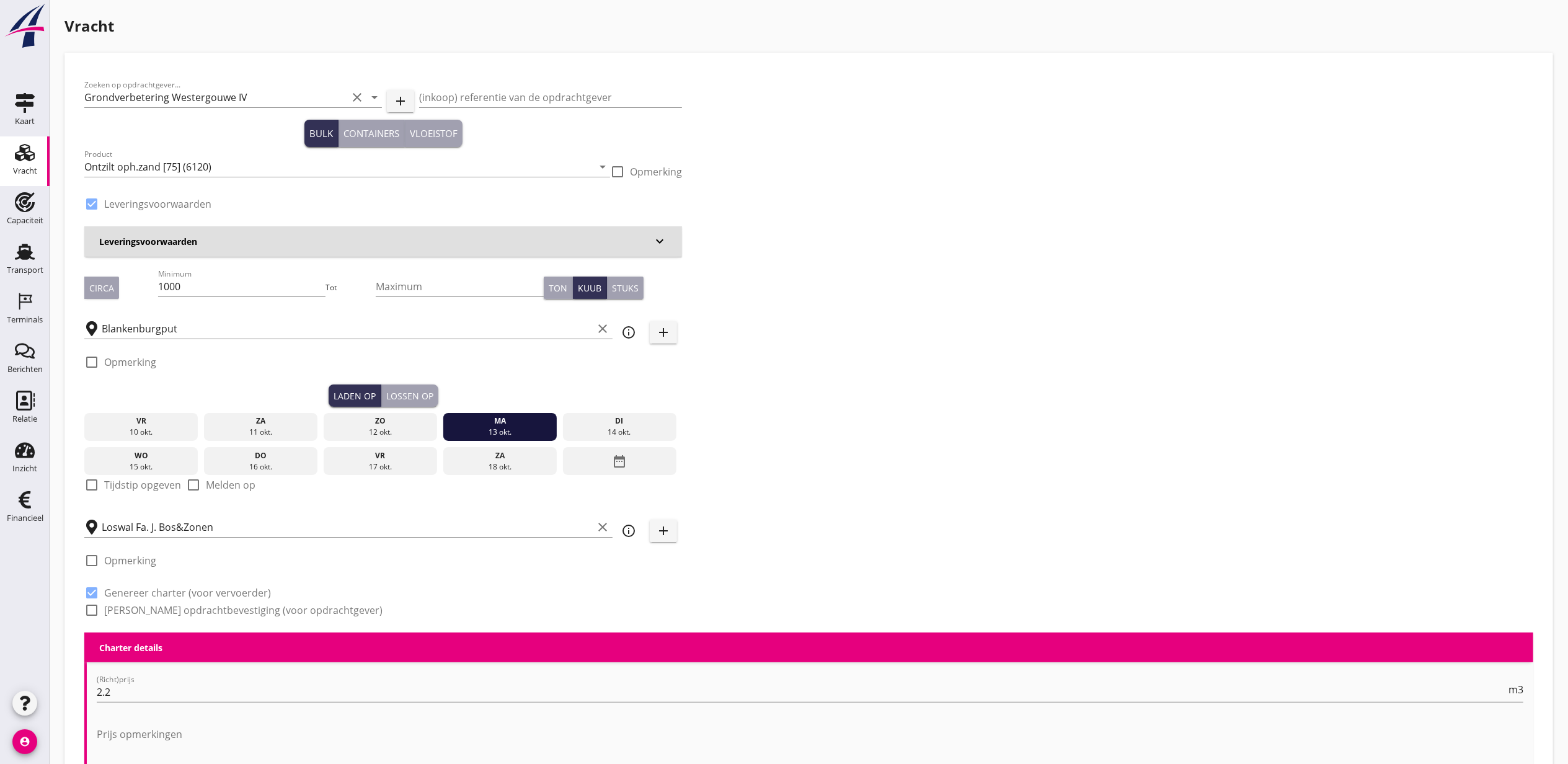
click at [156, 482] on label "Tijdstip opgeven" at bounding box center [143, 485] width 77 height 13
checkbox input "true"
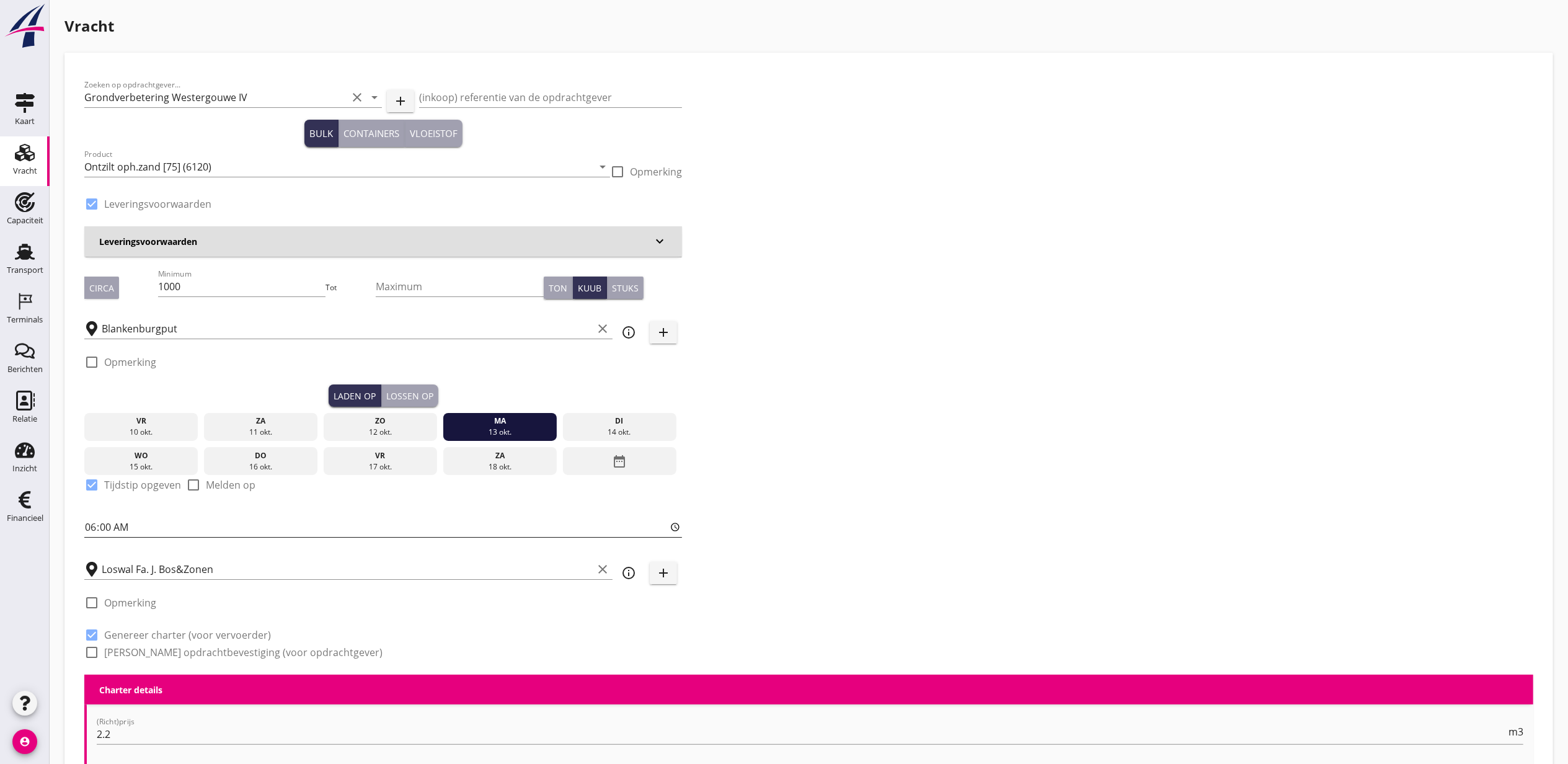
click at [93, 526] on input "06:00" at bounding box center [382, 527] width 597 height 20
type input "12:00"
click at [425, 394] on div "Lossen op" at bounding box center [410, 396] width 48 height 13
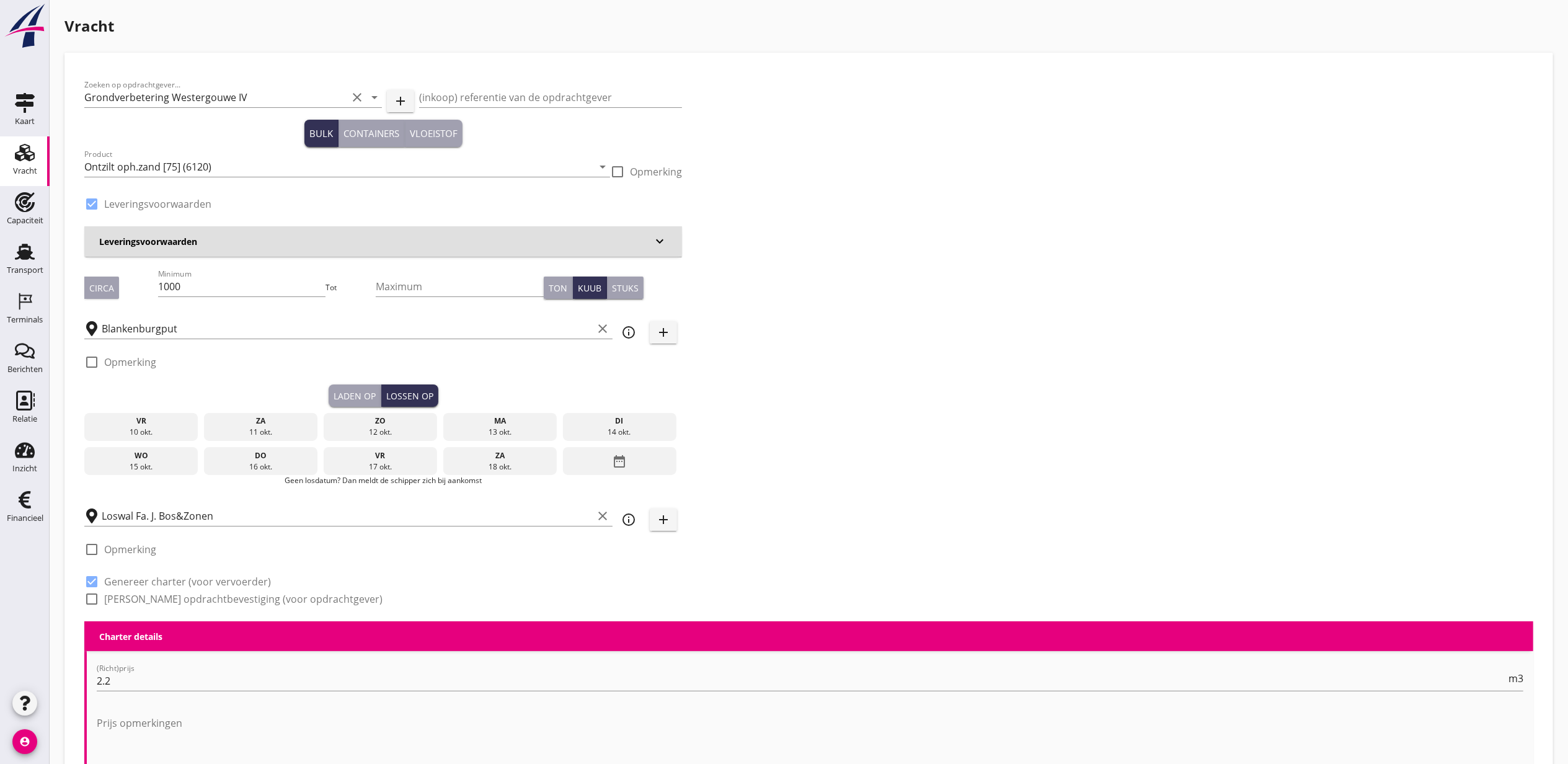
click at [607, 415] on div "di" at bounding box center [619, 421] width 108 height 11
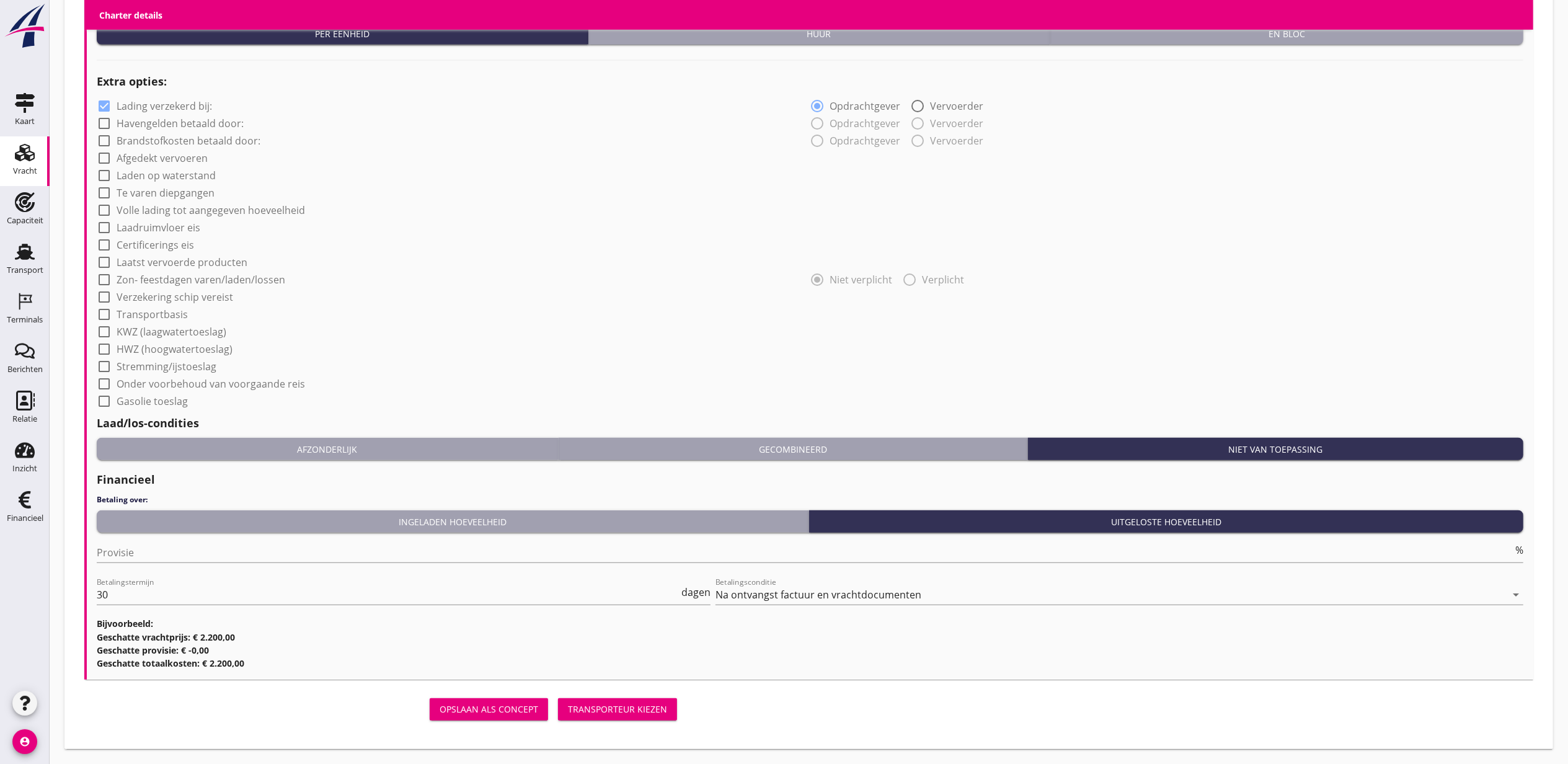
click at [651, 703] on div "Transporteur kiezen" at bounding box center [618, 709] width 99 height 13
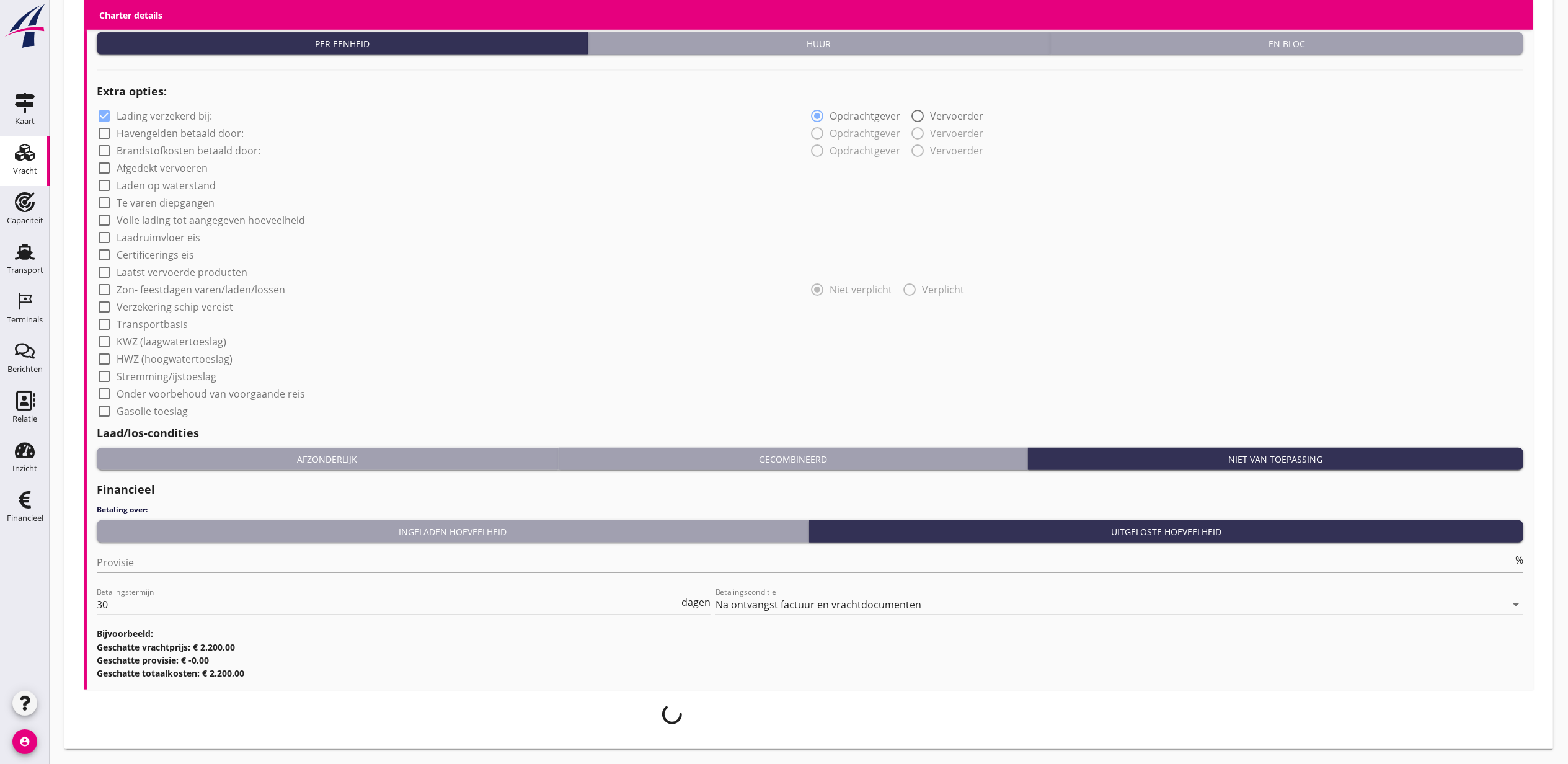
scroll to position [894, 0]
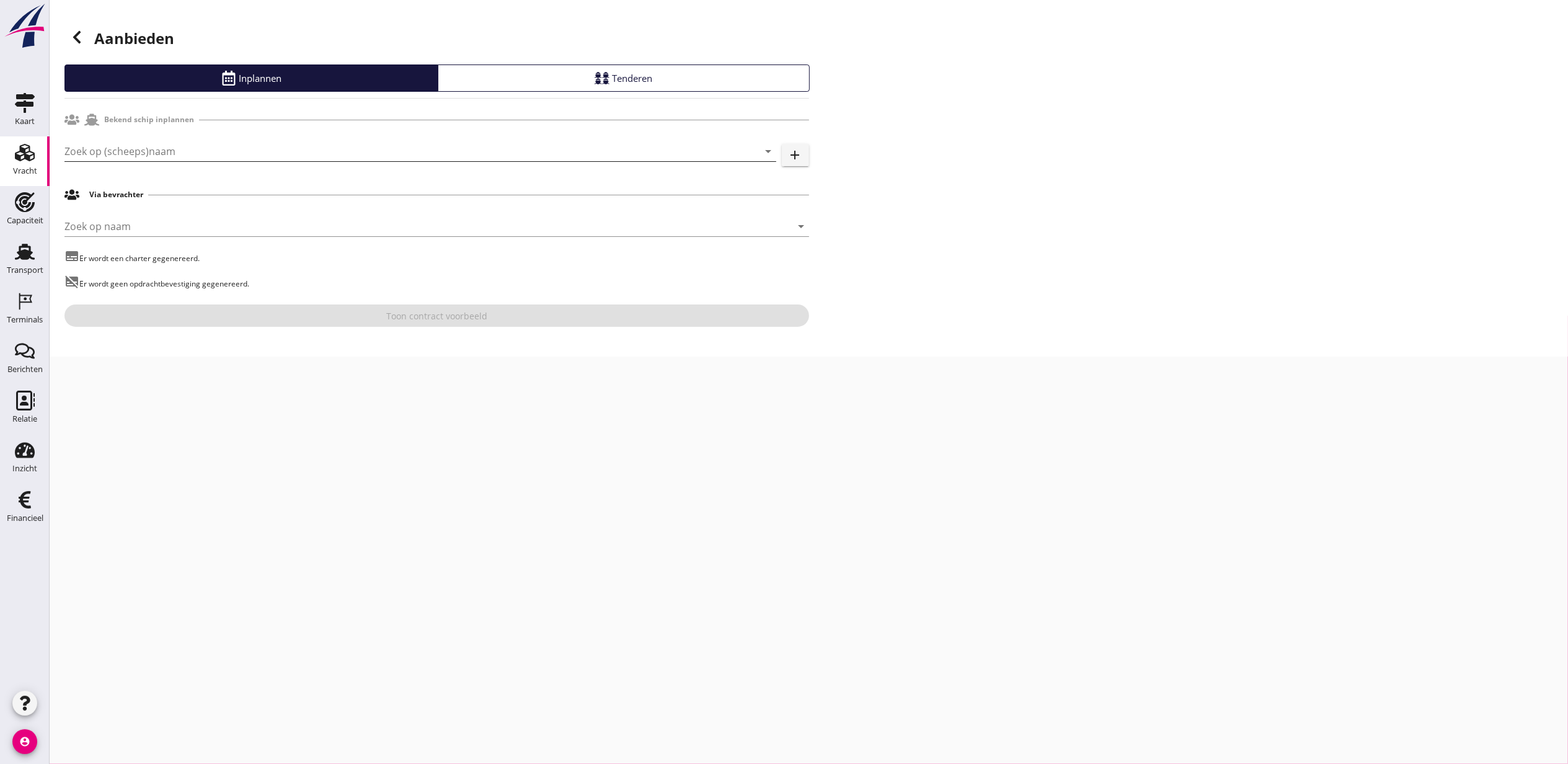
click at [213, 153] on input "Zoek op (scheeps)naam" at bounding box center [403, 152] width 677 height 20
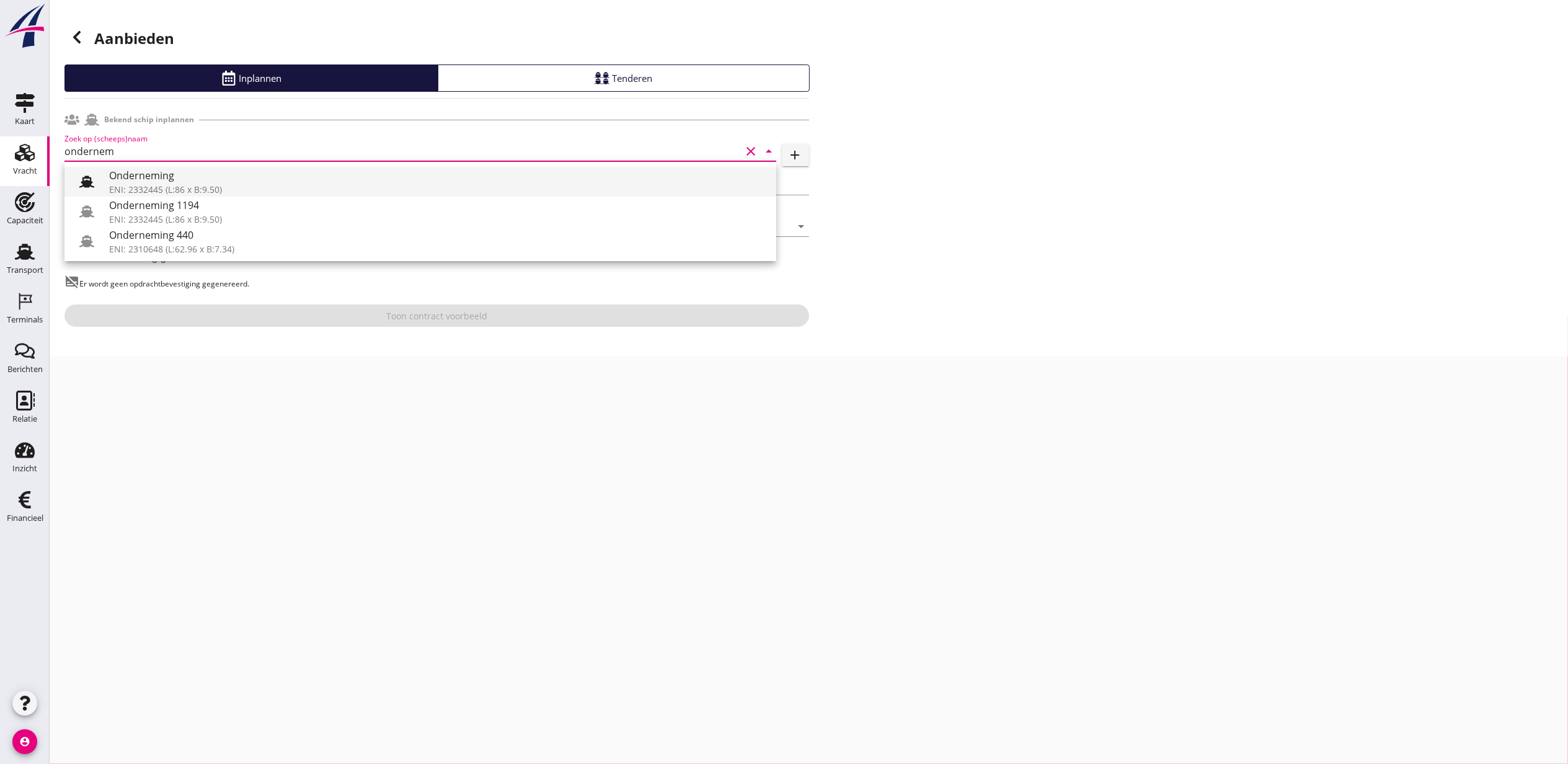
click at [224, 177] on div "Onderneming" at bounding box center [437, 176] width 658 height 15
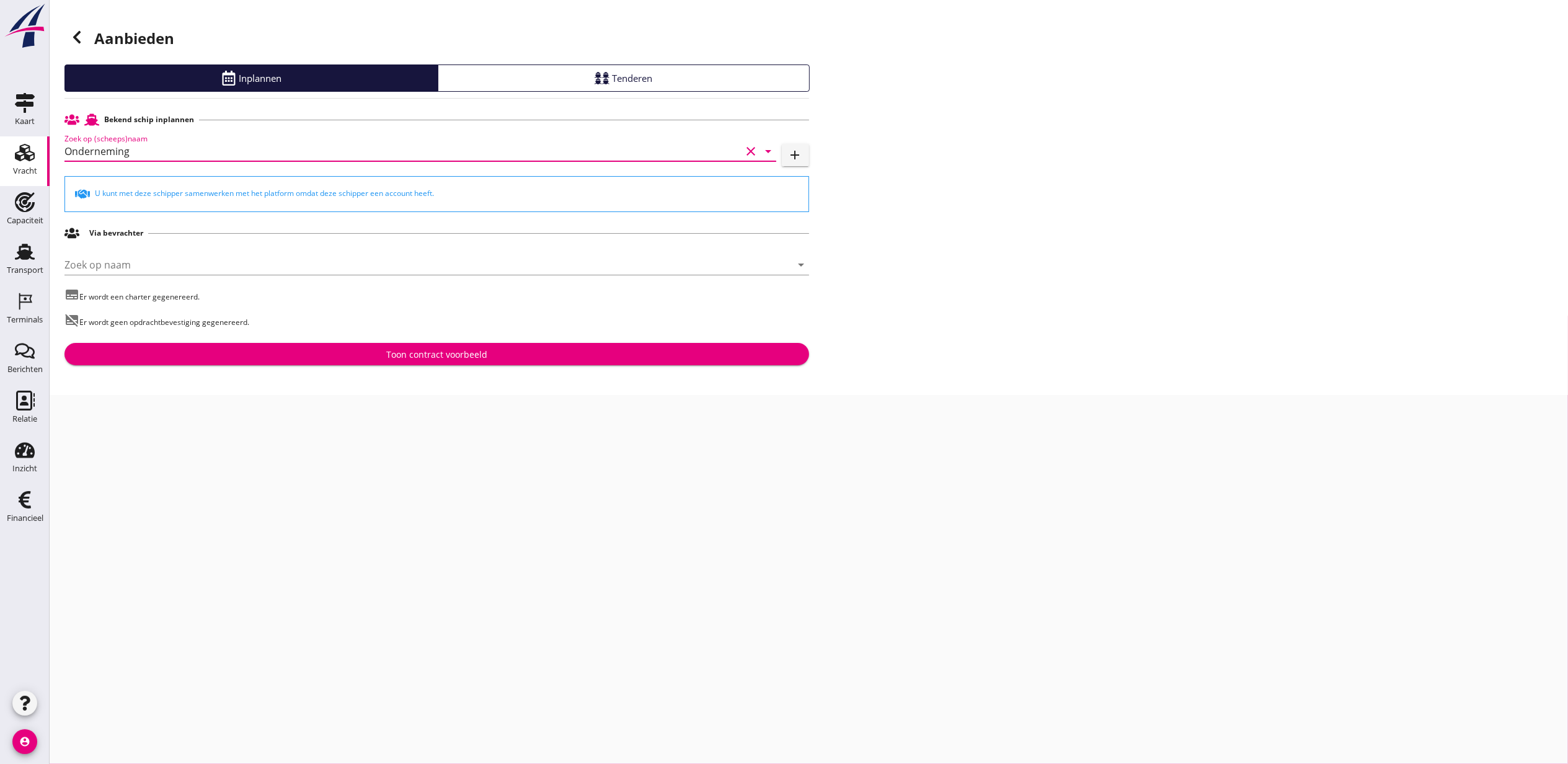
type input "Onderneming"
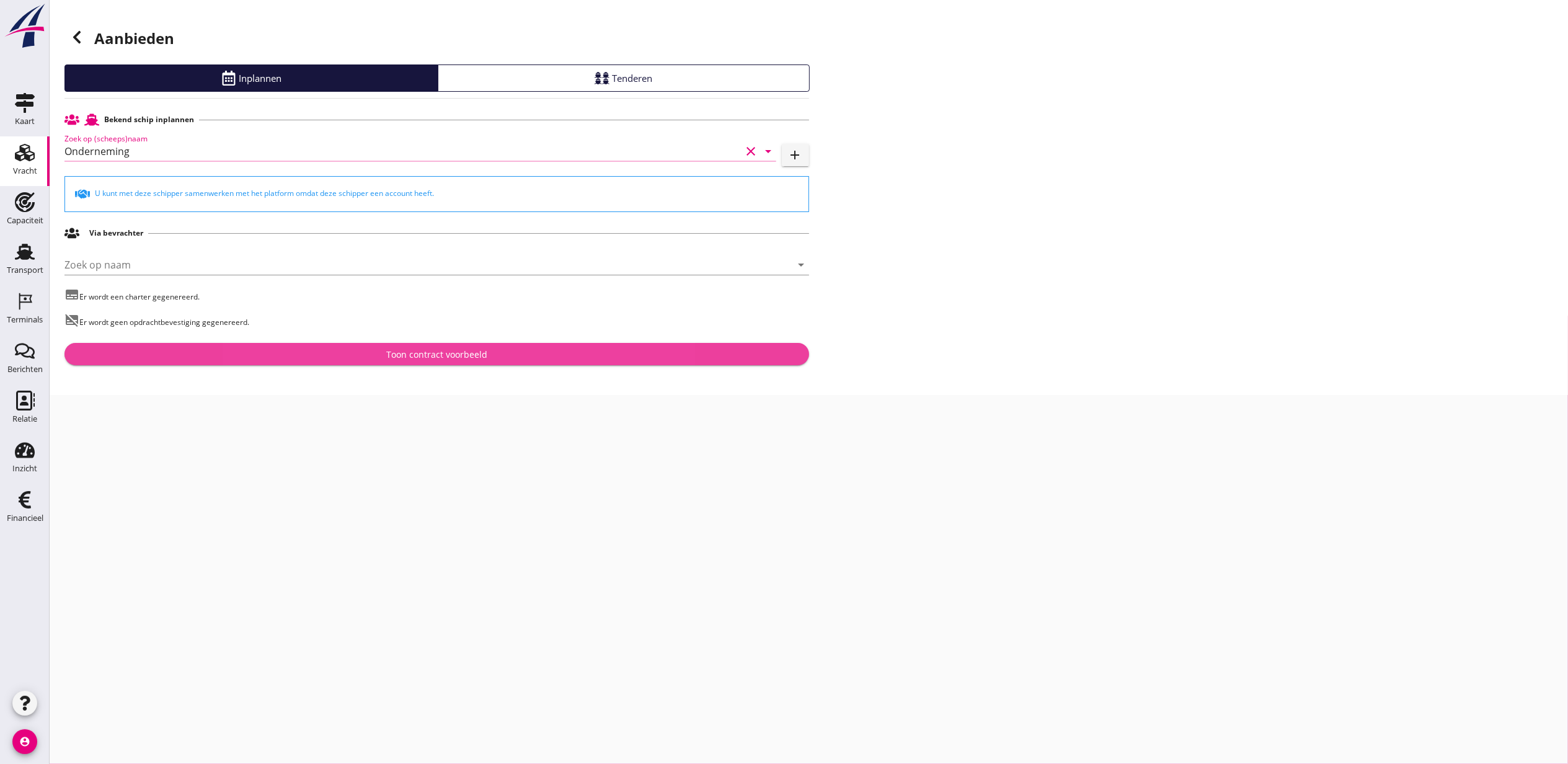
click at [467, 357] on div "Toon contract voorbeeld" at bounding box center [436, 354] width 101 height 13
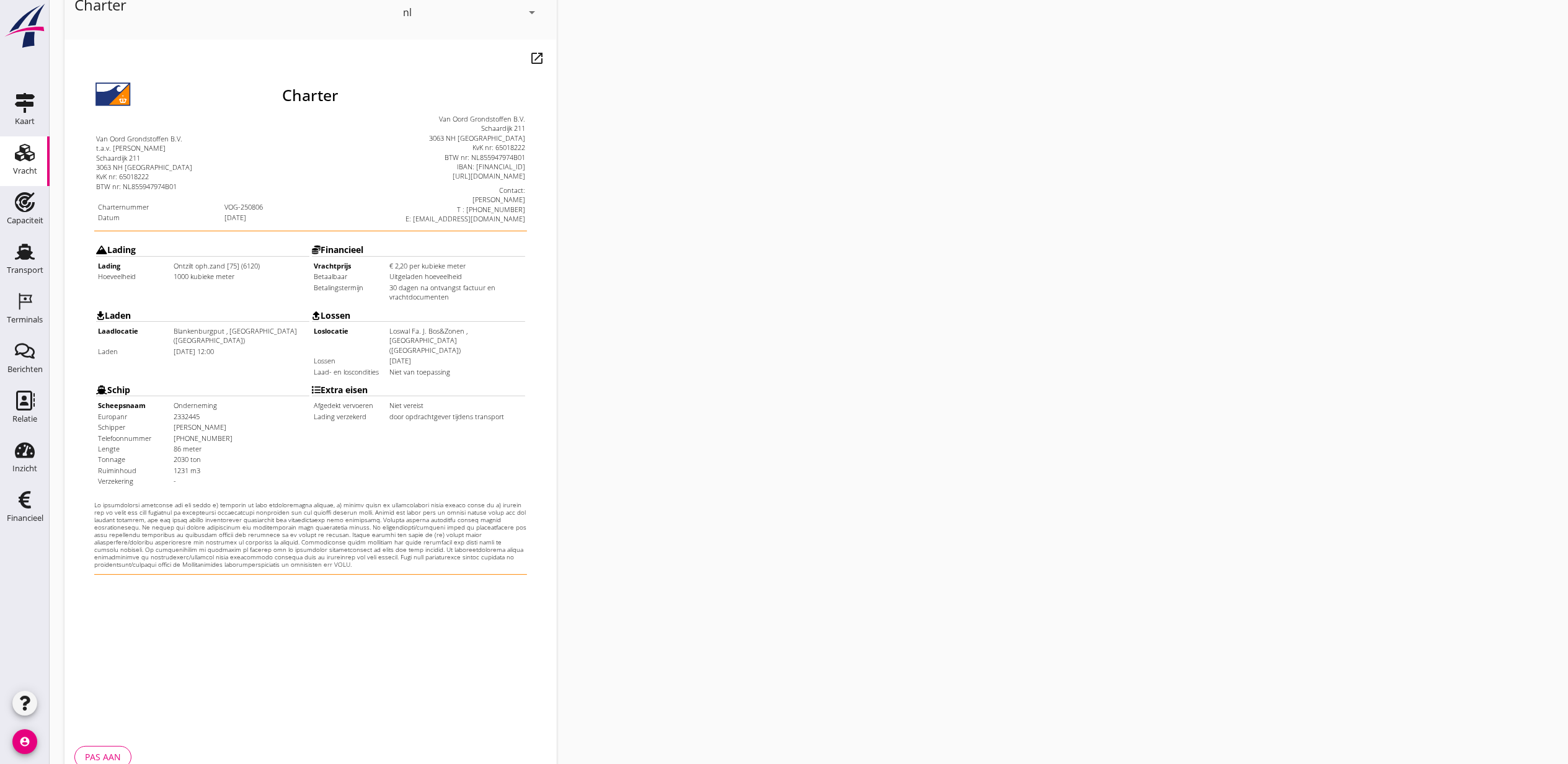
scroll to position [154, 0]
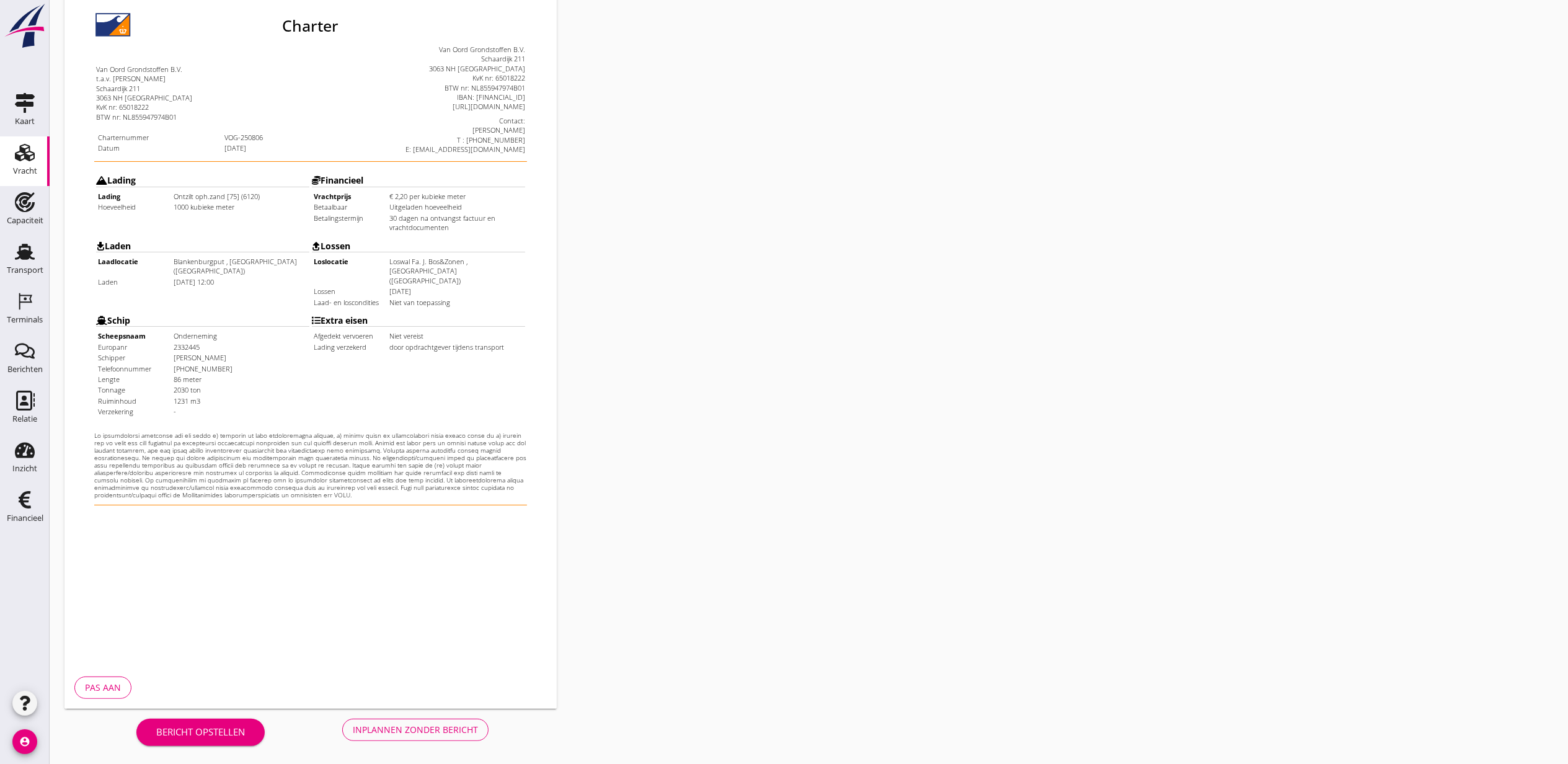
click at [435, 716] on div "Bericht opstellen Inplannen zonder bericht" at bounding box center [312, 729] width 496 height 41
click at [440, 719] on button "Inplannen zonder bericht" at bounding box center [415, 730] width 146 height 22
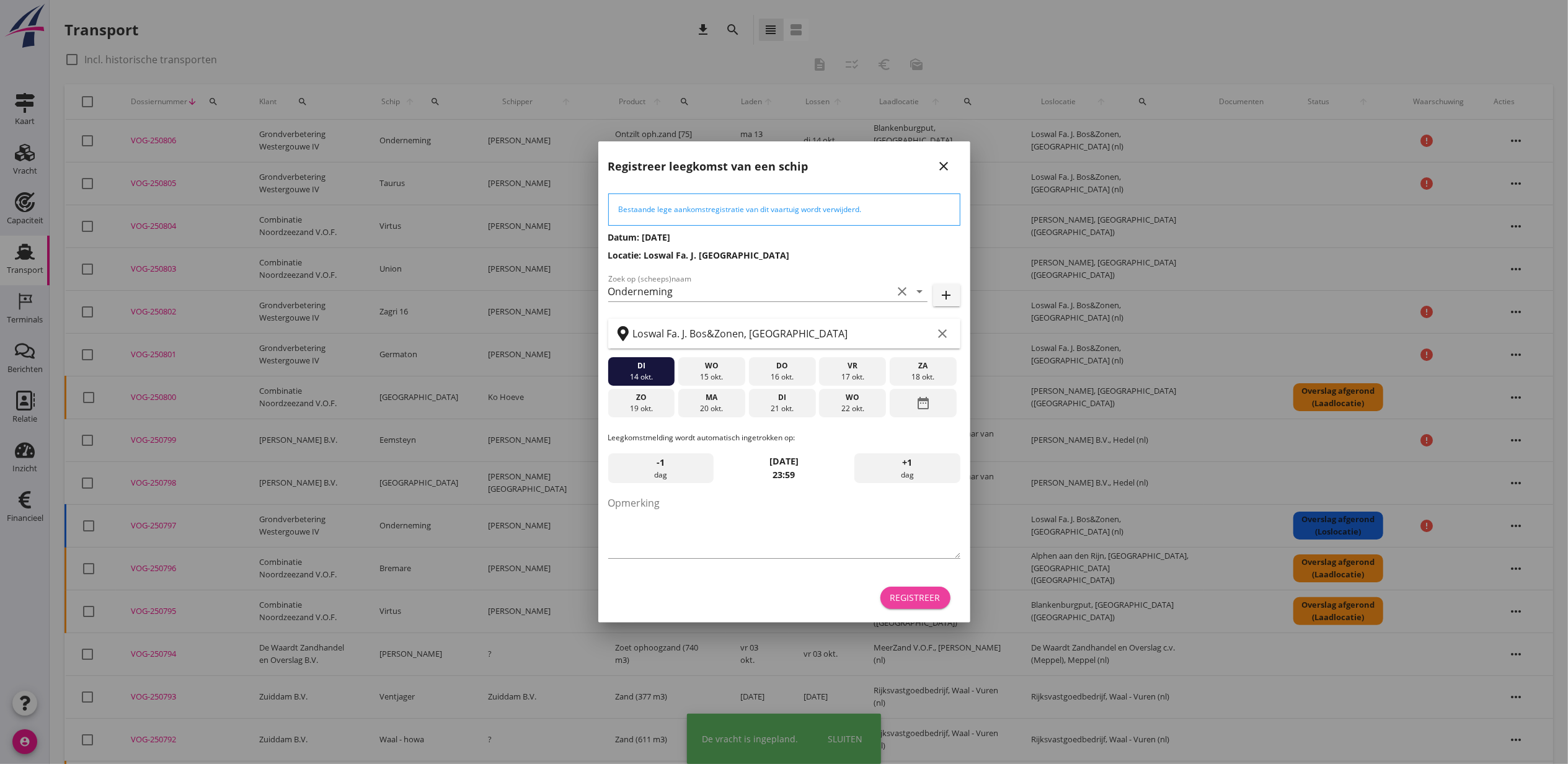
click at [924, 607] on button "Registreer" at bounding box center [916, 597] width 70 height 22
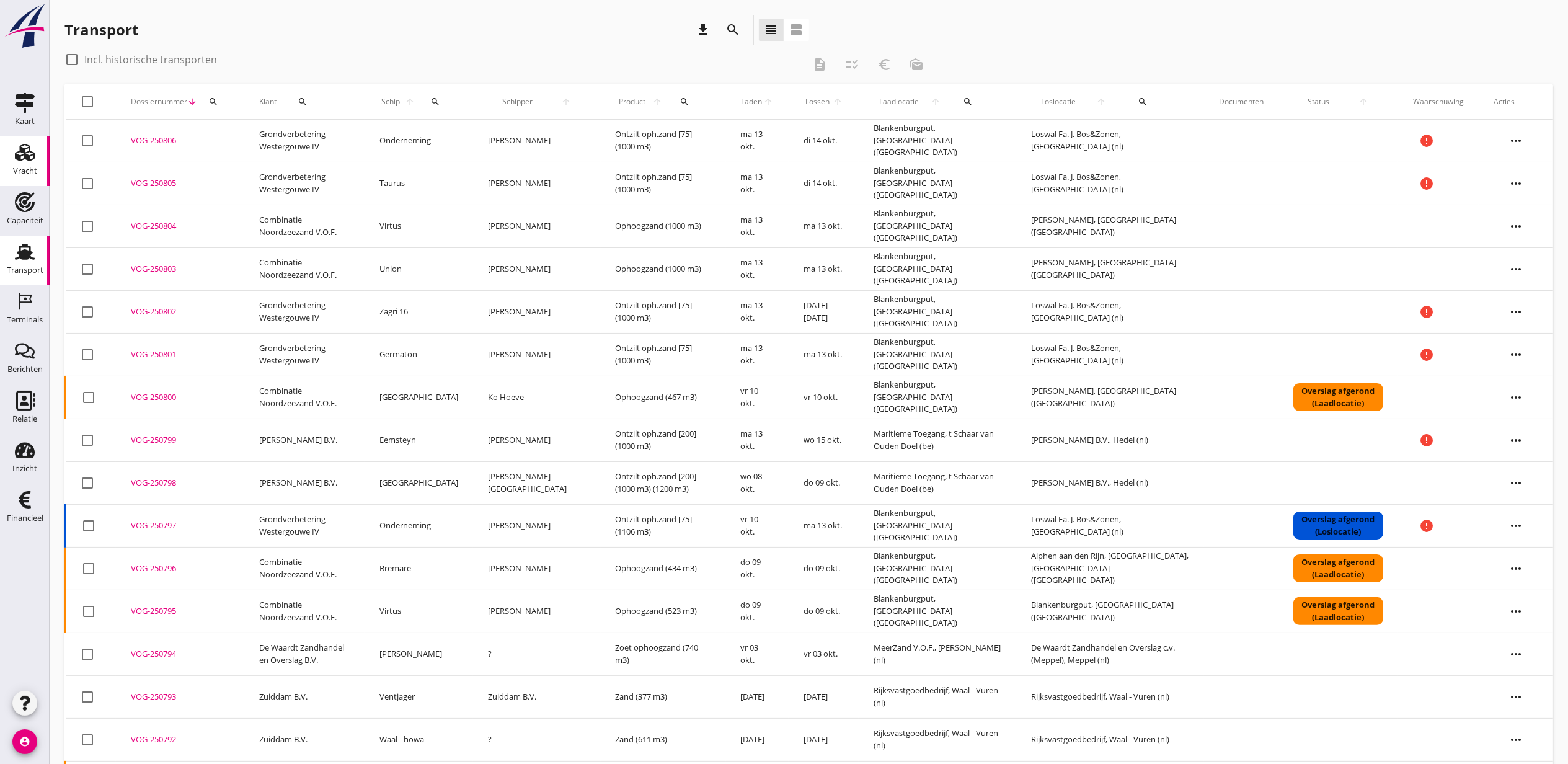
click at [26, 156] on use at bounding box center [25, 152] width 20 height 17
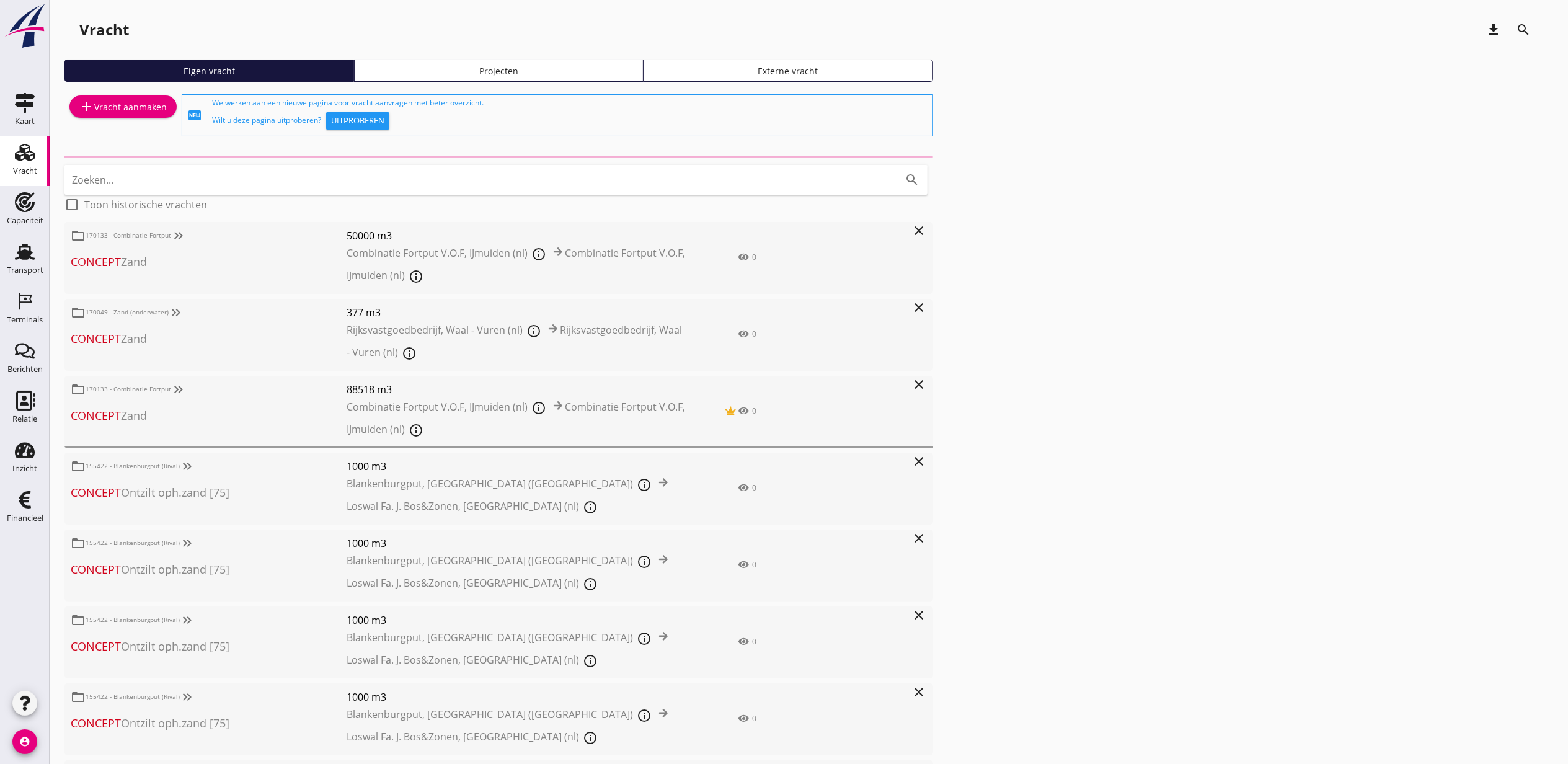
click at [521, 64] on div "Projecten" at bounding box center [499, 70] width 278 height 13
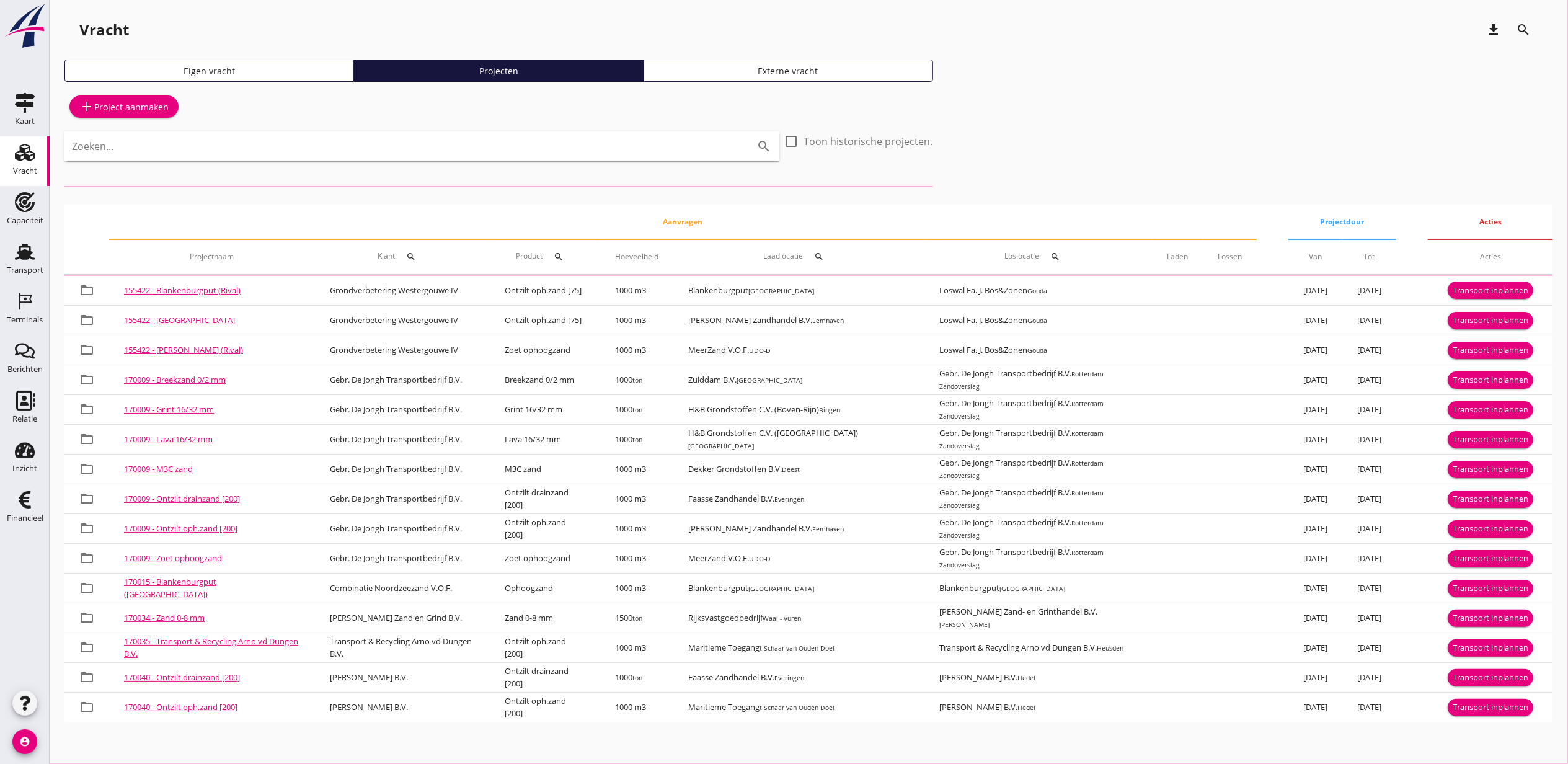
click at [367, 147] on input "Zoeken..." at bounding box center [404, 146] width 665 height 20
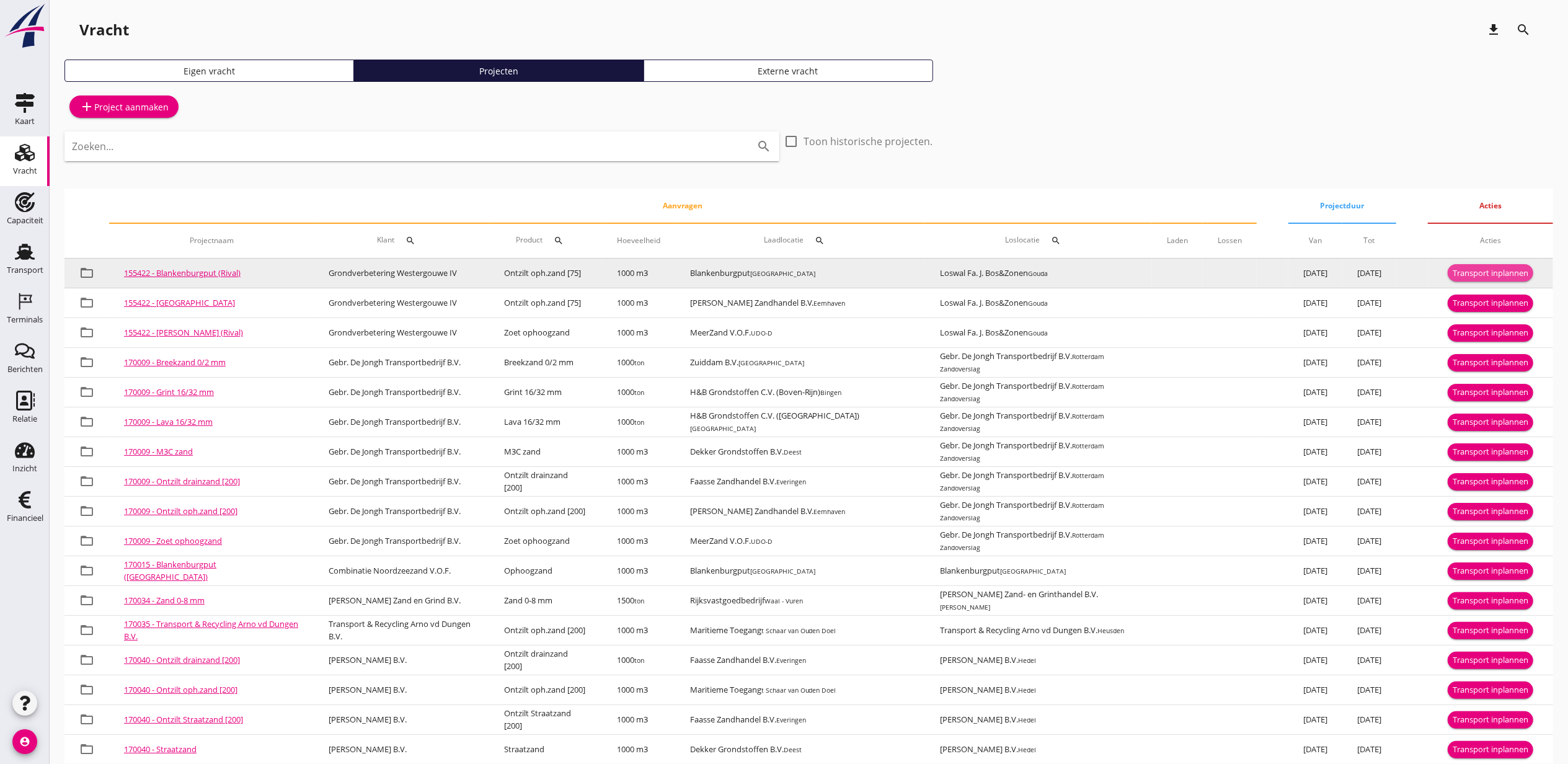
click at [1511, 274] on div "Transport inplannen" at bounding box center [1490, 274] width 76 height 13
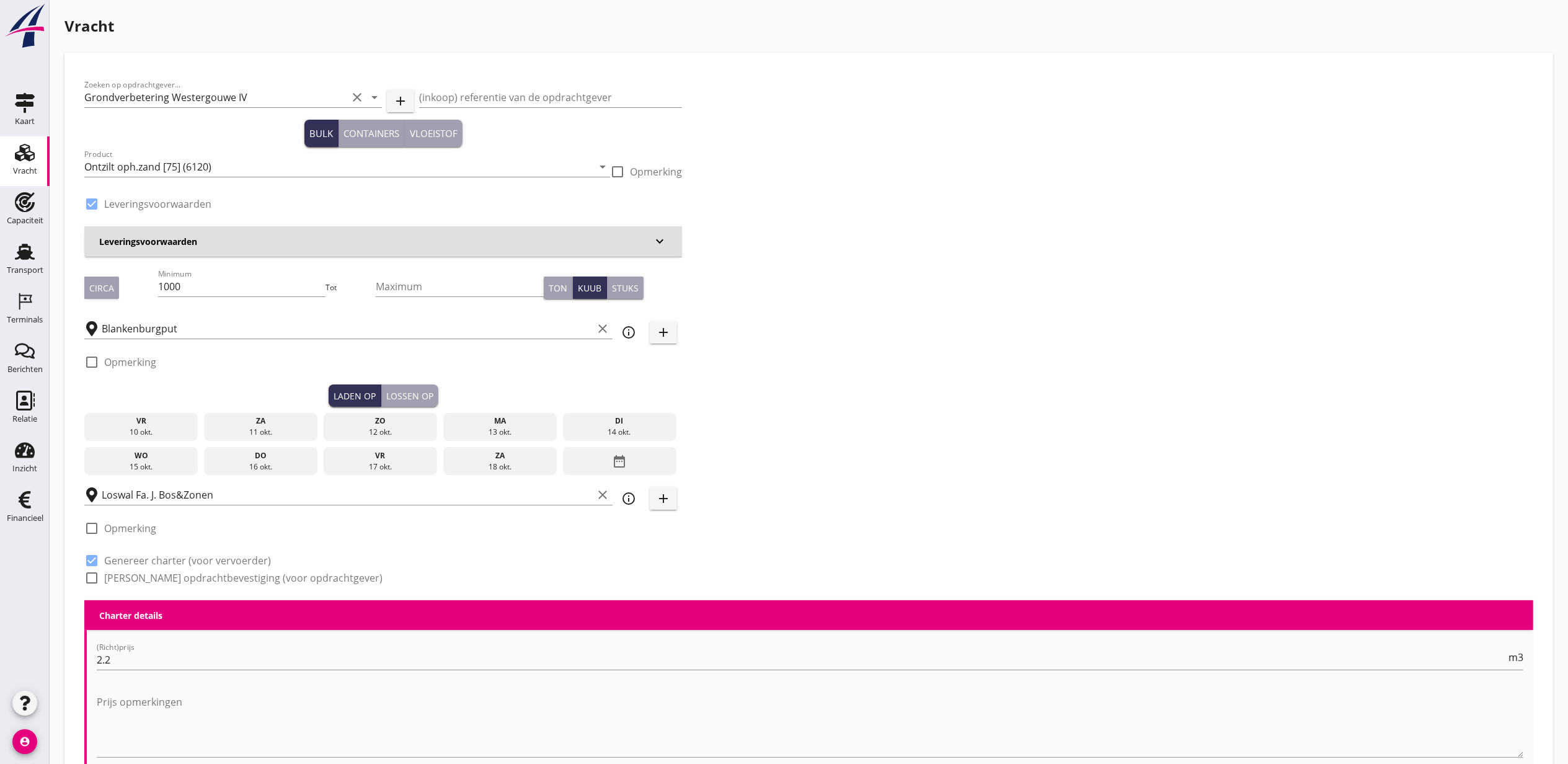
click at [524, 429] on div "13 okt." at bounding box center [499, 432] width 108 height 11
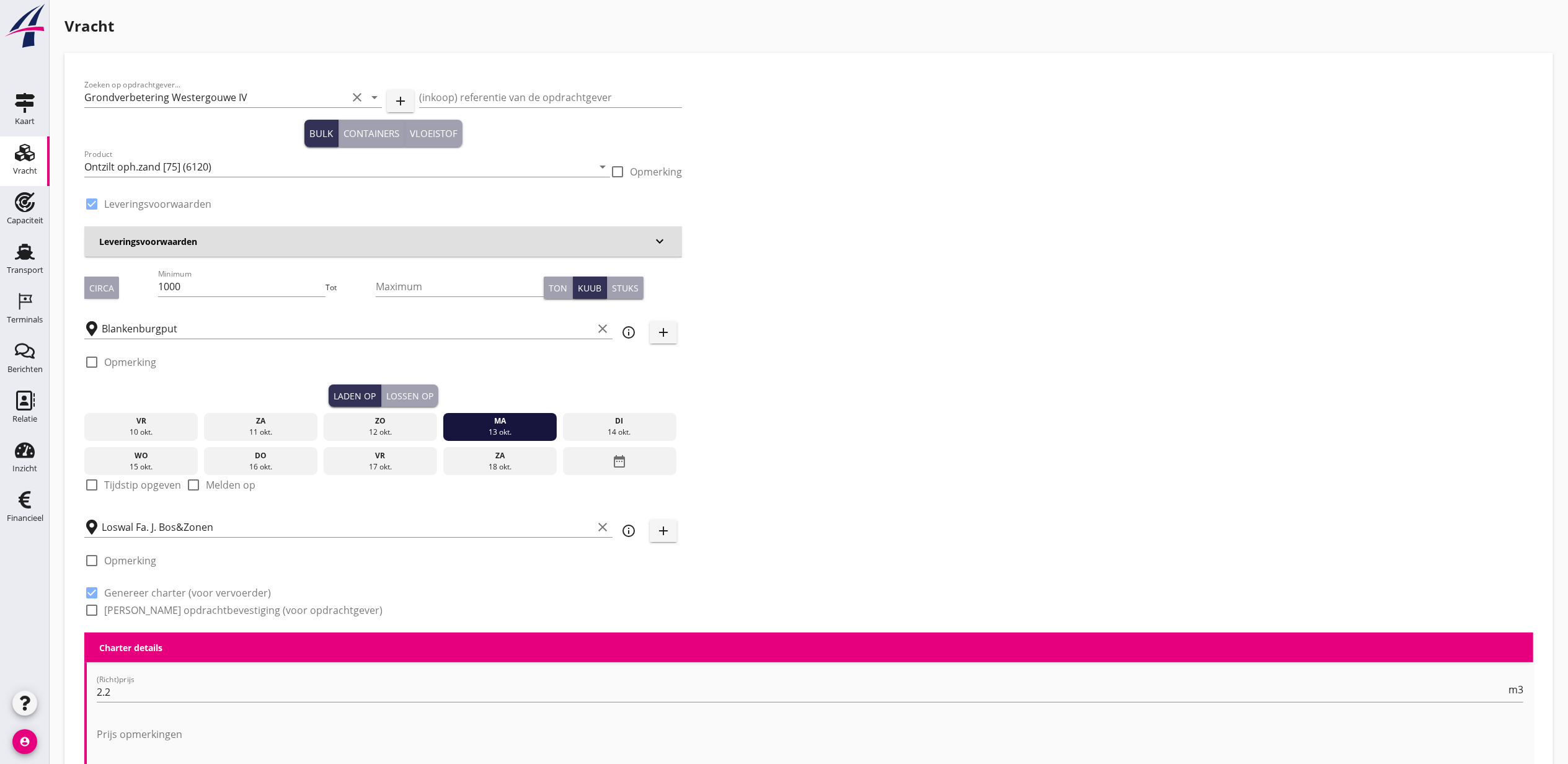
click at [402, 381] on div "check_box_outline_blank Opmerking" at bounding box center [382, 366] width 597 height 38
click at [128, 482] on label "Tijdstip opgeven" at bounding box center [143, 485] width 77 height 13
checkbox input "true"
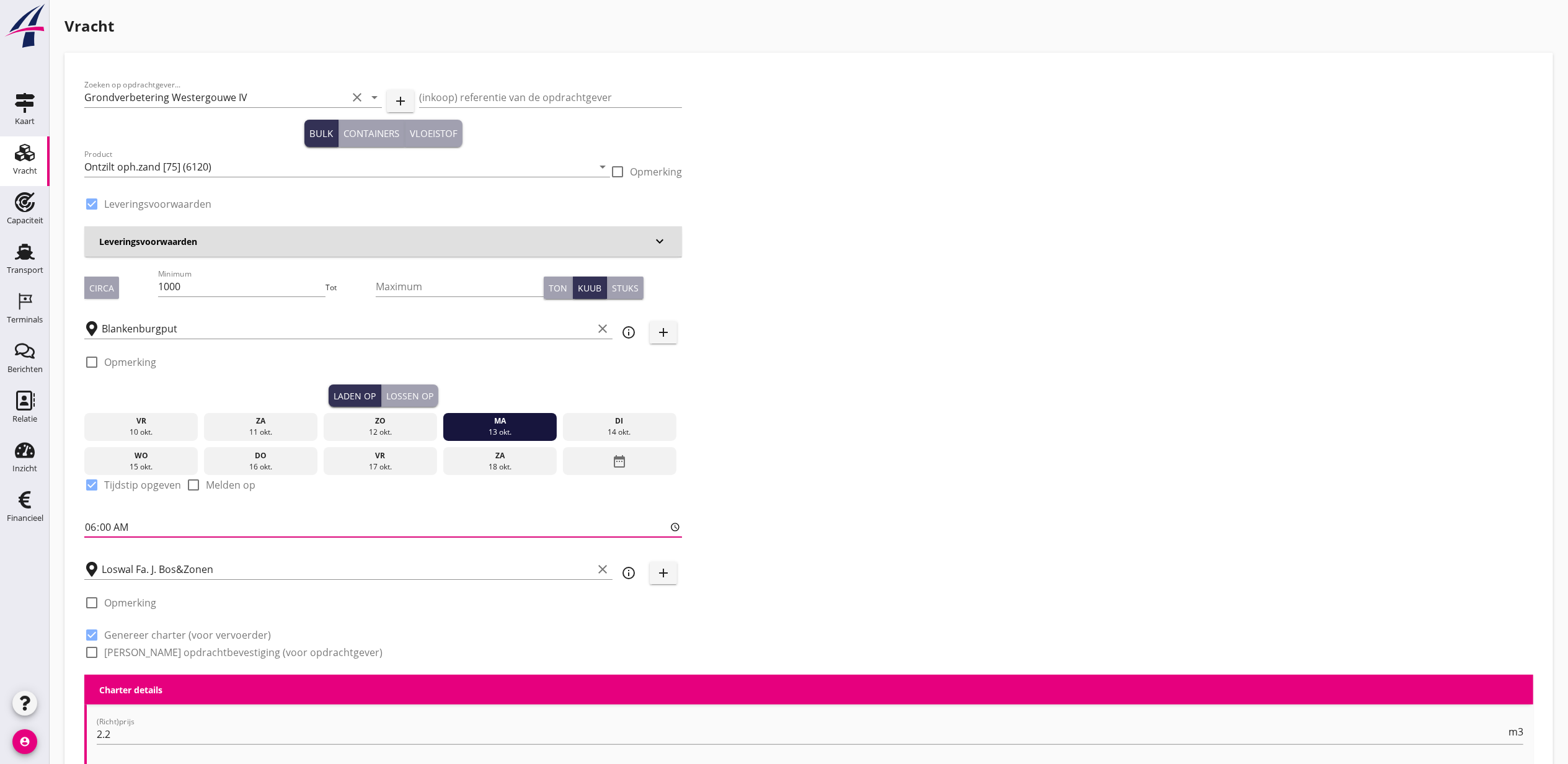
click at [90, 533] on input "06:00" at bounding box center [382, 527] width 597 height 20
type input "19:00"
click at [646, 418] on div "di" at bounding box center [619, 421] width 108 height 11
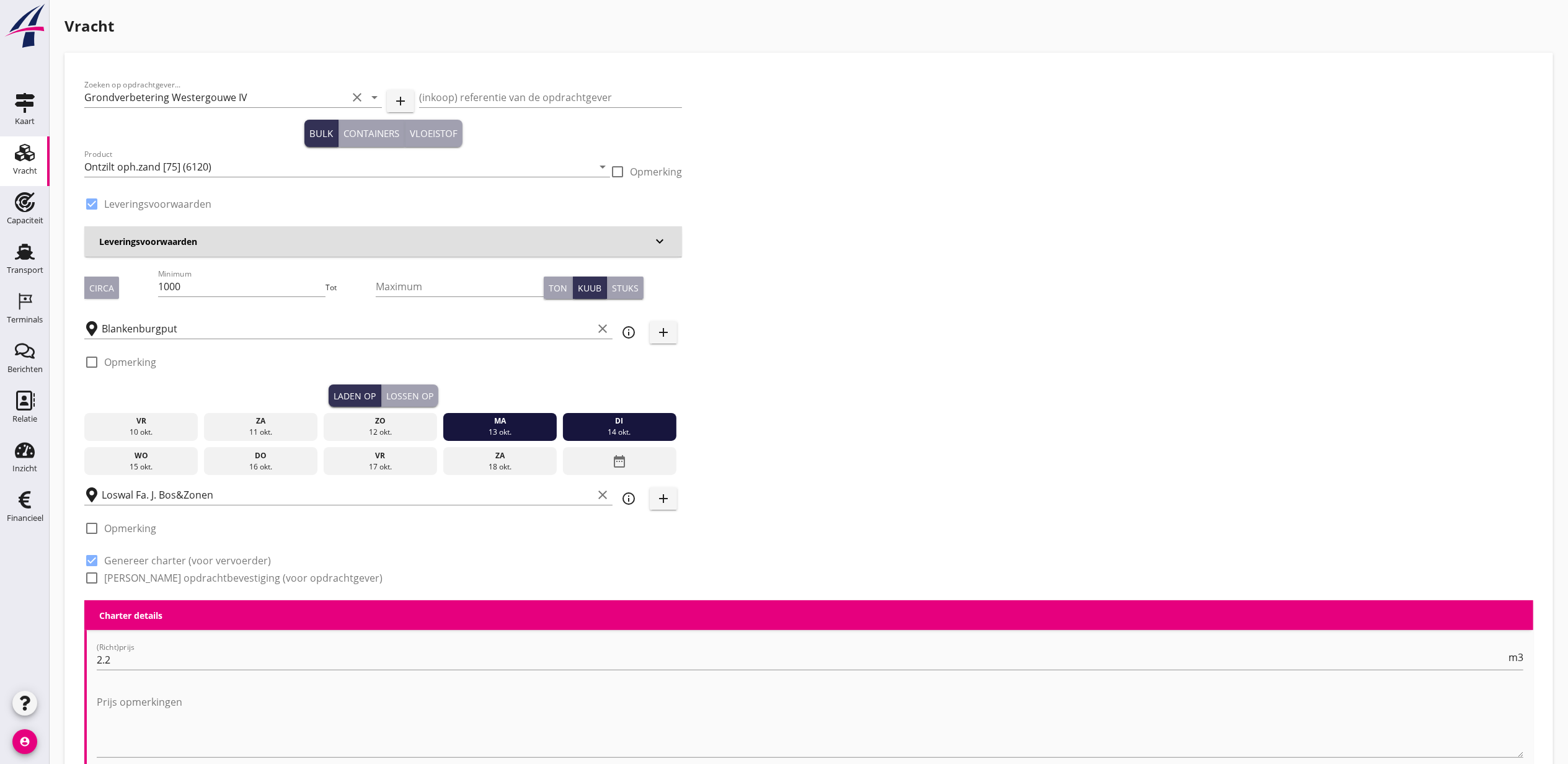
click at [613, 436] on div "14 okt." at bounding box center [619, 432] width 108 height 11
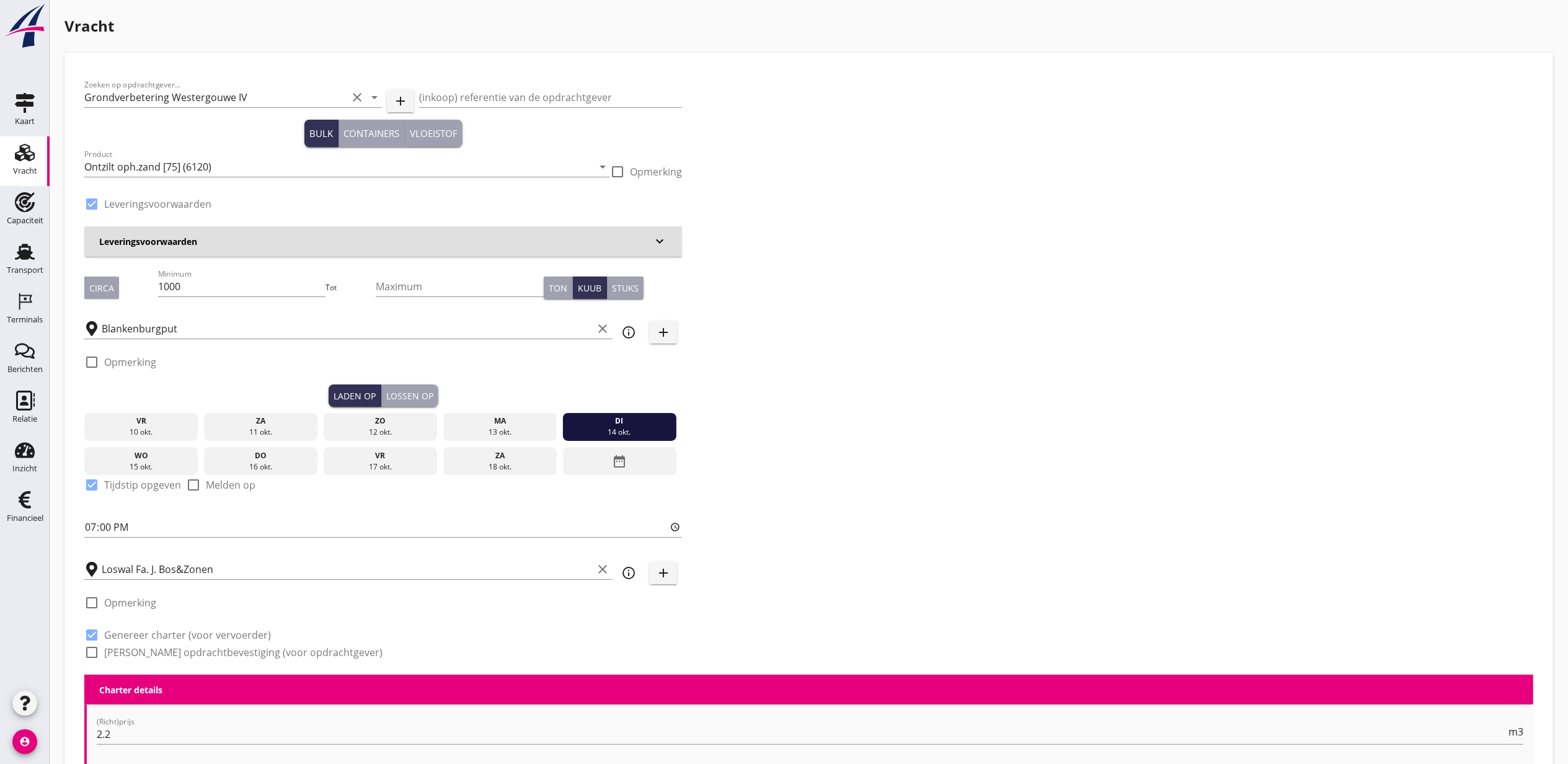
click at [489, 425] on div "ma" at bounding box center [499, 421] width 108 height 11
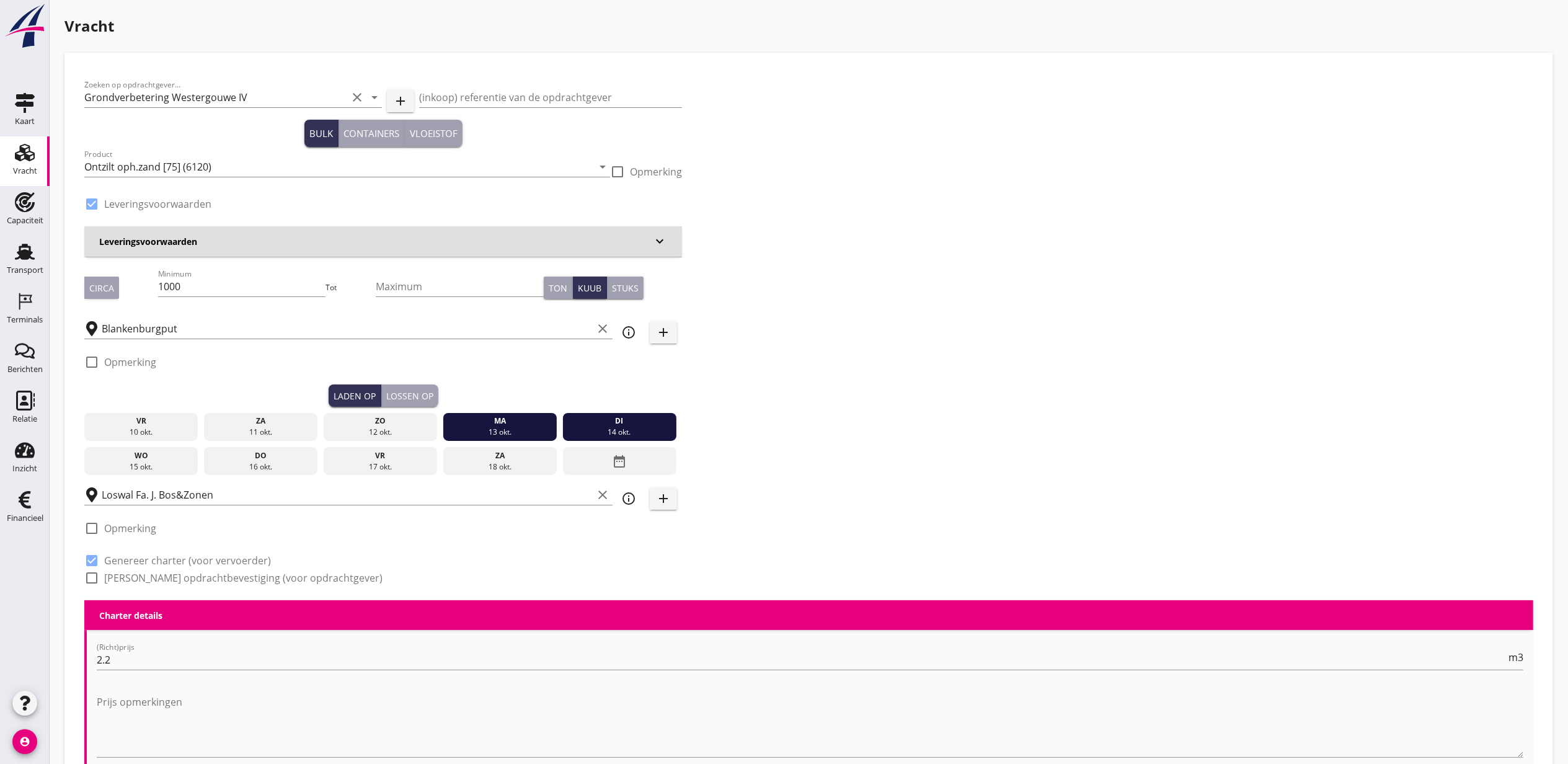
click at [510, 428] on div "13 okt." at bounding box center [499, 432] width 108 height 11
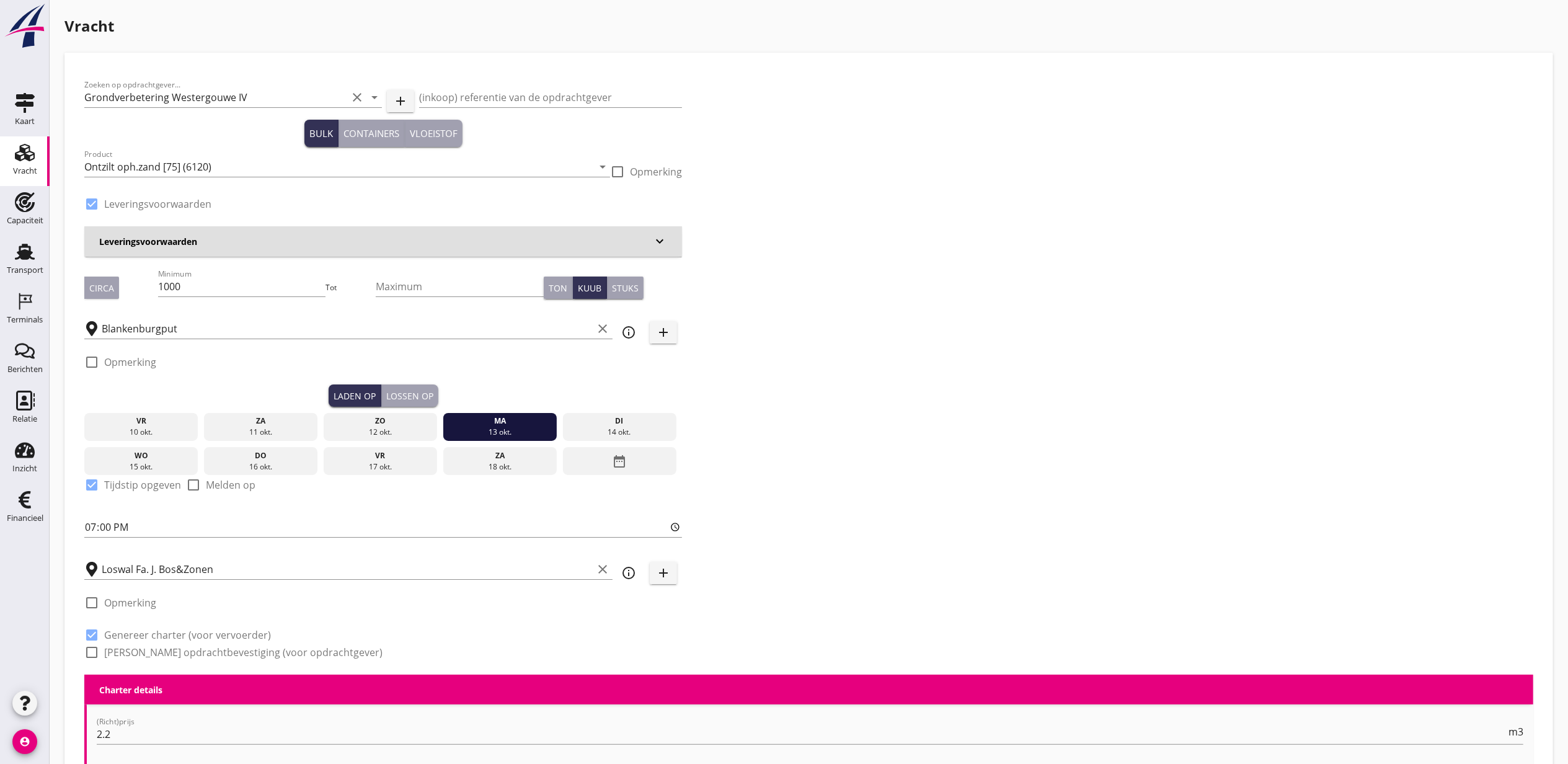
click at [430, 384] on button "Lossen op" at bounding box center [410, 395] width 57 height 22
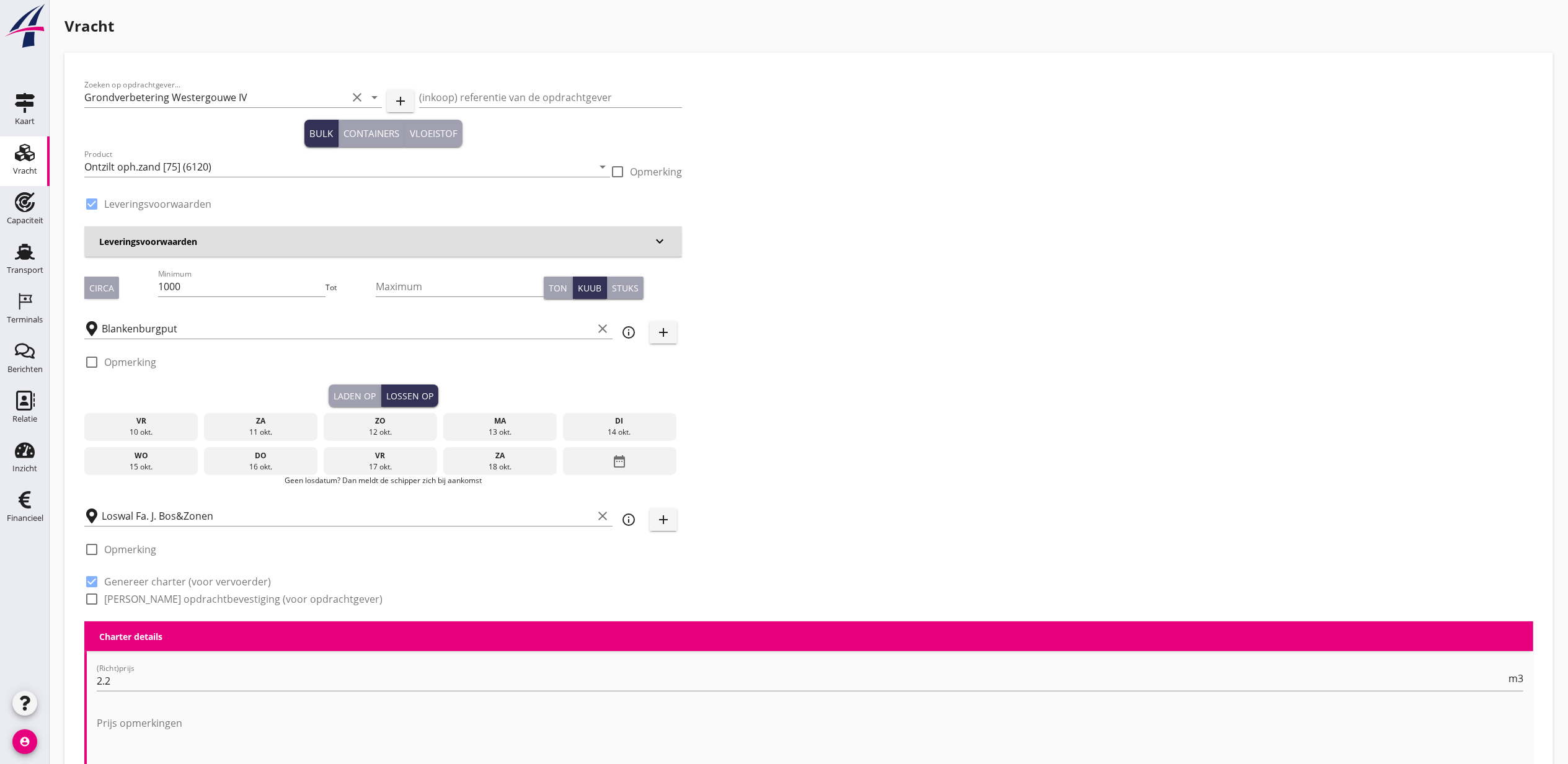
click at [604, 420] on div "di" at bounding box center [619, 421] width 108 height 11
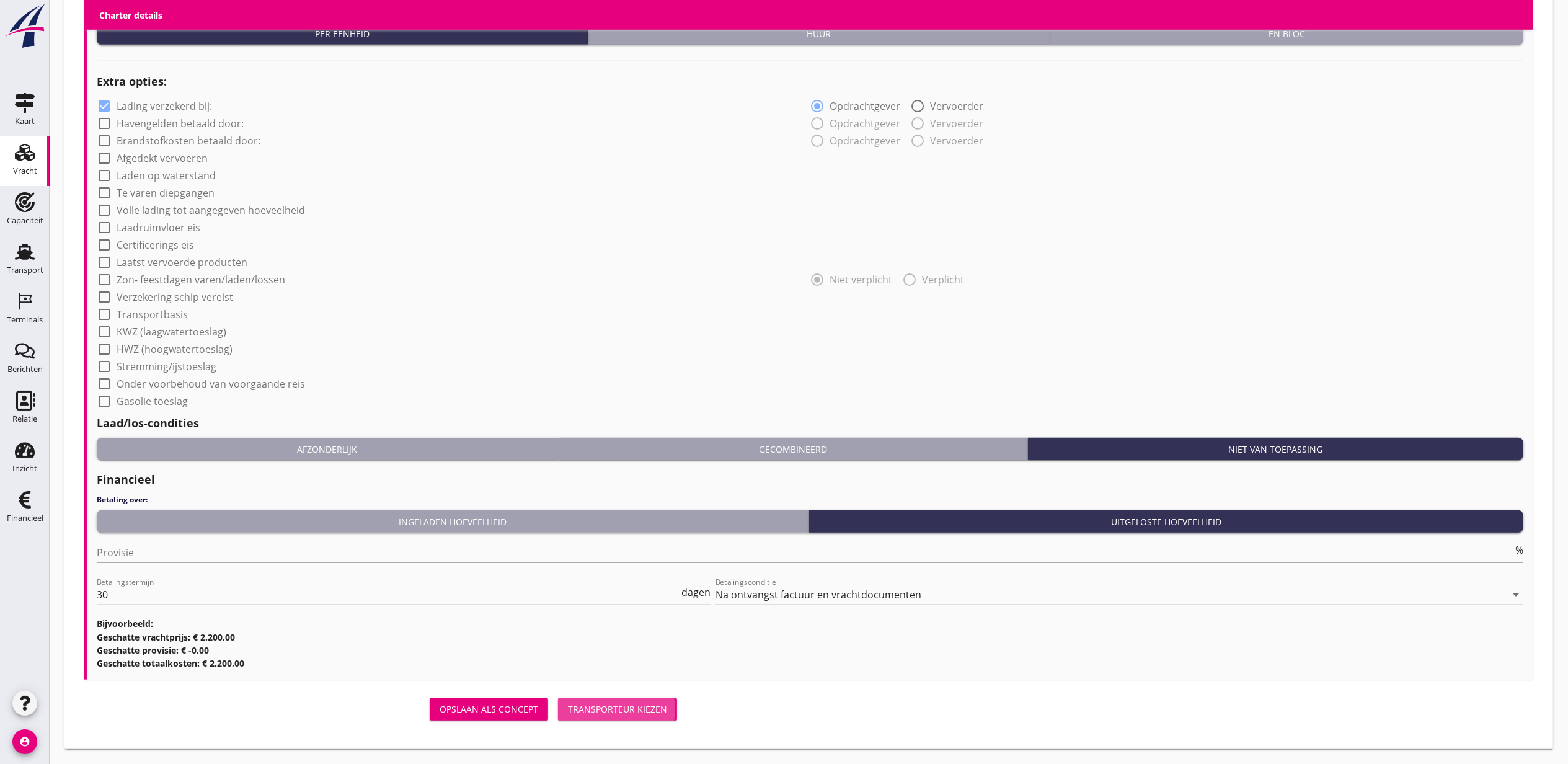
click at [613, 704] on div "Transporteur kiezen" at bounding box center [618, 709] width 99 height 13
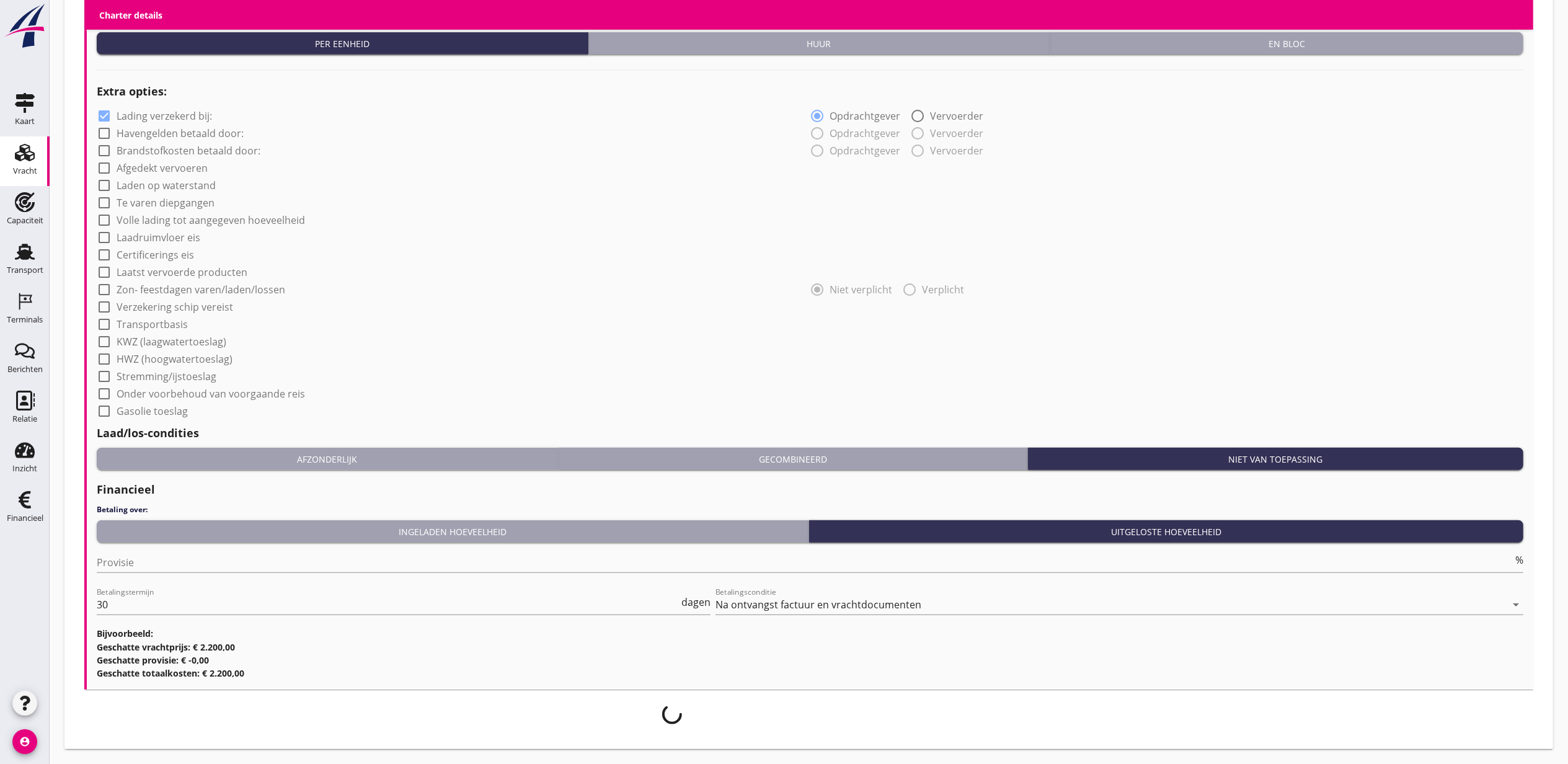
scroll to position [894, 0]
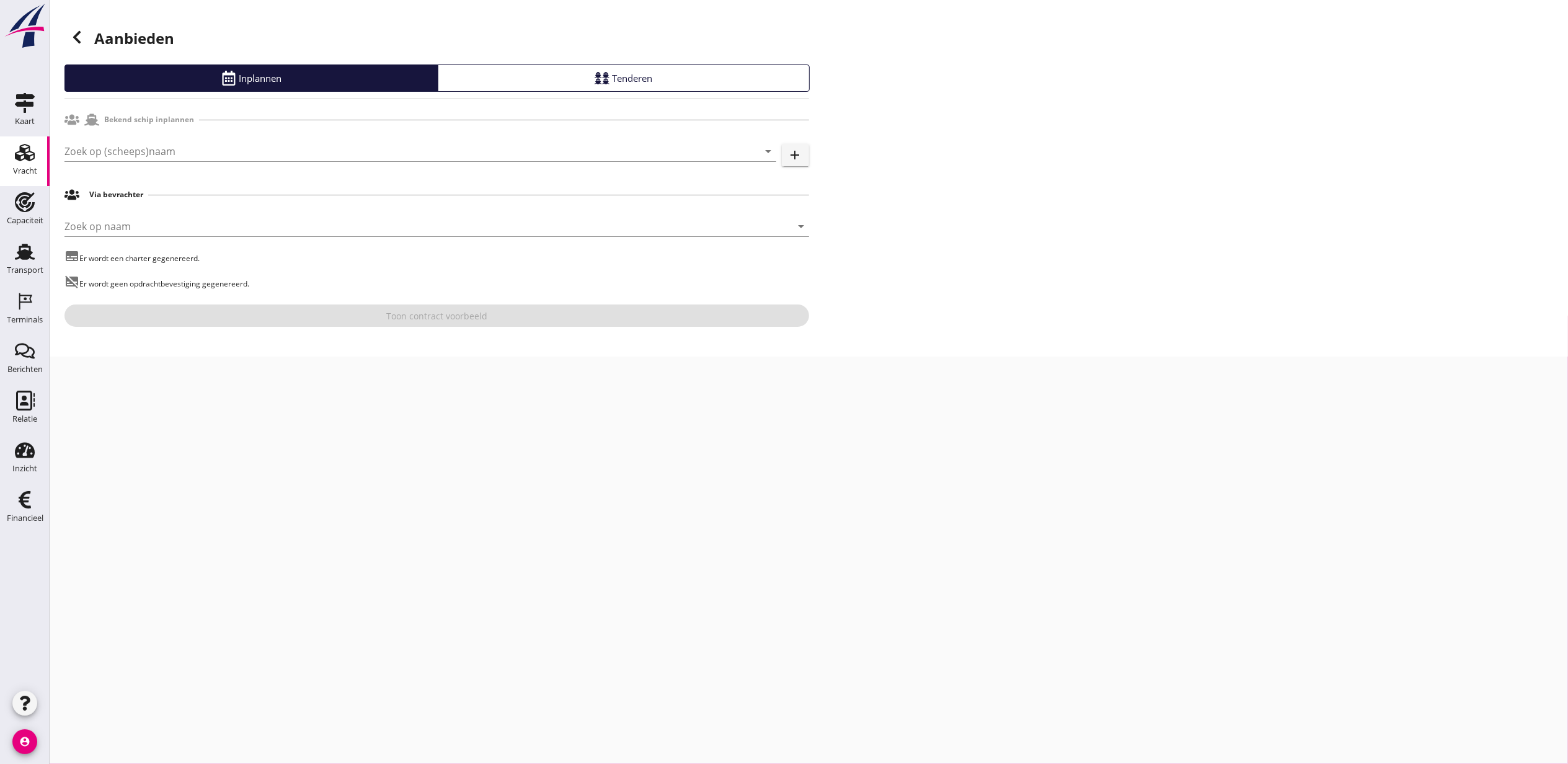
click at [187, 136] on div "Zoek op (scheeps)naam arrow_drop_down add" at bounding box center [436, 153] width 745 height 39
click at [202, 146] on input "Zoek op (scheeps)naam" at bounding box center [403, 152] width 677 height 20
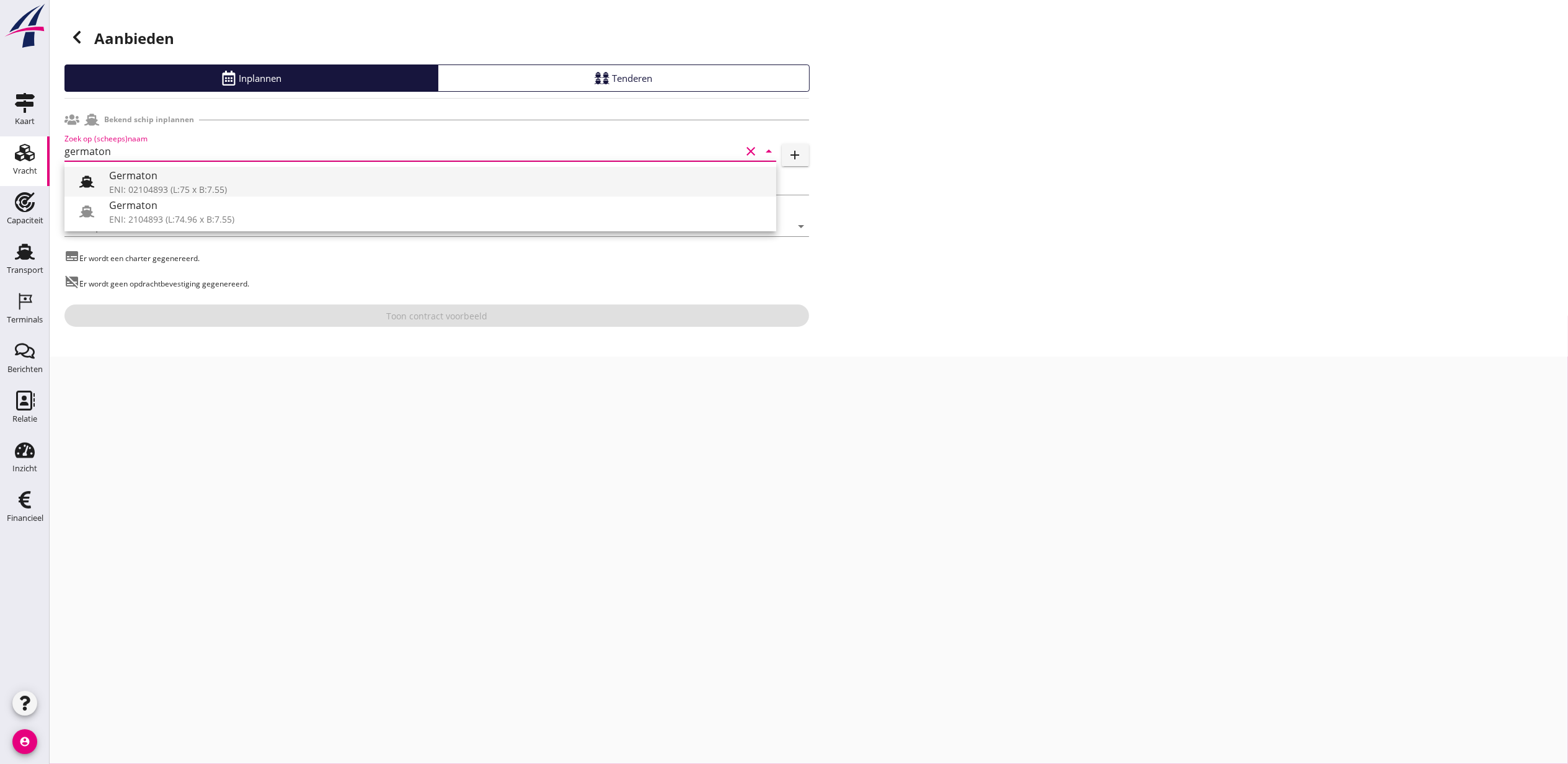
click at [247, 188] on div "ENI: 02104893 (L:75 x B:7.55)" at bounding box center [437, 189] width 658 height 13
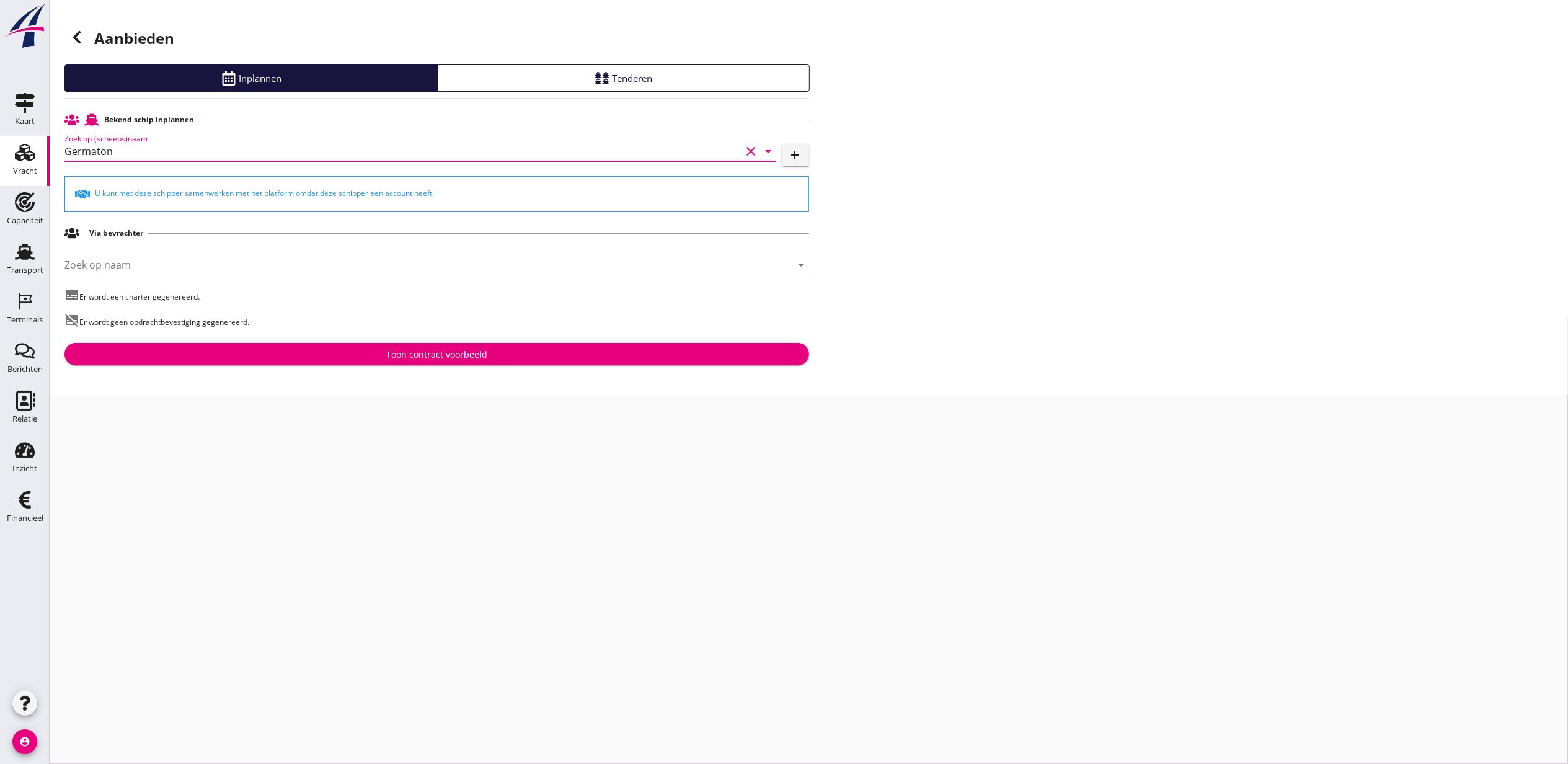
type input "Germaton"
click at [438, 346] on button "Toon contract voorbeeld" at bounding box center [436, 354] width 745 height 22
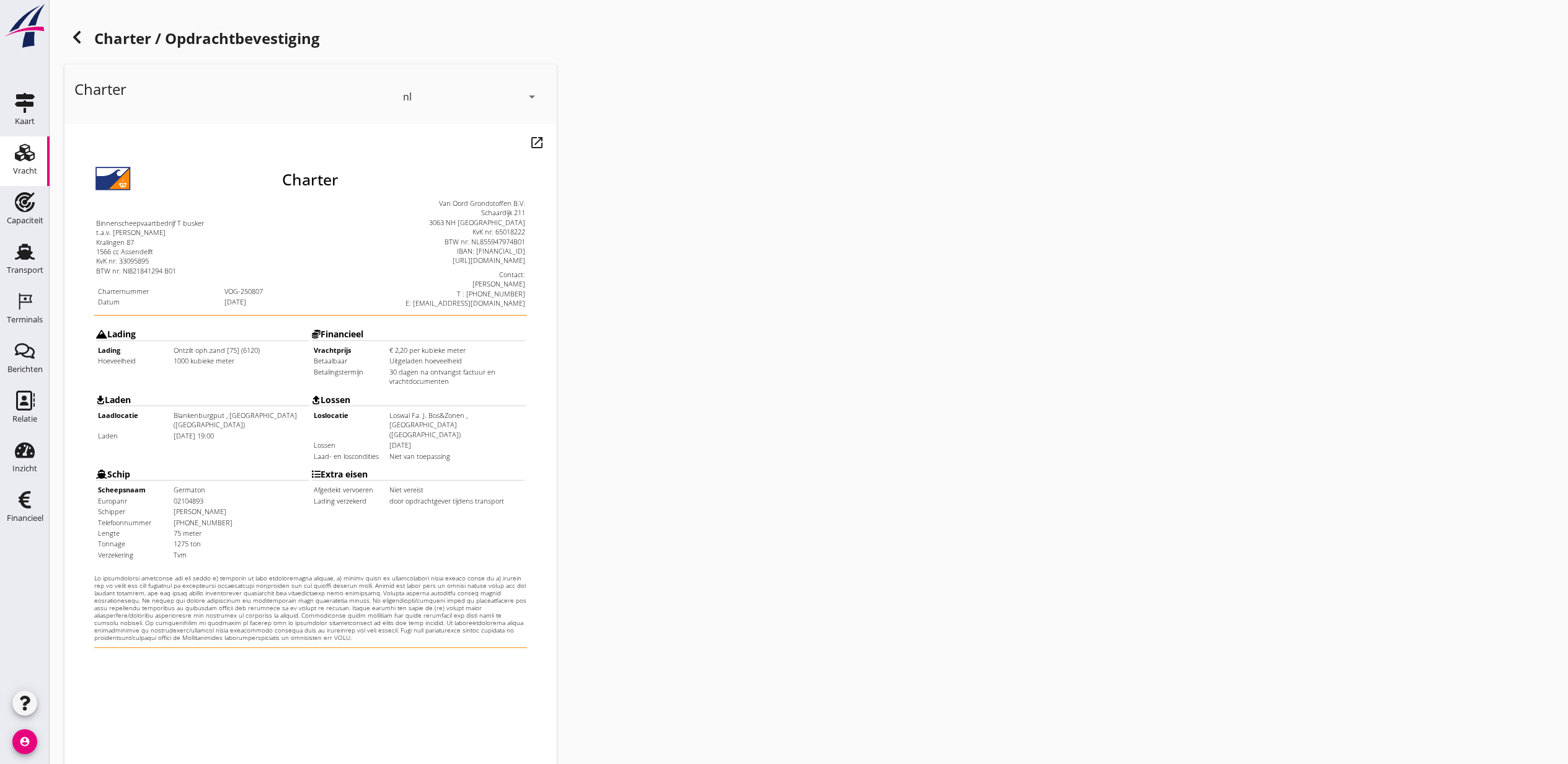
scroll to position [154, 0]
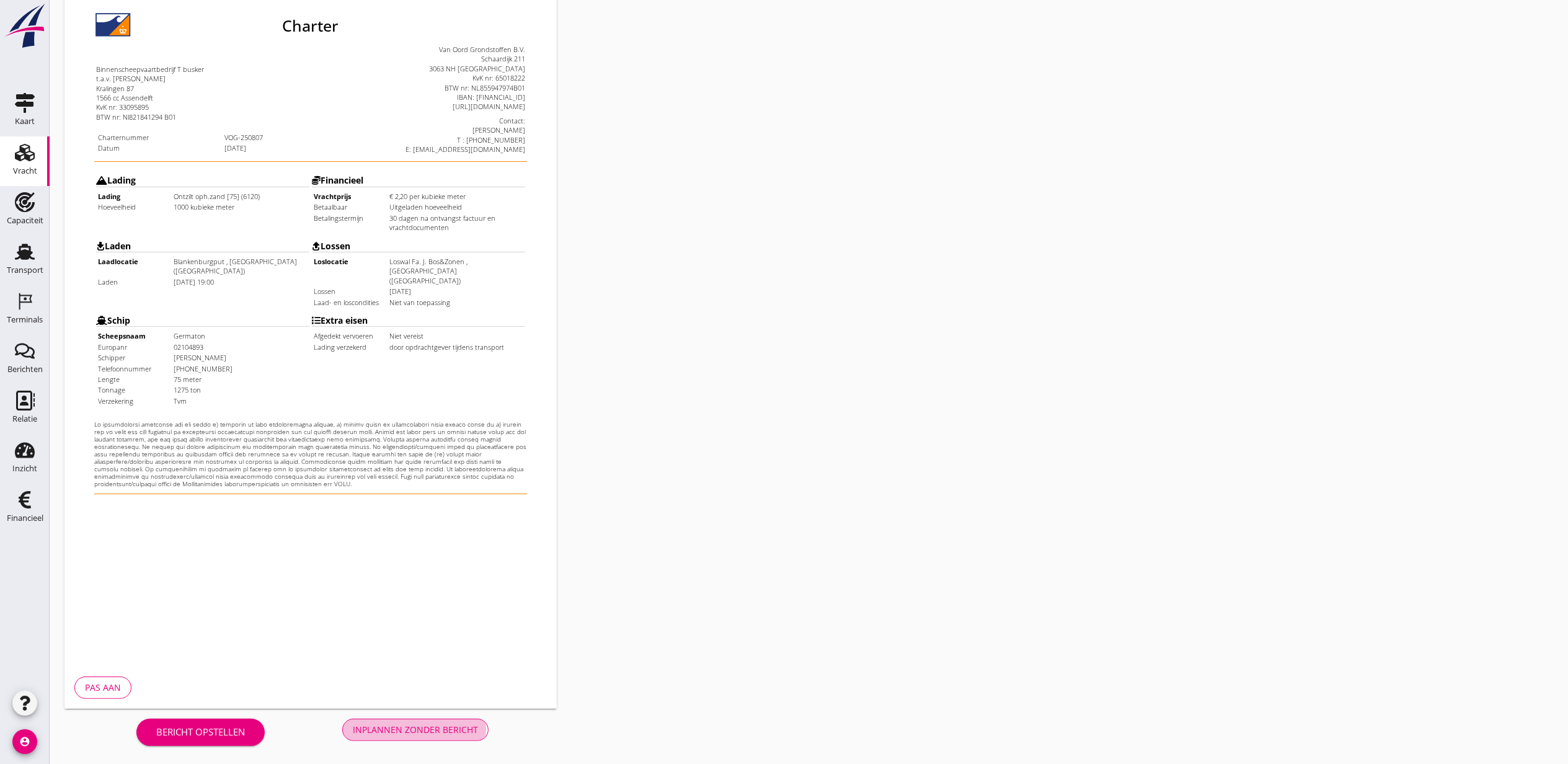
click at [445, 733] on div "Inplannen zonder bericht" at bounding box center [415, 729] width 125 height 13
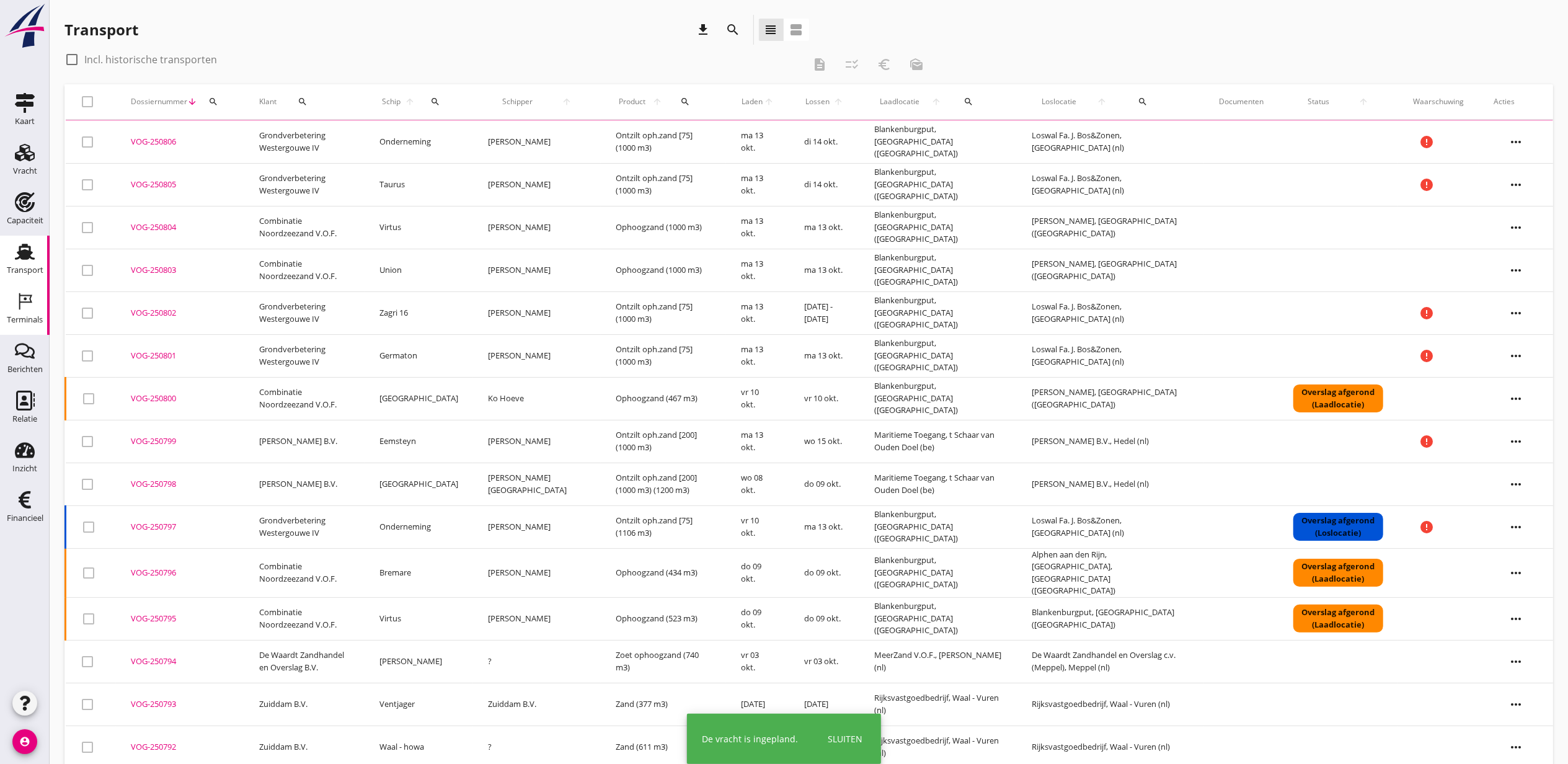
click at [17, 298] on icon "Terminals" at bounding box center [25, 302] width 20 height 20
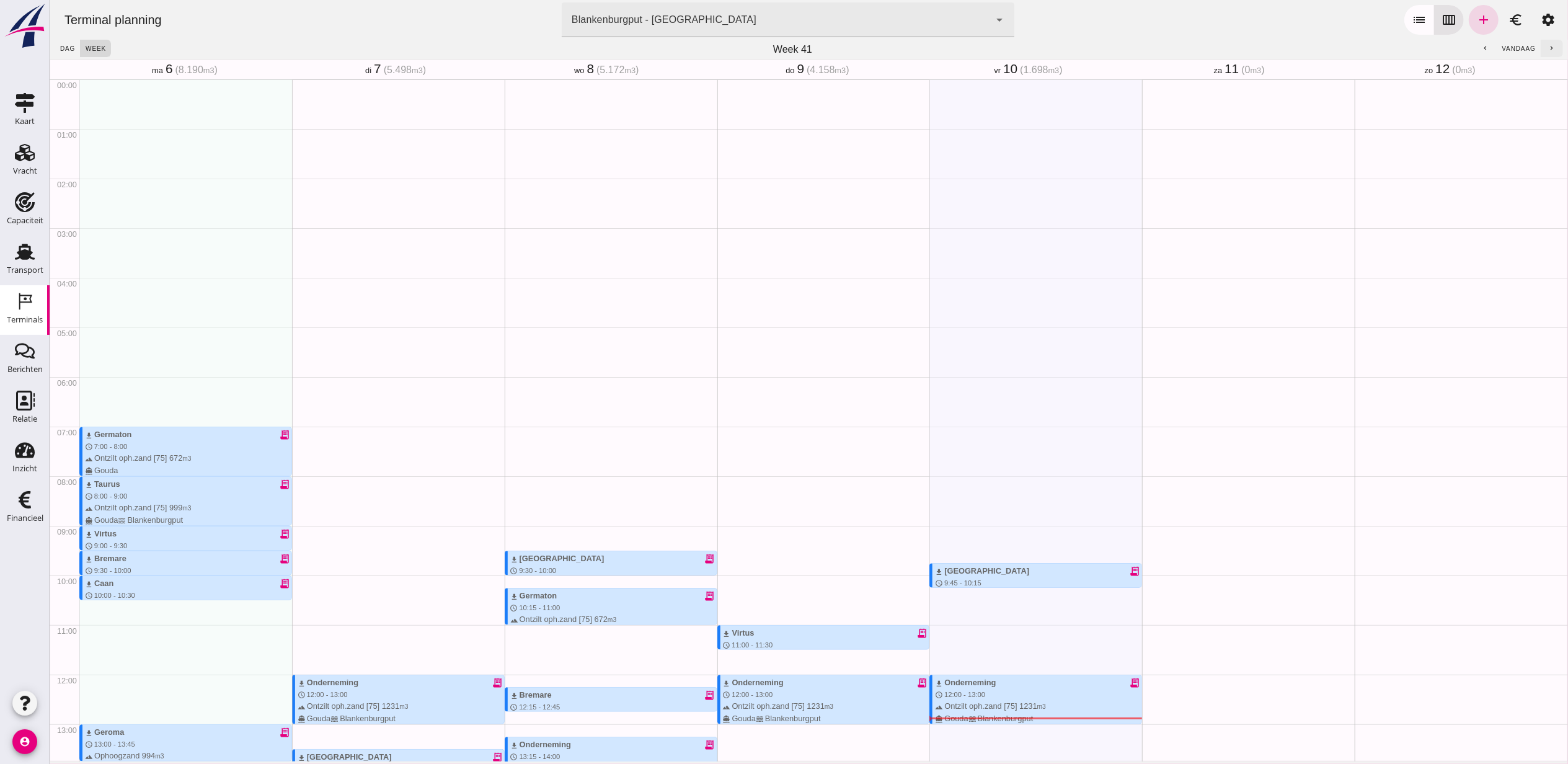
click at [1548, 48] on icon "chevron_right" at bounding box center [1552, 48] width 8 height 8
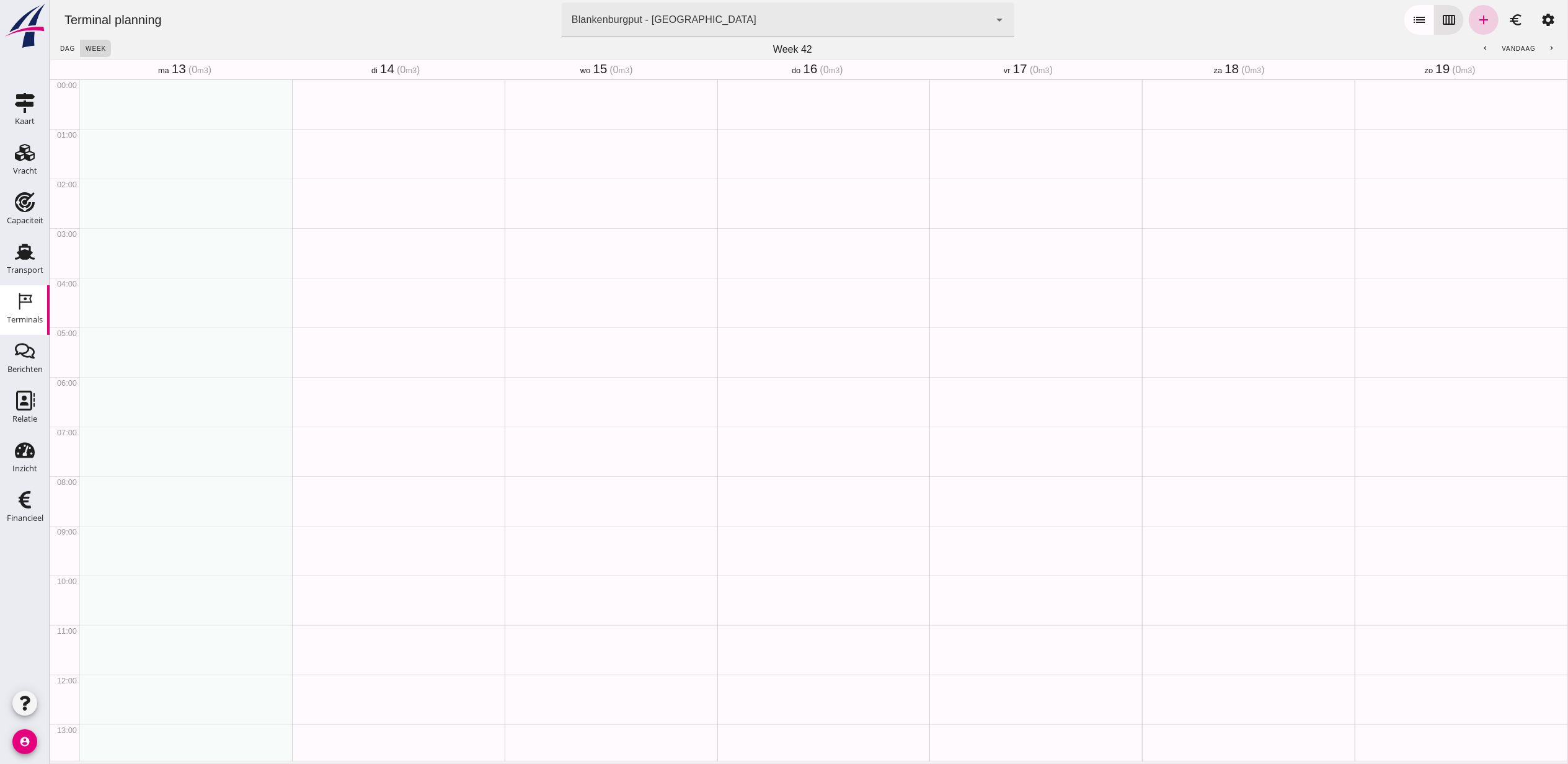
click at [1476, 22] on icon "add" at bounding box center [1483, 20] width 15 height 15
type input "Combinatie Noordzeezand V.O.F."
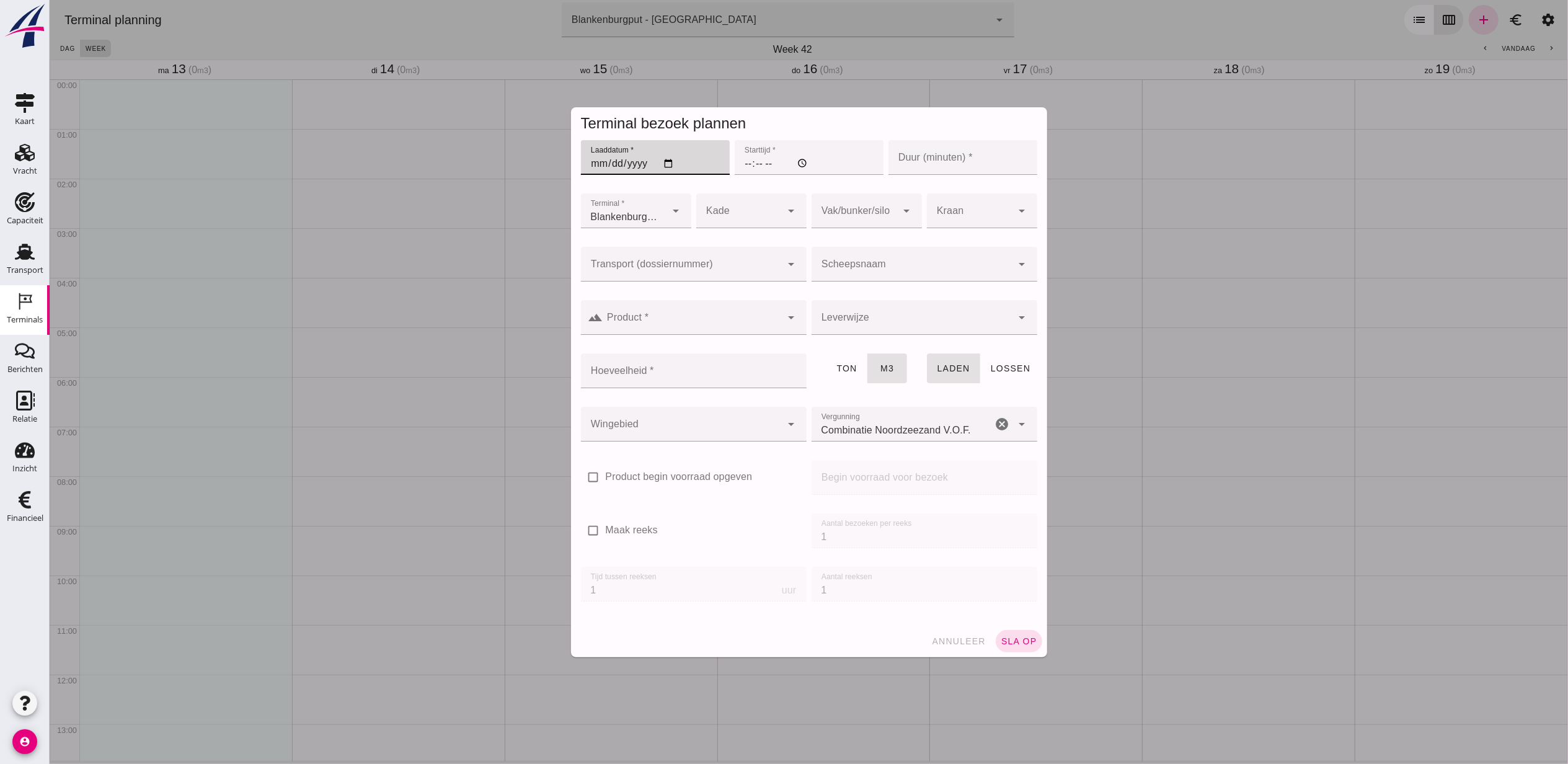
click at [667, 167] on input "Laaddatum *" at bounding box center [654, 157] width 149 height 35
type input "[DATE]"
click at [739, 168] on input "Starttijd *" at bounding box center [809, 157] width 149 height 35
type input "07:00"
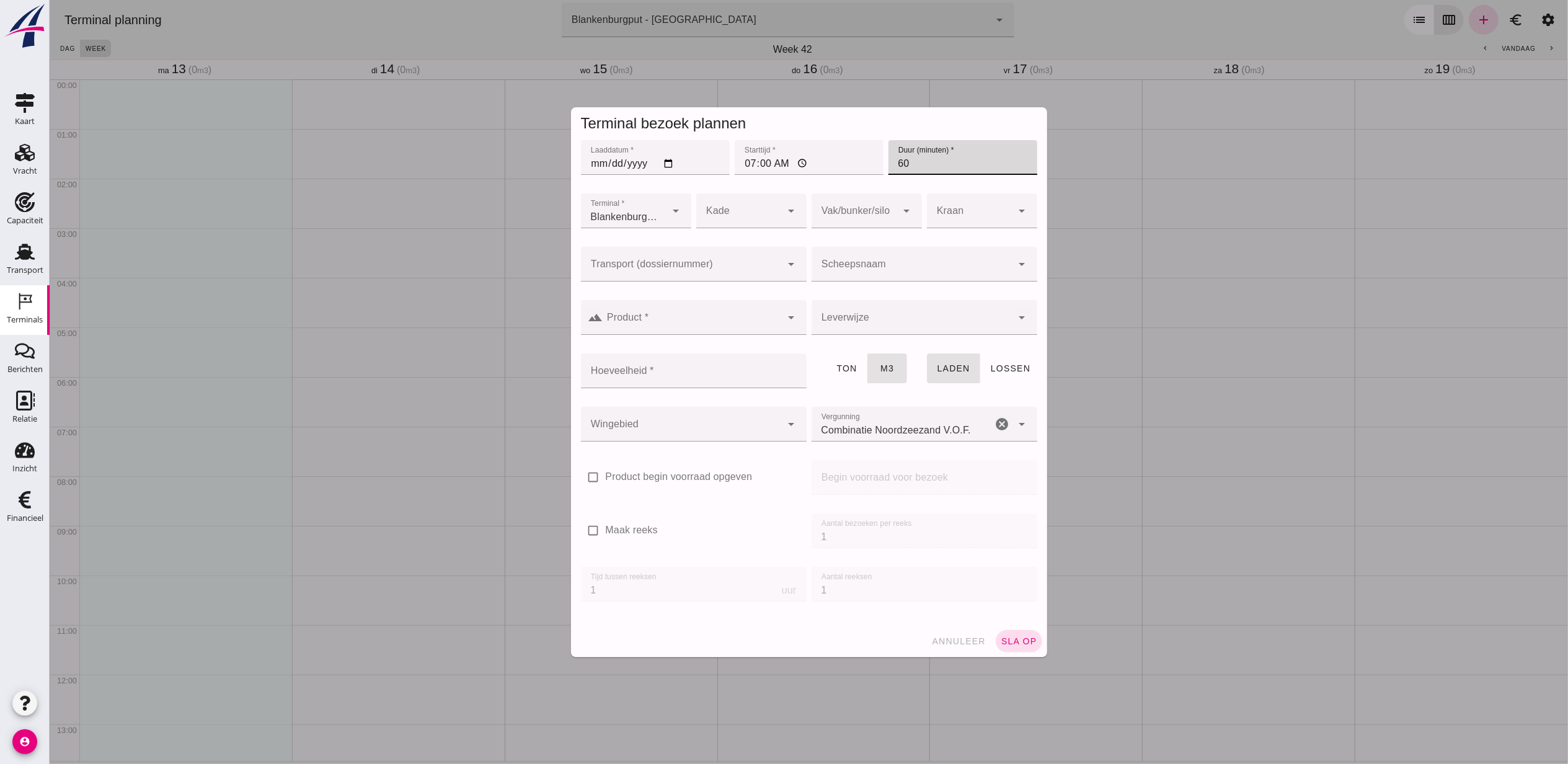
type input "60"
click at [686, 256] on div at bounding box center [681, 264] width 201 height 35
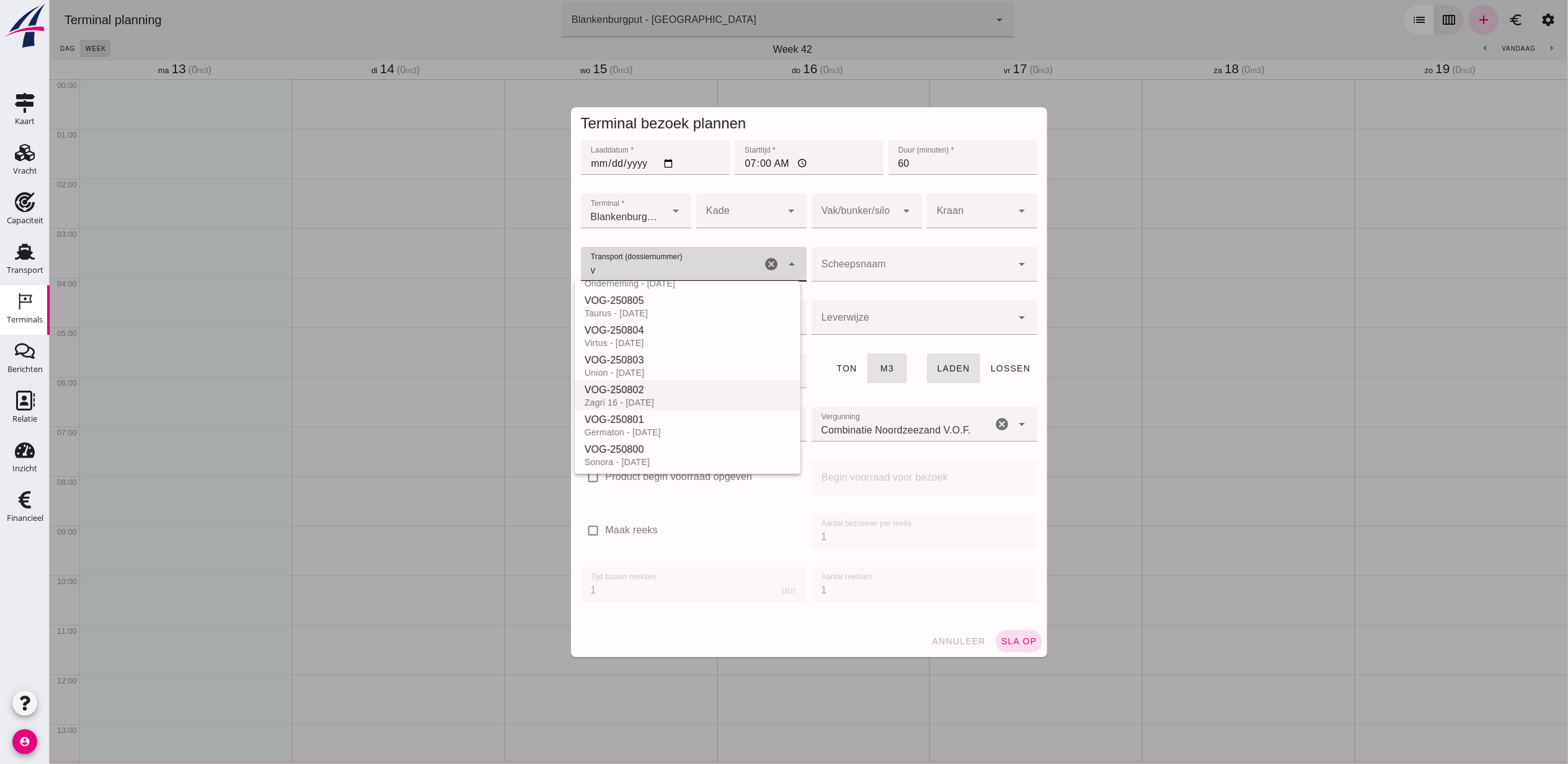
scroll to position [82, 0]
click at [705, 403] on div "Germaton - [DATE]" at bounding box center [687, 404] width 206 height 10
type input "VOG-250801"
type input "franco_on_shore"
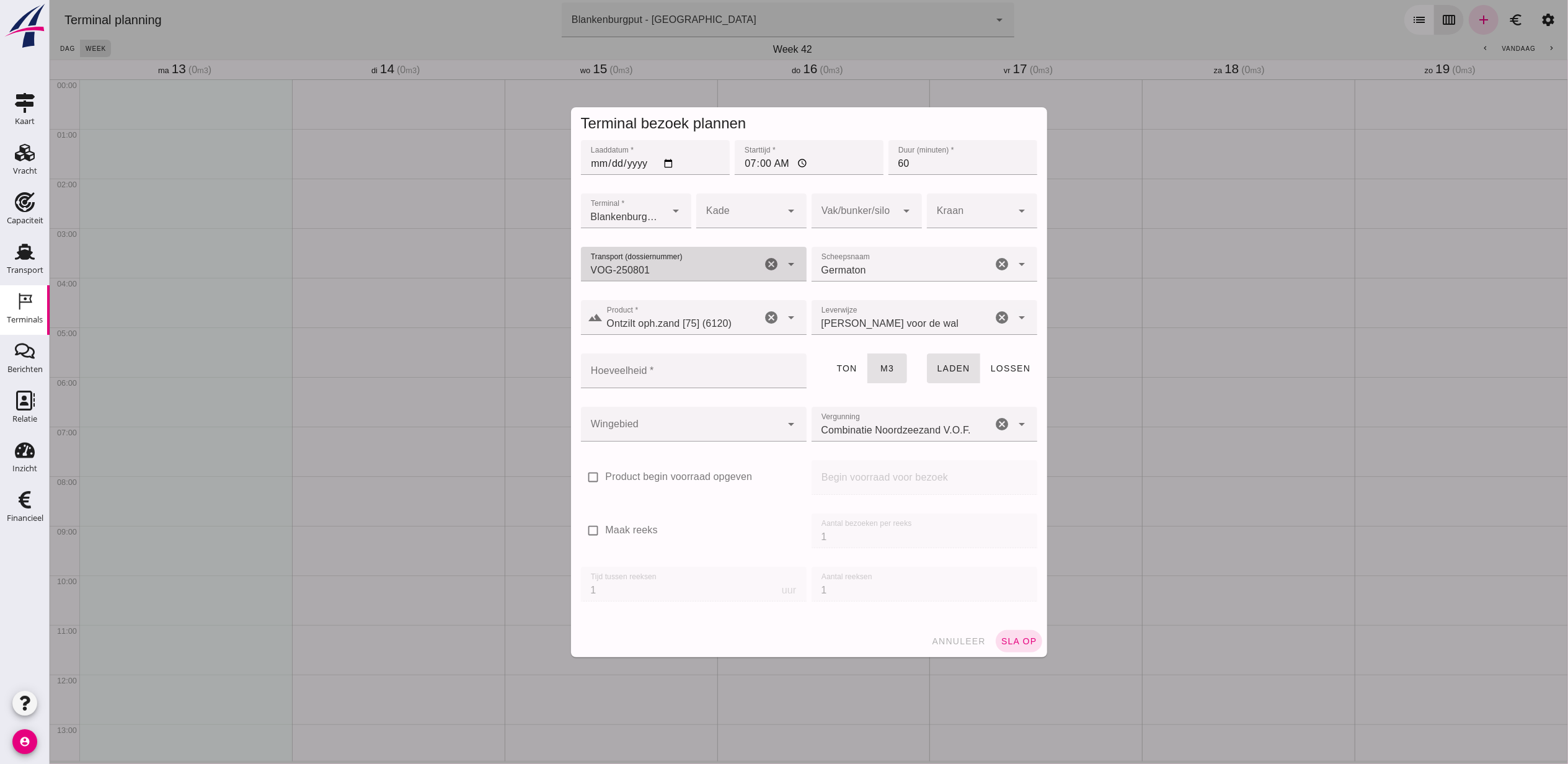
type input "VOG-250801"
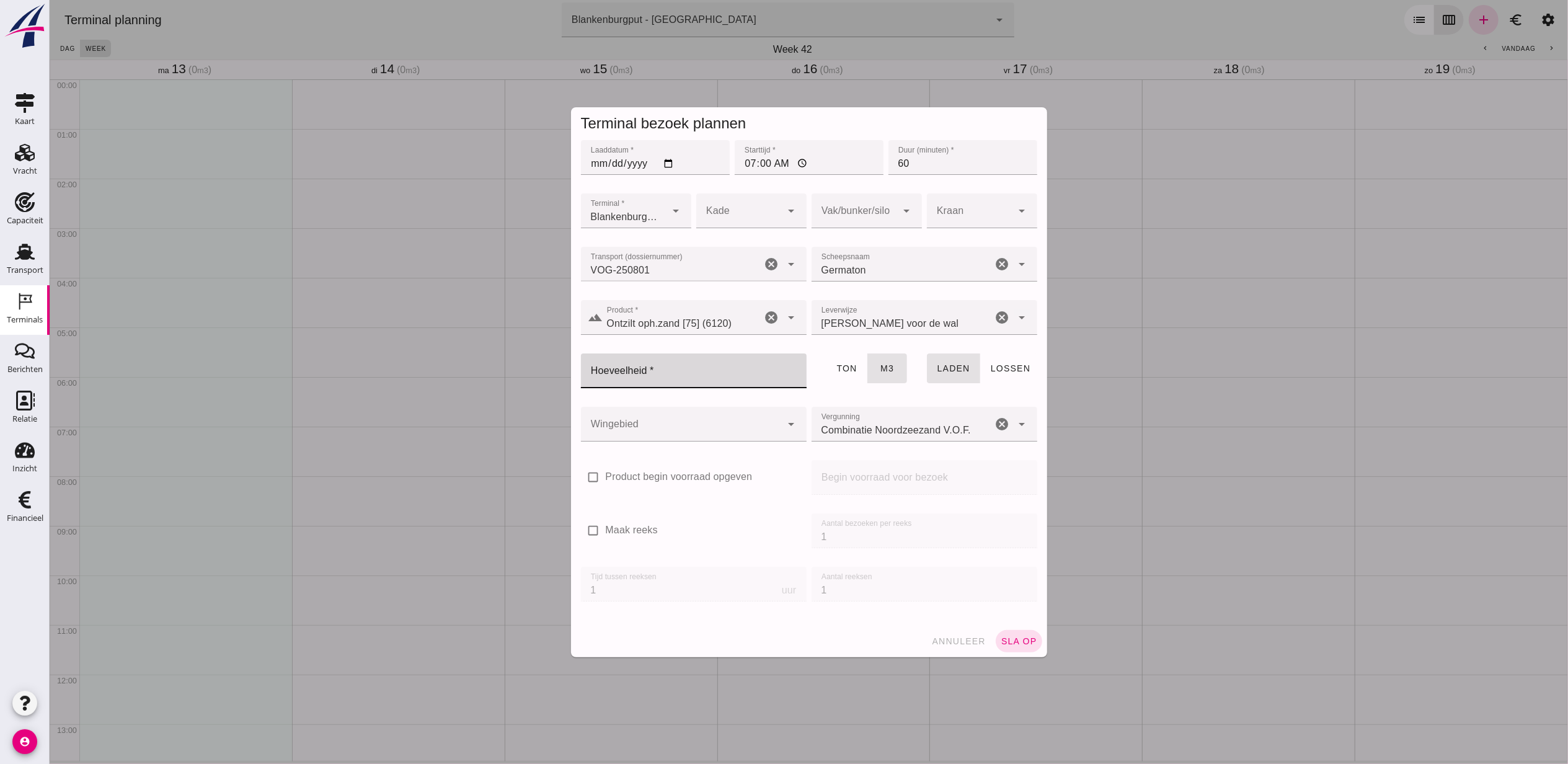
click at [654, 376] on input "Hoeveelheid *" at bounding box center [689, 371] width 219 height 35
type input "672"
click at [685, 417] on div at bounding box center [681, 425] width 201 height 35
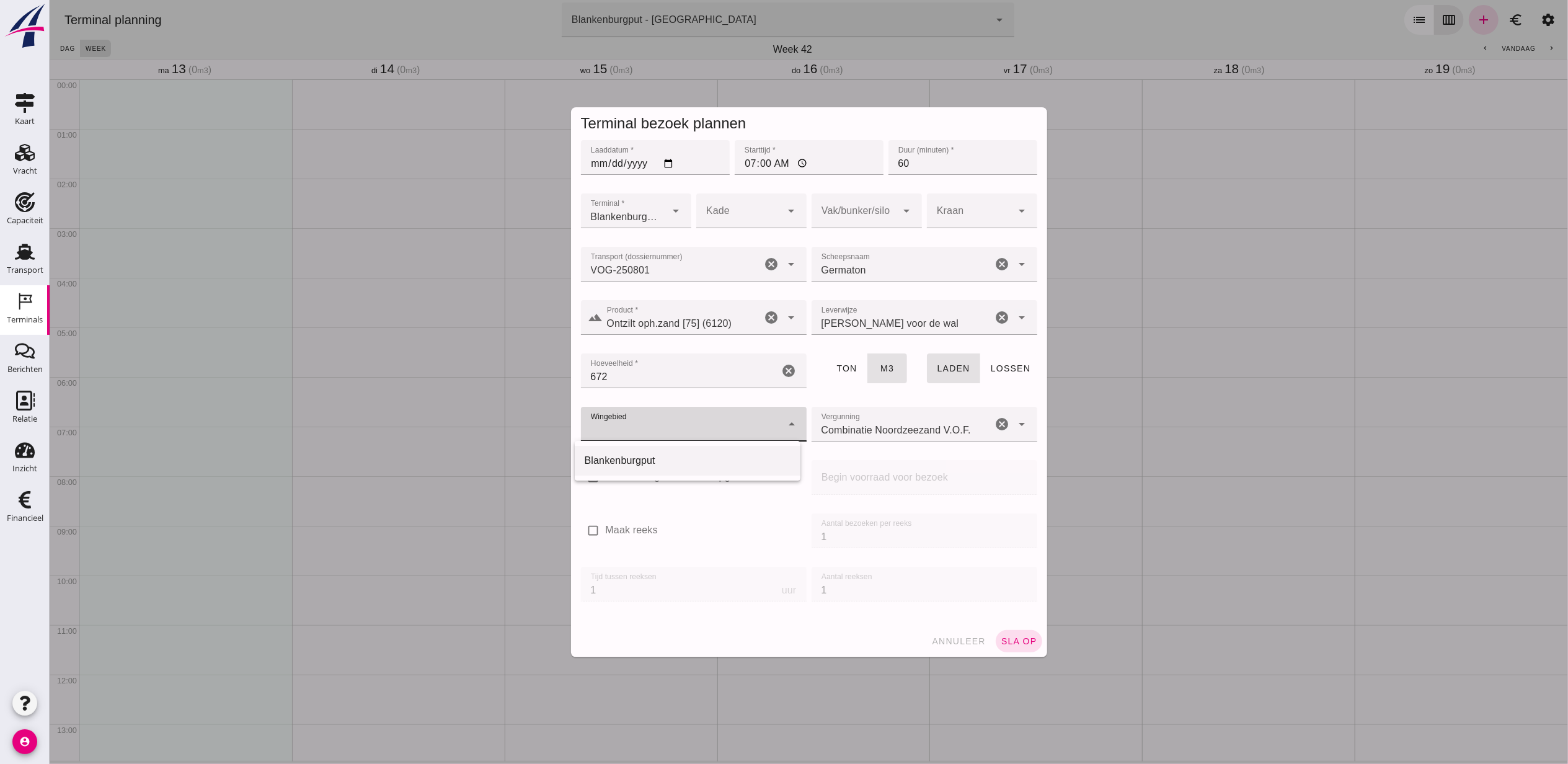
click at [690, 461] on div "Blankenburgput" at bounding box center [687, 460] width 206 height 15
type input "333"
click at [864, 221] on div at bounding box center [854, 210] width 86 height 35
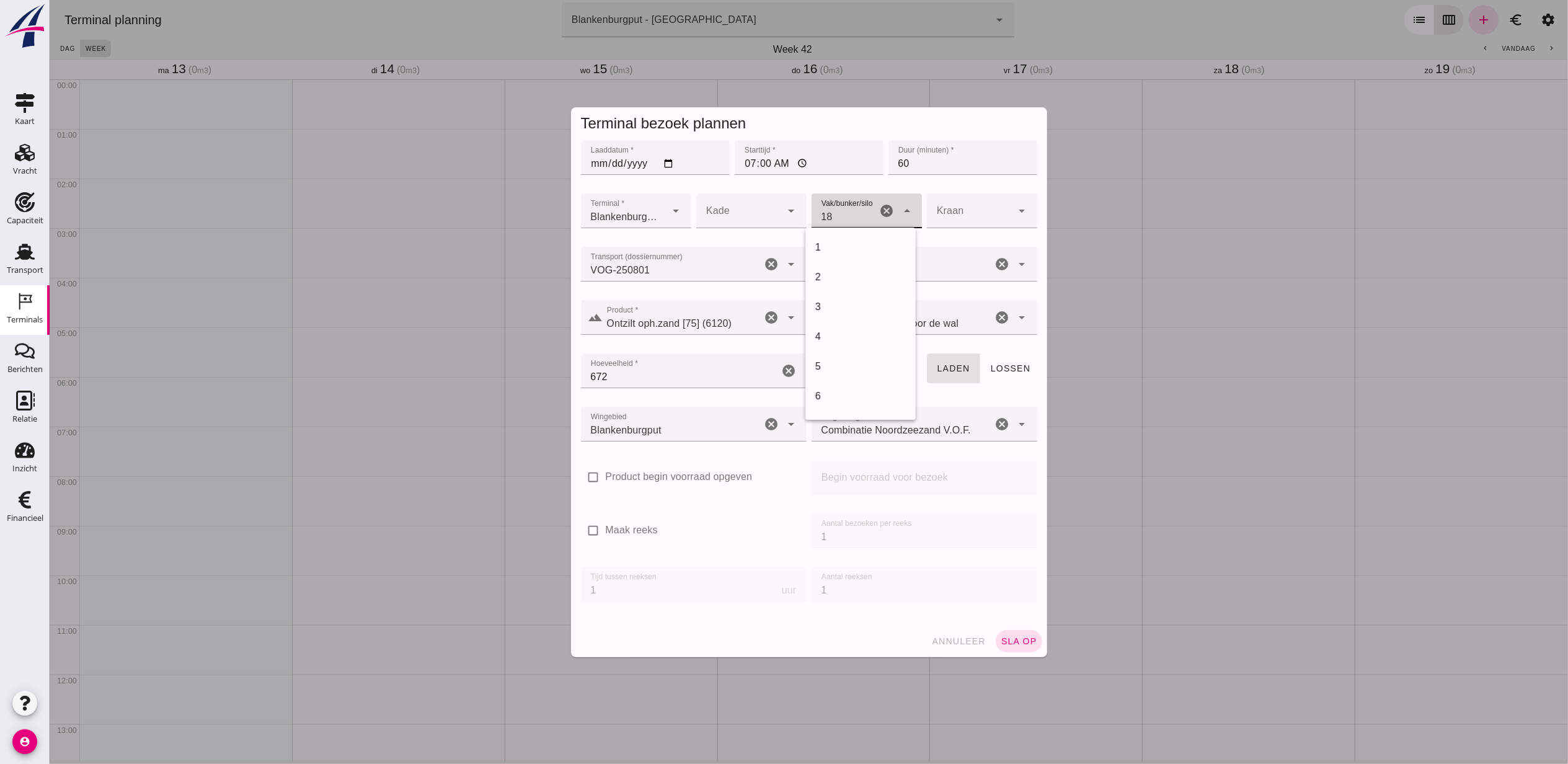
scroll to position [506, 0]
click at [864, 242] on div "18" at bounding box center [860, 247] width 91 height 15
type input "366"
click at [1012, 638] on span "sla op" at bounding box center [1018, 640] width 37 height 10
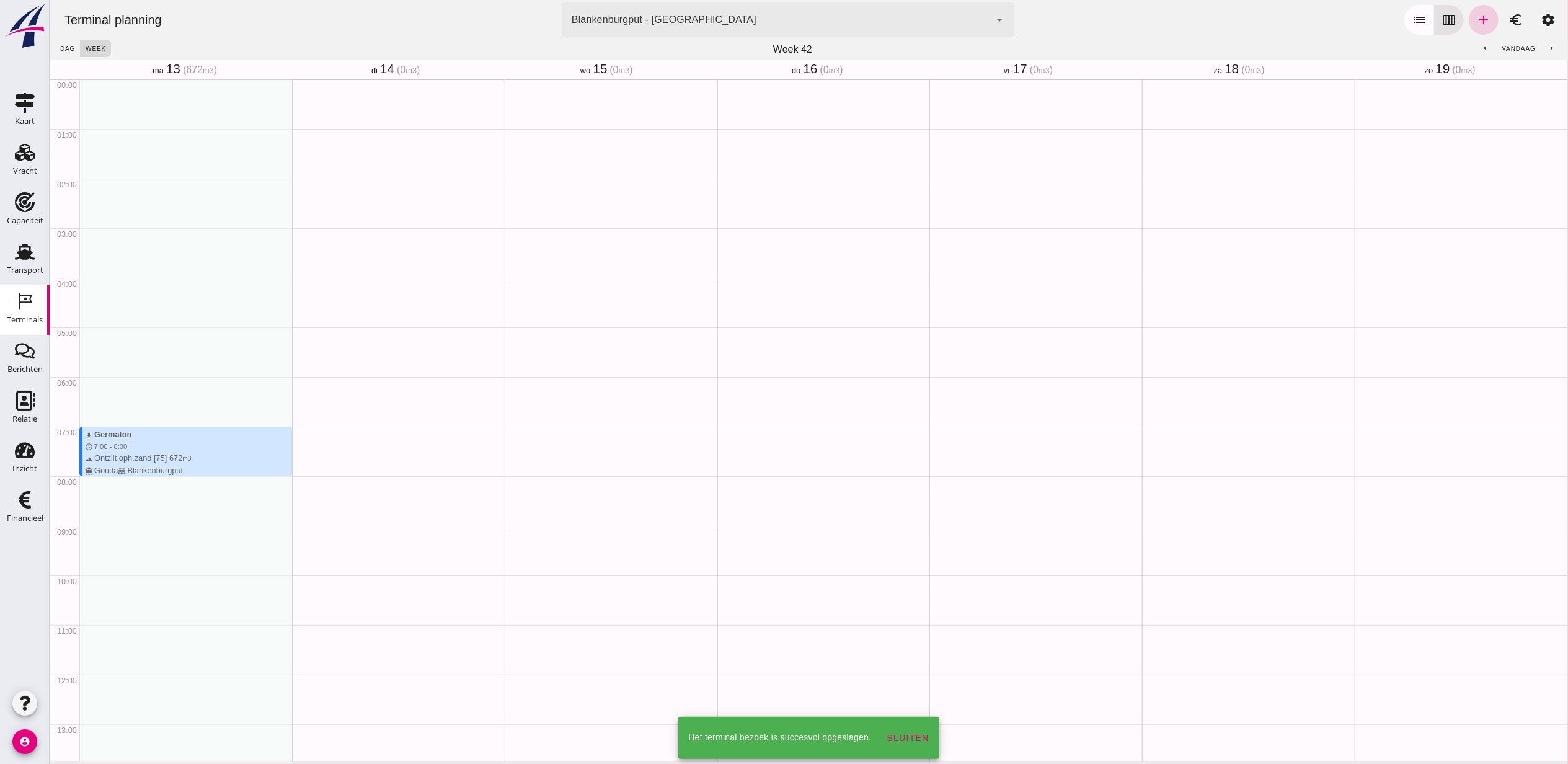
click at [1476, 20] on icon "add" at bounding box center [1483, 20] width 15 height 15
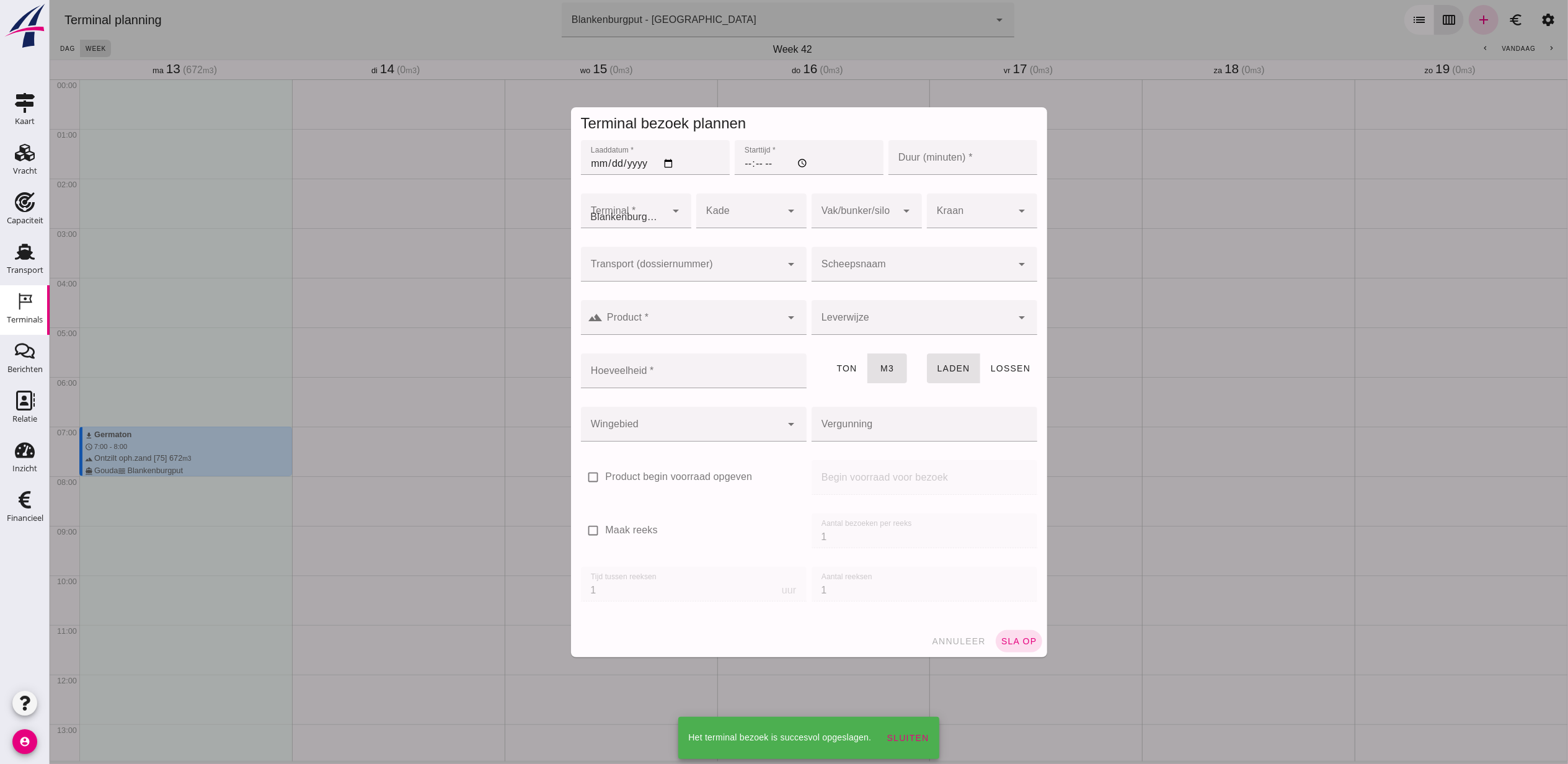
type input "Combinatie Noordzeezand V.O.F."
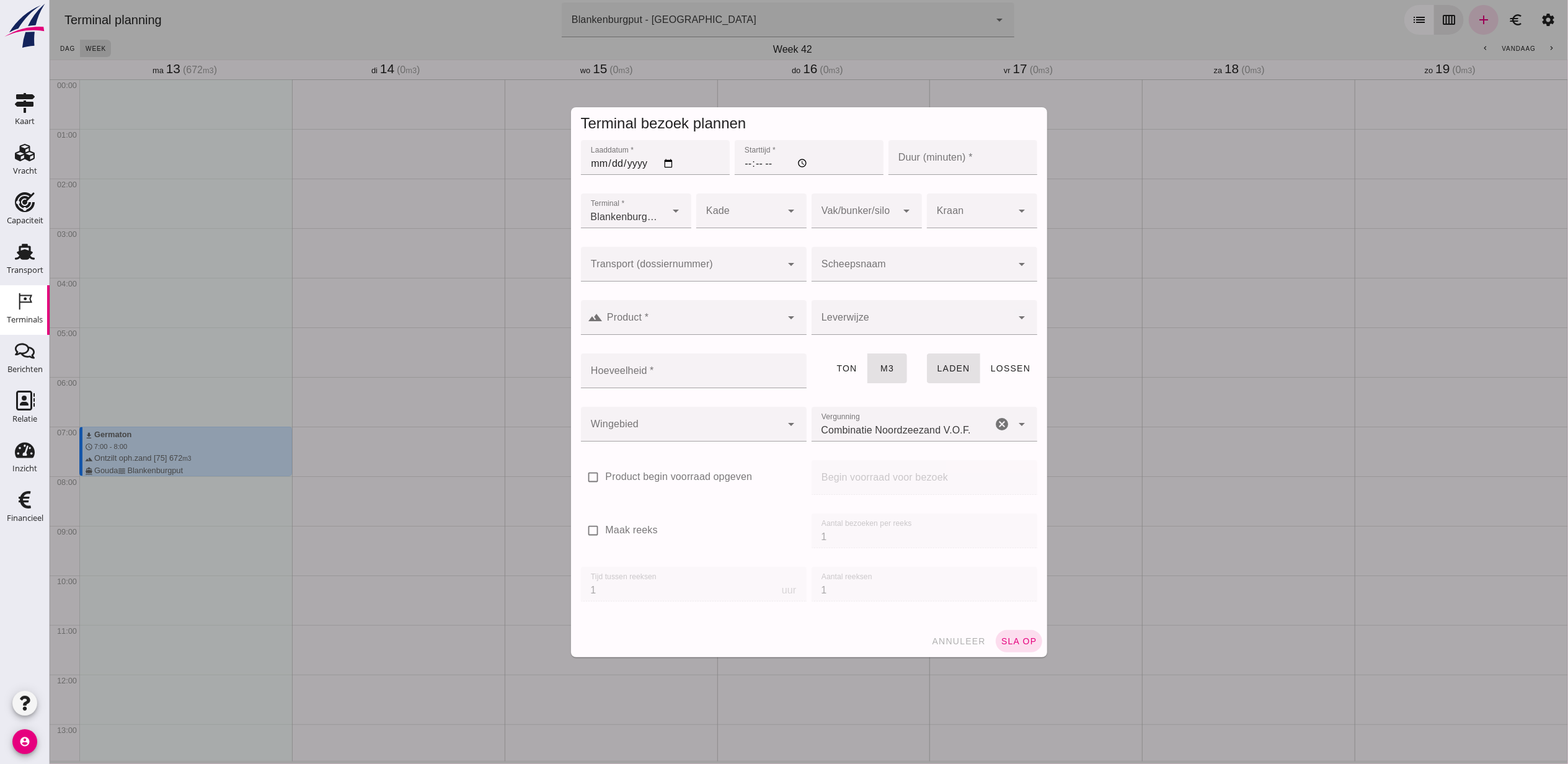
click at [664, 161] on input "Laaddatum *" at bounding box center [654, 157] width 149 height 35
type input "[DATE]"
click at [745, 165] on input "Starttijd *" at bounding box center [809, 157] width 149 height 35
type input "09:00"
type input "60"
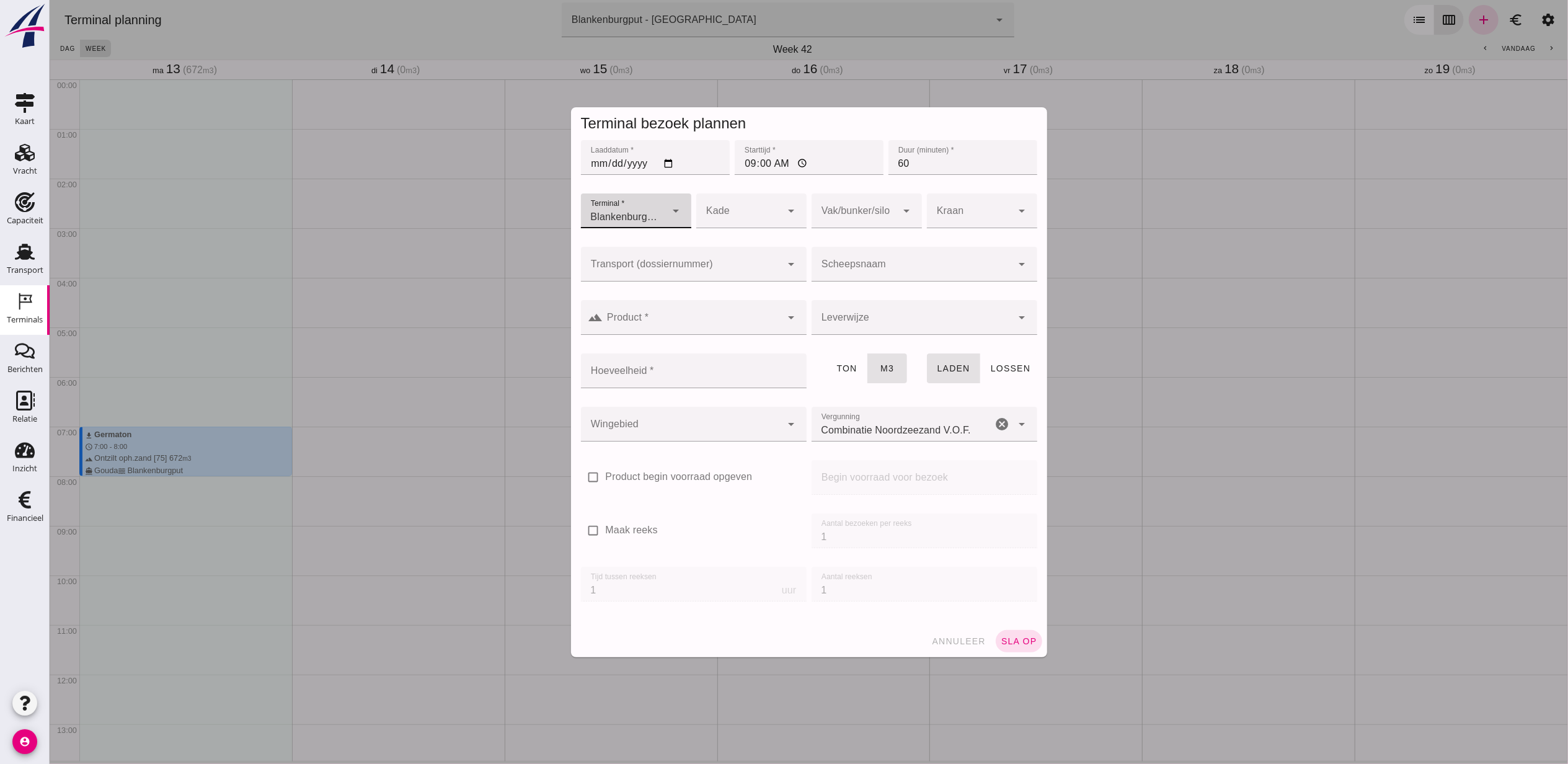
click at [746, 247] on div at bounding box center [681, 264] width 201 height 35
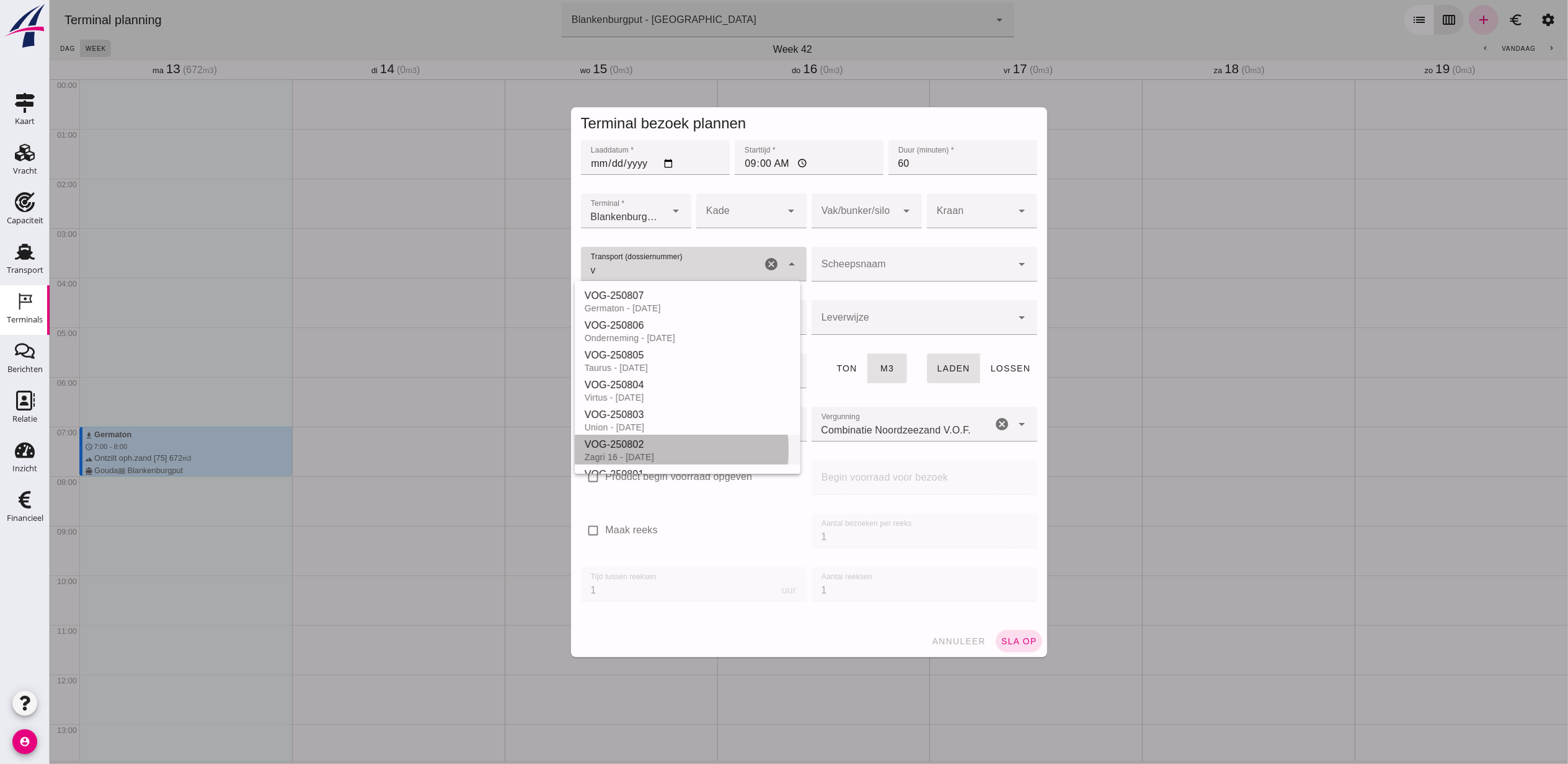
click at [687, 447] on div "VOG-250802" at bounding box center [687, 445] width 206 height 15
type input "VOG-250802"
type input "franco_on_shore"
type input "1298"
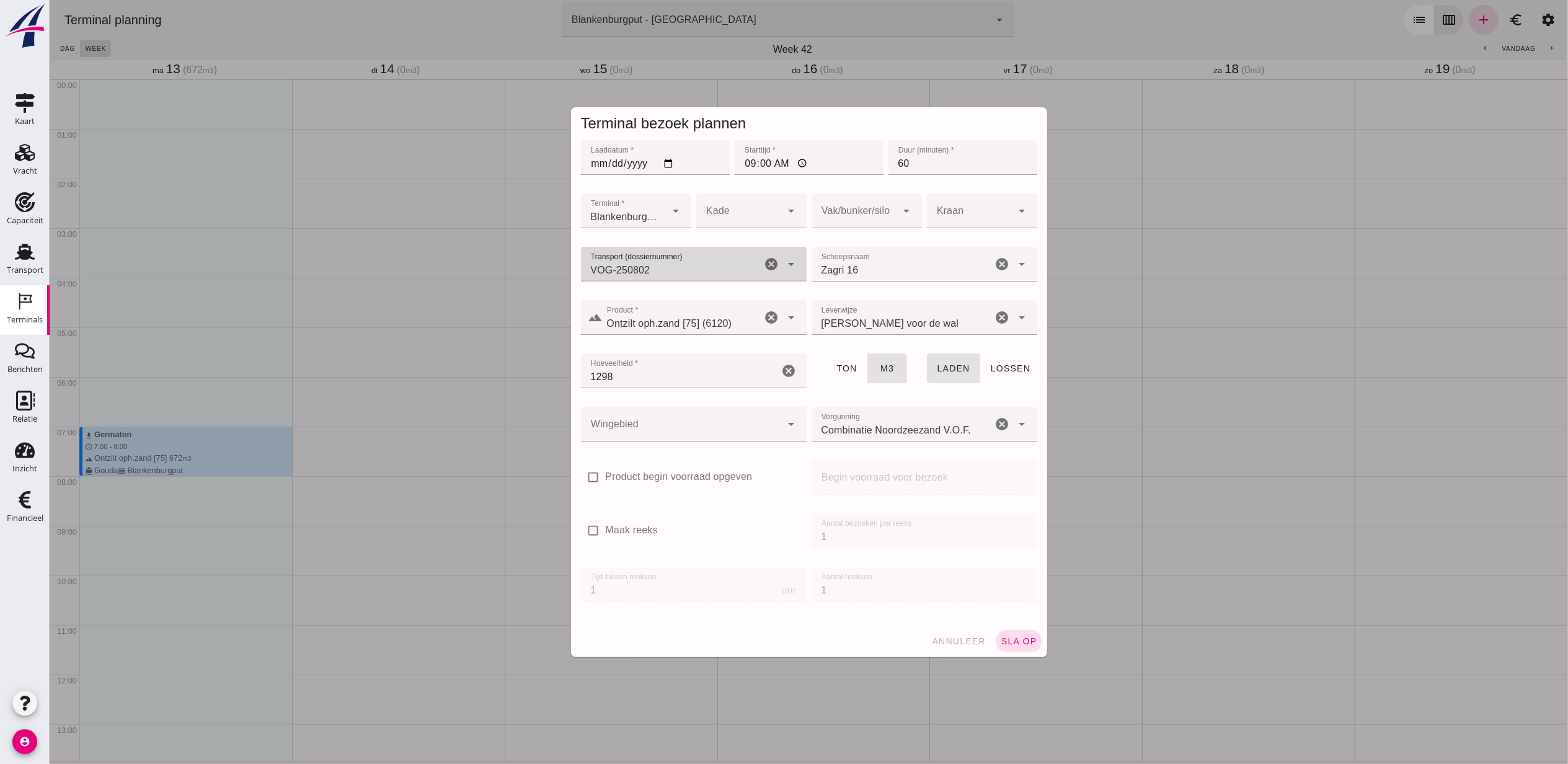
type input "VOG-250802"
click at [869, 226] on div at bounding box center [854, 210] width 86 height 35
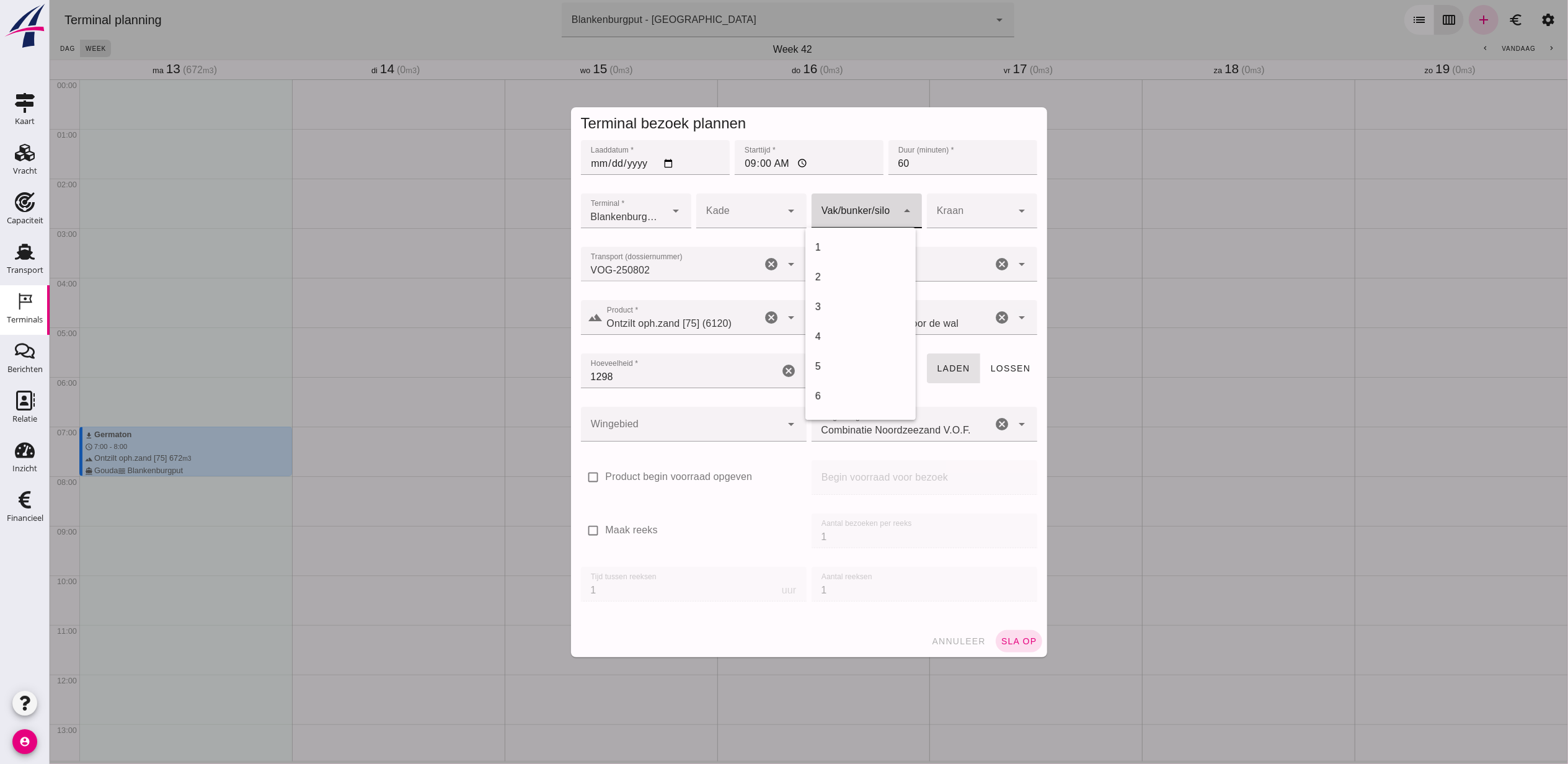
click at [871, 213] on div at bounding box center [854, 210] width 86 height 35
click at [846, 240] on div "18" at bounding box center [860, 247] width 91 height 15
type input "366"
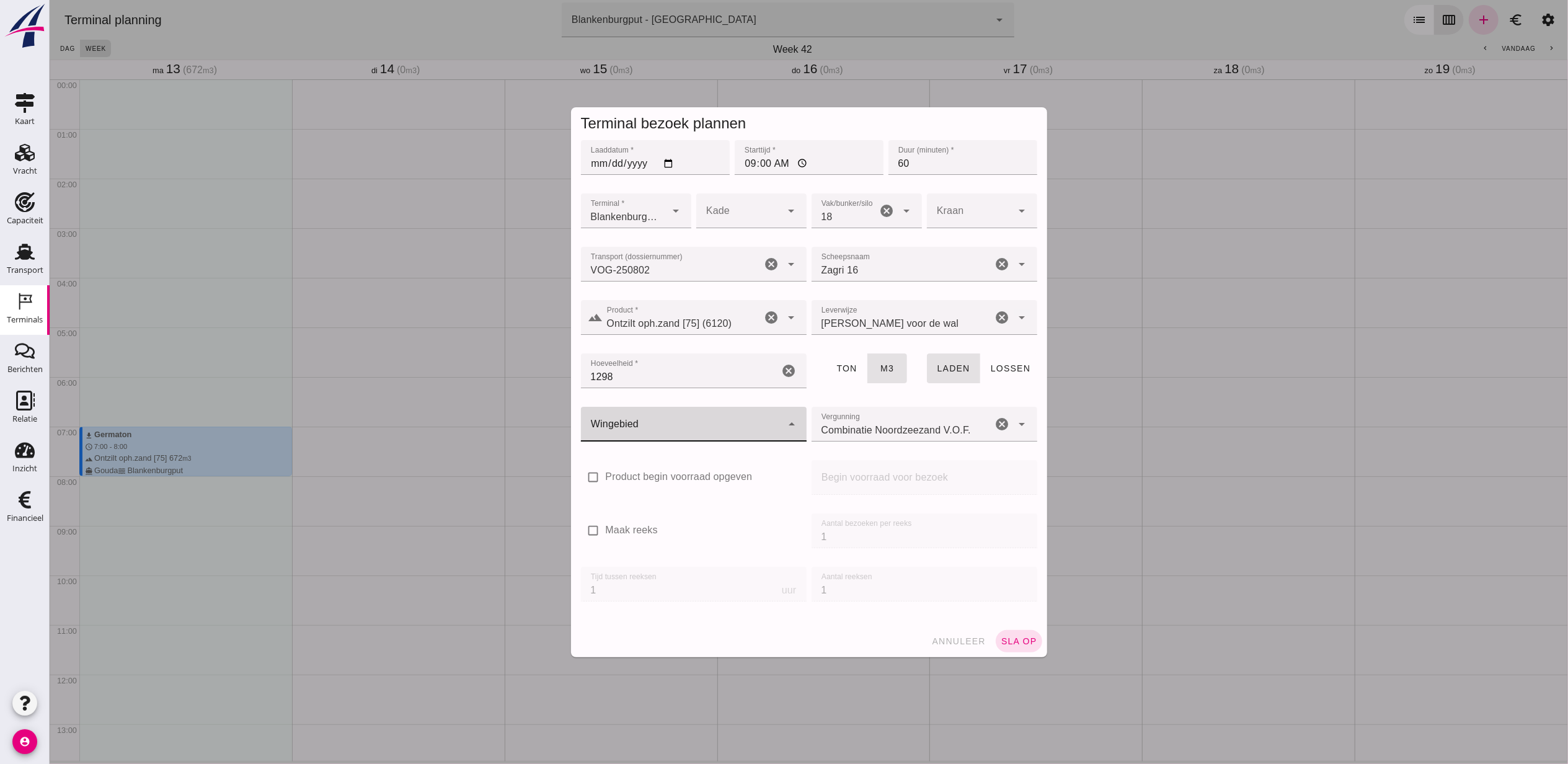
click at [712, 420] on div at bounding box center [681, 425] width 201 height 35
click at [672, 456] on div "Blankenburgput" at bounding box center [687, 460] width 206 height 15
type input "333"
click at [1007, 641] on span "sla op" at bounding box center [1018, 640] width 37 height 10
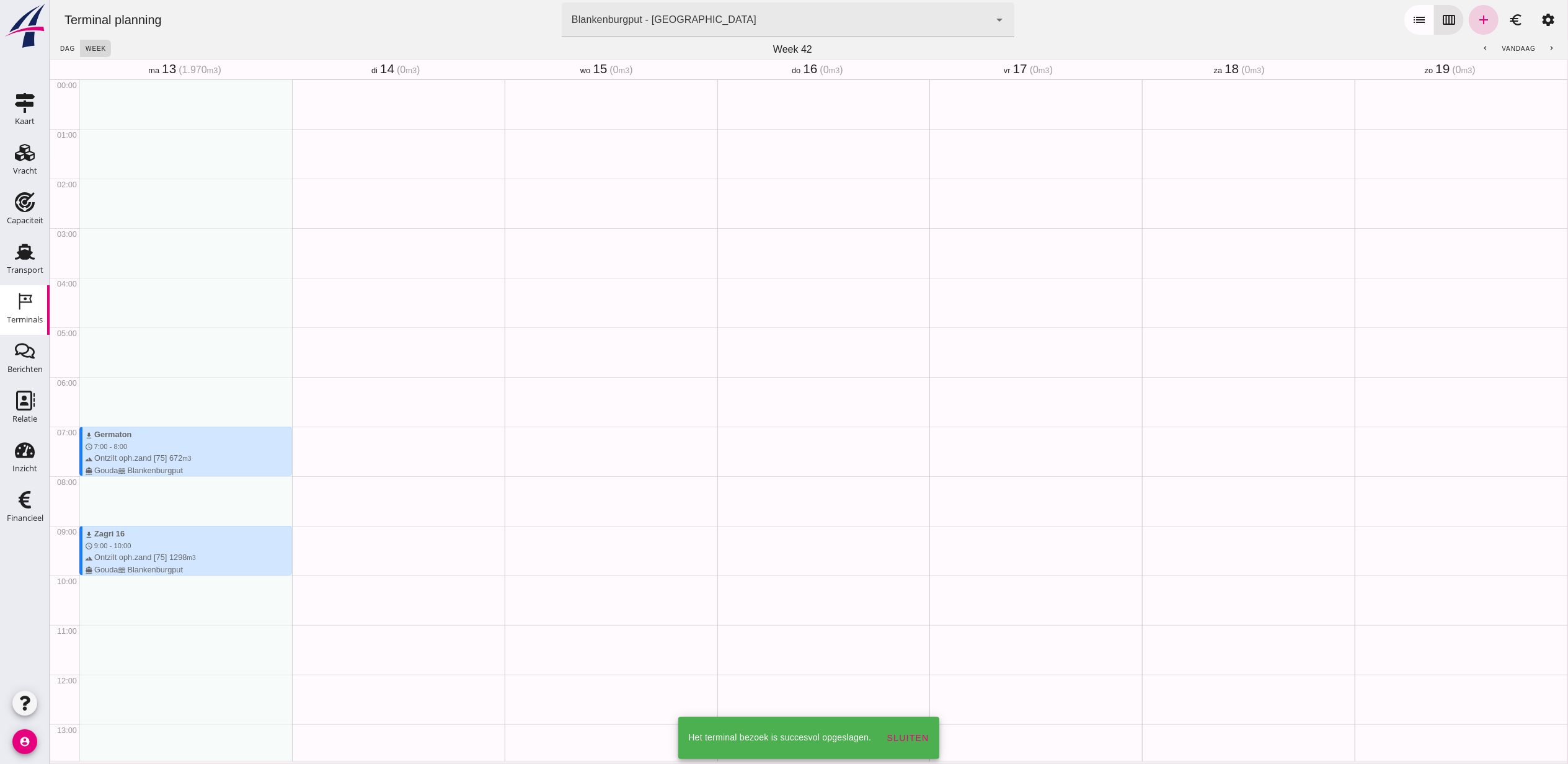
click at [1476, 17] on icon "add" at bounding box center [1483, 20] width 15 height 15
type input "Combinatie Noordzeezand V.O.F."
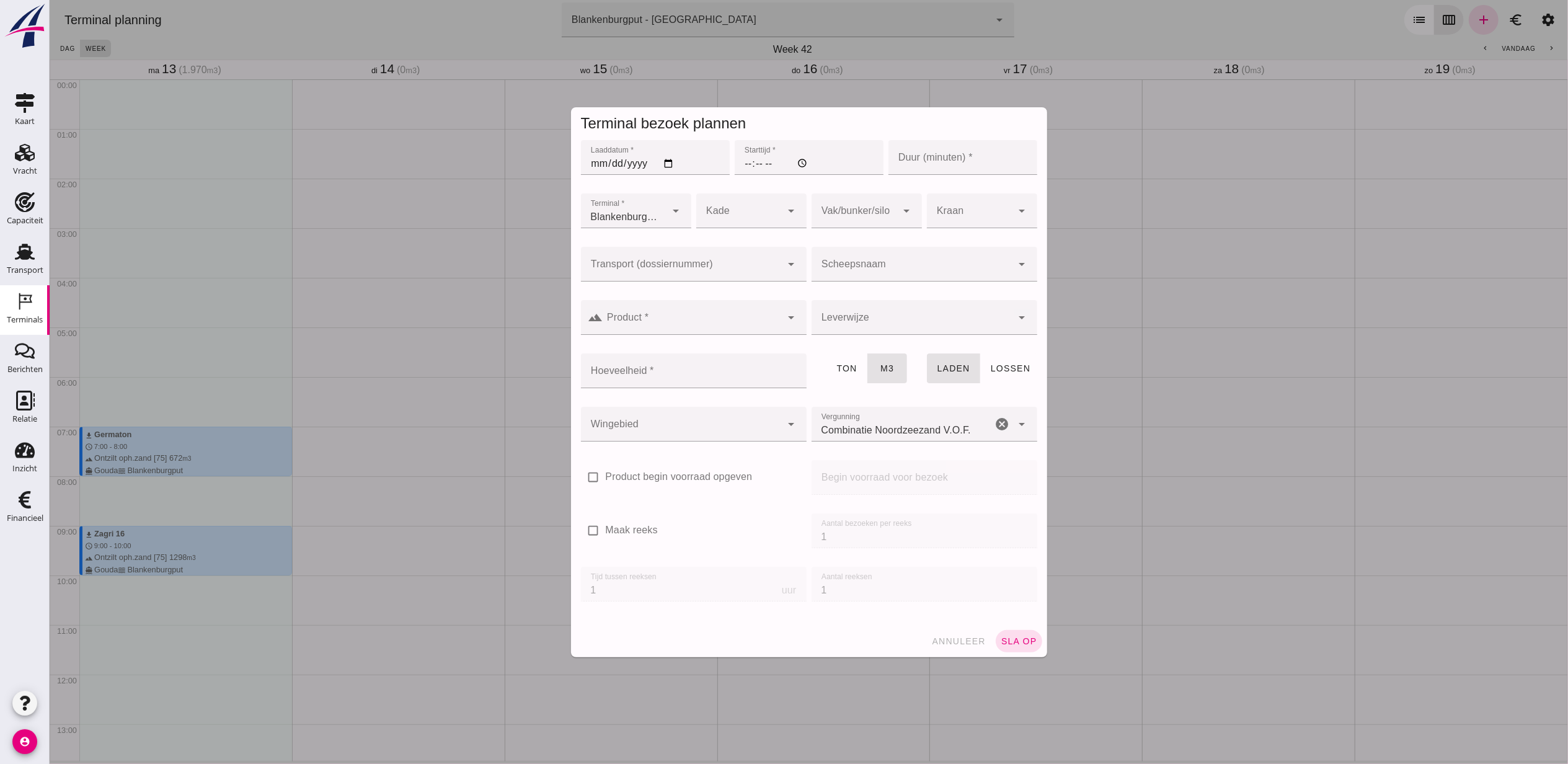
click at [658, 160] on input "Laaddatum *" at bounding box center [654, 157] width 149 height 35
type input "[DATE]"
click at [746, 169] on input "Starttijd *" at bounding box center [809, 157] width 149 height 35
type input "10:00"
type input "30"
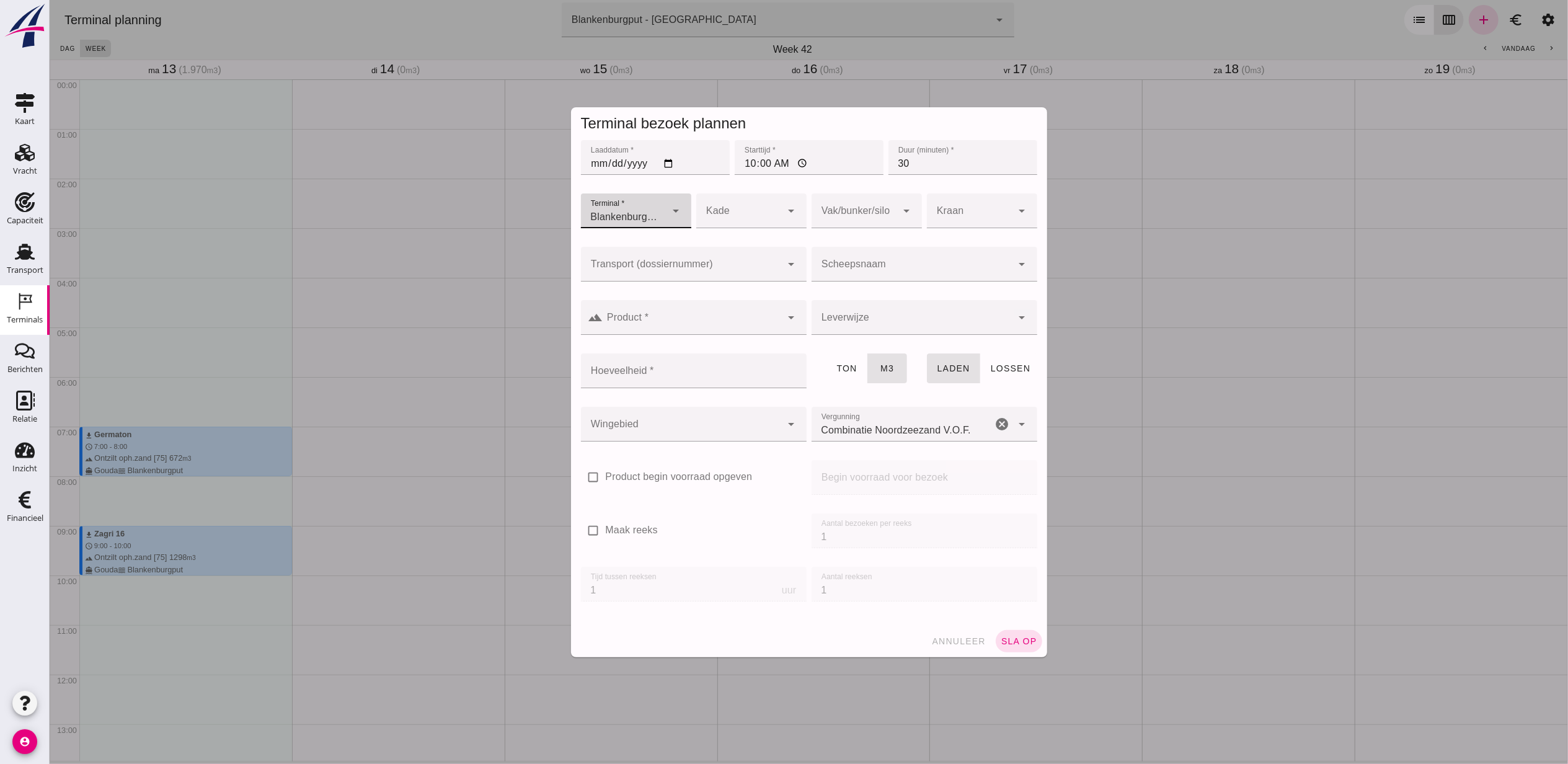
click at [710, 259] on div at bounding box center [681, 264] width 201 height 35
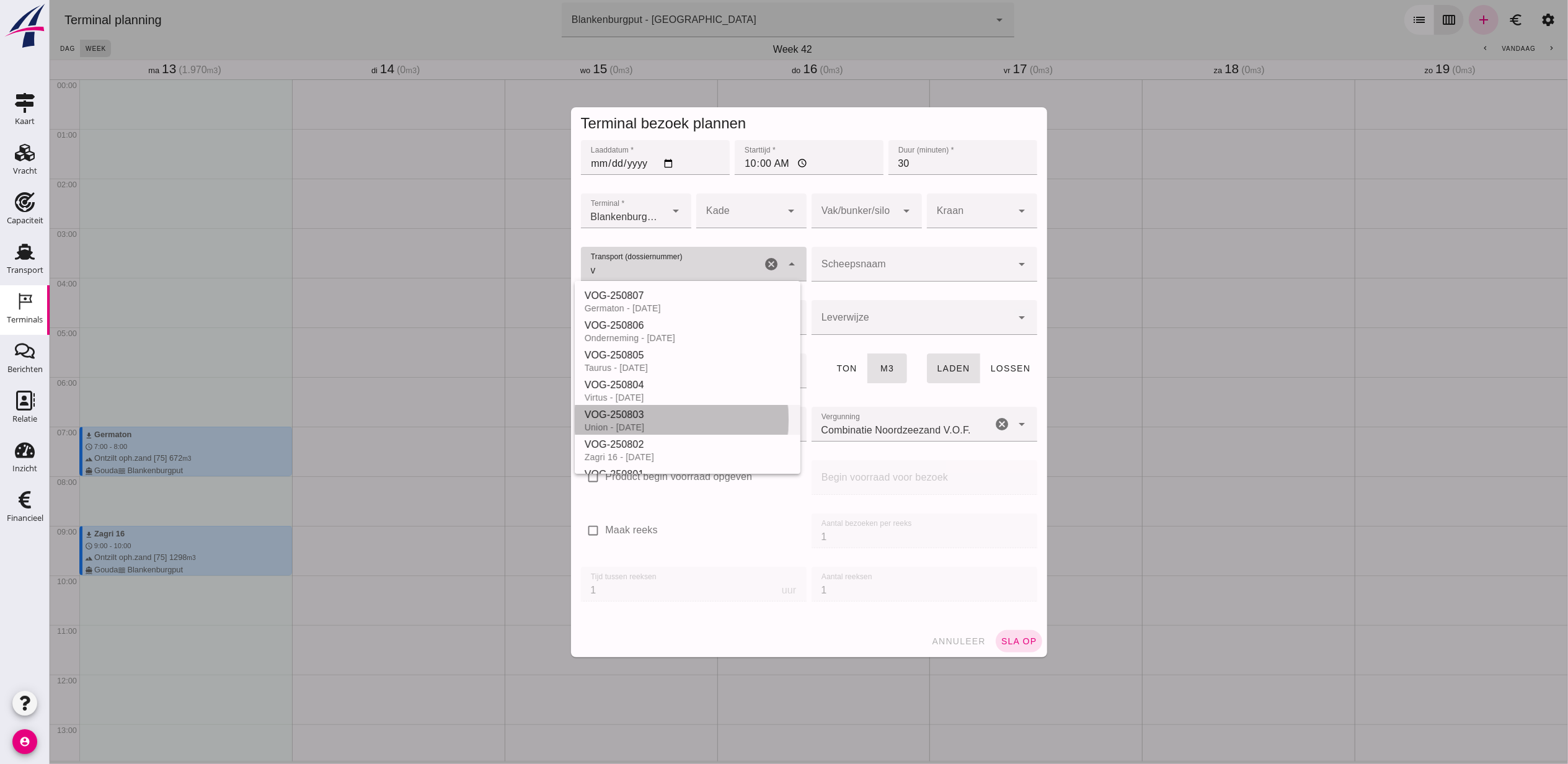
click at [692, 423] on div "Union - [DATE]" at bounding box center [687, 427] width 206 height 10
type input "VOG-250803"
type input "franco_on_board"
type input "480"
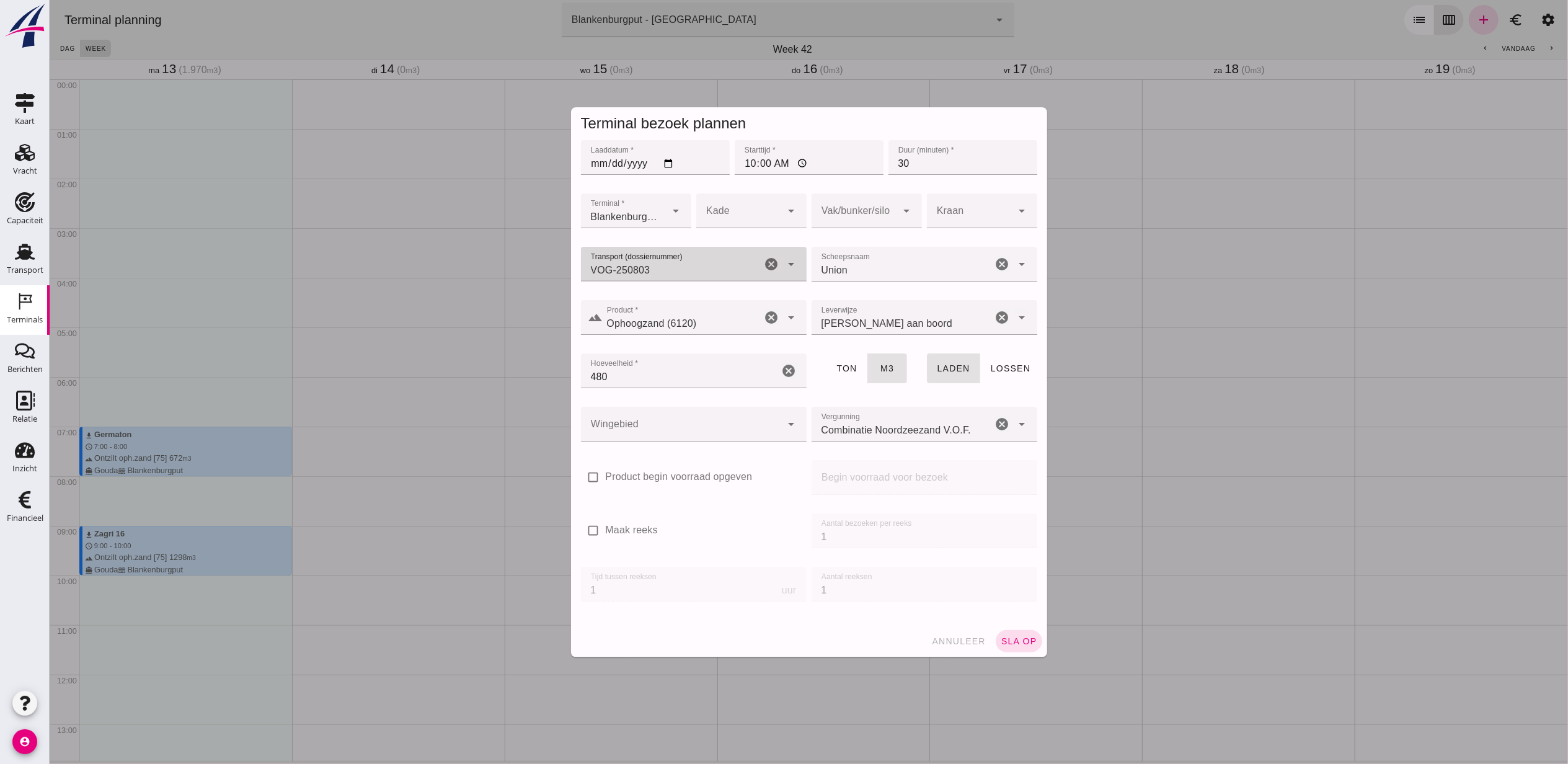
type input "VOG-250803"
click at [682, 407] on div at bounding box center [681, 425] width 201 height 35
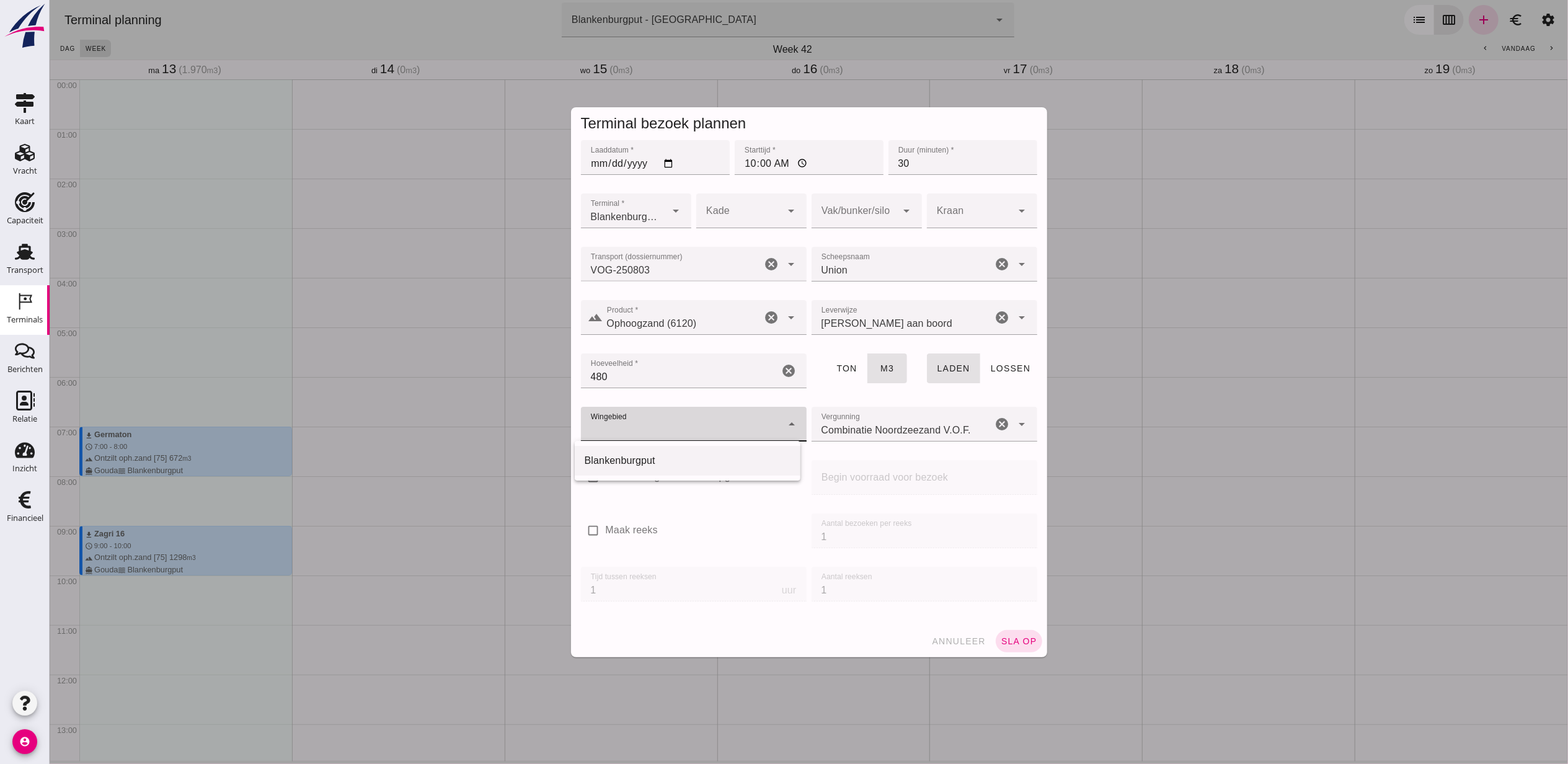
click at [690, 450] on div "Blankenburgput" at bounding box center [687, 460] width 226 height 30
type input "333"
click at [835, 207] on div at bounding box center [854, 210] width 86 height 35
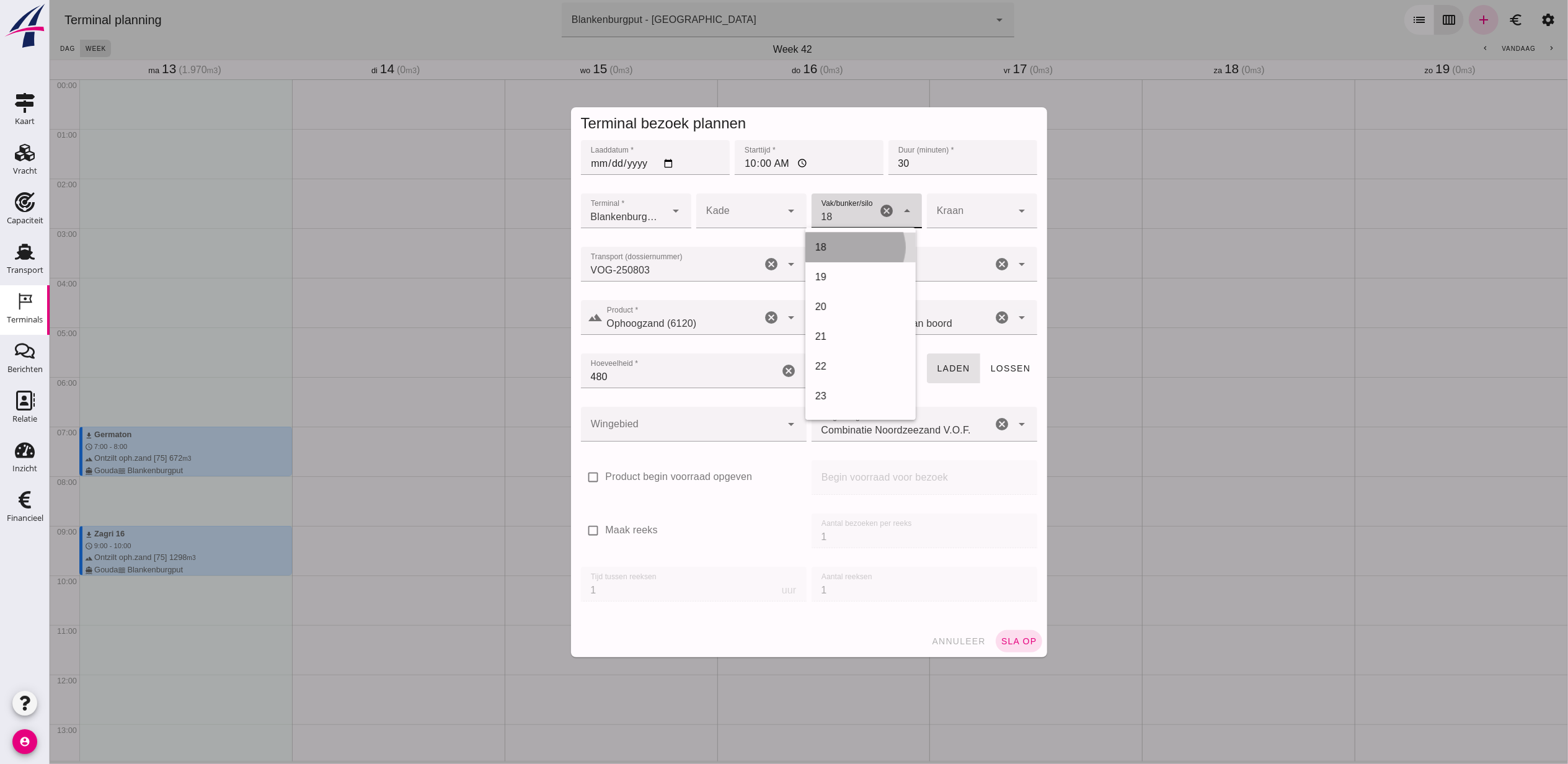
click at [869, 244] on div "18" at bounding box center [860, 247] width 91 height 15
type input "366"
click at [1014, 638] on span "sla op" at bounding box center [1018, 640] width 37 height 10
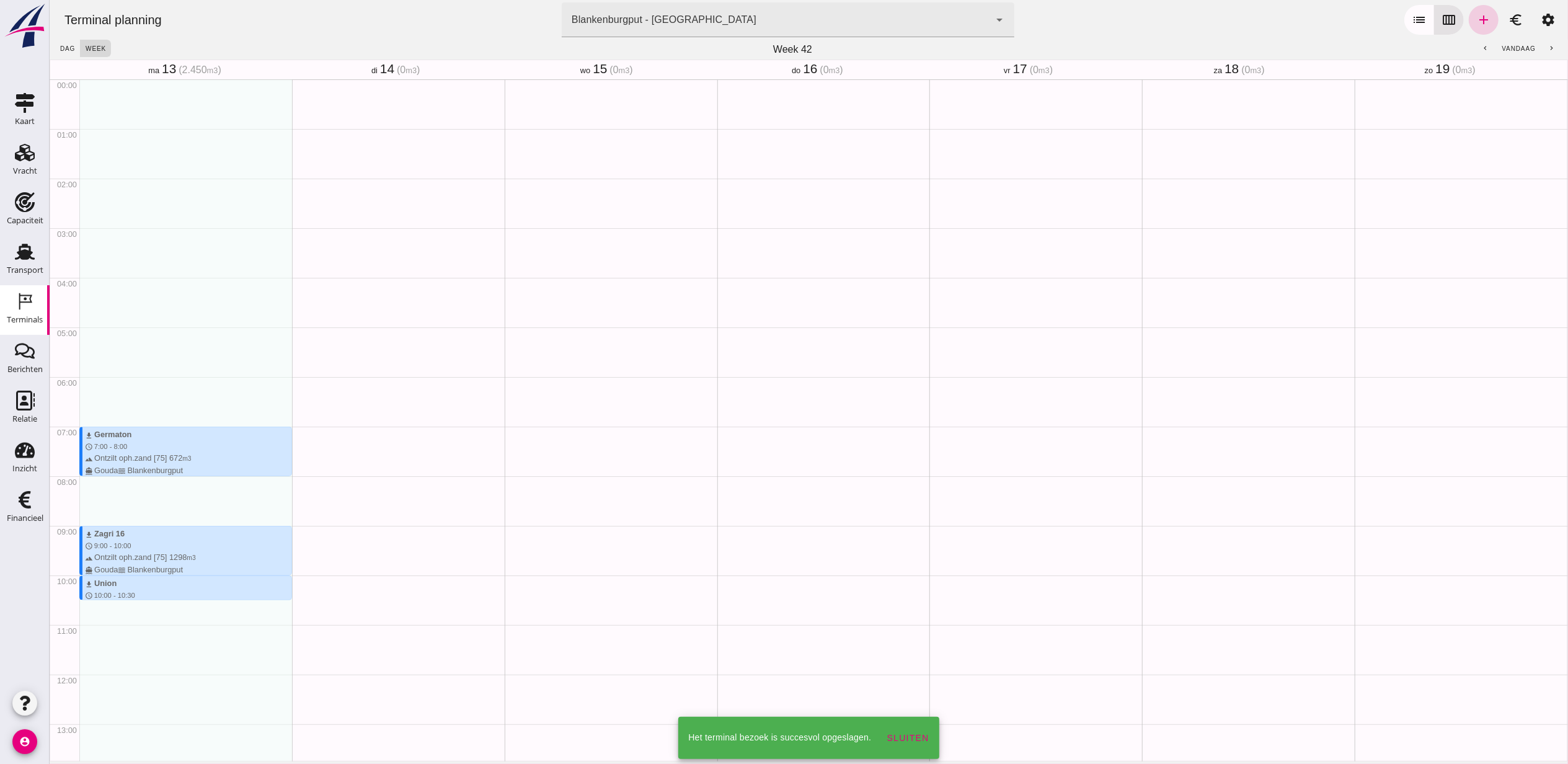
click at [1476, 21] on icon "add" at bounding box center [1483, 20] width 15 height 15
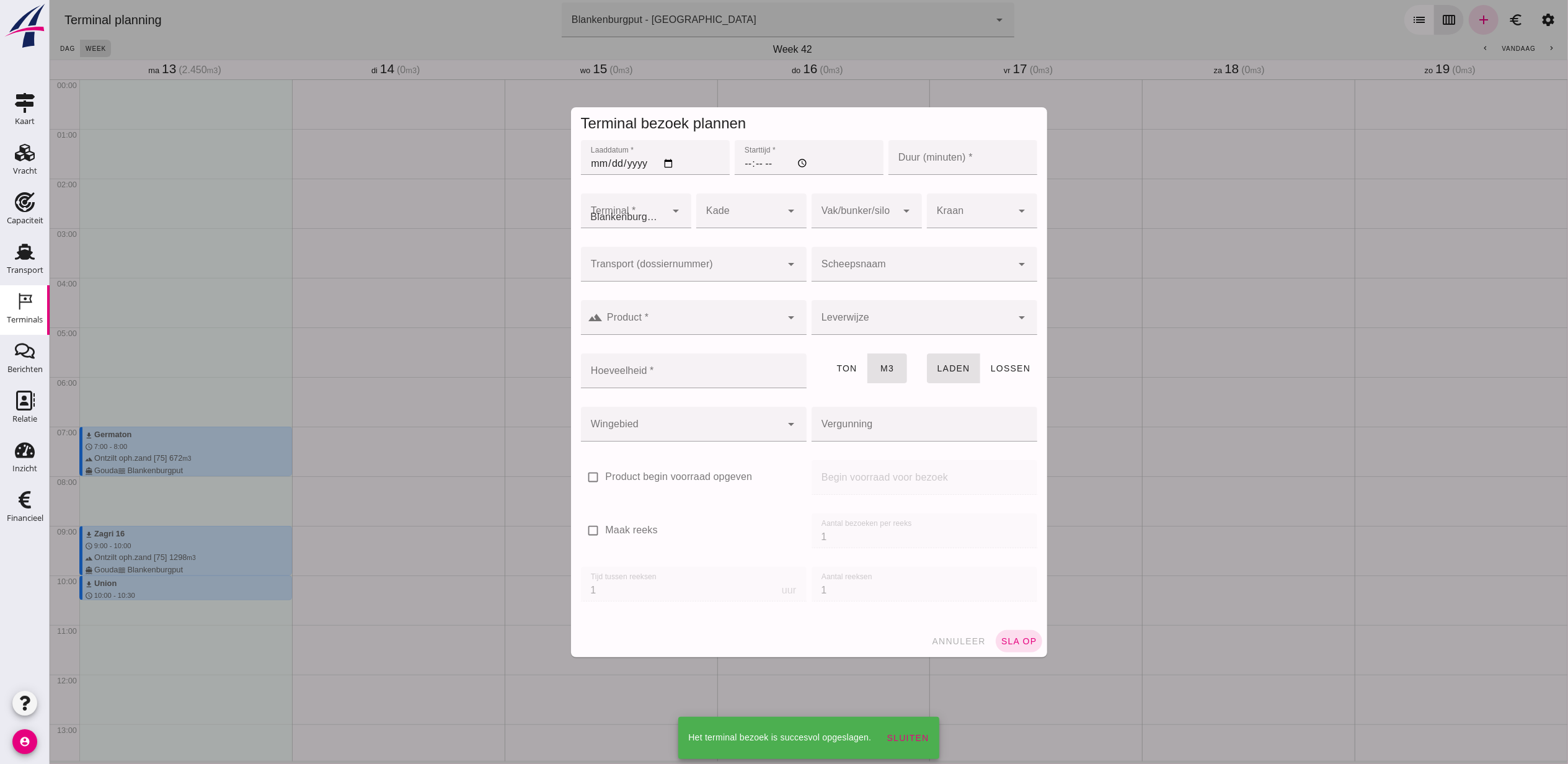
type input "Combinatie Noordzeezand V.O.F."
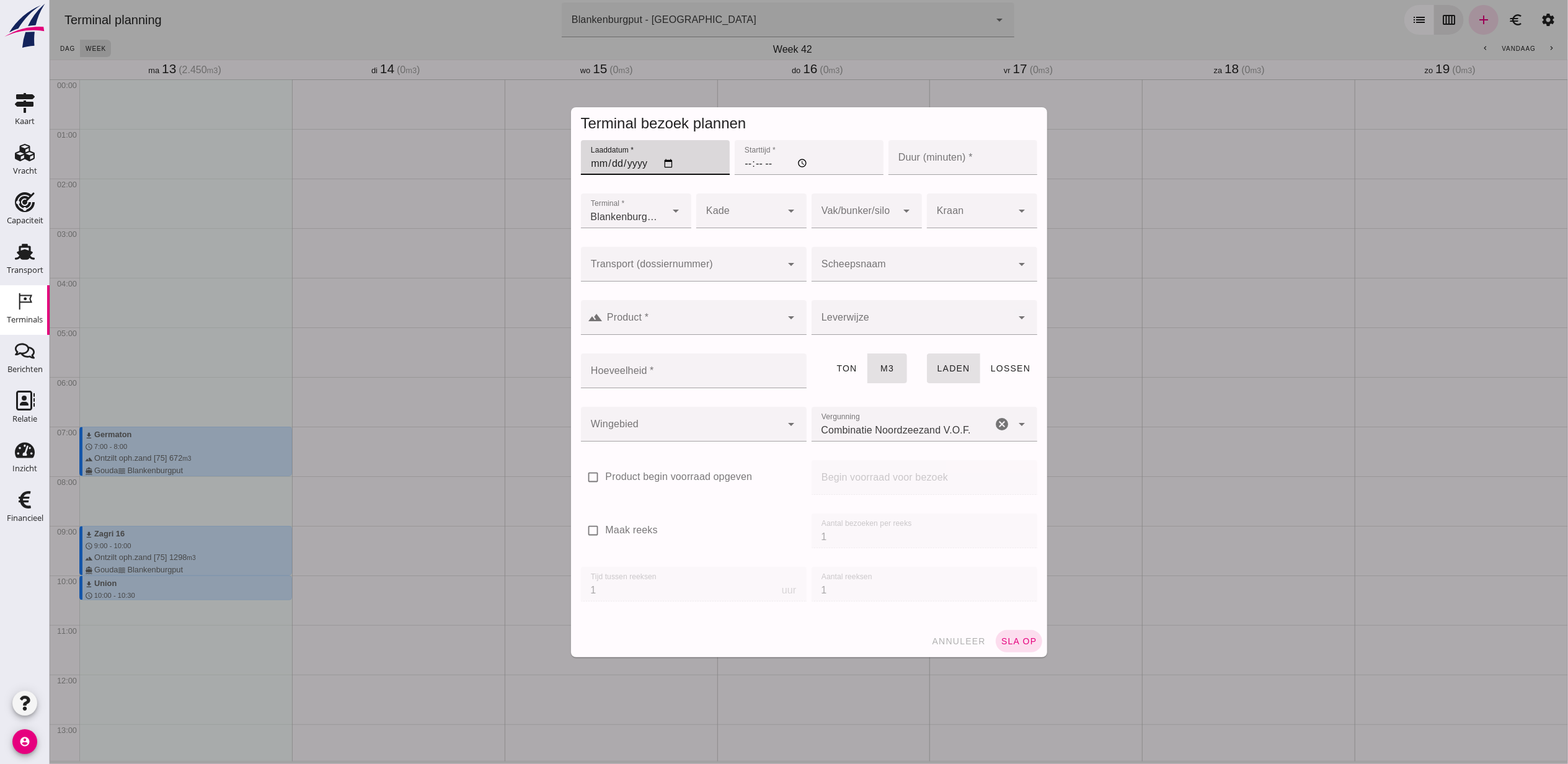
click at [668, 165] on input "Laaddatum *" at bounding box center [654, 157] width 149 height 35
type input "[DATE]"
click at [747, 165] on input "Starttijd *" at bounding box center [809, 157] width 149 height 35
click at [745, 161] on input "Starttijd *" at bounding box center [809, 157] width 149 height 35
click at [736, 165] on input "Starttijd *" at bounding box center [809, 157] width 149 height 35
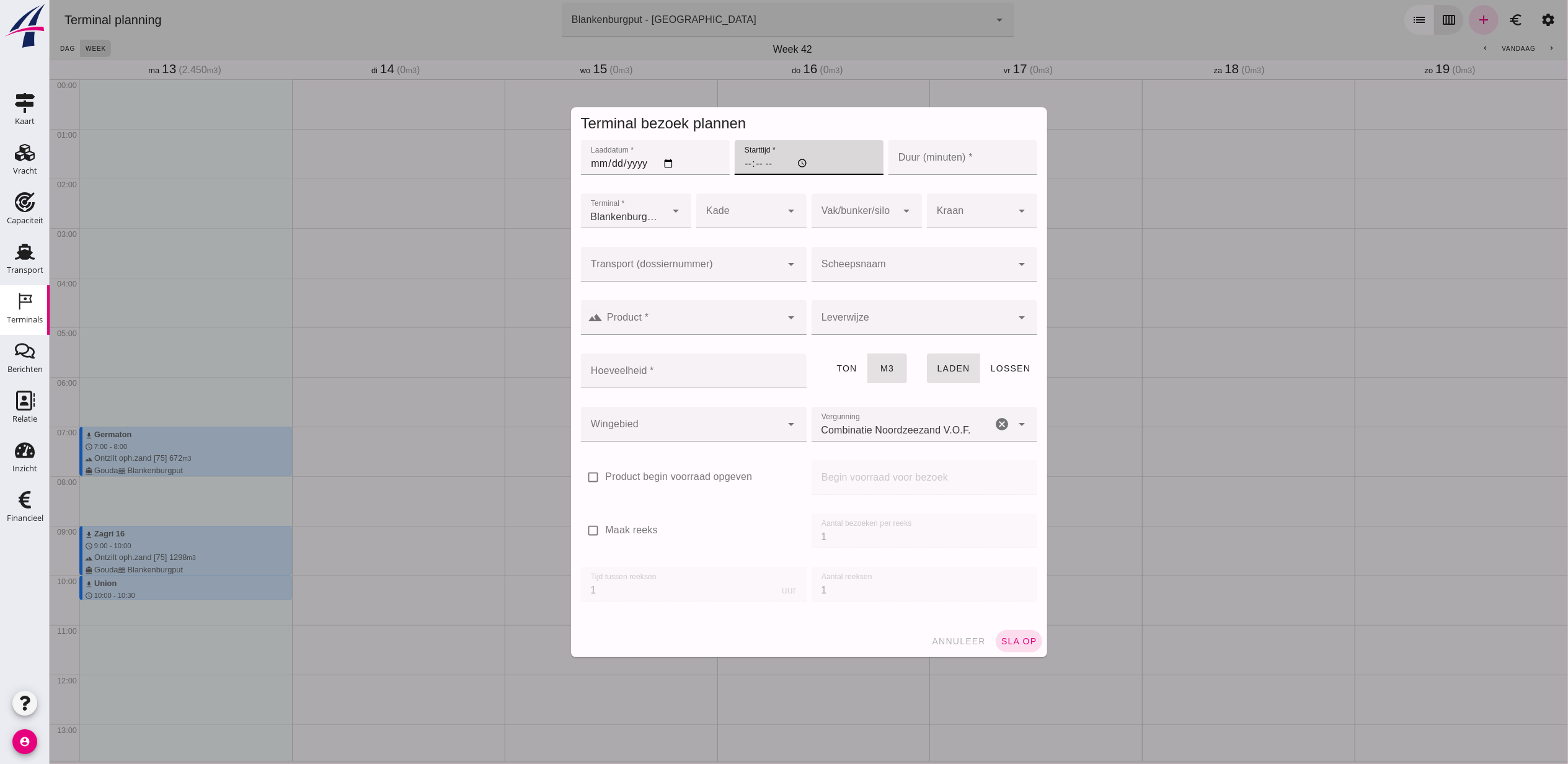
click at [742, 162] on input "Starttijd *" at bounding box center [809, 157] width 149 height 35
type input "03:00"
type input "30"
click at [738, 164] on input "03:00" at bounding box center [809, 157] width 149 height 35
type input "12:00"
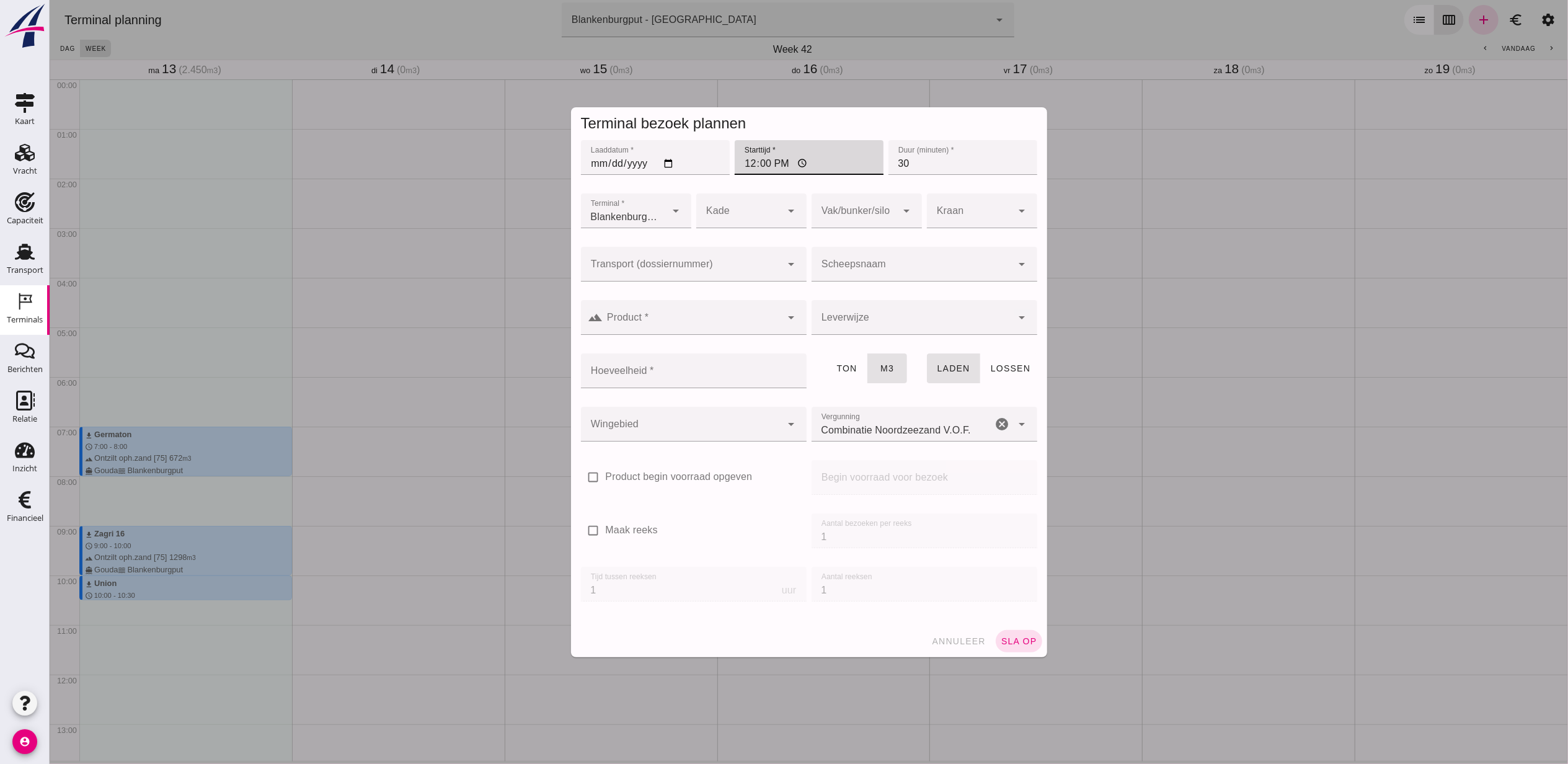
click at [717, 257] on div at bounding box center [681, 264] width 201 height 35
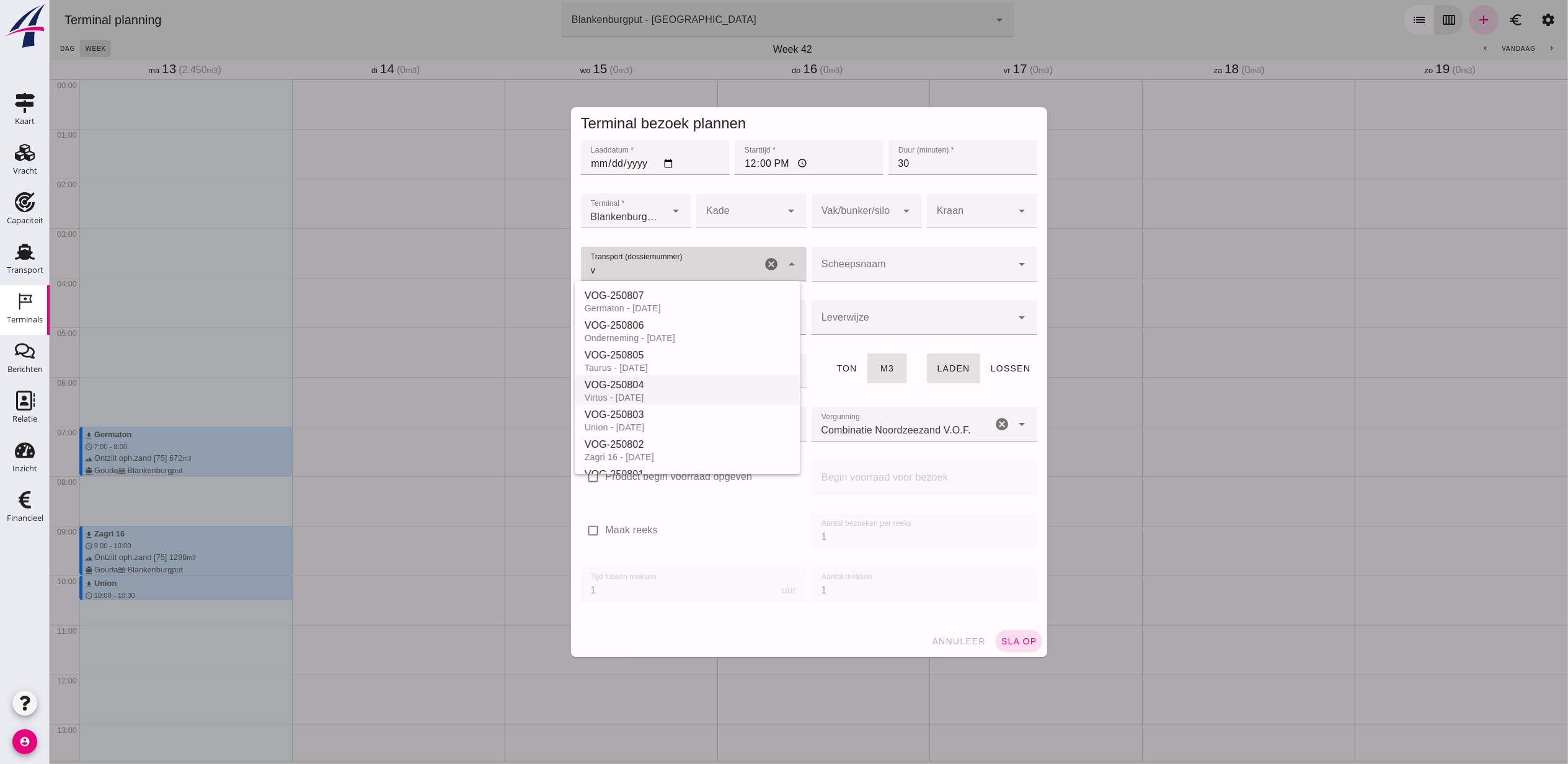
click at [692, 392] on div "VOG-250804" at bounding box center [687, 385] width 206 height 15
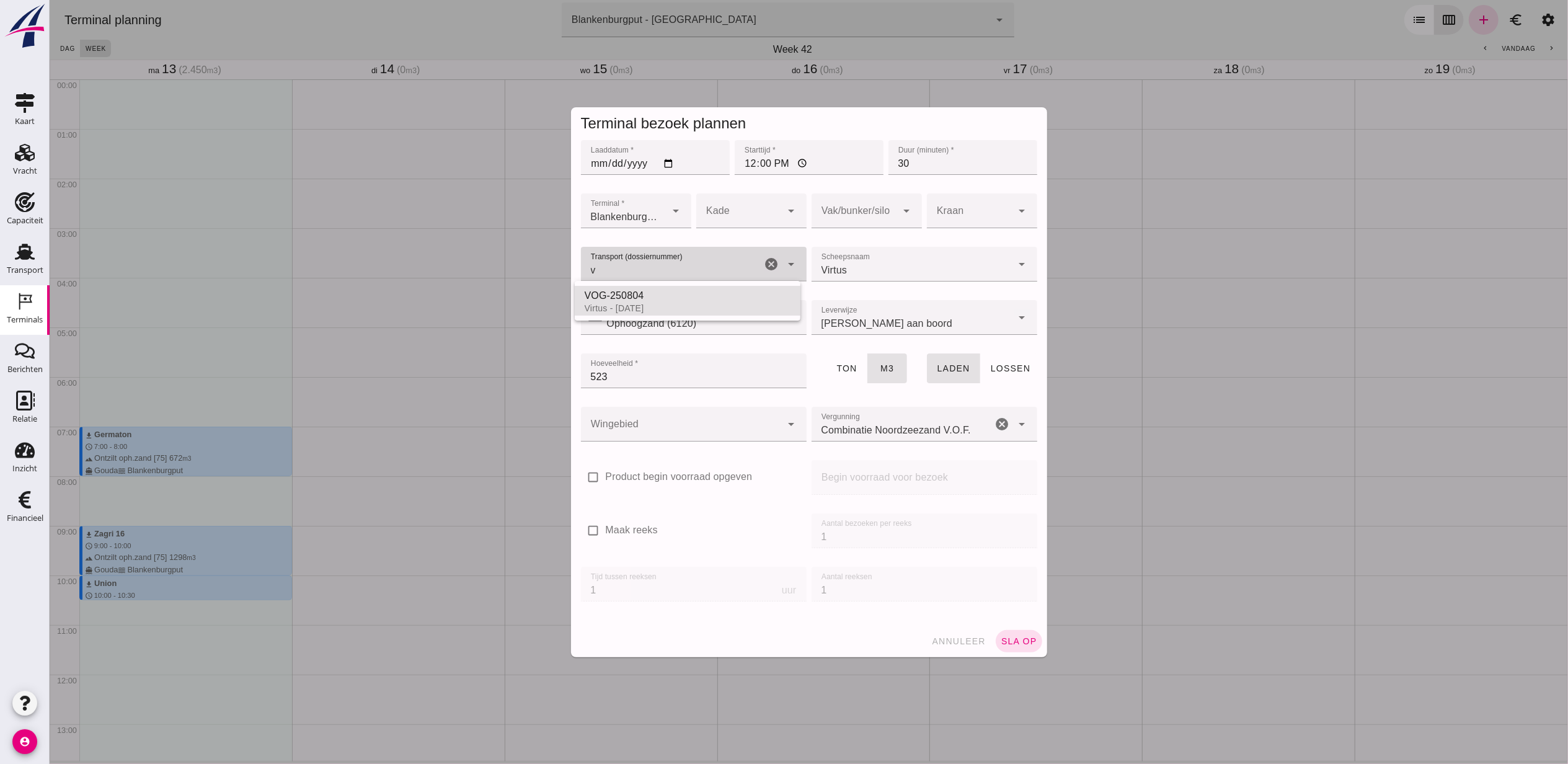
type input "VOG-250804"
type input "franco_on_board"
type input "523"
type input "VOG-250804"
click at [871, 214] on div at bounding box center [854, 210] width 86 height 35
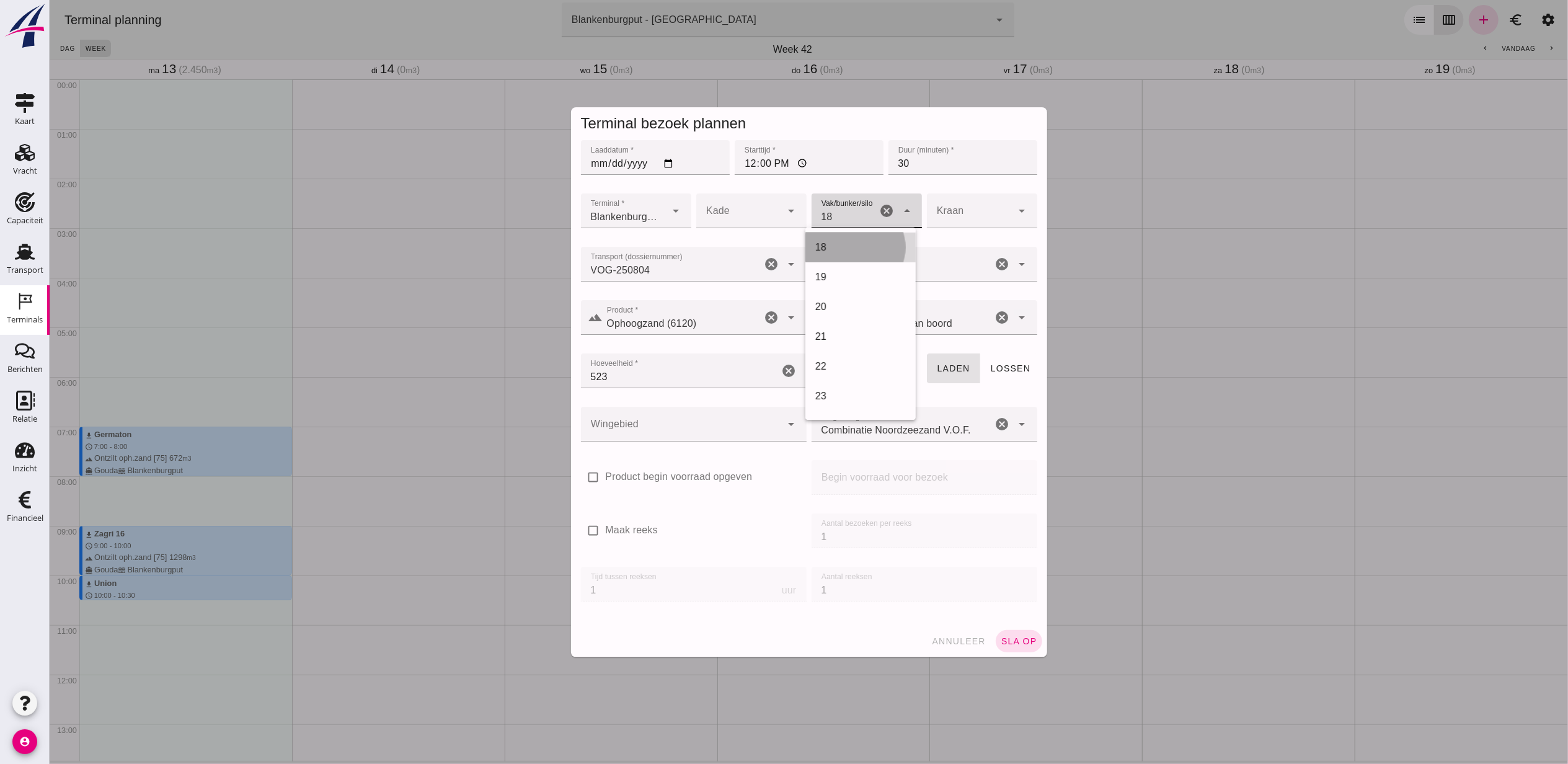
click at [843, 242] on div "18" at bounding box center [860, 247] width 91 height 15
type input "366"
click at [714, 423] on div at bounding box center [681, 425] width 201 height 35
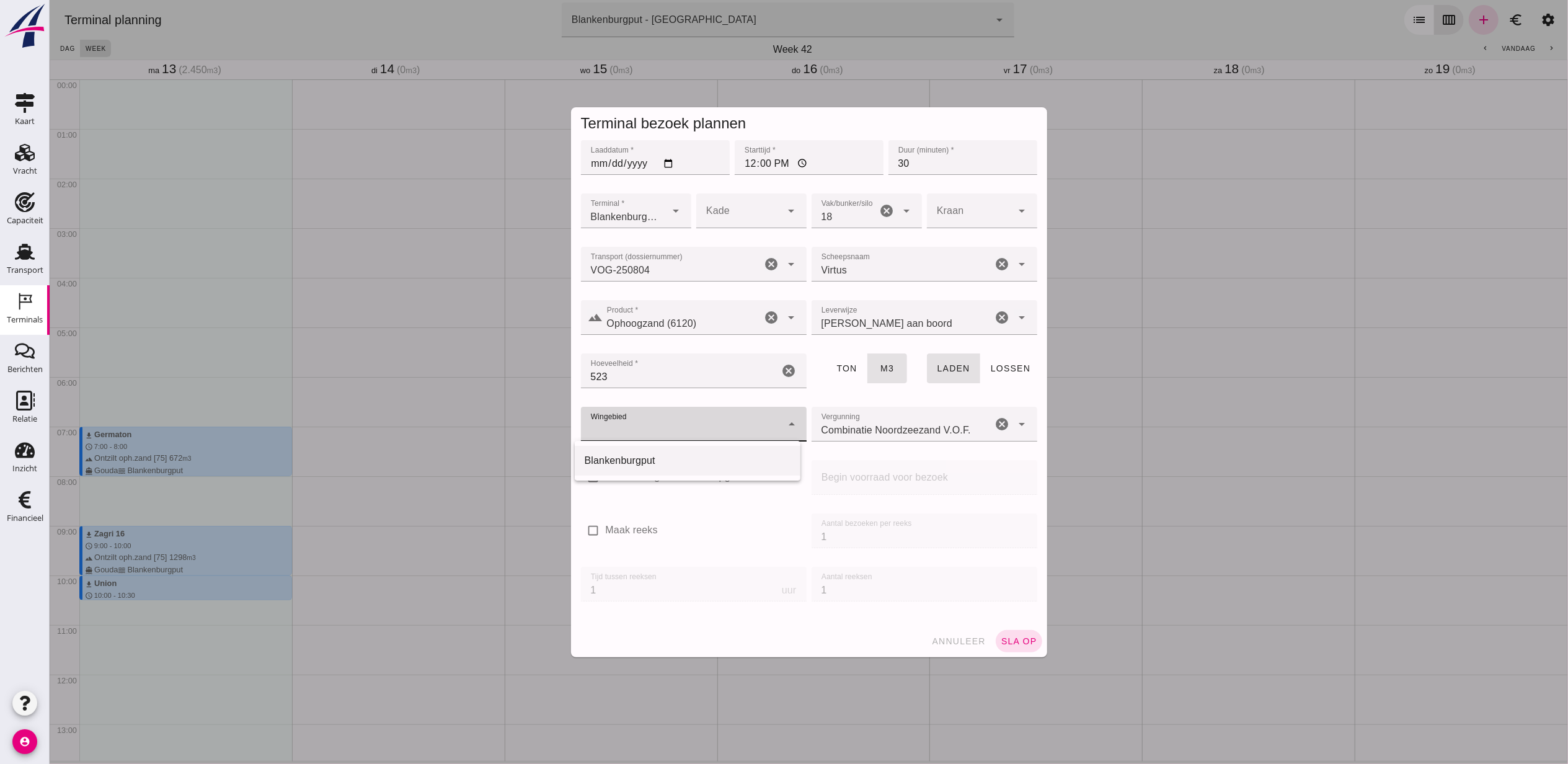
click at [695, 469] on div "Blankenburgput" at bounding box center [687, 460] width 226 height 30
type input "333"
click at [1023, 639] on span "sla op" at bounding box center [1018, 640] width 37 height 10
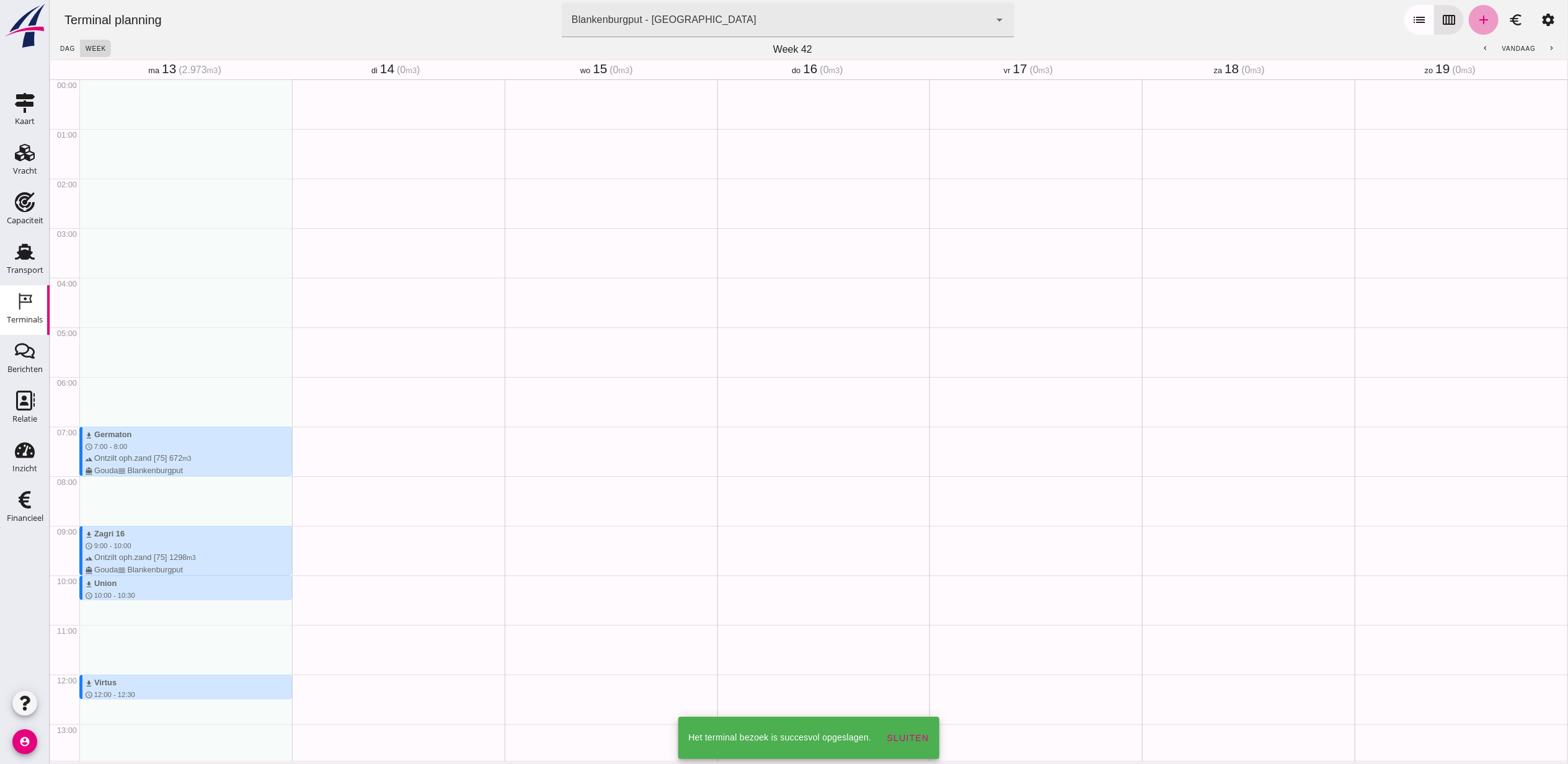
click at [1468, 28] on link "add" at bounding box center [1483, 19] width 30 height 30
type input "Combinatie Noordzeezand V.O.F."
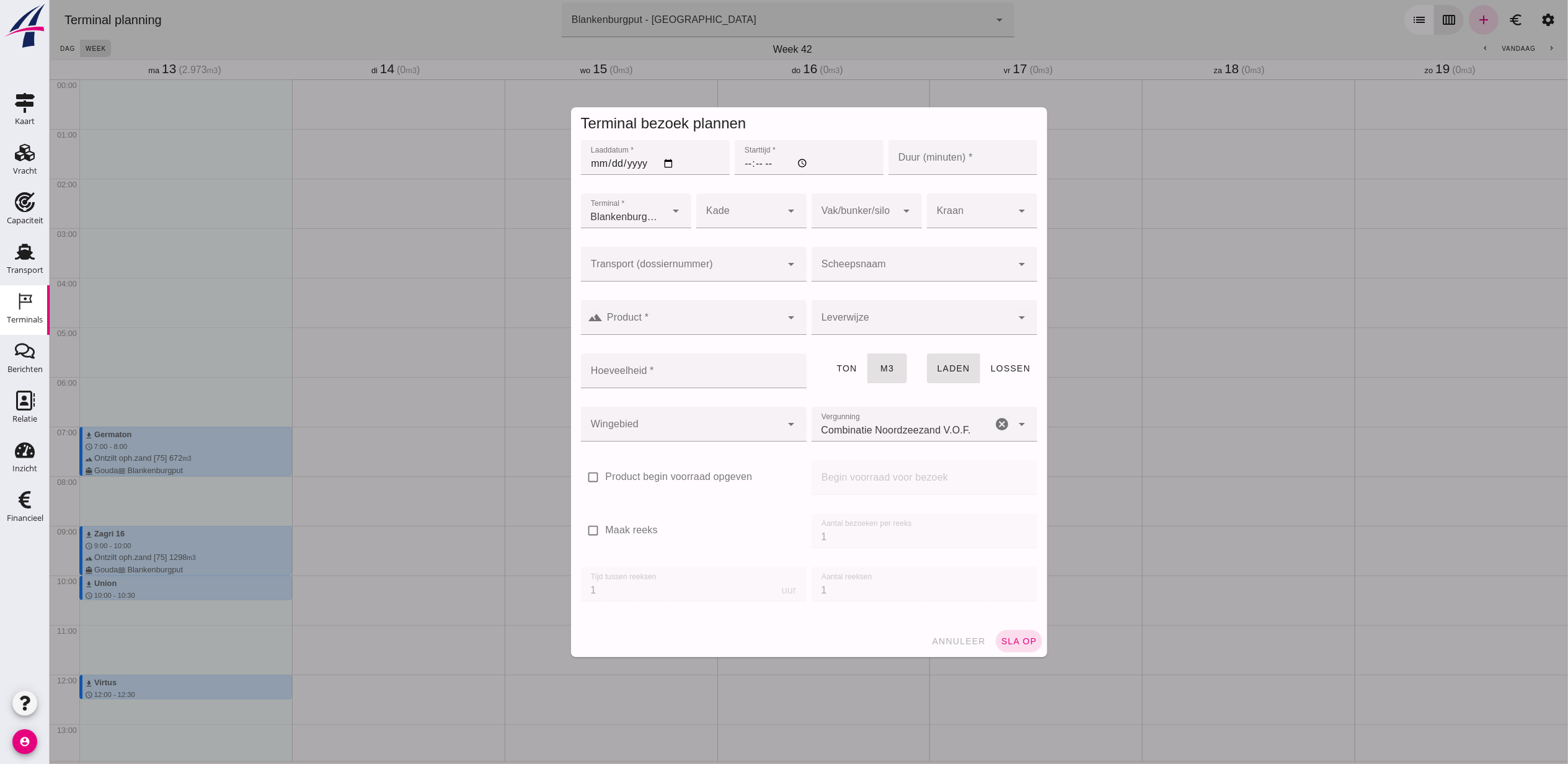
click at [664, 167] on input "Laaddatum *" at bounding box center [654, 157] width 149 height 35
type input "[DATE]"
click at [735, 167] on input "Starttijd *" at bounding box center [809, 157] width 149 height 35
type input "12:00"
type input "60"
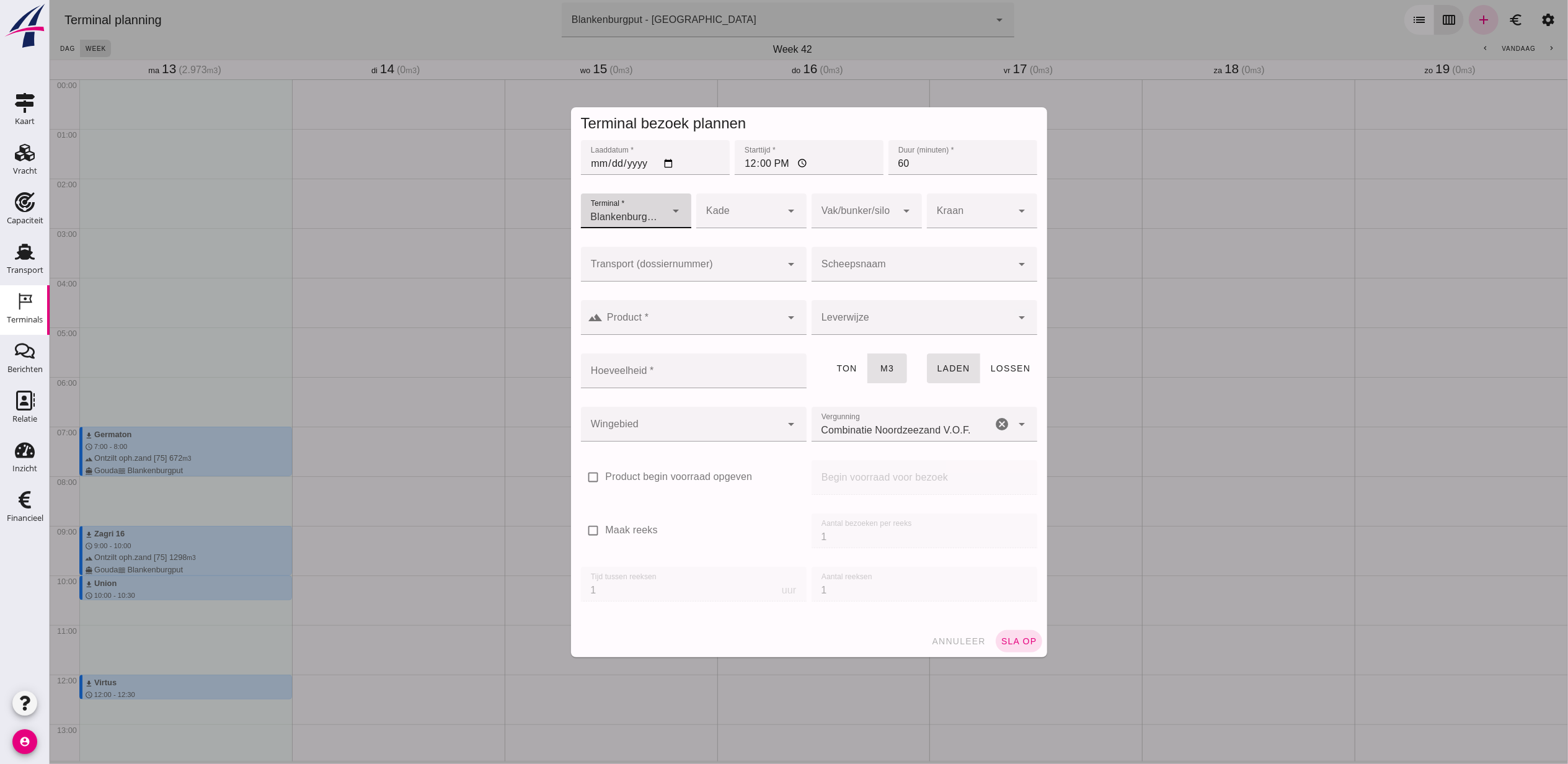
click at [734, 259] on div at bounding box center [681, 264] width 201 height 35
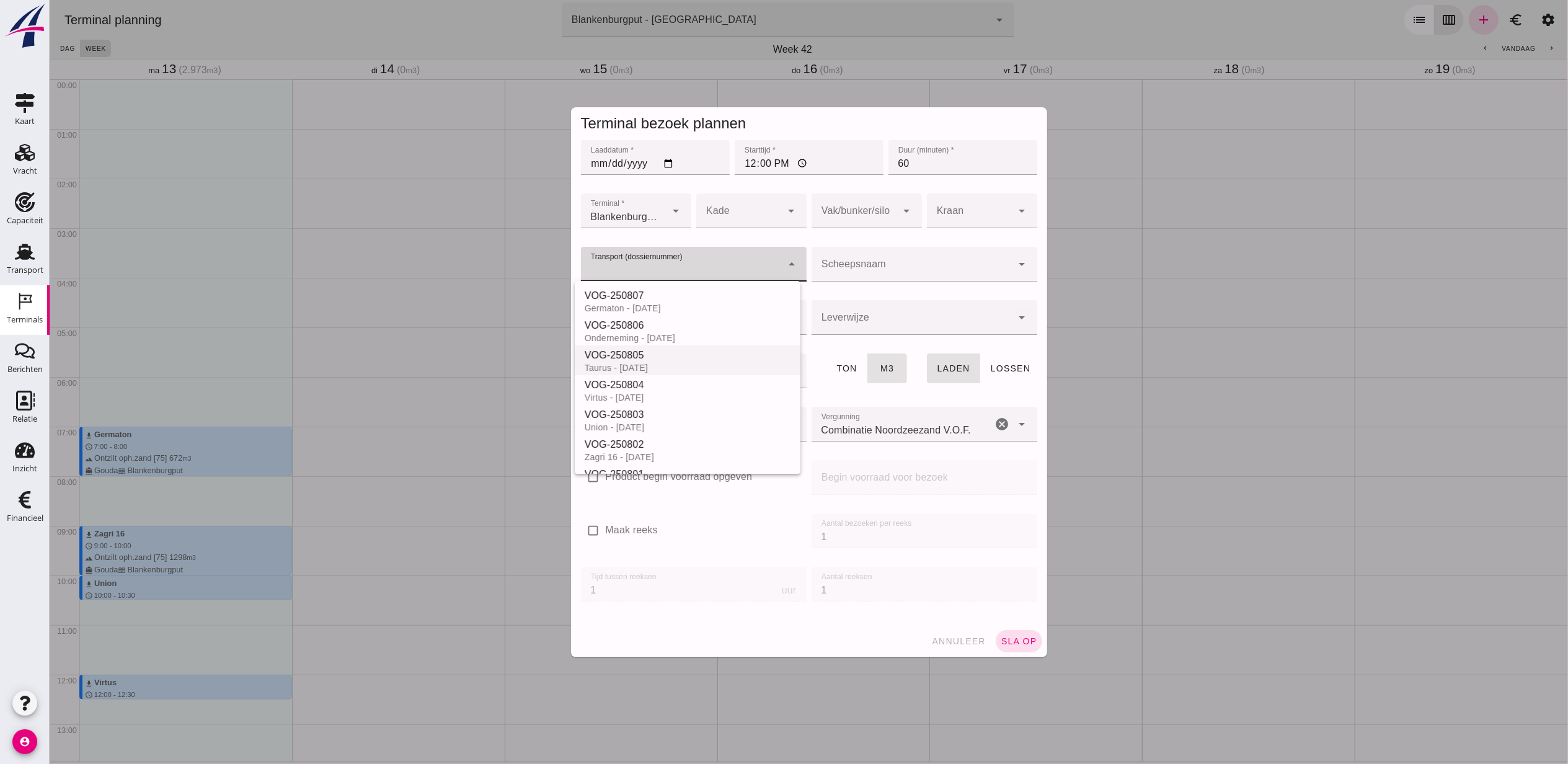
click at [710, 363] on div "Taurus - [DATE]" at bounding box center [687, 368] width 206 height 10
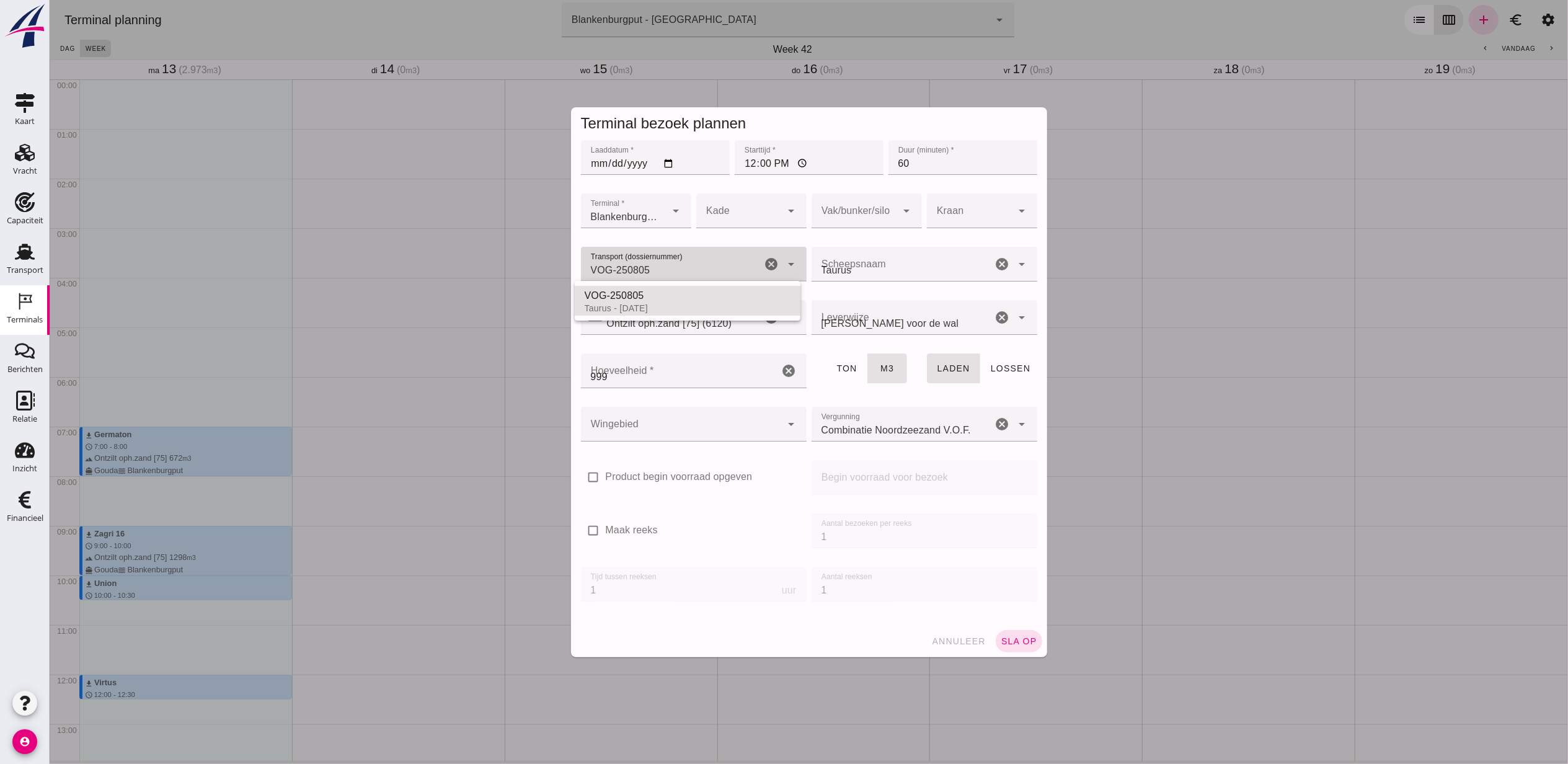
type input "VOG-250805"
type input "franco_on_shore"
type input "999"
click at [867, 210] on div at bounding box center [854, 210] width 86 height 35
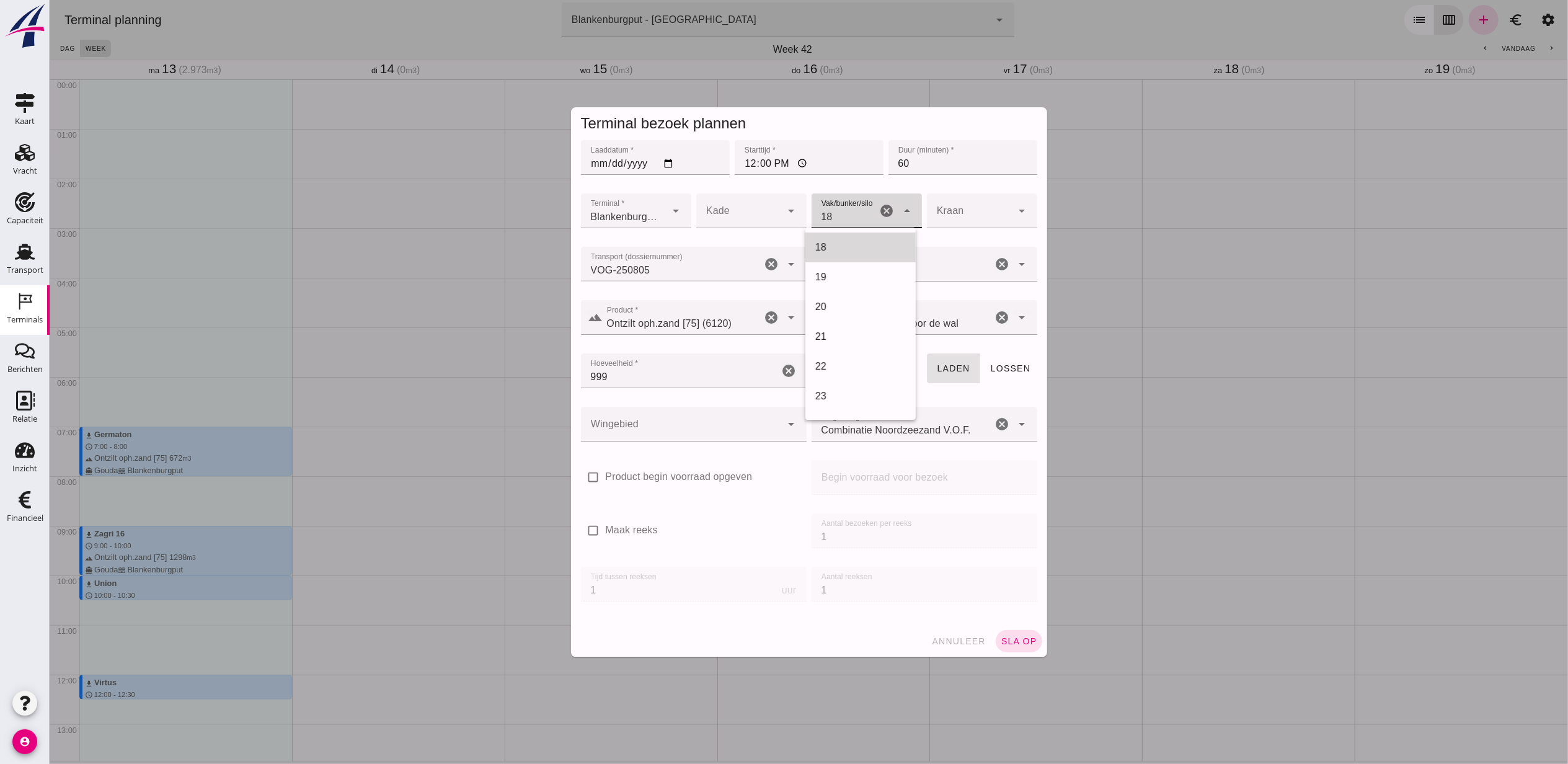
click at [828, 241] on div "18" at bounding box center [860, 247] width 91 height 15
type input "366"
click at [735, 417] on div at bounding box center [681, 425] width 201 height 35
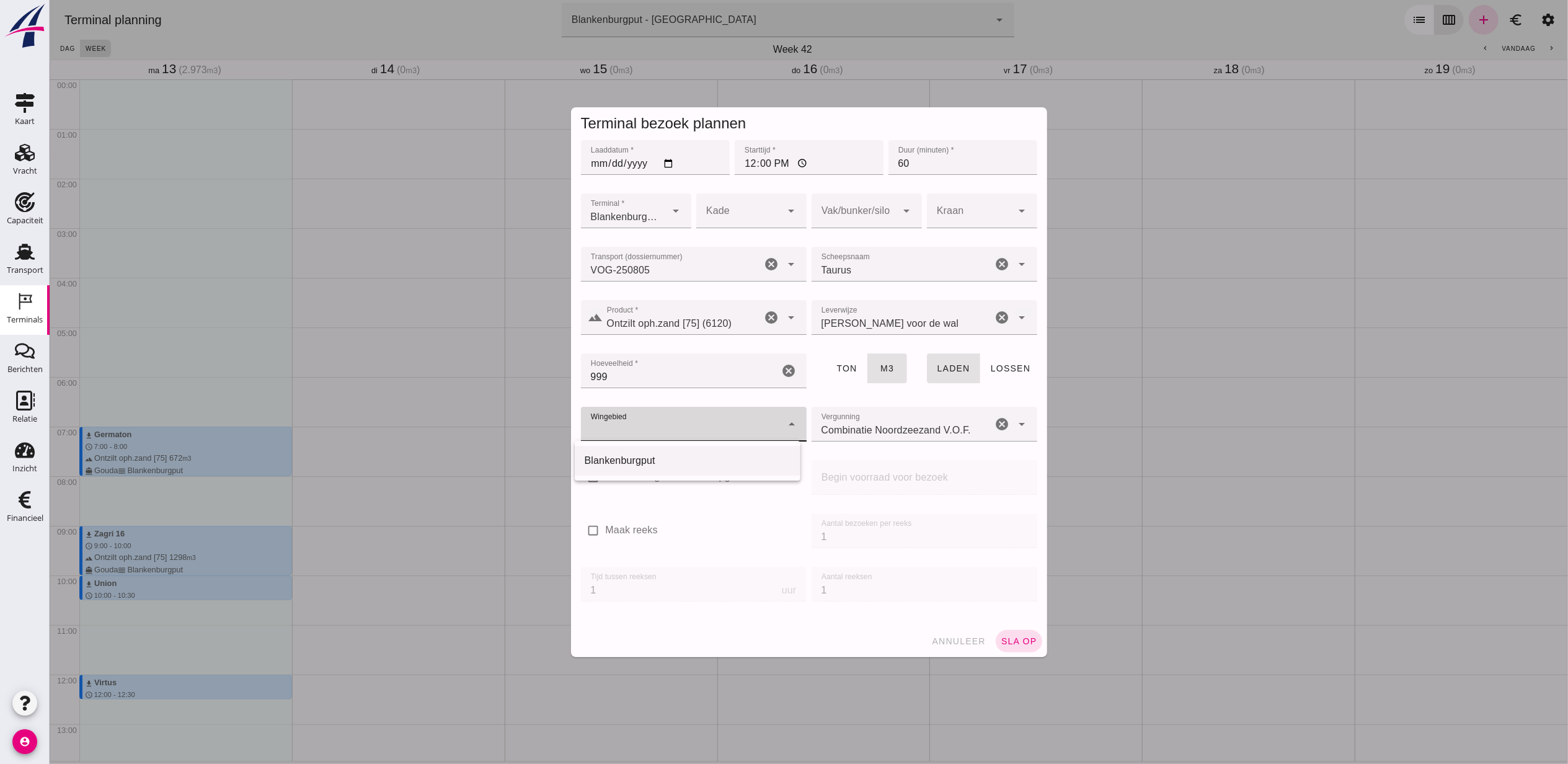
click at [682, 469] on div "Blankenburgput" at bounding box center [687, 460] width 226 height 30
type input "333"
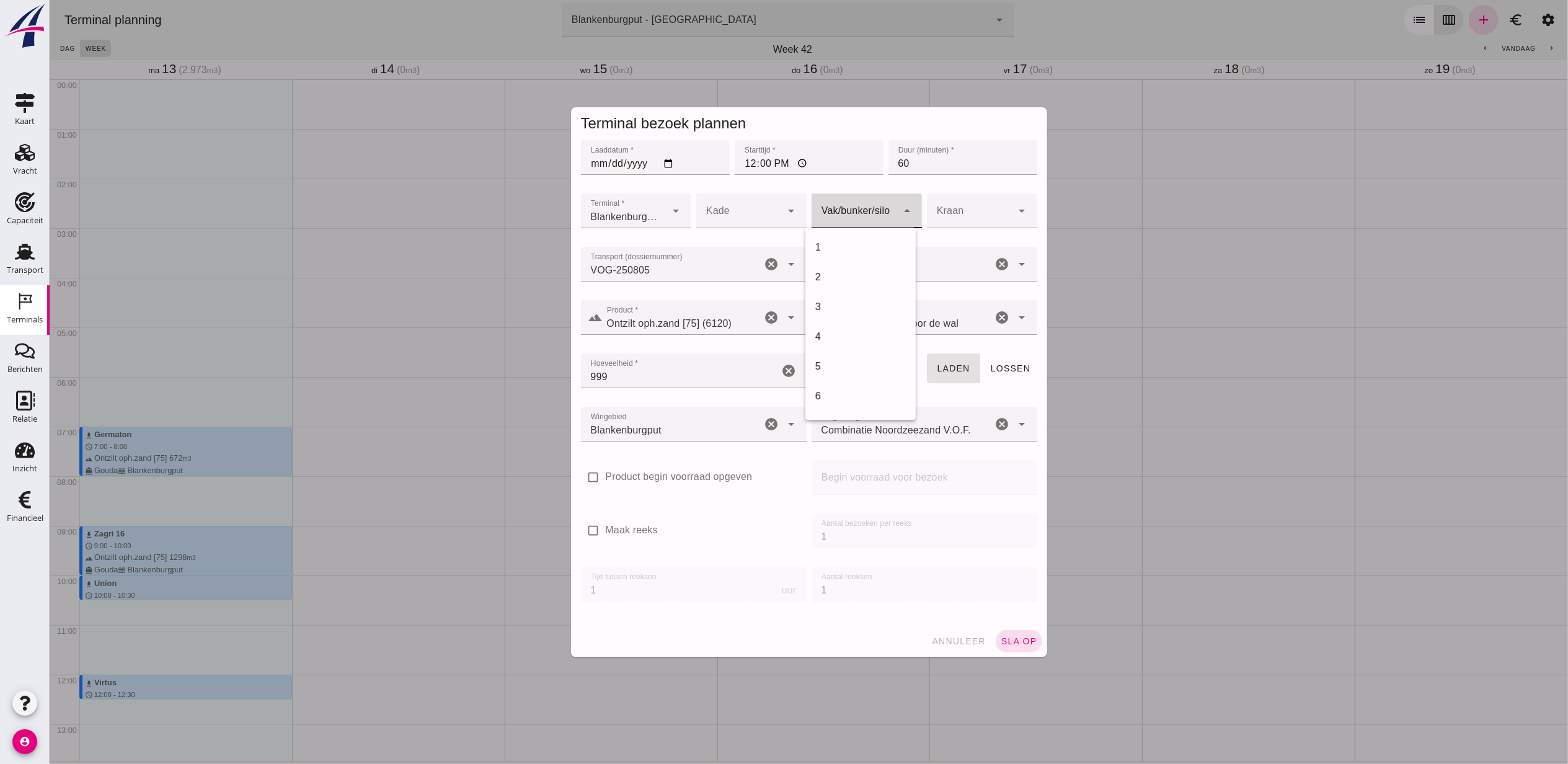
click at [855, 219] on div at bounding box center [854, 210] width 86 height 35
click at [854, 253] on div "18" at bounding box center [860, 247] width 91 height 15
type input "366"
click at [1007, 651] on button "sla op" at bounding box center [1018, 641] width 47 height 22
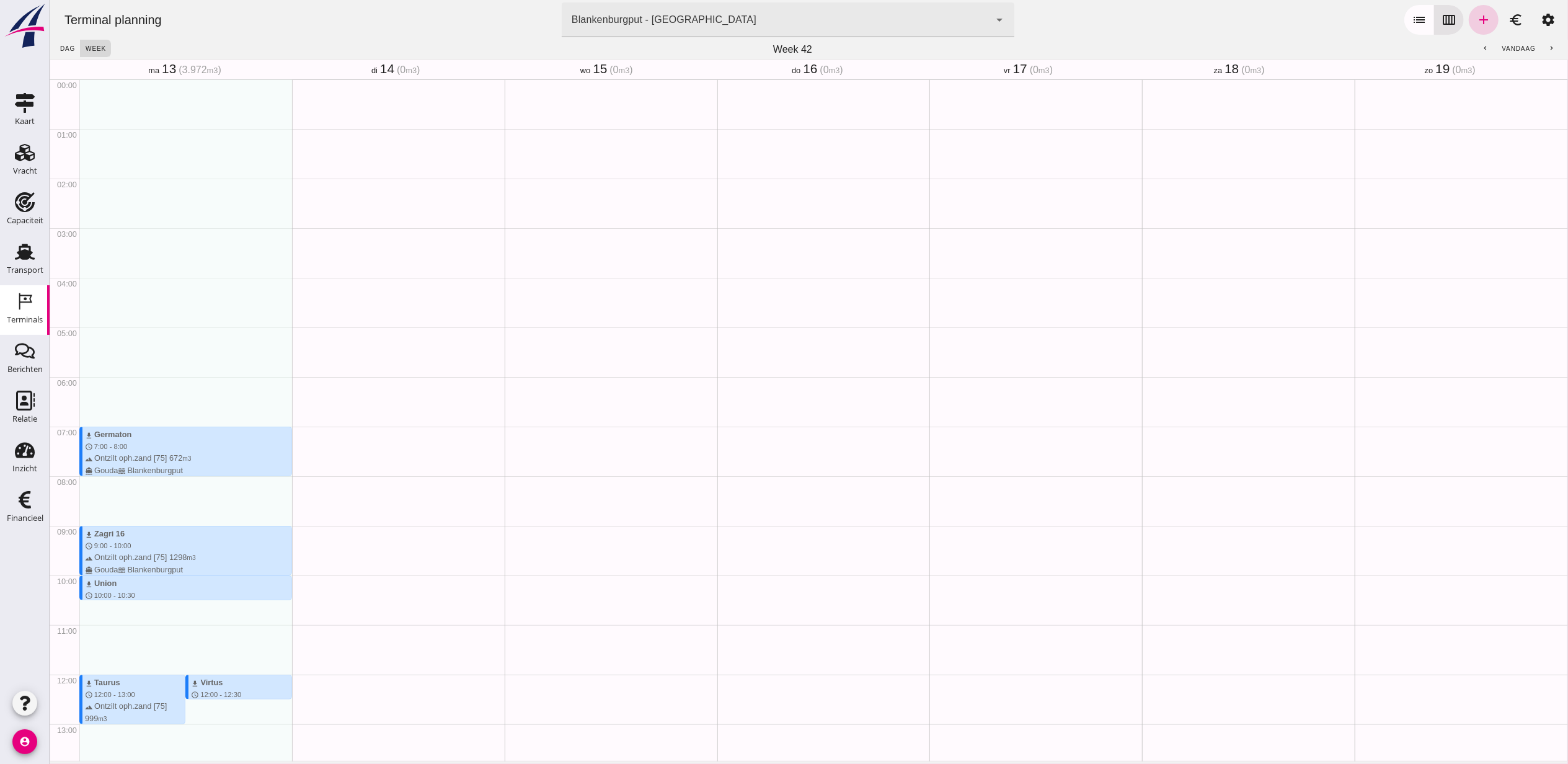
click at [1476, 22] on icon "add" at bounding box center [1483, 20] width 15 height 15
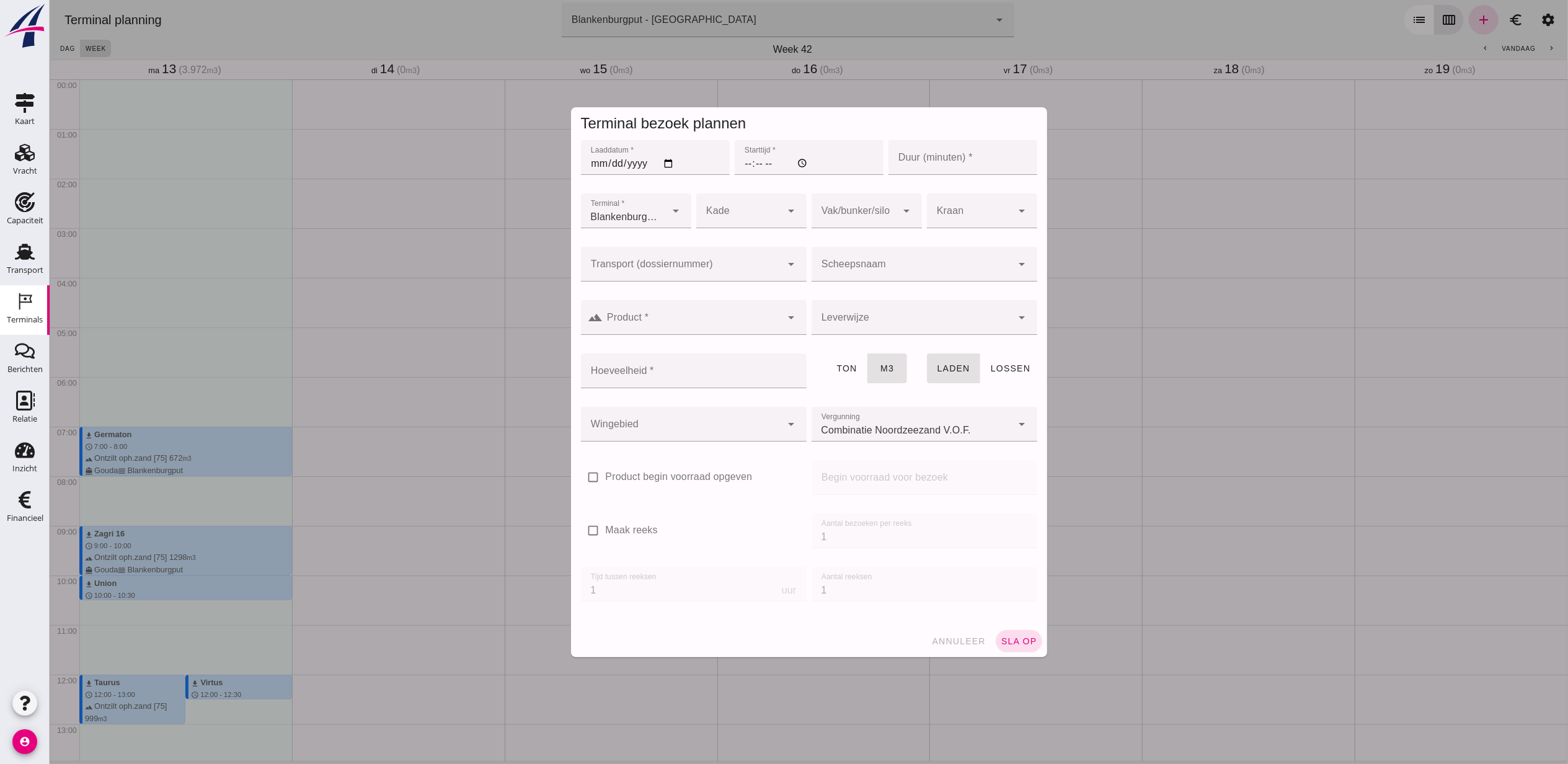
type input "Combinatie Noordzeezand V.O.F."
drag, startPoint x: 658, startPoint y: 162, endPoint x: 665, endPoint y: 162, distance: 7.0
click at [662, 162] on input "Laaddatum *" at bounding box center [654, 157] width 149 height 35
click at [665, 162] on input "Laaddatum *" at bounding box center [654, 157] width 149 height 35
type input "[DATE]"
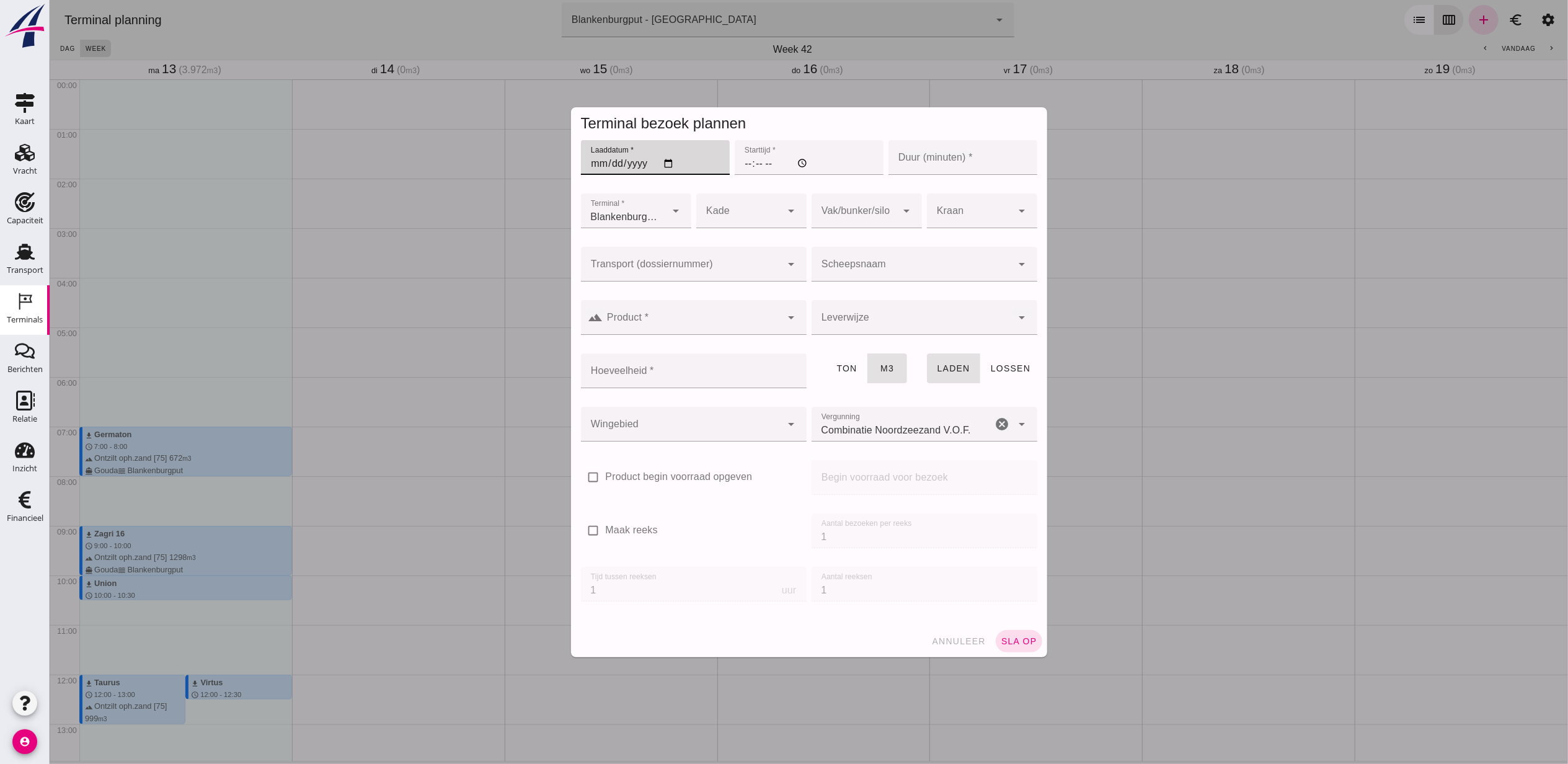
click at [754, 156] on input "Starttijd *" at bounding box center [809, 157] width 149 height 35
type input "06:00"
type input "1"
type input "60"
click at [754, 156] on input "06:00" at bounding box center [809, 157] width 149 height 35
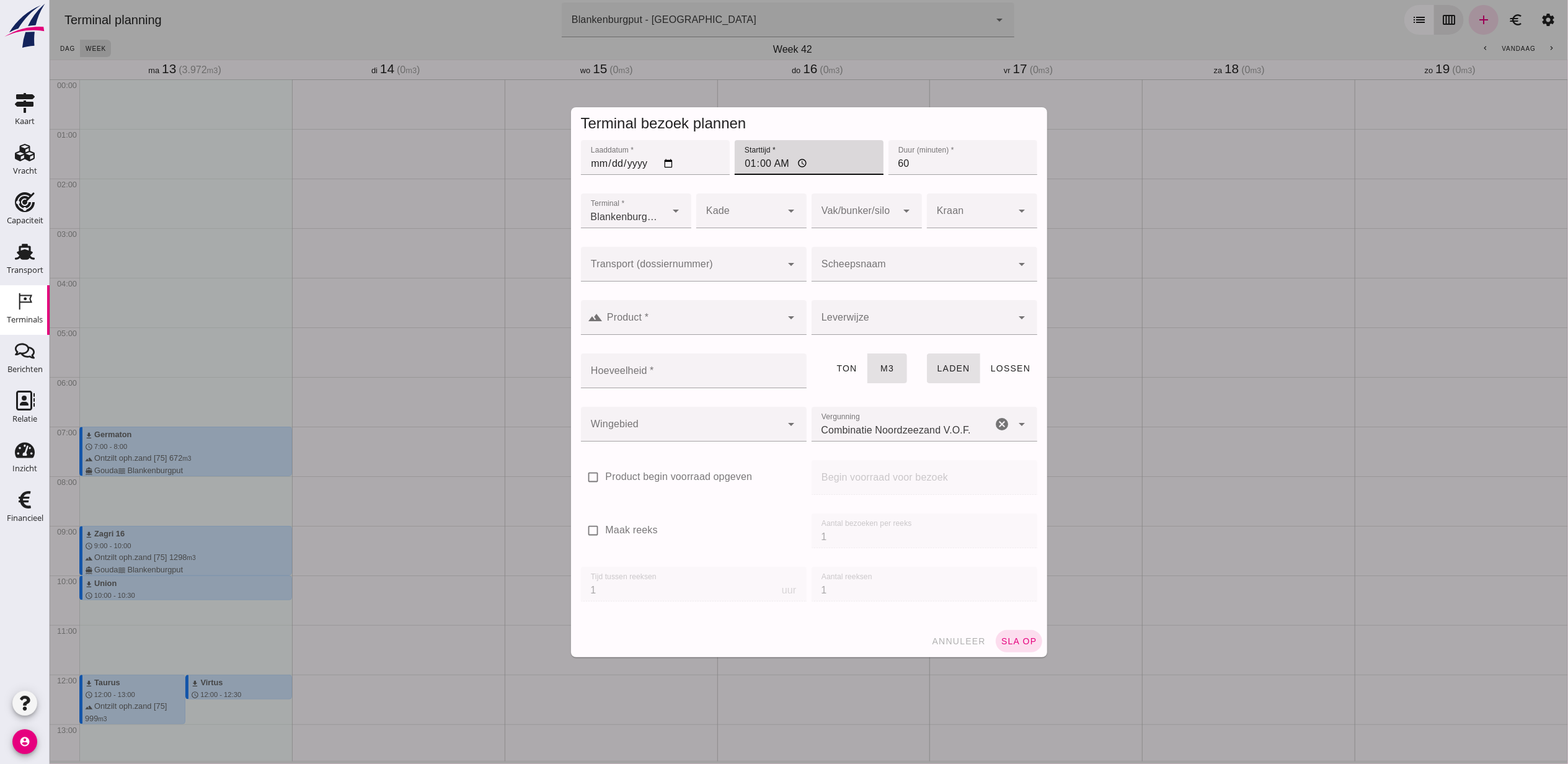
type input "12:00"
click at [852, 217] on div at bounding box center [854, 210] width 86 height 35
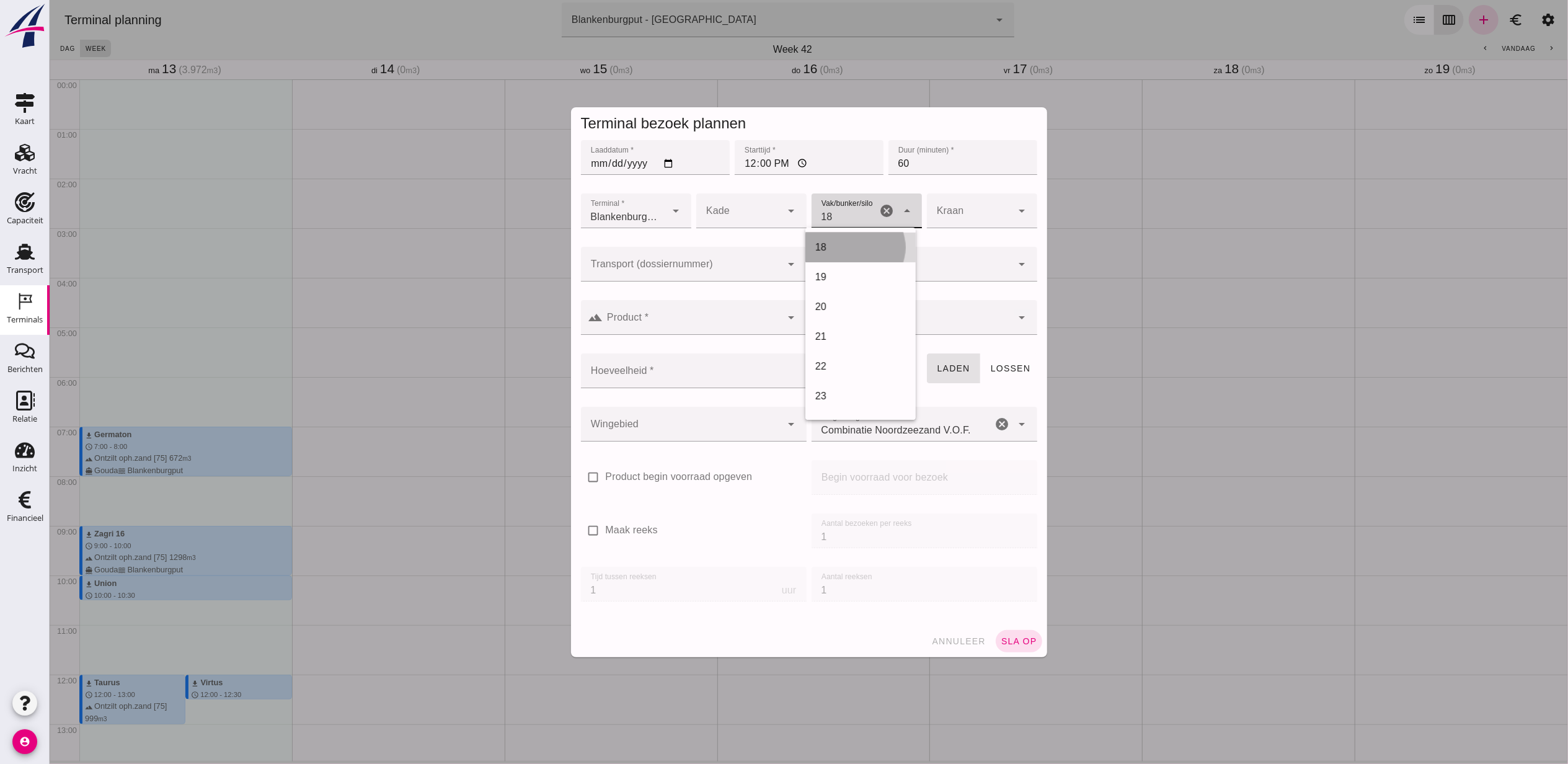
click at [836, 252] on div "18" at bounding box center [860, 247] width 91 height 15
type input "366"
click at [727, 279] on div at bounding box center [681, 264] width 201 height 35
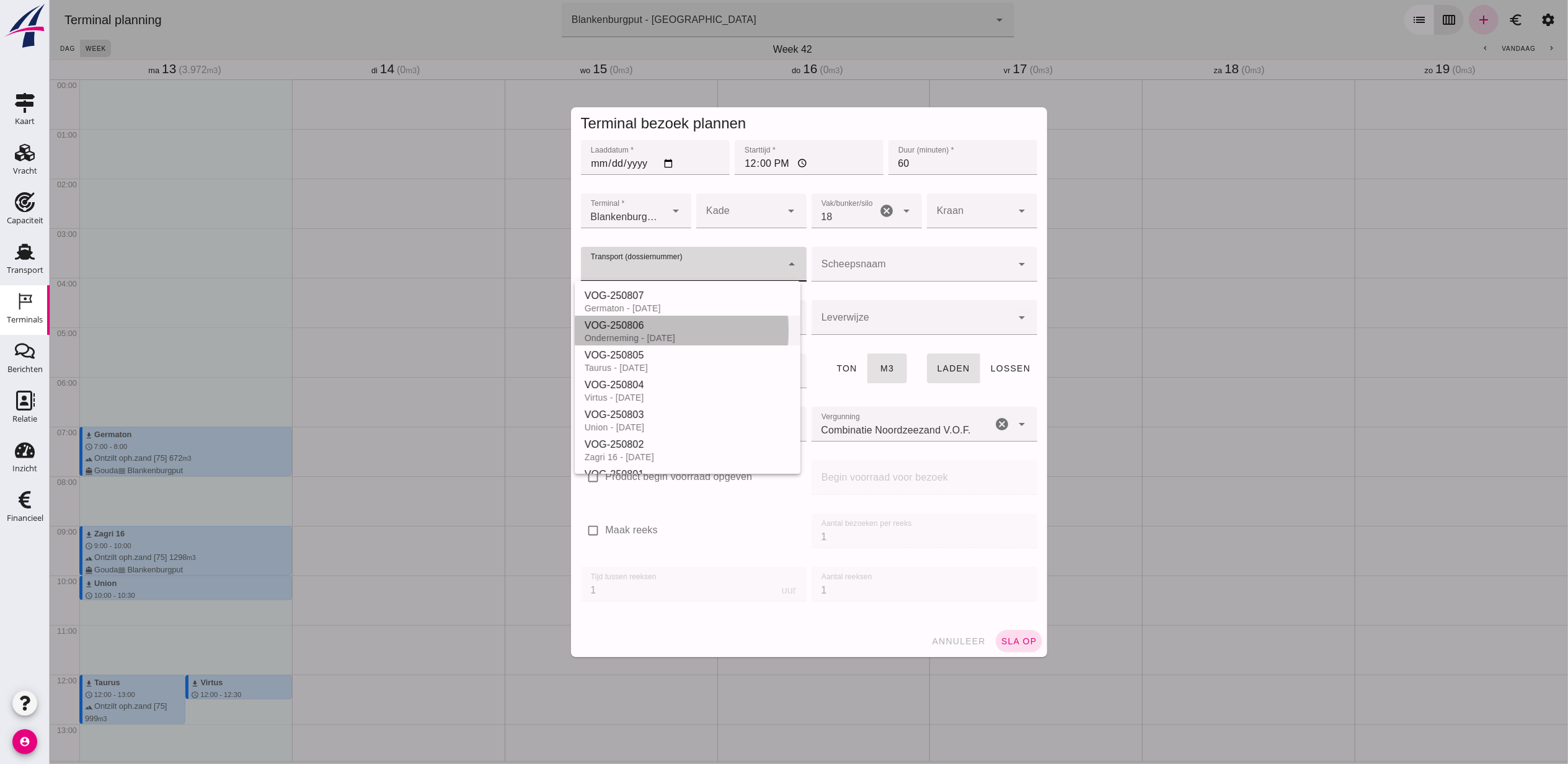
click at [695, 334] on div "Onderneming - [DATE]" at bounding box center [687, 338] width 206 height 10
type input "VOG-250806"
type input "franco_on_shore"
type input "1231"
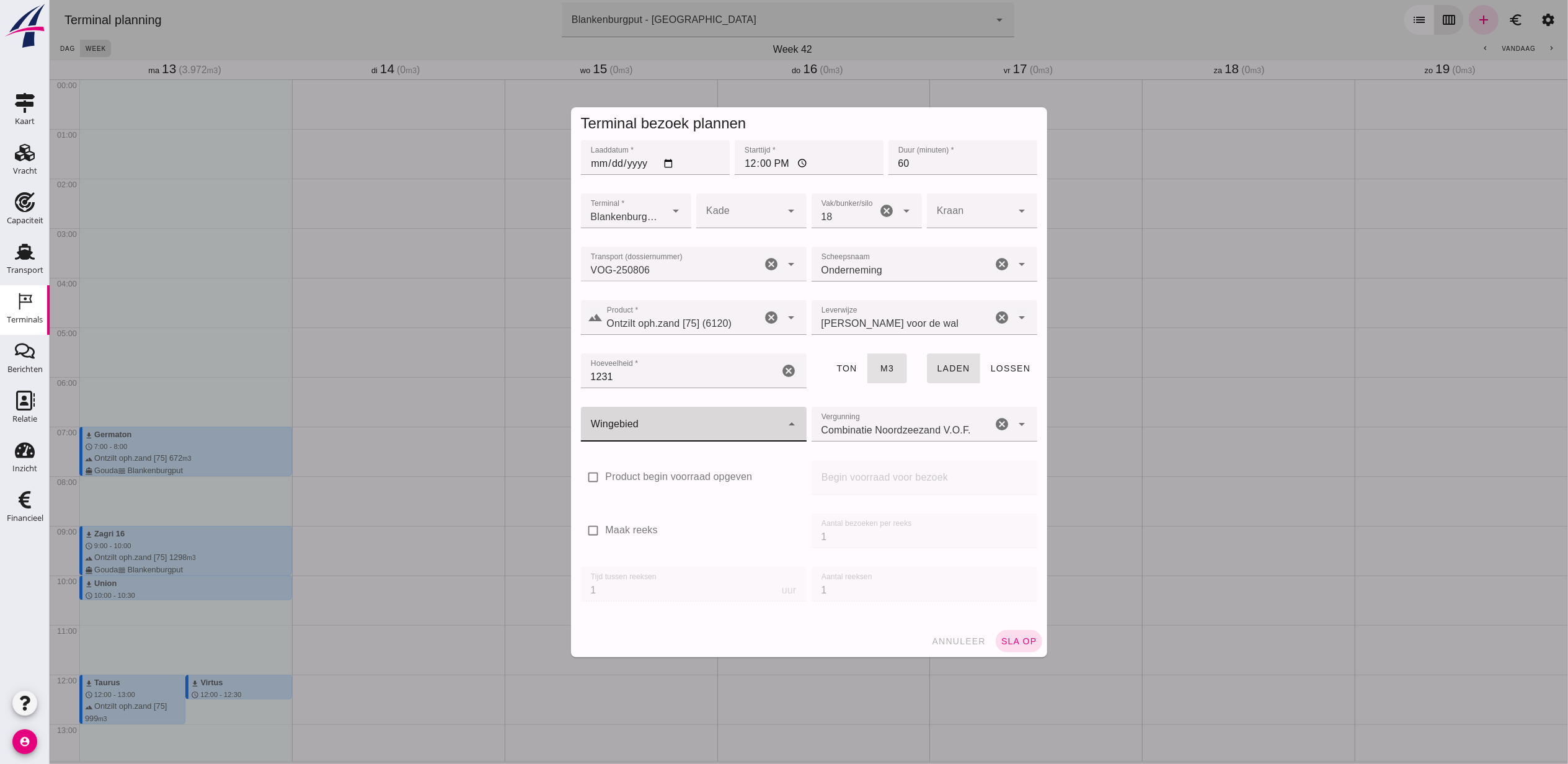
click at [728, 417] on div at bounding box center [681, 425] width 201 height 35
click at [725, 449] on div "Blankenburgput" at bounding box center [687, 460] width 226 height 30
type input "333"
click at [1004, 630] on button "sla op" at bounding box center [1018, 641] width 47 height 22
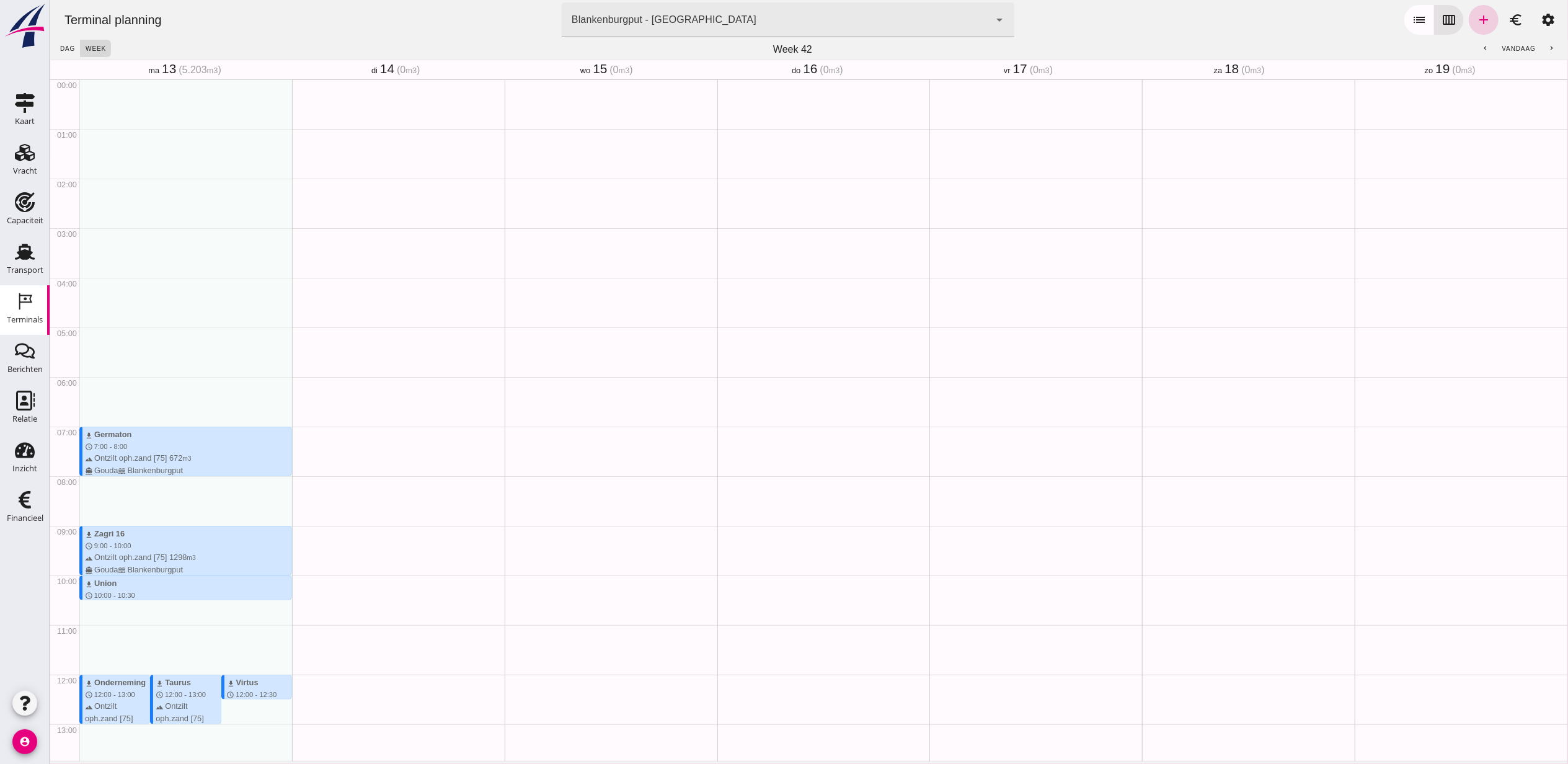
click at [1476, 20] on icon "add" at bounding box center [1483, 20] width 15 height 15
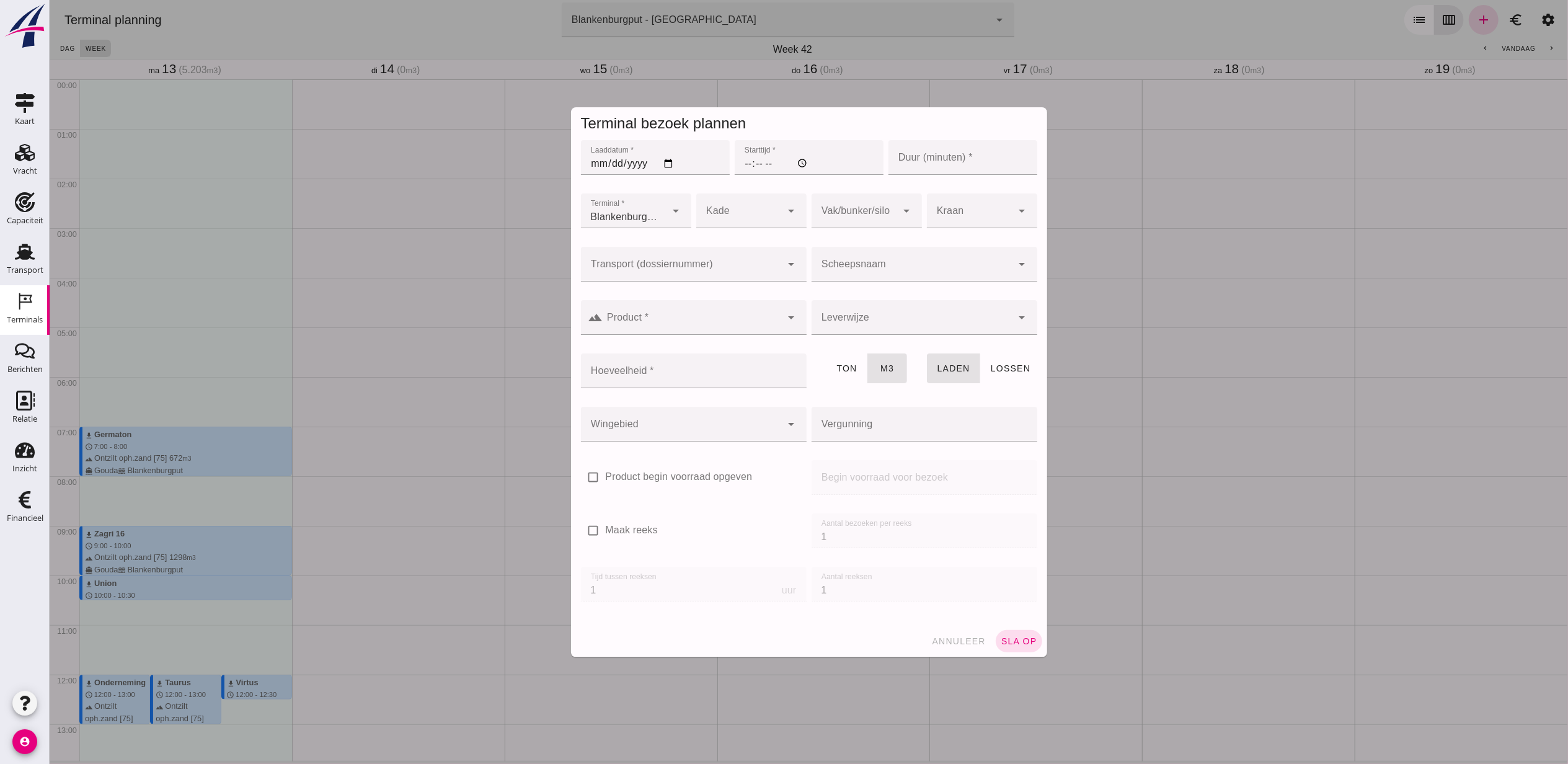
type input "Combinatie Noordzeezand V.O.F."
click at [669, 154] on input "Laaddatum *" at bounding box center [654, 157] width 149 height 35
click at [667, 155] on input "Laaddatum *" at bounding box center [654, 157] width 149 height 35
click at [667, 159] on input "Laaddatum *" at bounding box center [654, 157] width 149 height 35
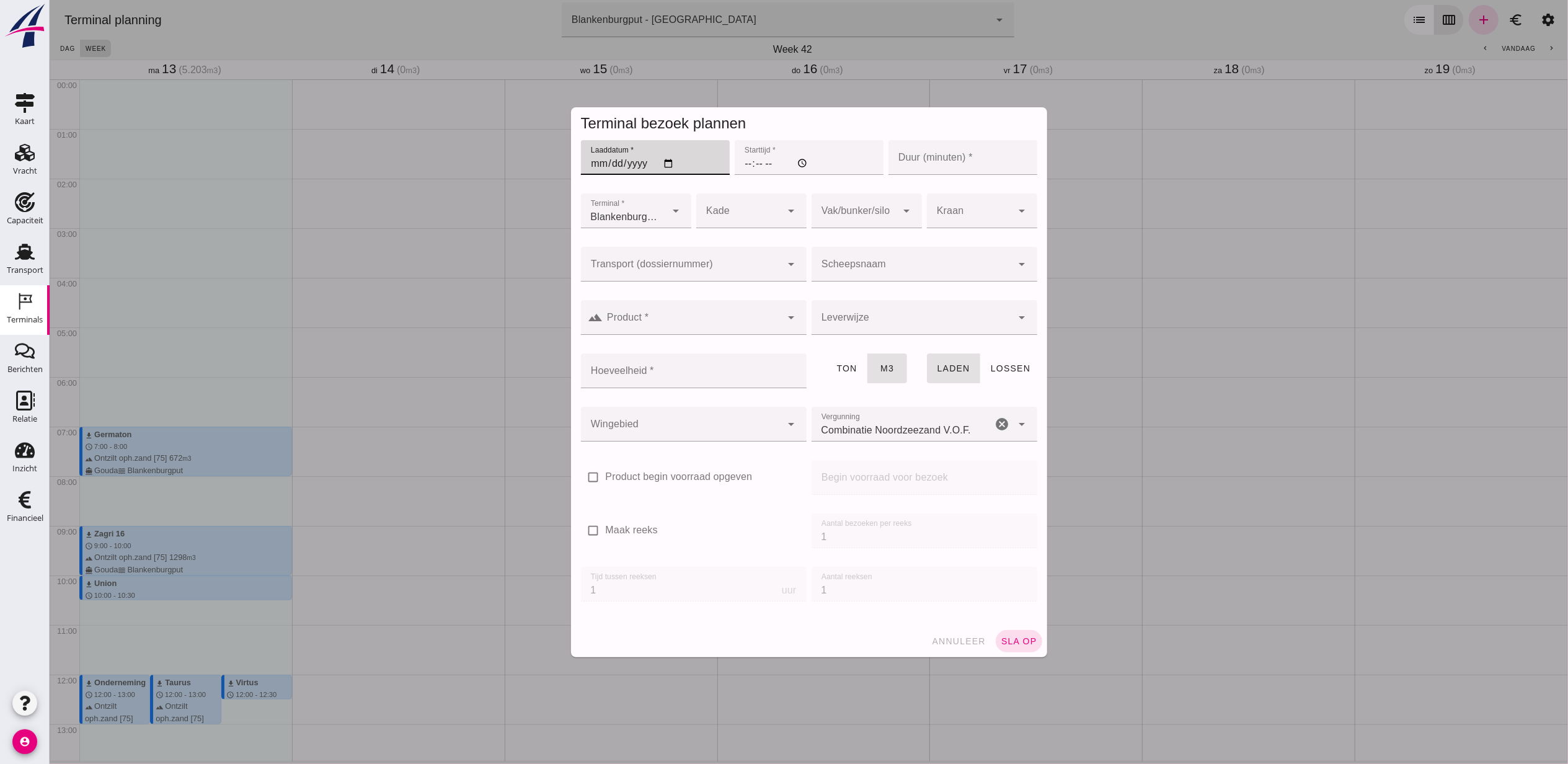
type input "[DATE]"
click at [745, 162] on input "Starttijd *" at bounding box center [809, 157] width 149 height 35
type input "19:00"
type input "60"
click at [726, 266] on input "Transport (dossiernummer)" at bounding box center [681, 270] width 201 height 15
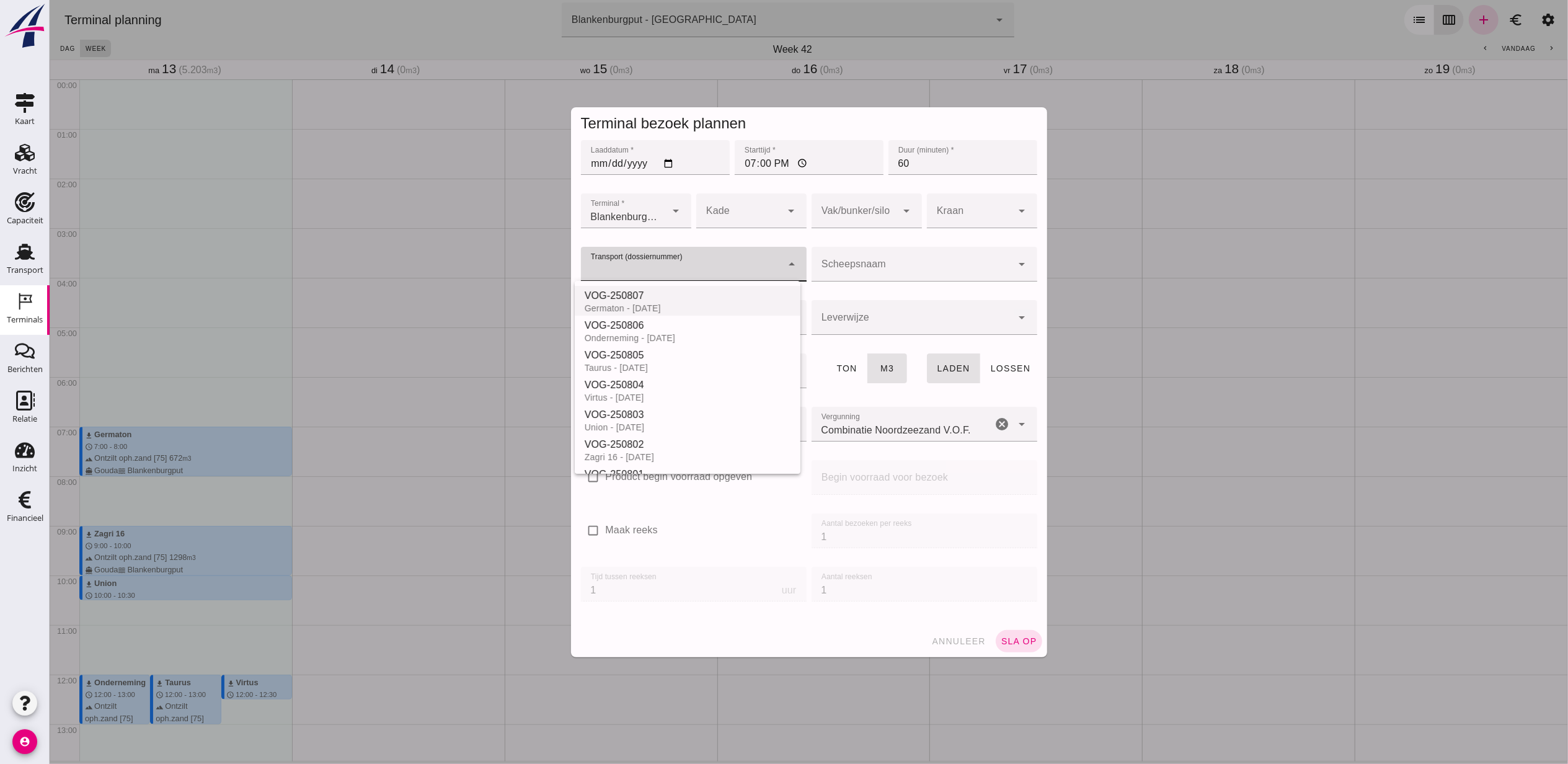
click at [707, 294] on div "VOG-250807" at bounding box center [687, 296] width 206 height 15
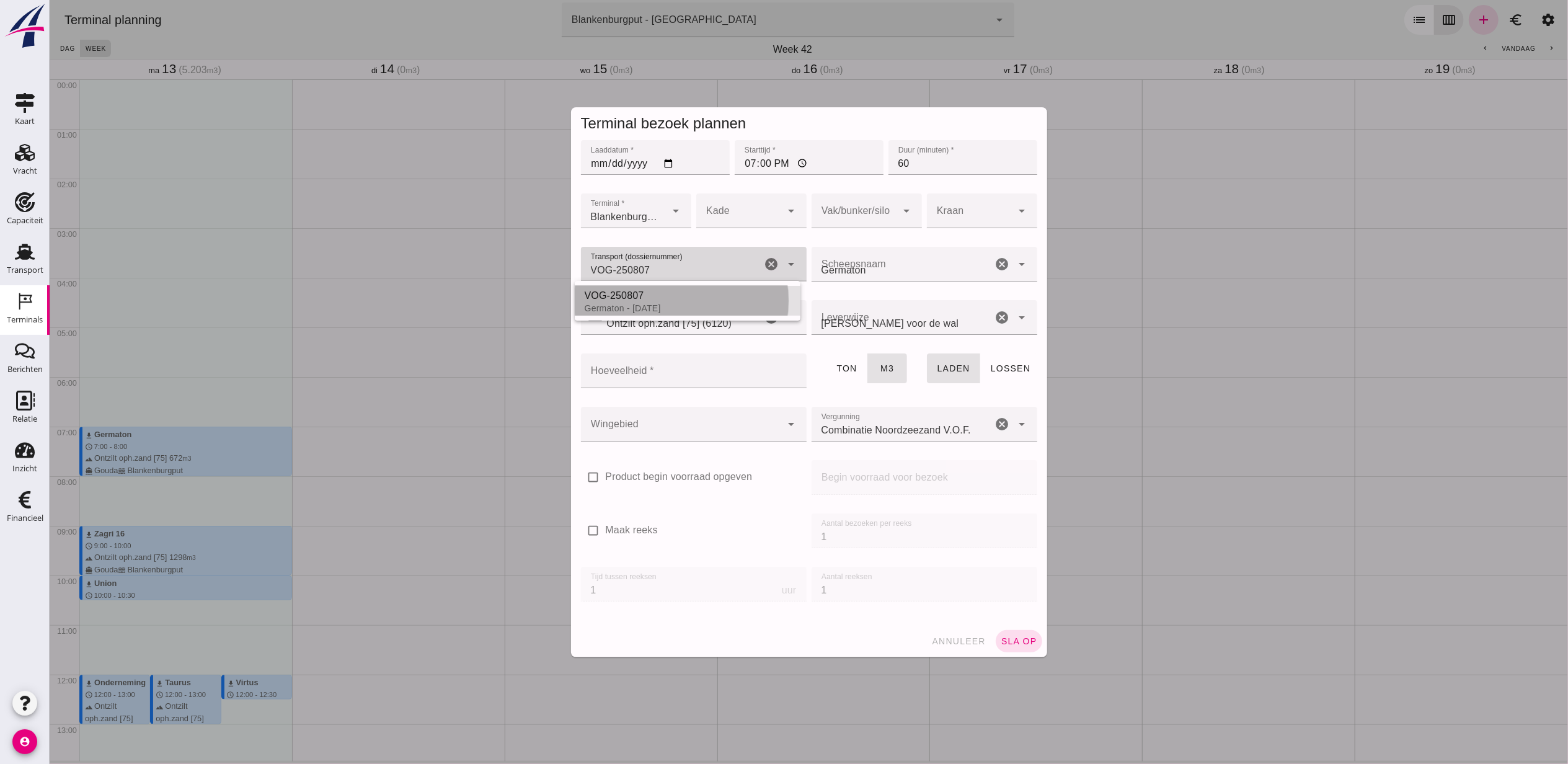
type input "VOG-250807"
type input "franco_on_shore"
click at [881, 210] on div at bounding box center [854, 210] width 86 height 35
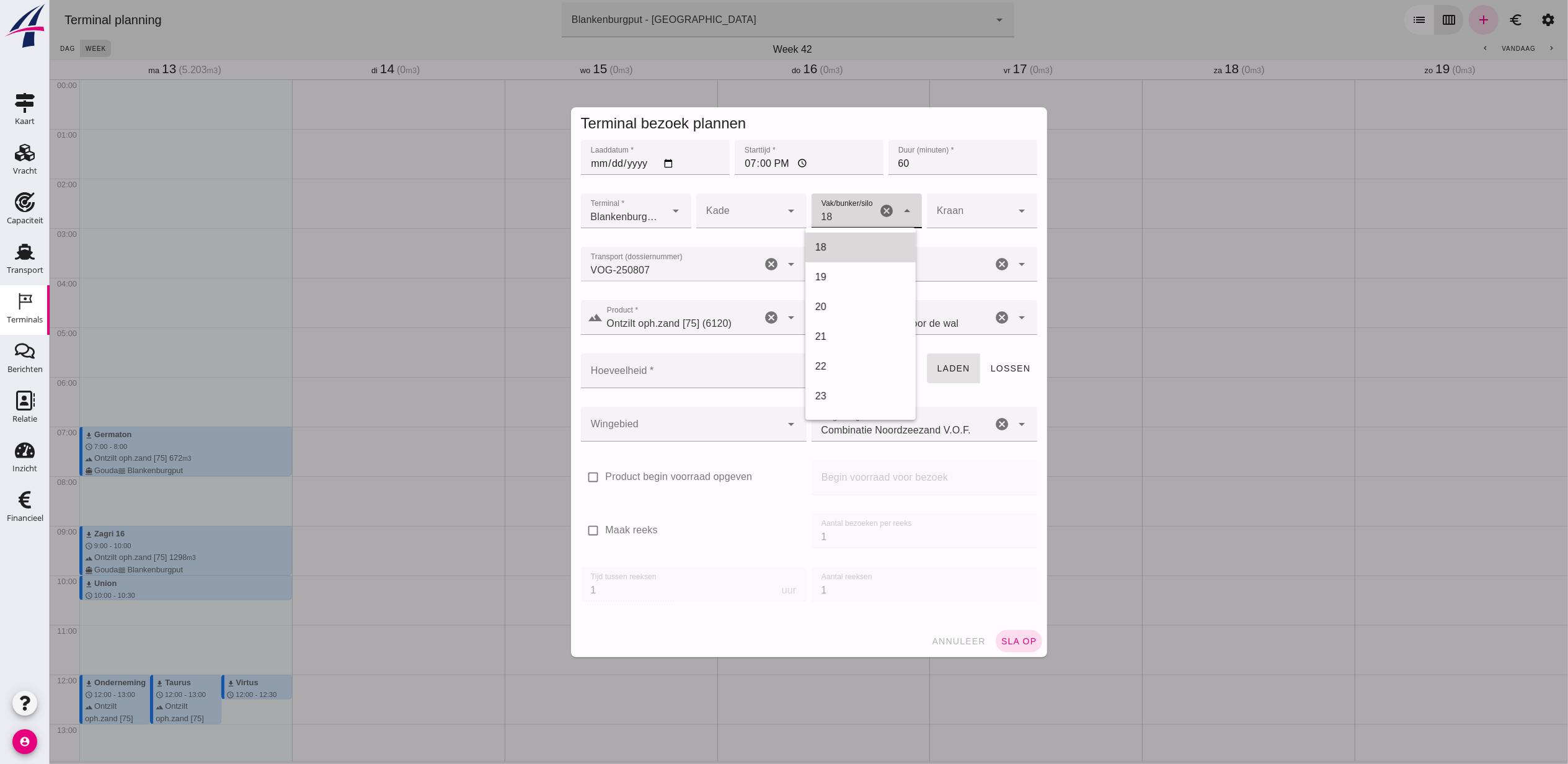
click at [861, 254] on div "18" at bounding box center [860, 247] width 111 height 30
type input "366"
click at [716, 438] on div at bounding box center [681, 425] width 201 height 35
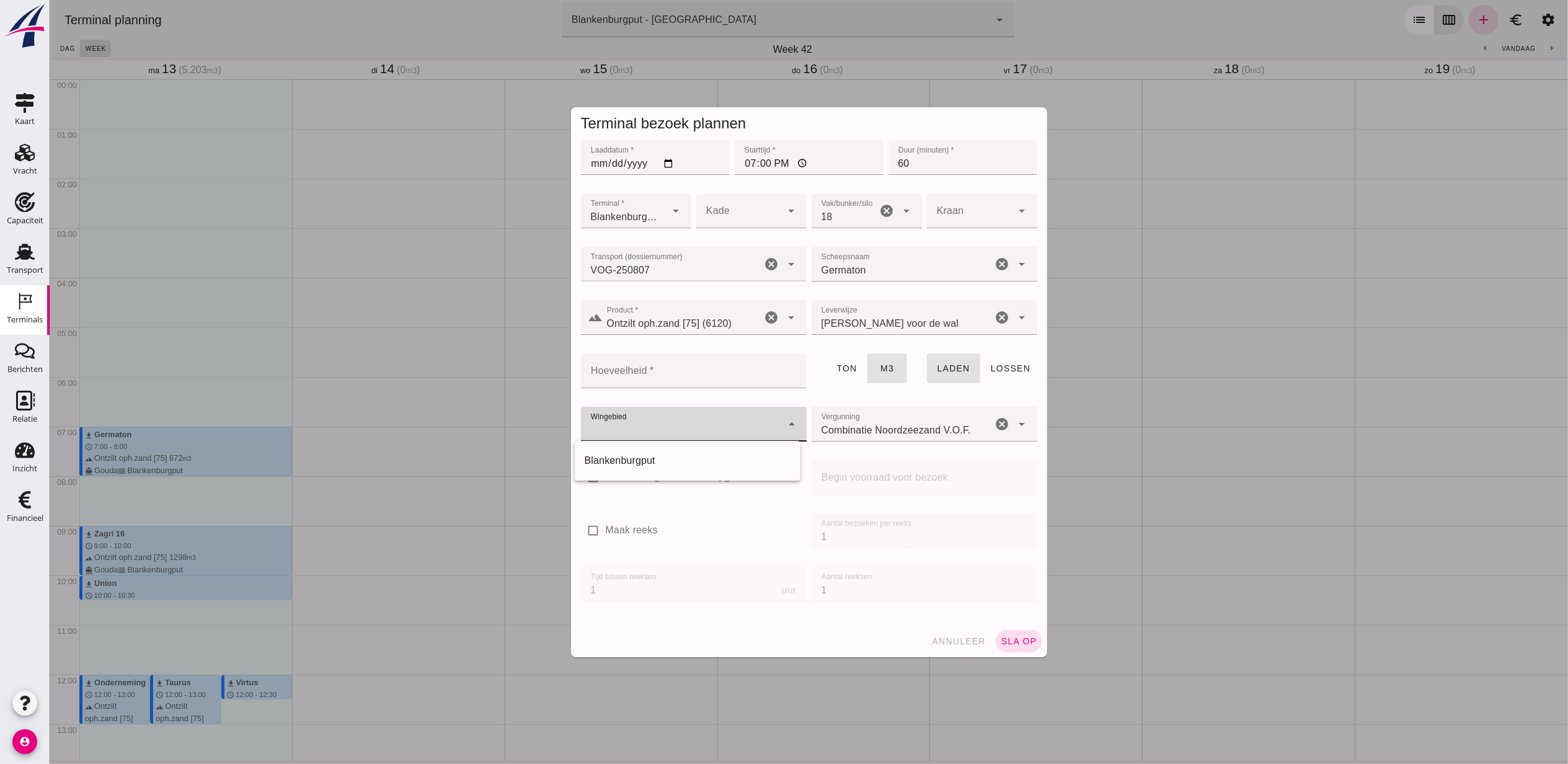
click at [698, 459] on div "Blankenburgput" at bounding box center [687, 460] width 206 height 15
type input "333"
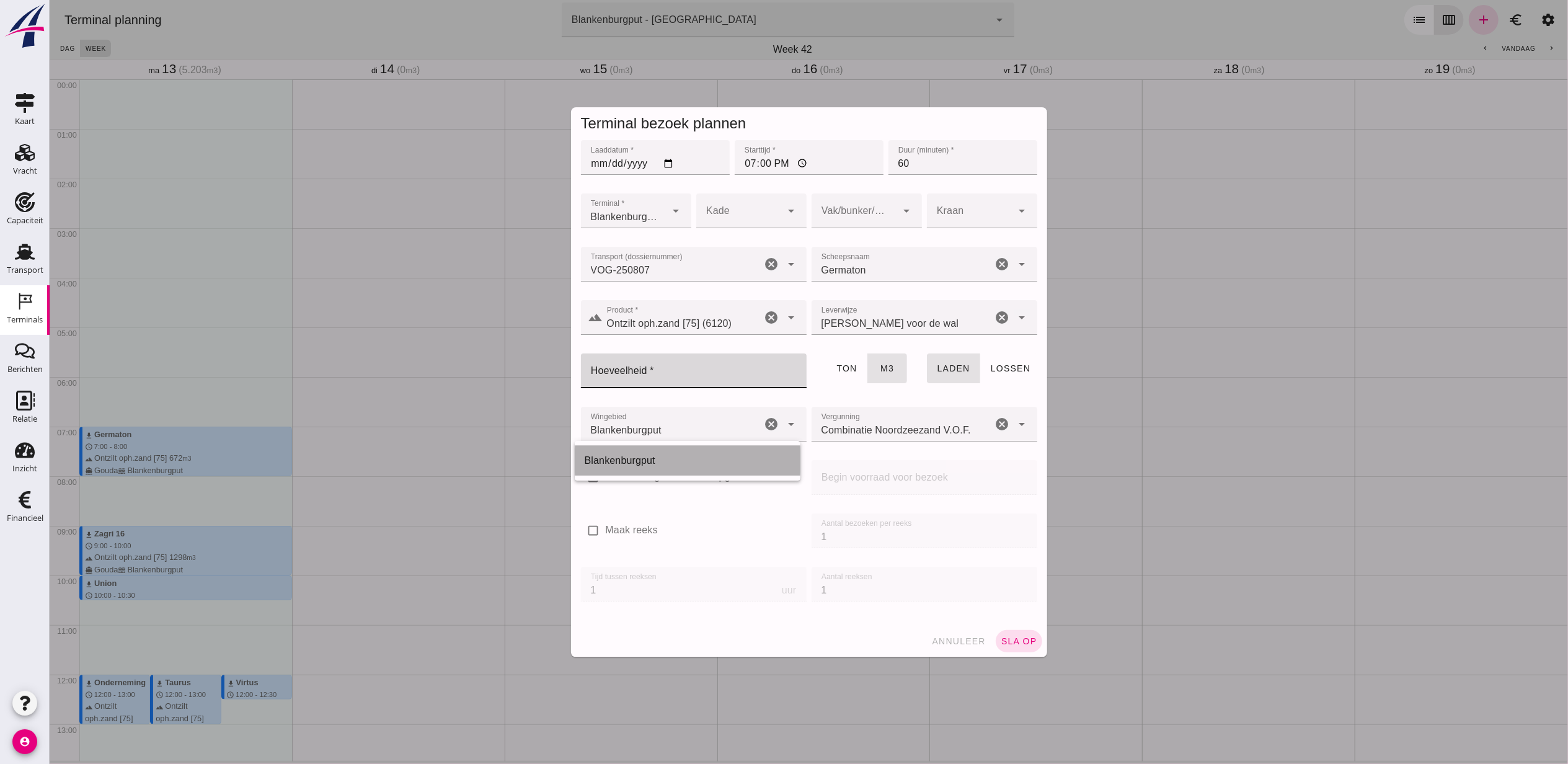
click at [680, 383] on input "Hoeveelheid *" at bounding box center [689, 371] width 219 height 35
type input "672"
click at [1012, 623] on div "Laaddatum * Laaddatum * [DATE] Starttijd * Starttijd * 19:00 Duur (minuten) * D…" at bounding box center [809, 381] width 477 height 488
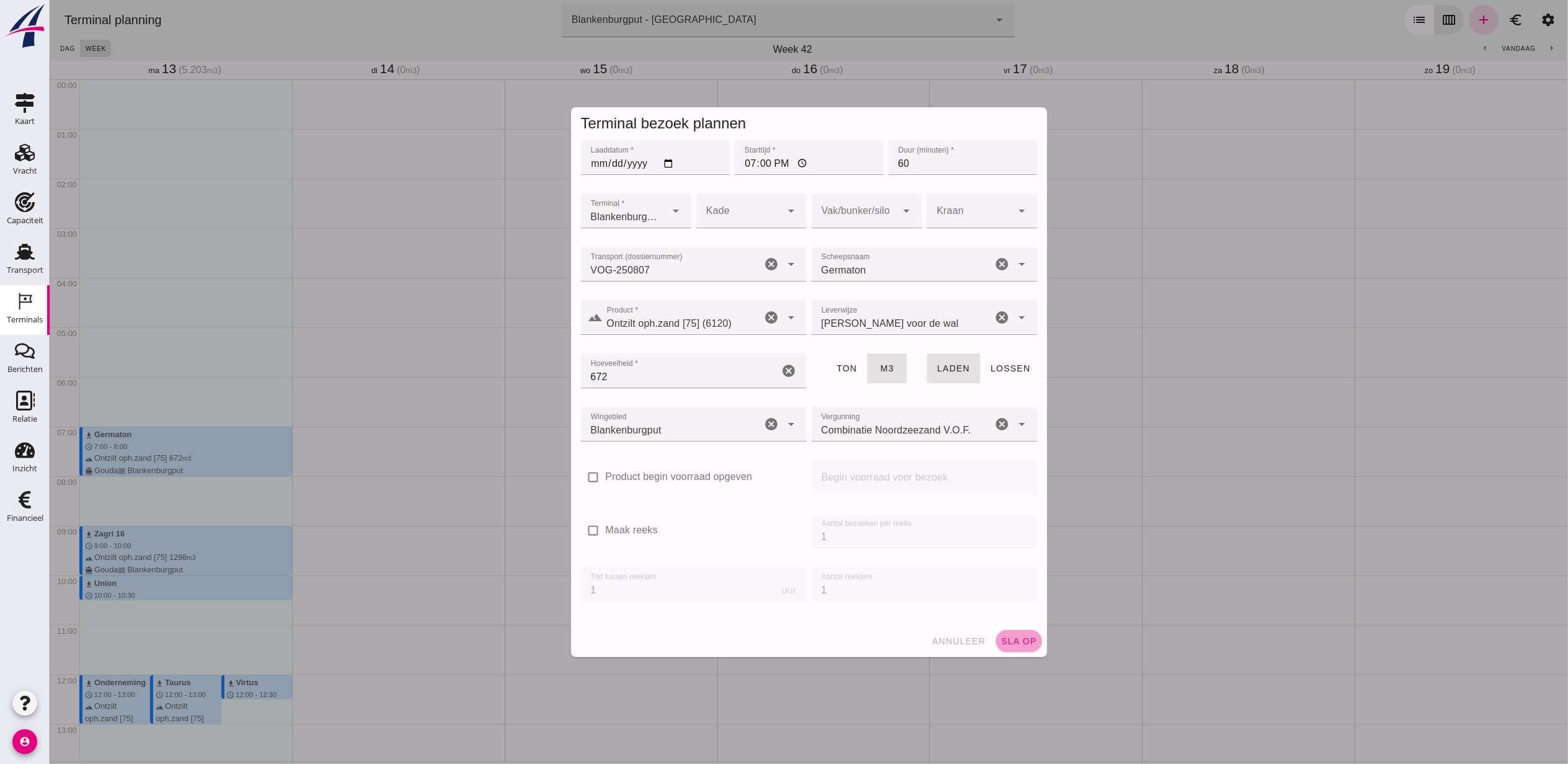
click at [1012, 634] on button "sla op" at bounding box center [1018, 641] width 47 height 22
